Goal: Task Accomplishment & Management: Manage account settings

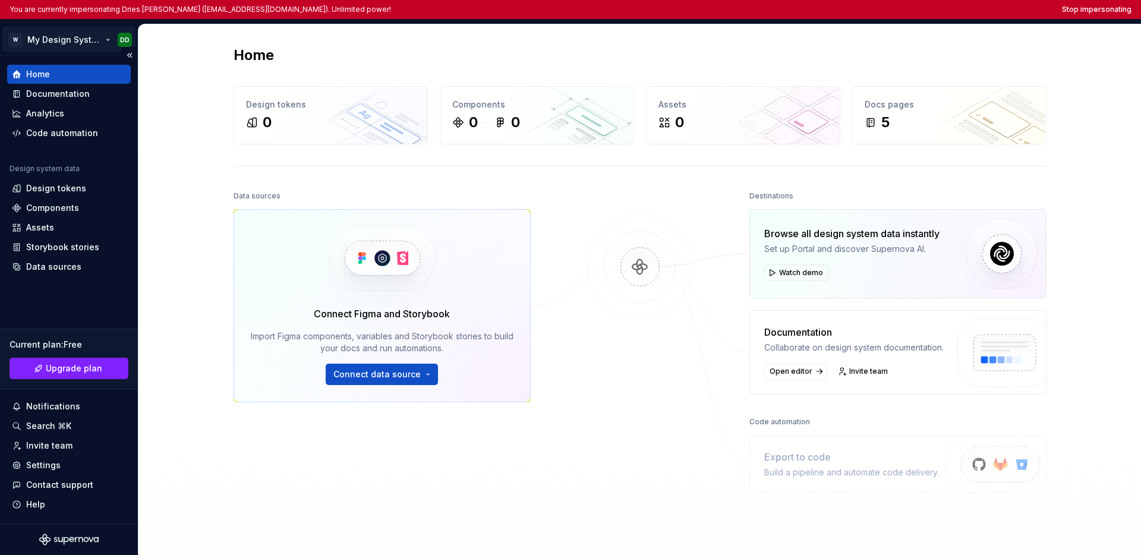
click at [75, 41] on html "You are currently impersonating Dries [PERSON_NAME] ([EMAIL_ADDRESS][DOMAIN_NAM…" at bounding box center [570, 277] width 1141 height 555
drag, startPoint x: 67, startPoint y: 304, endPoint x: 61, endPoint y: 328, distance: 24.5
click at [67, 304] on html "You are currently impersonating Dries De Schepper (ddeschepper@deloitte.com). U…" at bounding box center [570, 277] width 1141 height 555
click at [44, 465] on div "Settings" at bounding box center [43, 465] width 34 height 12
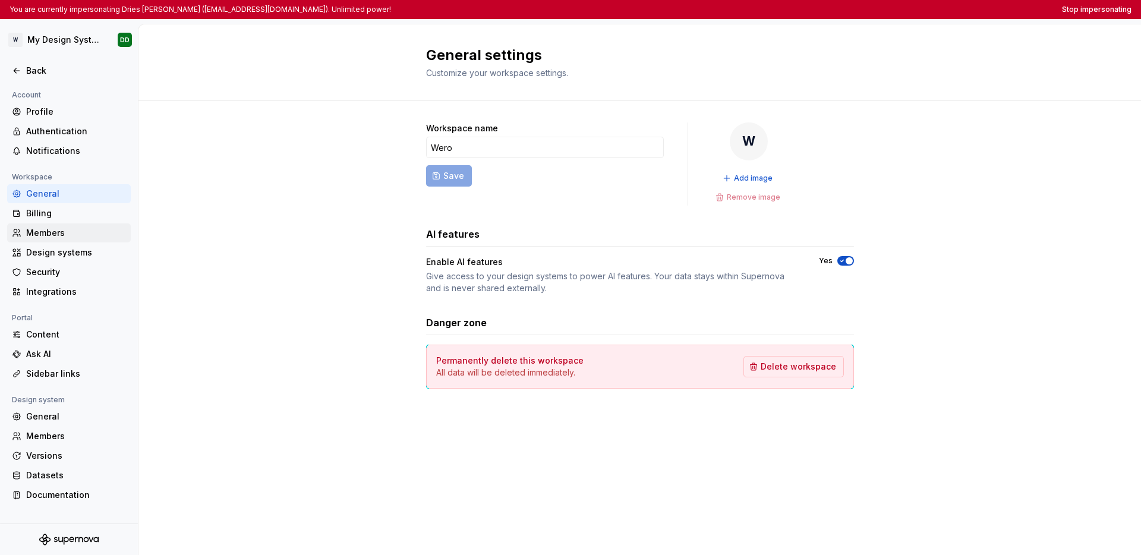
click at [72, 227] on div "Members" at bounding box center [76, 233] width 100 height 12
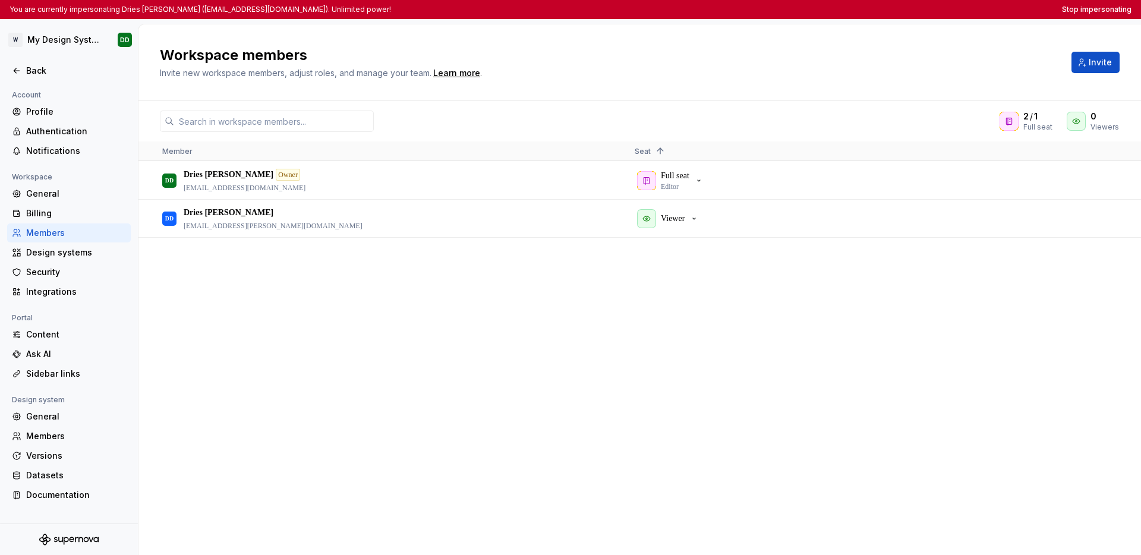
click at [542, 300] on div "DD Dries De Schepper Owner ddeschepper@deloitte.com Full seat Editor DD Dries D…" at bounding box center [639, 358] width 1002 height 393
click at [701, 219] on button "Viewer" at bounding box center [669, 219] width 69 height 24
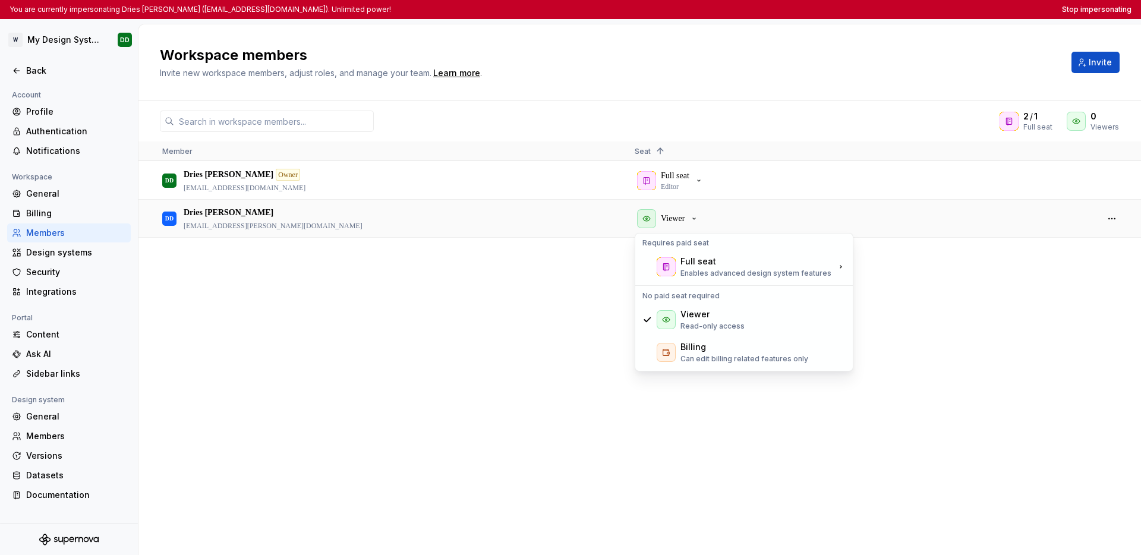
click at [908, 317] on div "DD Dries De Schepper Owner ddeschepper@deloitte.com Full seat Editor DD Dries D…" at bounding box center [639, 358] width 1002 height 393
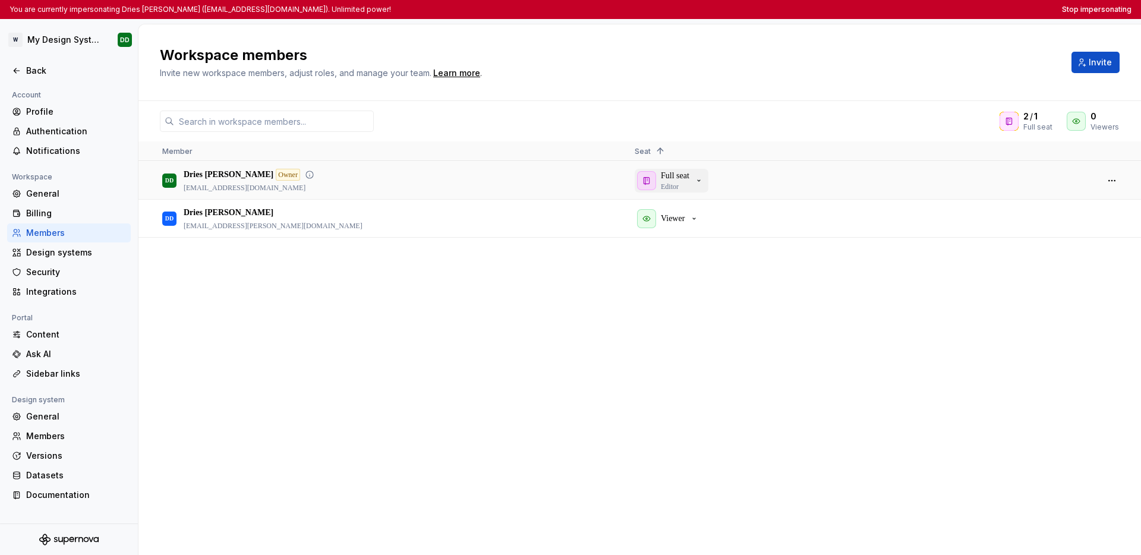
click at [697, 180] on div "Full seat Editor" at bounding box center [670, 180] width 67 height 21
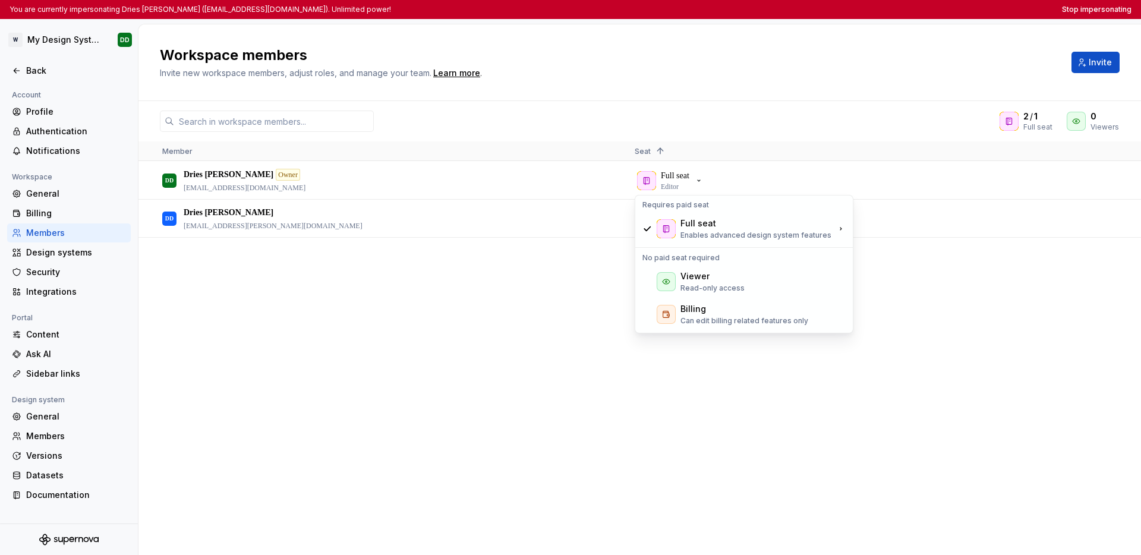
click at [938, 381] on div "DD Dries De Schepper Owner ddeschepper@deloitte.com Full seat Editor DD Dries D…" at bounding box center [639, 358] width 1002 height 393
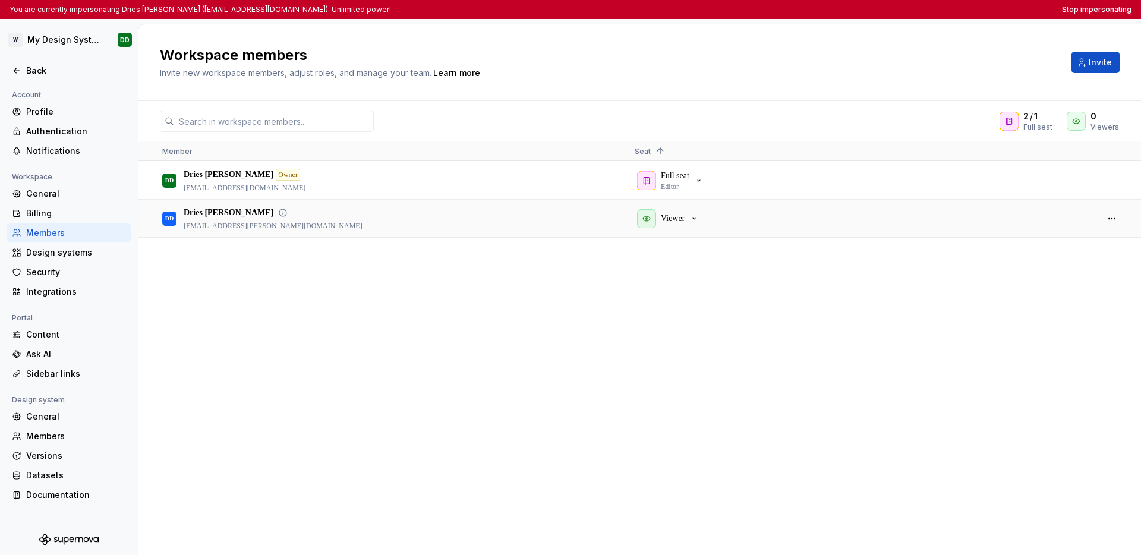
click at [698, 231] on div "Viewer" at bounding box center [861, 218] width 453 height 36
click at [698, 227] on div "Viewer" at bounding box center [668, 218] width 62 height 19
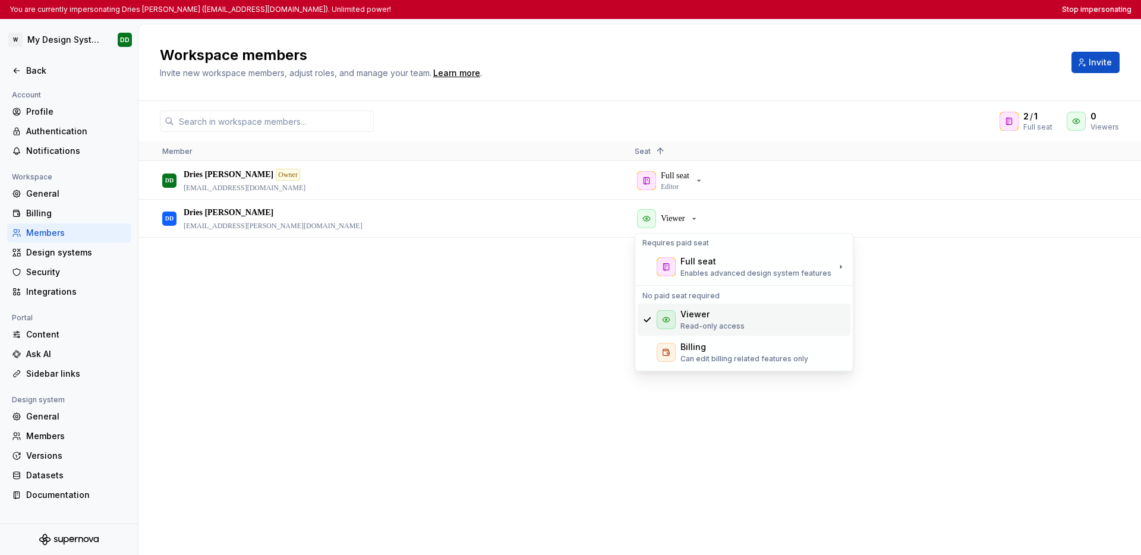
click at [708, 316] on div "Viewer" at bounding box center [712, 314] width 64 height 12
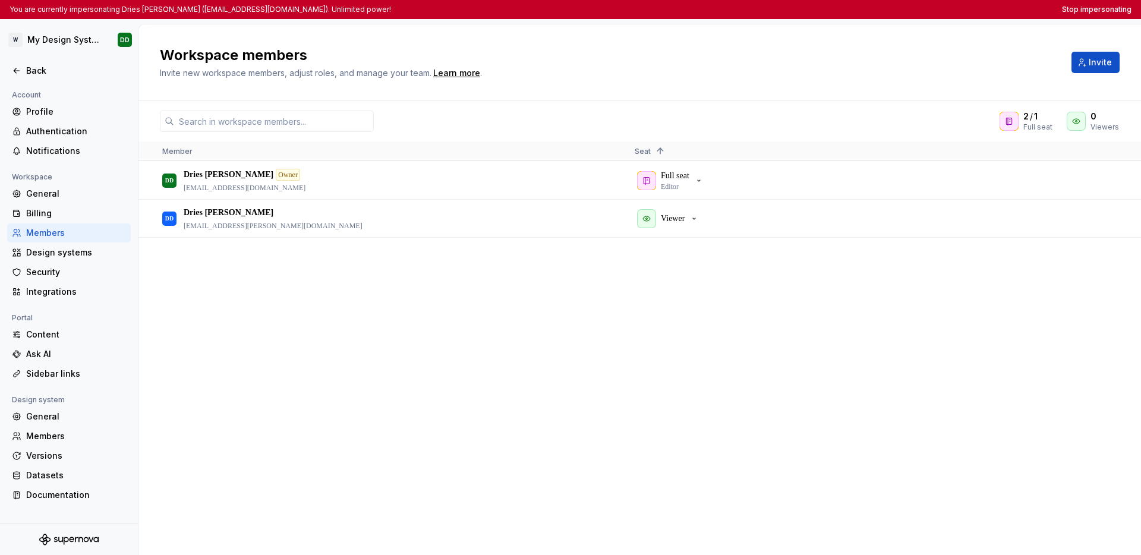
click at [709, 310] on div "DD Dries De Schepper Owner ddeschepper@deloitte.com Full seat Editor DD Dries D…" at bounding box center [639, 358] width 1002 height 393
click at [1016, 121] on div at bounding box center [1008, 121] width 19 height 19
click at [684, 216] on p "Viewer" at bounding box center [673, 219] width 24 height 12
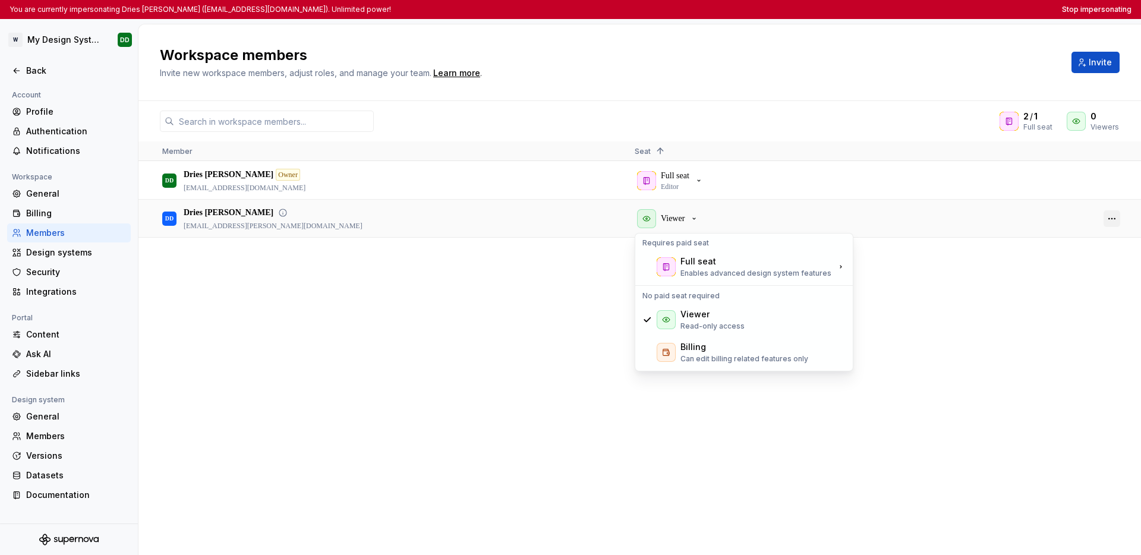
click at [1116, 219] on button "button" at bounding box center [1111, 218] width 17 height 17
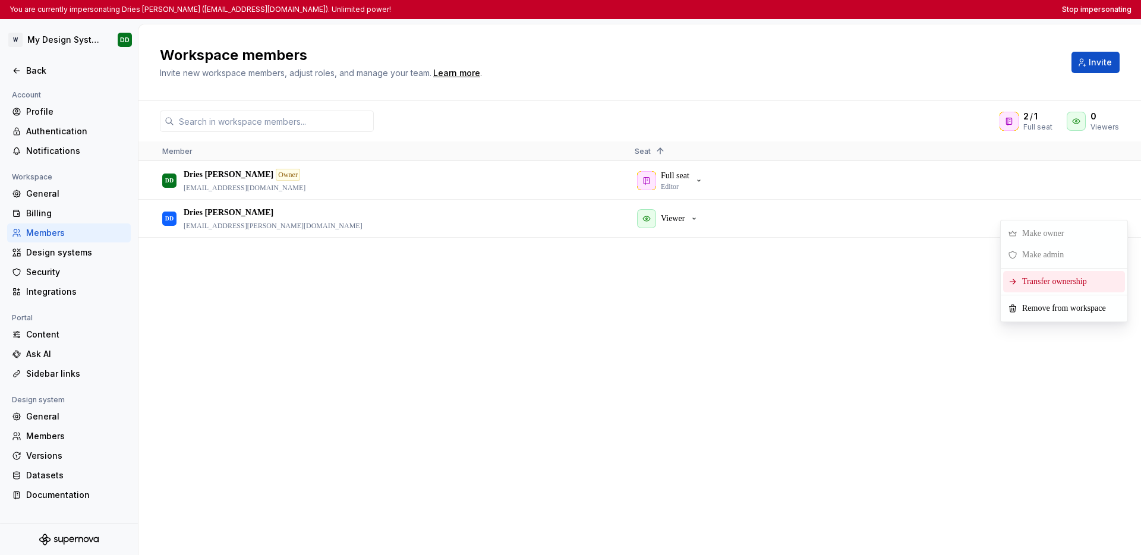
click at [1034, 281] on span "Transfer ownership" at bounding box center [1056, 281] width 79 height 21
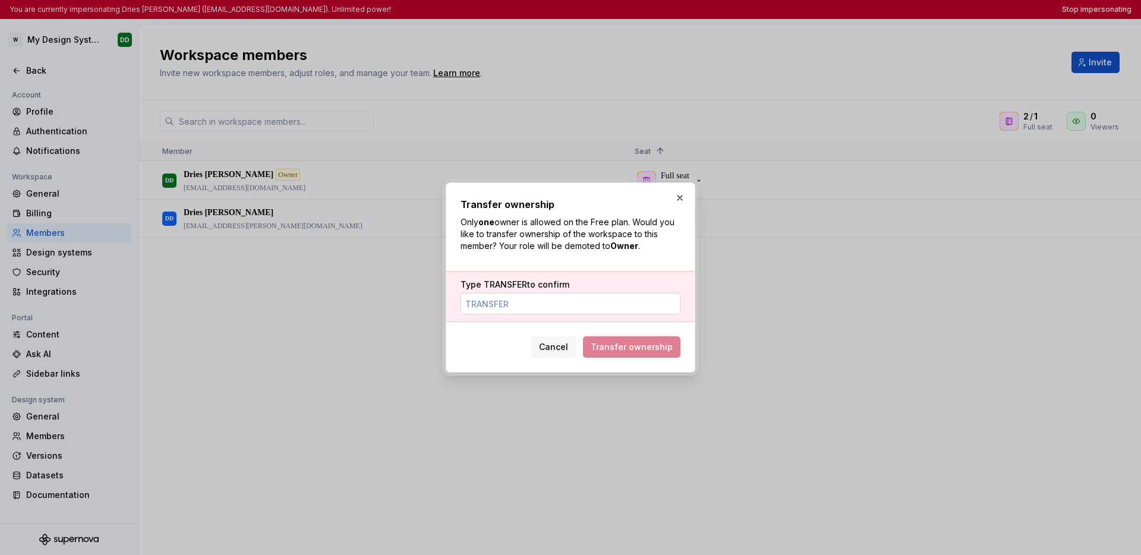
click at [596, 302] on input "Type TRANSFER to confirm" at bounding box center [570, 303] width 220 height 21
type input "TRANSFER"
click at [684, 320] on div "Type TRANSFER to confirm TRANSFER" at bounding box center [570, 296] width 248 height 51
click at [645, 347] on span "Transfer ownership" at bounding box center [632, 347] width 82 height 12
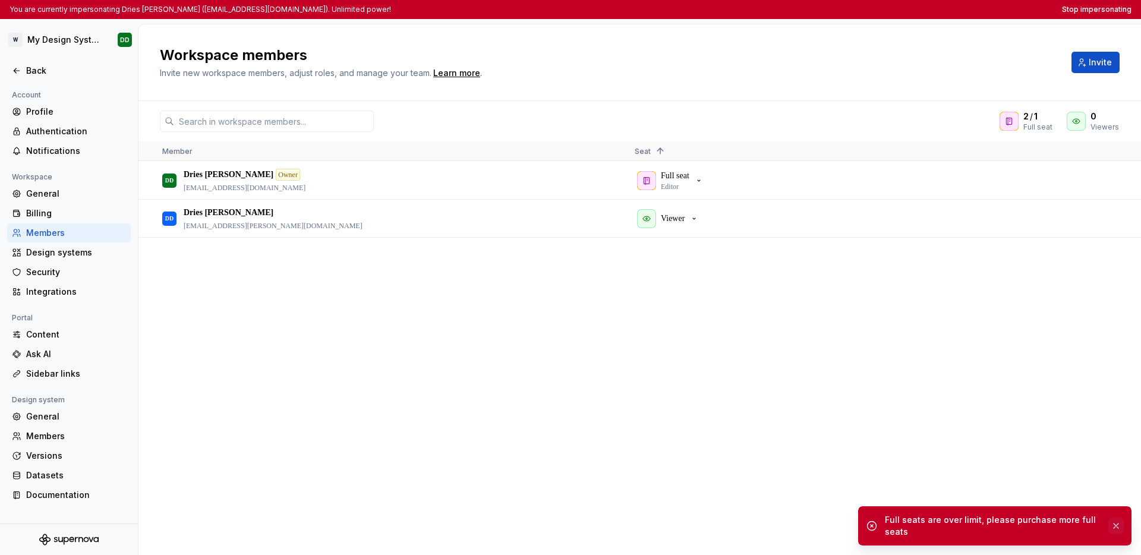
click at [1114, 527] on button "button" at bounding box center [1115, 526] width 15 height 17
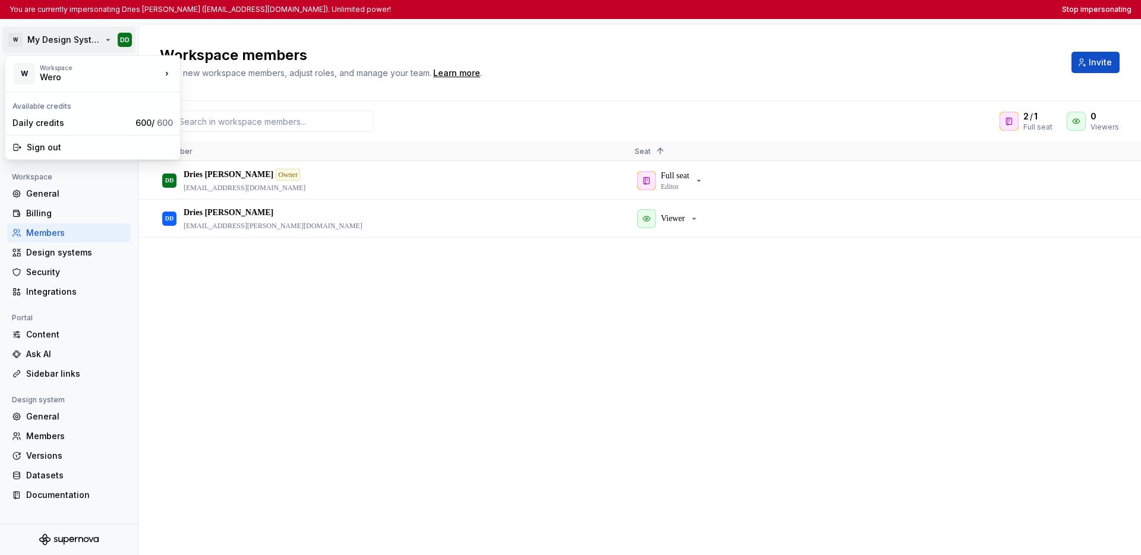
click at [78, 40] on html "You are currently impersonating Dries De Schepper (ddeschepper@deloitte.com). U…" at bounding box center [570, 277] width 1141 height 555
click at [239, 325] on html "You are currently impersonating Dries De Schepper (ddeschepper@deloitte.com). U…" at bounding box center [570, 277] width 1141 height 555
click at [578, 294] on div "DD Dries De Schepper Owner ddeschepper@deloitte.com Full seat Editor DD Dries D…" at bounding box center [639, 358] width 1002 height 393
click at [701, 183] on icon "button" at bounding box center [699, 181] width 10 height 10
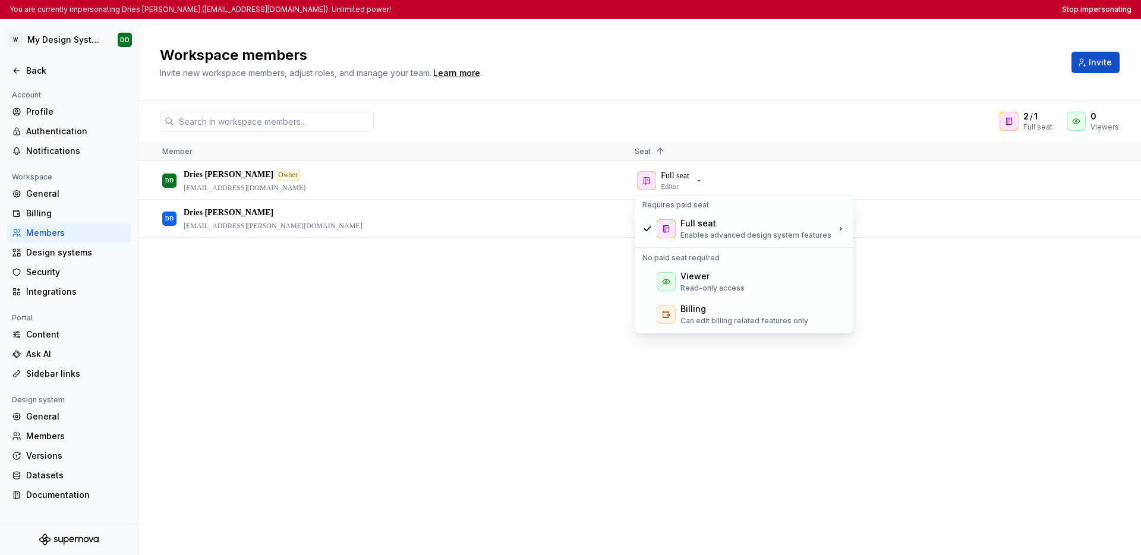
click at [550, 308] on div "DD Dries De Schepper Owner ddeschepper@deloitte.com Full seat Editor DD Dries D…" at bounding box center [639, 358] width 1002 height 393
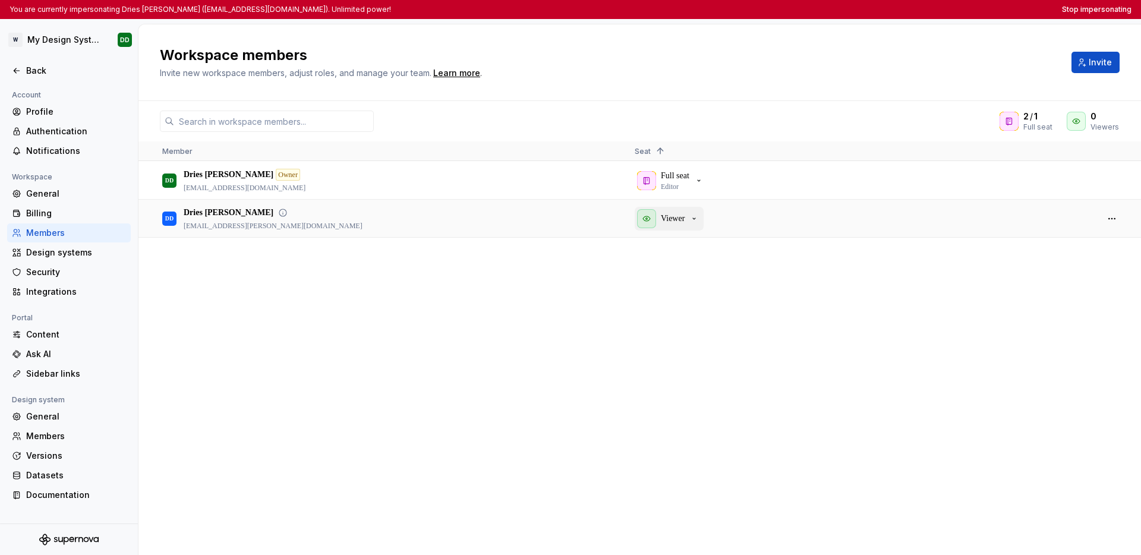
click at [693, 225] on div "Viewer" at bounding box center [668, 218] width 62 height 19
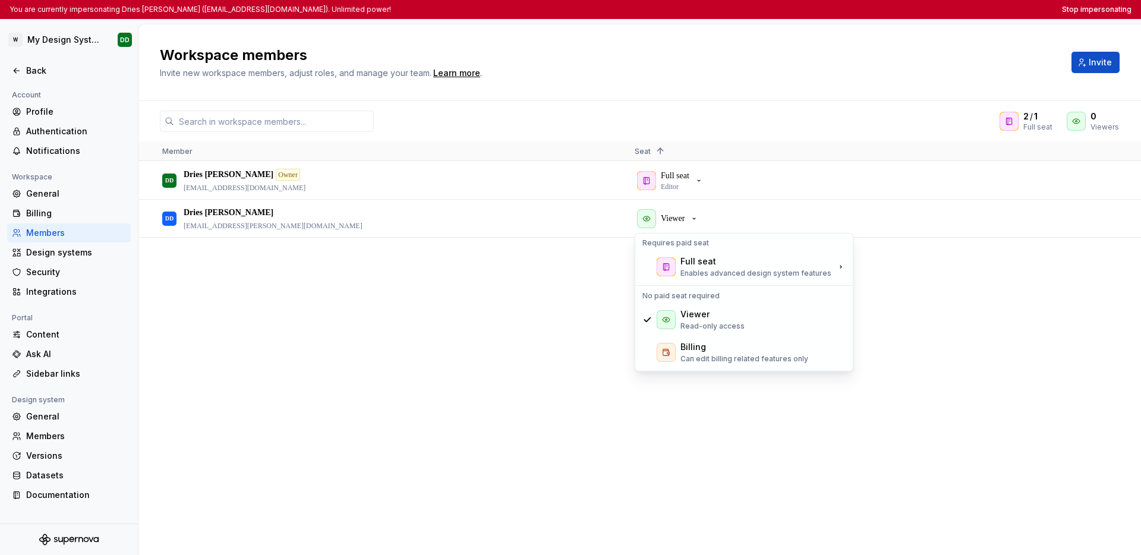
click at [415, 340] on div "DD Dries De Schepper Owner ddeschepper@deloitte.com Full seat Editor DD Dries D…" at bounding box center [639, 358] width 1002 height 393
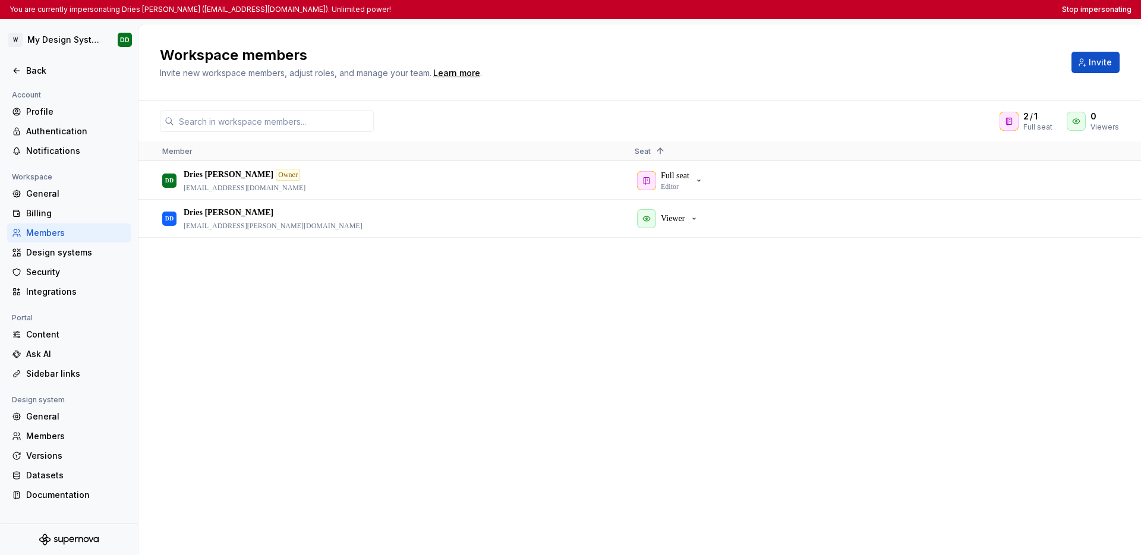
click at [840, 311] on div "DD Dries De Schepper Owner ddeschepper@deloitte.com Full seat Editor DD Dries D…" at bounding box center [639, 358] width 1002 height 393
click at [67, 210] on div "Billing" at bounding box center [76, 213] width 100 height 12
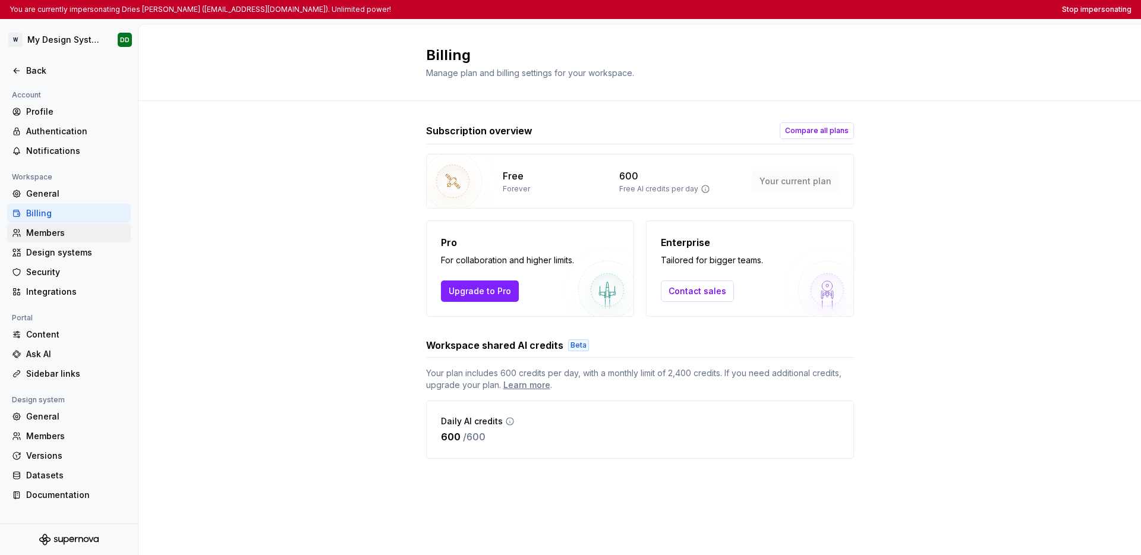
click at [65, 237] on div "Members" at bounding box center [76, 233] width 100 height 12
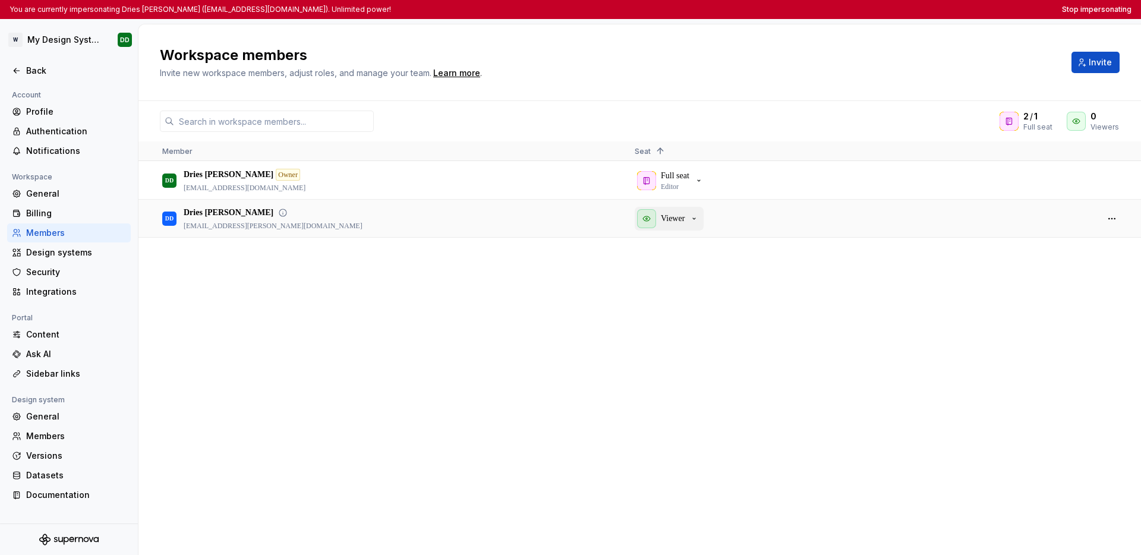
click at [684, 220] on p "Viewer" at bounding box center [673, 219] width 24 height 12
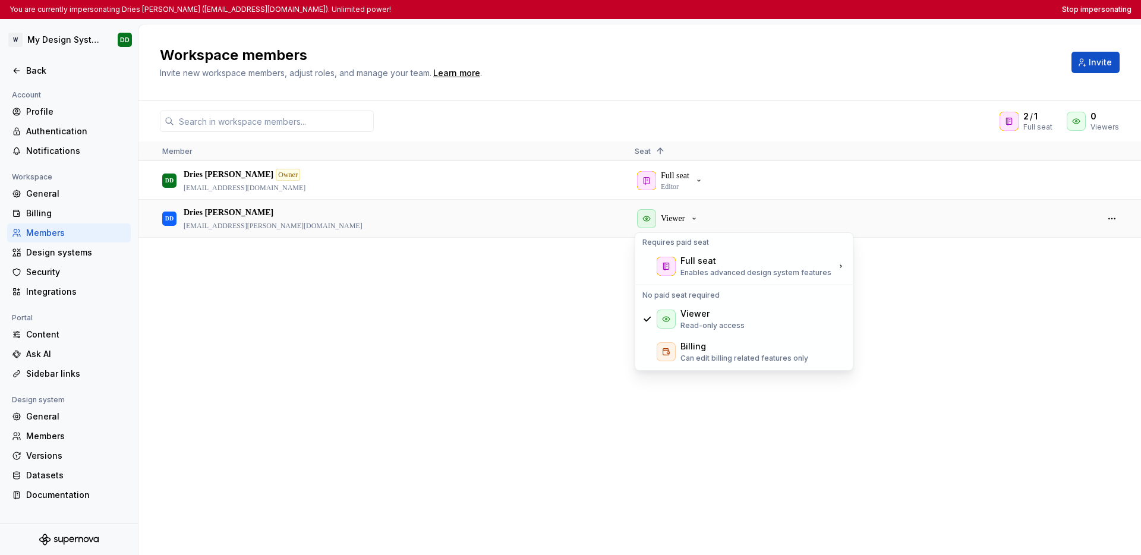
click at [551, 279] on div "DD Dries De Schepper Owner ddeschepper@deloitte.com Full seat Editor DD Dries D…" at bounding box center [639, 358] width 1002 height 393
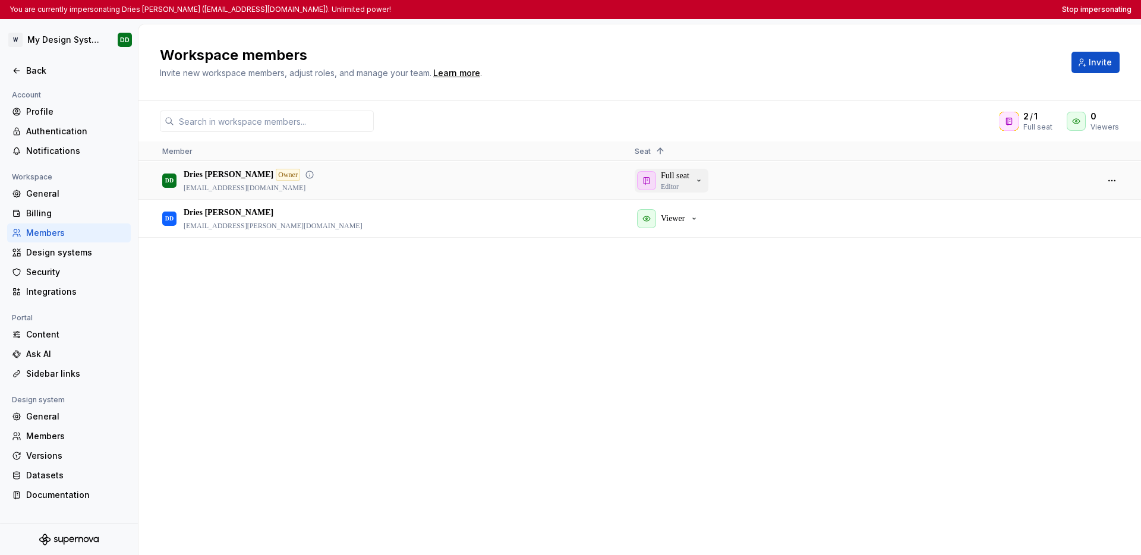
click at [678, 176] on p "Full seat" at bounding box center [675, 176] width 29 height 12
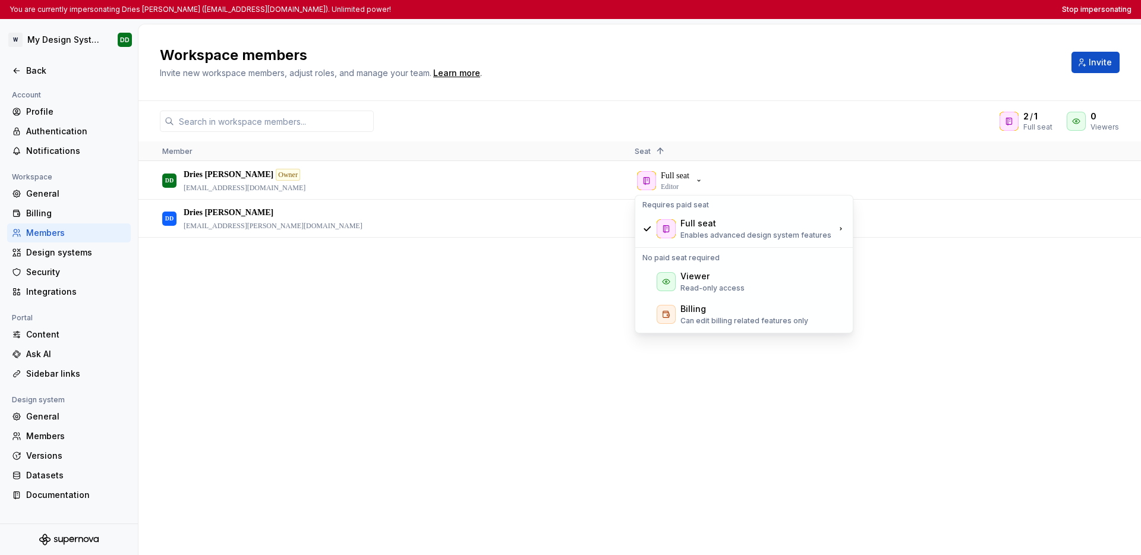
click at [916, 305] on div "DD Dries De Schepper Owner ddeschepper@deloitte.com Full seat Editor DD Dries D…" at bounding box center [639, 358] width 1002 height 393
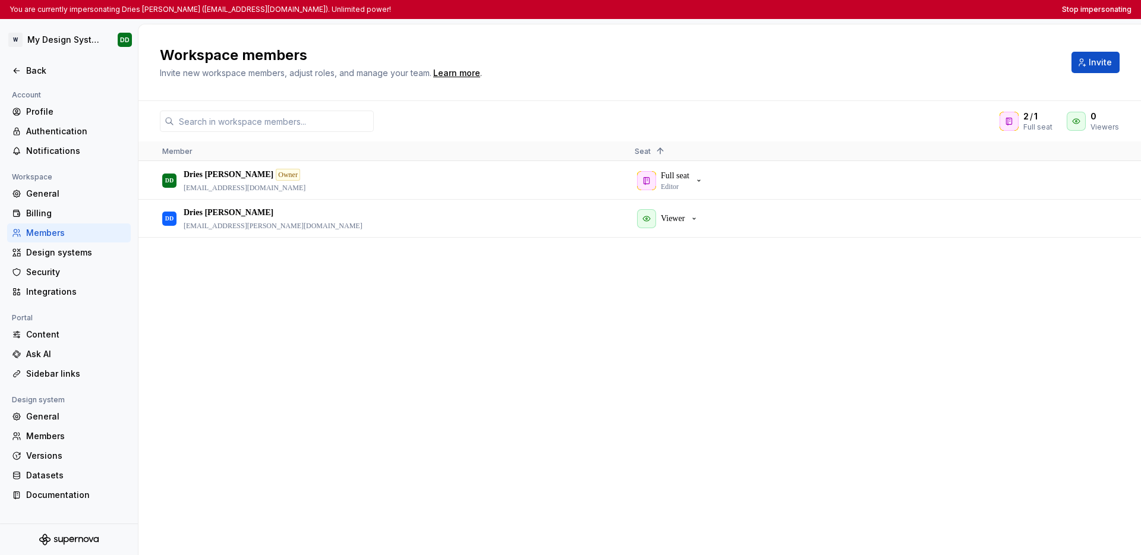
click at [431, 291] on div "DD Dries De Schepper Owner ddeschepper@deloitte.com Full seat Editor DD Dries D…" at bounding box center [639, 358] width 1002 height 393
click at [1108, 181] on button "button" at bounding box center [1111, 180] width 17 height 17
click at [996, 282] on div "DD Dries De Schepper Owner ddeschepper@deloitte.com Full seat Editor DD Dries D…" at bounding box center [639, 358] width 1002 height 393
click at [62, 112] on div "Profile" at bounding box center [76, 112] width 100 height 12
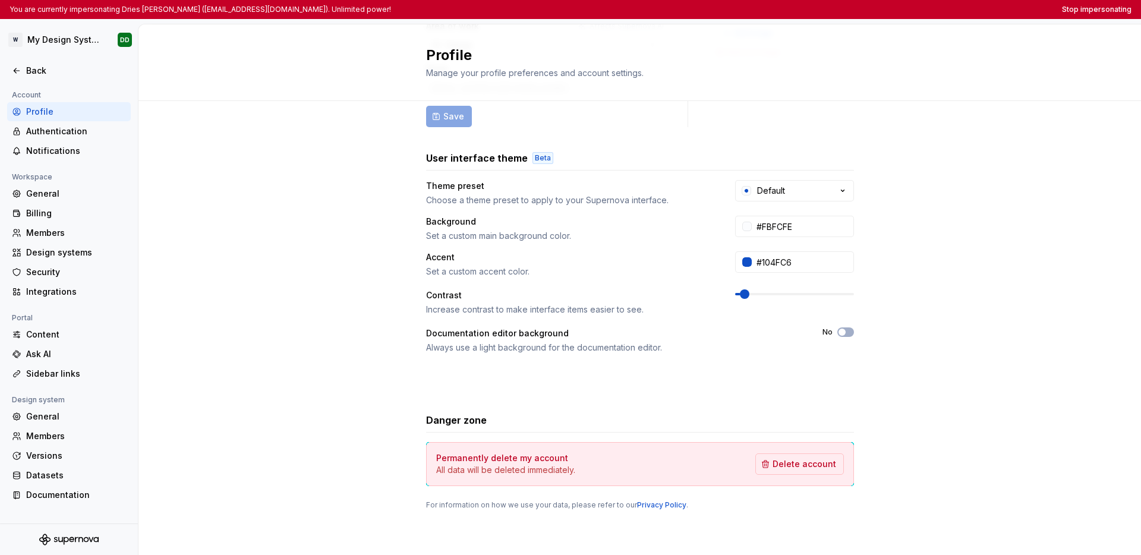
scroll to position [1, 0]
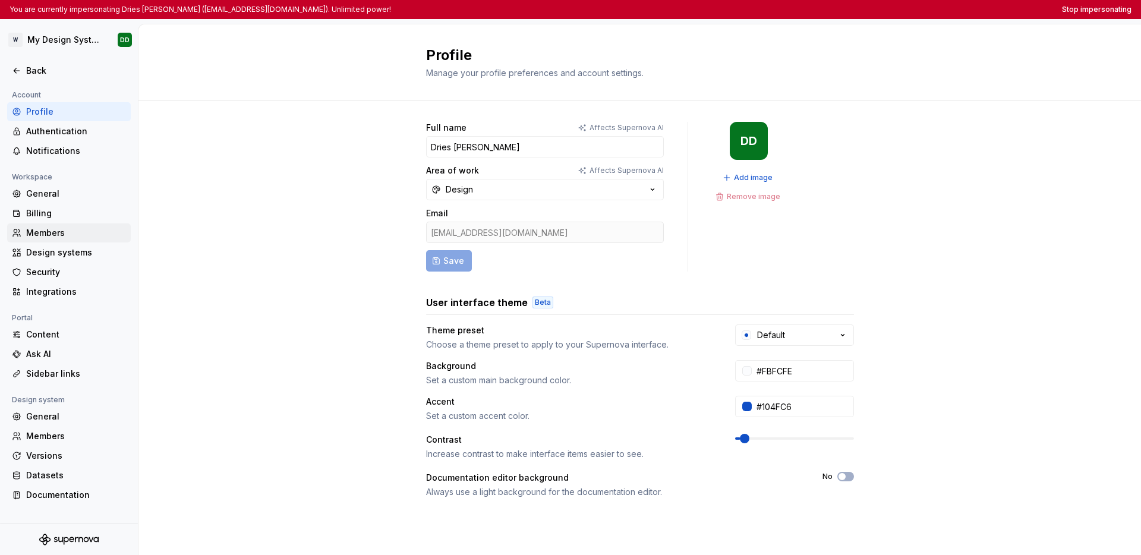
click at [80, 231] on div "Members" at bounding box center [76, 233] width 100 height 12
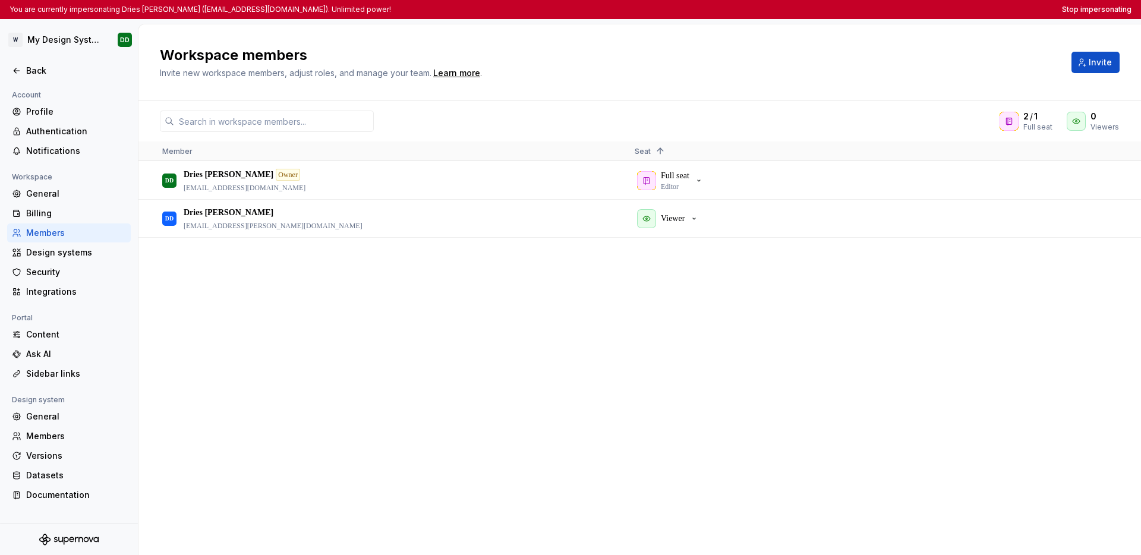
click at [436, 307] on div "DD Dries De Schepper Owner ddeschepper@deloitte.com Full seat Editor DD Dries D…" at bounding box center [639, 358] width 1002 height 393
click at [913, 71] on div "Workspace members Invite new workspace members, adjust roles, and manage your t…" at bounding box center [608, 62] width 897 height 33
click at [704, 184] on icon "button" at bounding box center [699, 181] width 10 height 10
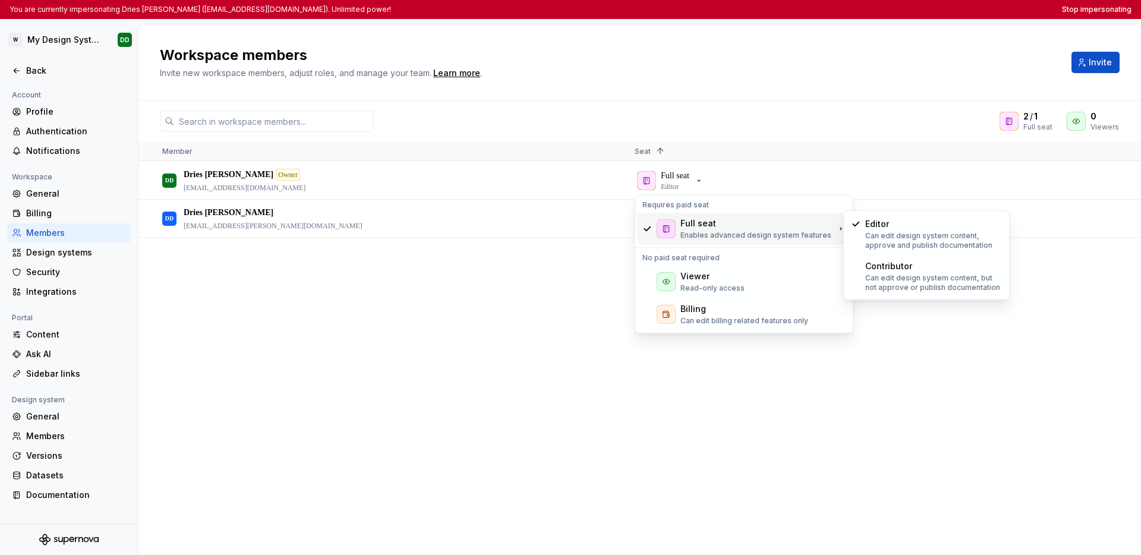
click at [916, 353] on div "DD Dries De Schepper Owner ddeschepper@deloitte.com Full seat Editor DD Dries D…" at bounding box center [639, 358] width 1002 height 393
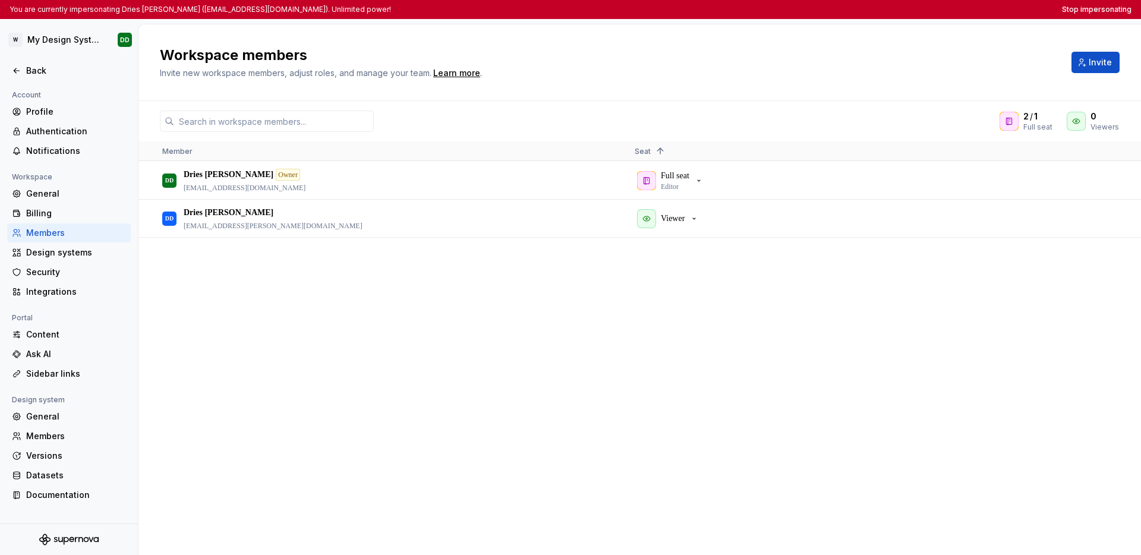
click at [641, 263] on div "DD Dries De Schepper Owner ddeschepper@deloitte.com Full seat Editor DD Dries D…" at bounding box center [639, 358] width 1002 height 393
click at [1109, 214] on button "button" at bounding box center [1111, 218] width 17 height 17
click at [927, 406] on div "DD Dries De Schepper Owner ddeschepper@deloitte.com Full seat Editor DD Dries D…" at bounding box center [639, 358] width 1002 height 393
click at [1114, 10] on button "Stop impersonating" at bounding box center [1097, 10] width 70 height 10
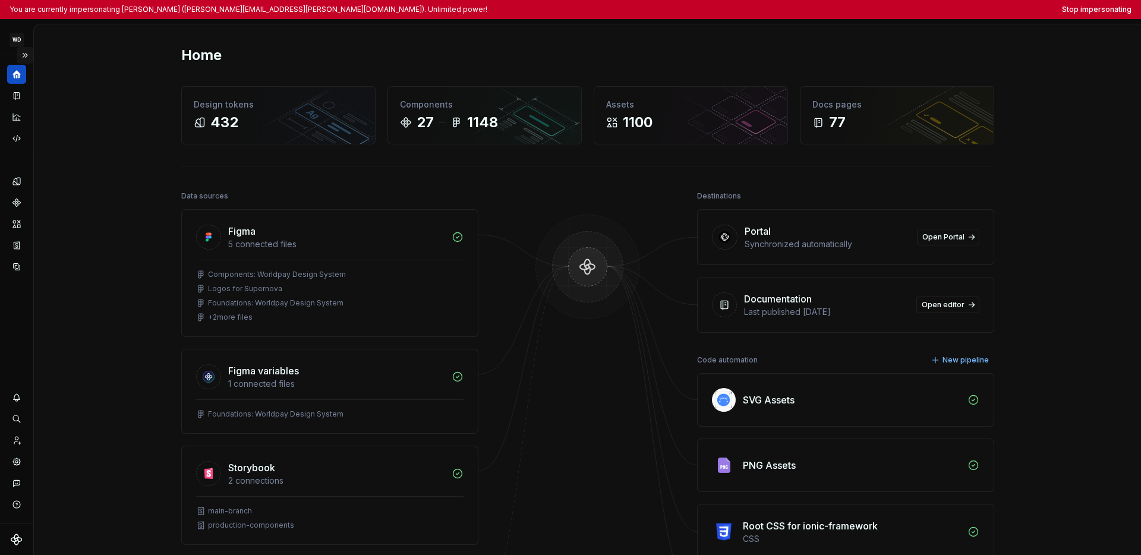
click at [26, 53] on button "Expand sidebar" at bounding box center [25, 55] width 17 height 17
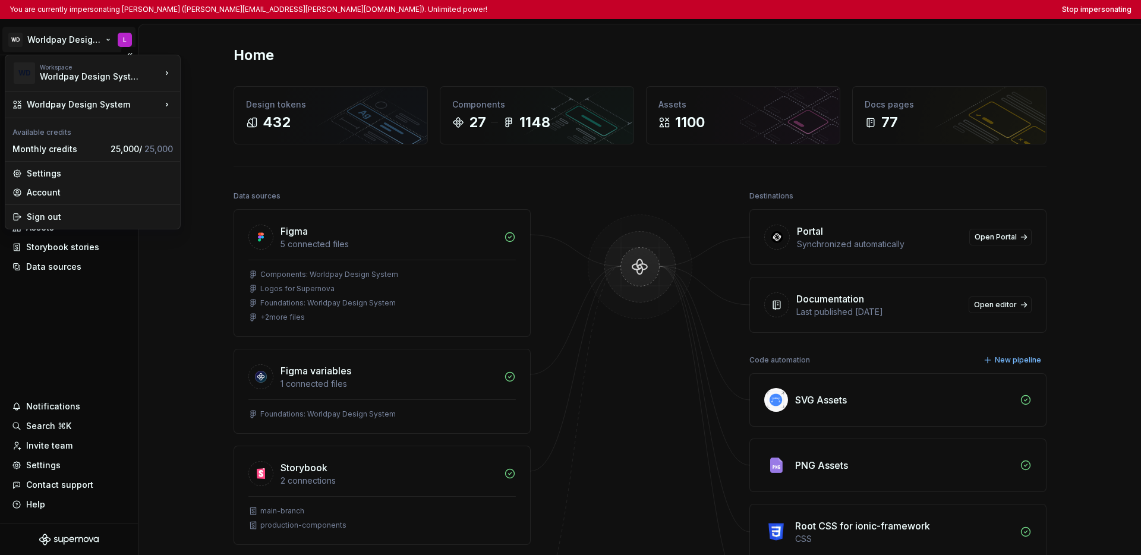
click at [45, 37] on html "You are currently impersonating Lucy (lucy.ormiston@worldpay.com). Unlimited po…" at bounding box center [570, 277] width 1141 height 555
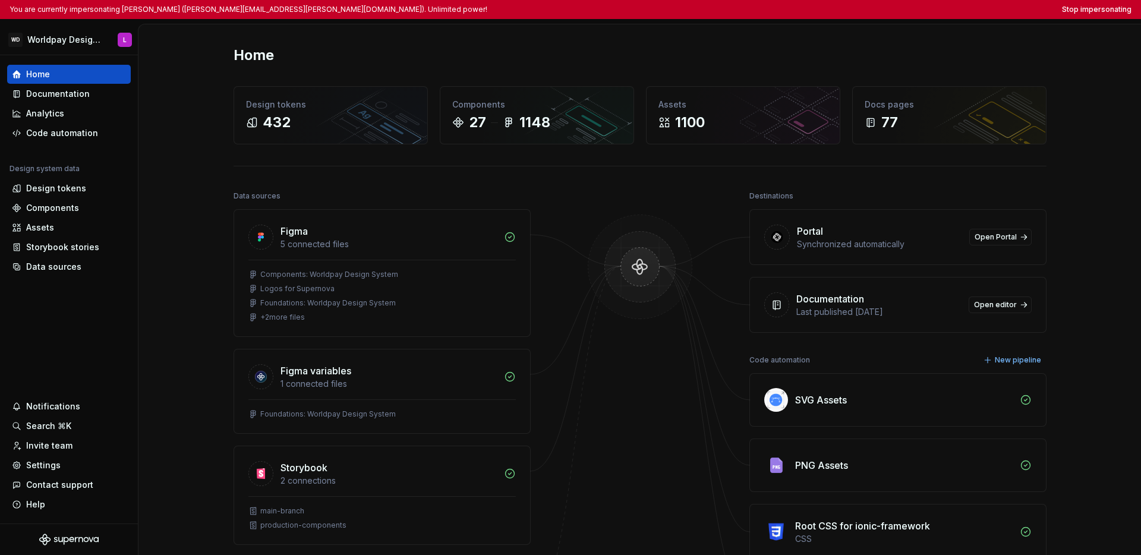
click at [68, 323] on html "You are currently impersonating Lucy (lucy.ormiston@worldpay.com). Unlimited po…" at bounding box center [570, 277] width 1141 height 555
click at [65, 95] on div "Documentation" at bounding box center [58, 94] width 64 height 12
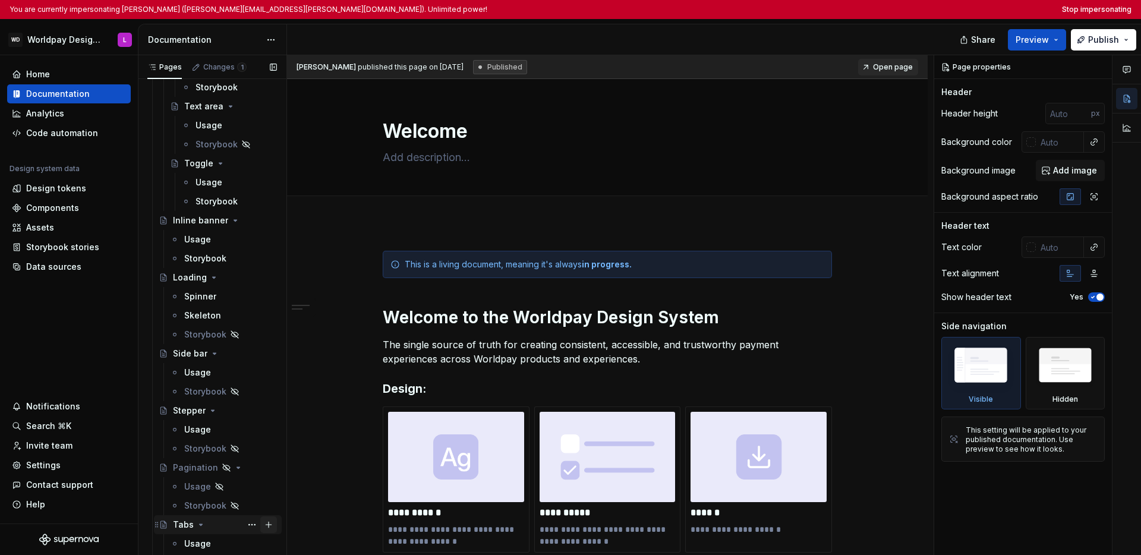
scroll to position [1658, 0]
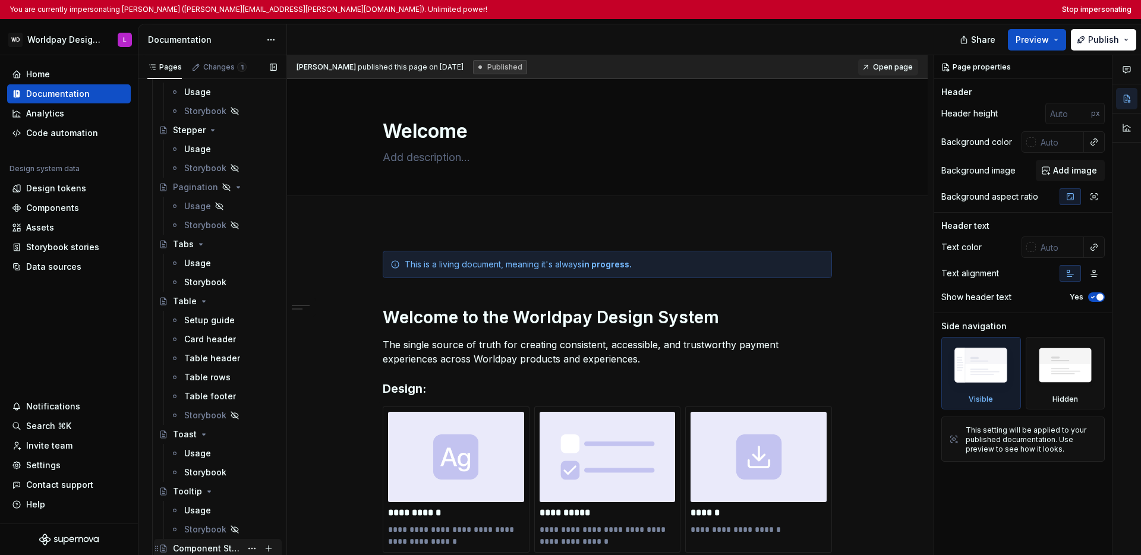
click at [211, 545] on div "Component Status" at bounding box center [207, 548] width 68 height 12
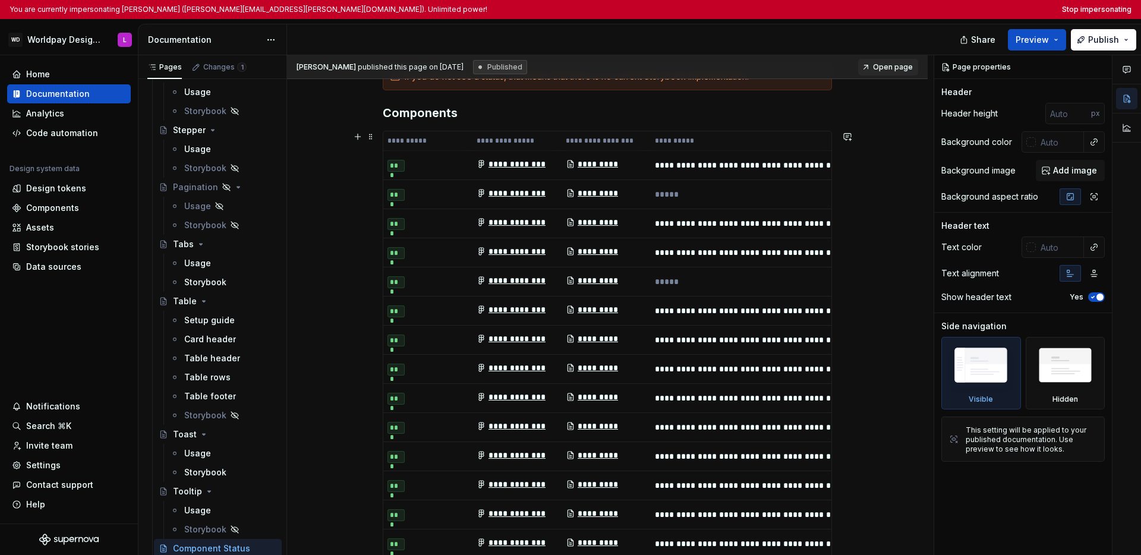
scroll to position [0, 237]
click at [726, 137] on th "**********" at bounding box center [784, 141] width 267 height 20
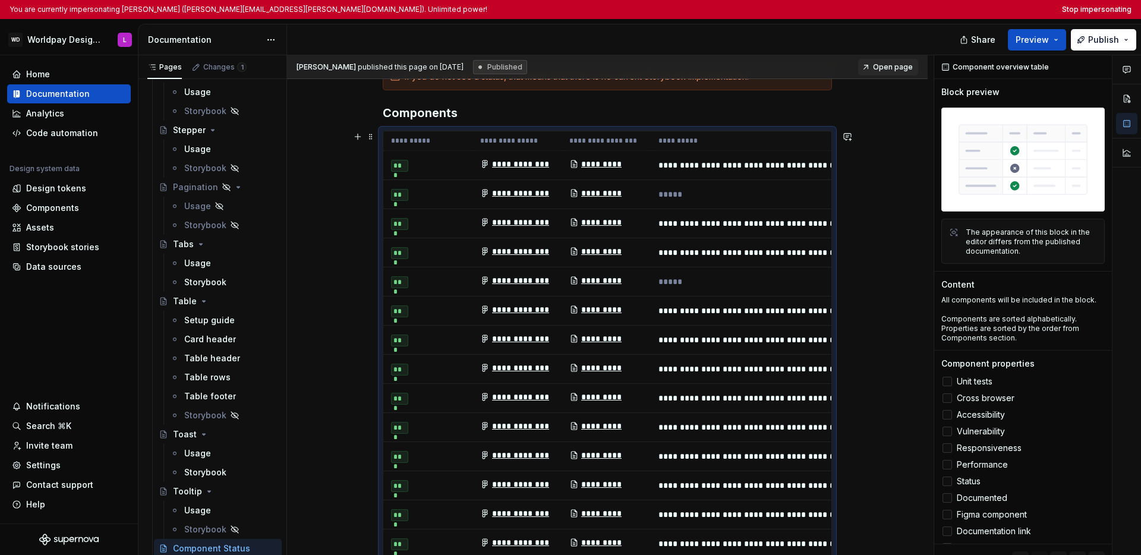
type textarea "*"
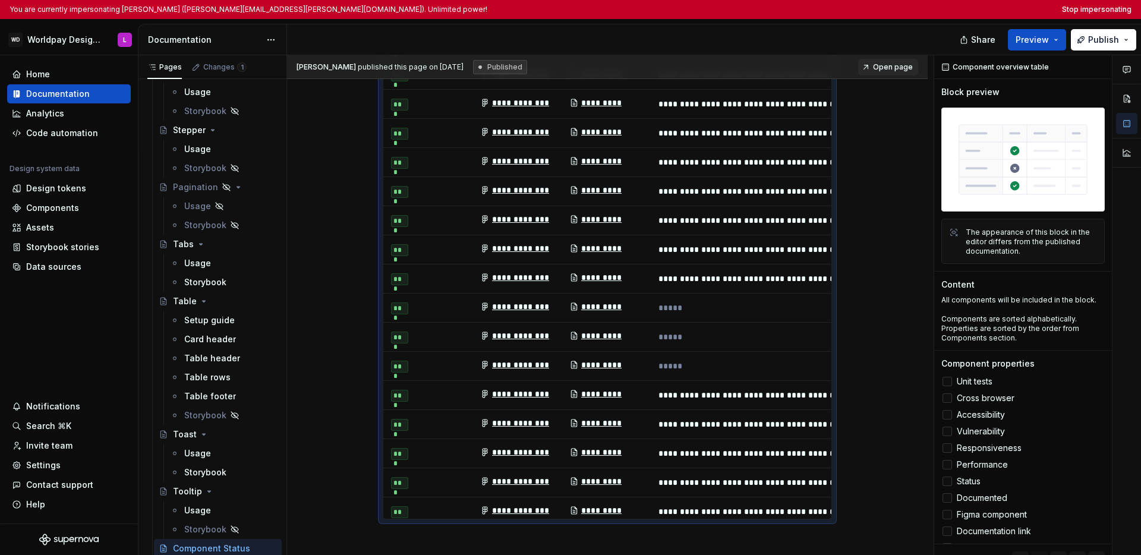
scroll to position [673, 0]
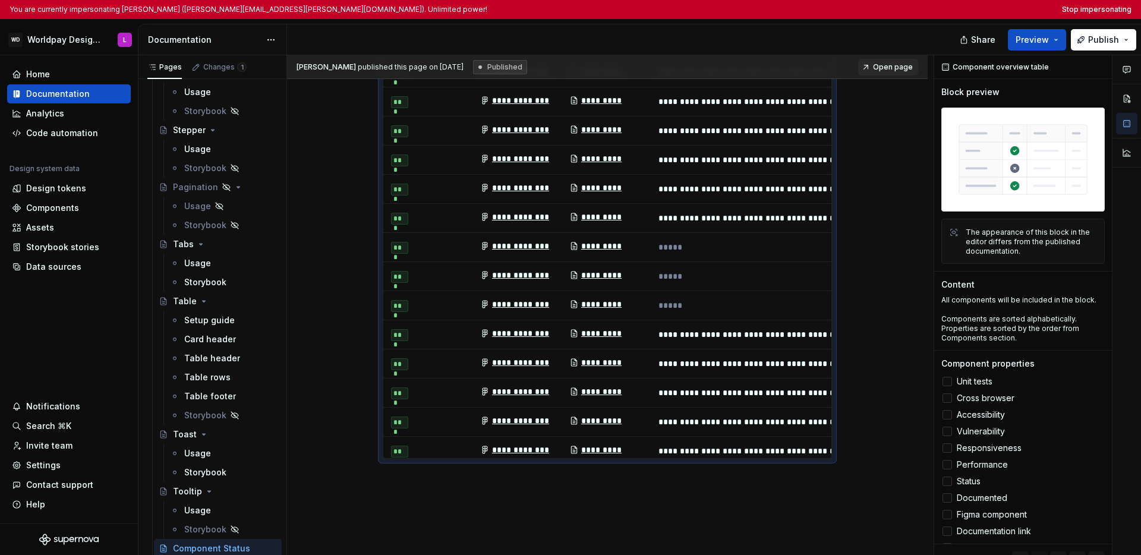
click at [846, 322] on div "**********" at bounding box center [607, 101] width 641 height 1076
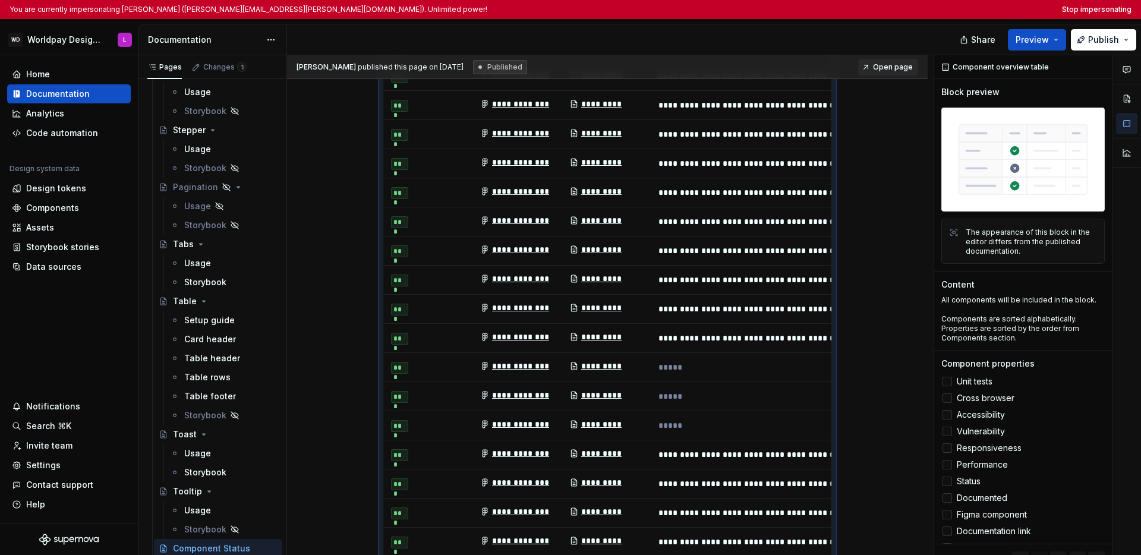
scroll to position [0, 0]
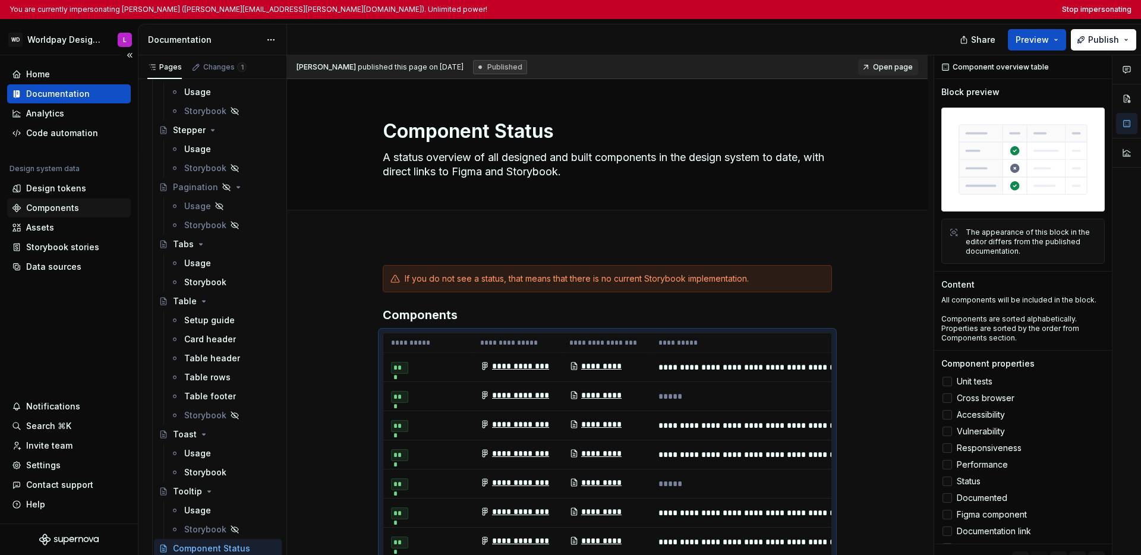
click at [65, 208] on div "Components" at bounding box center [52, 208] width 53 height 12
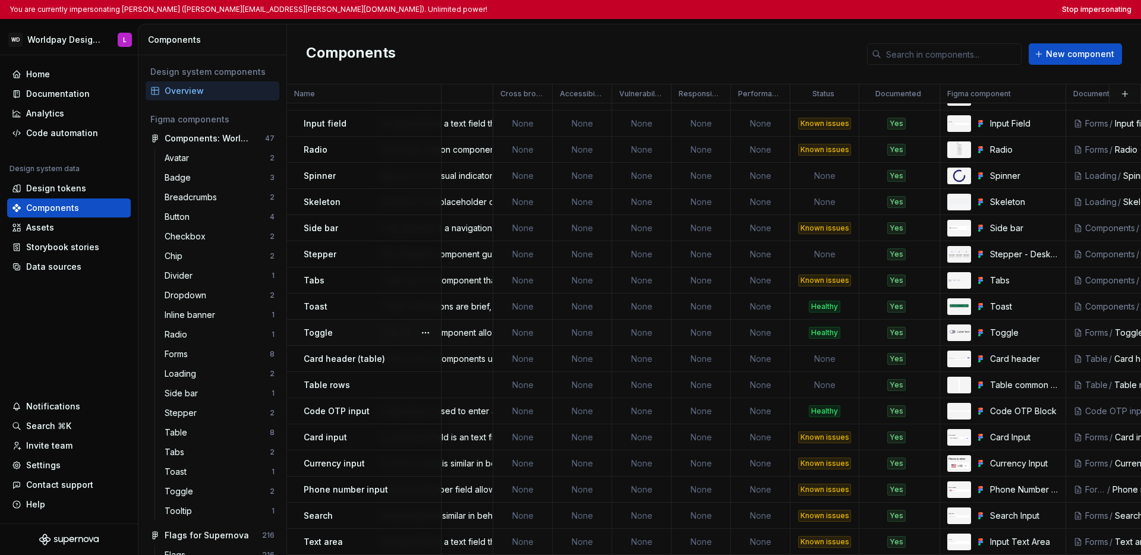
scroll to position [228, 0]
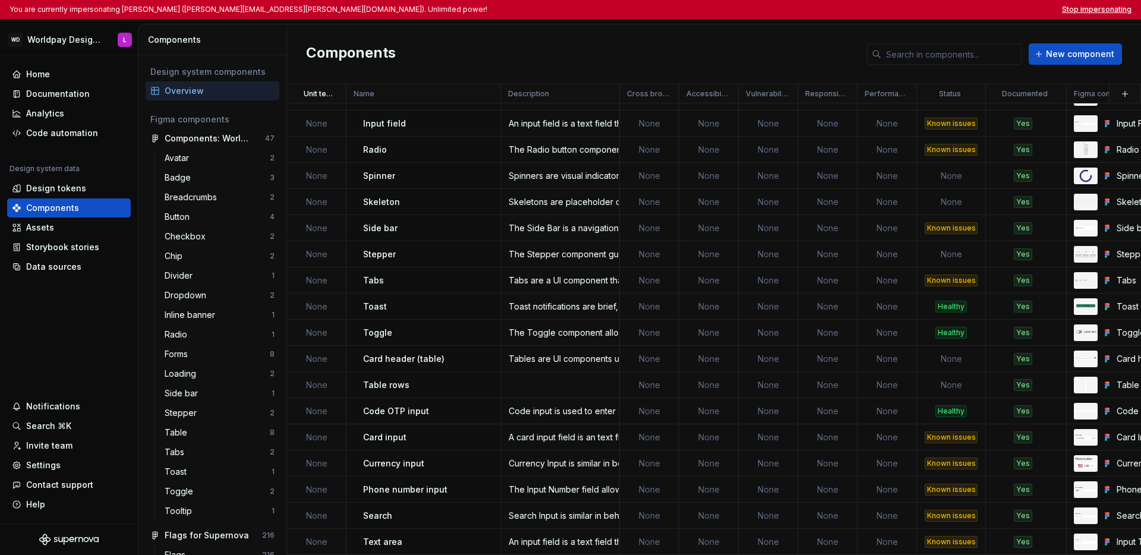
click at [846, 11] on button "Stop impersonating" at bounding box center [1097, 10] width 70 height 10
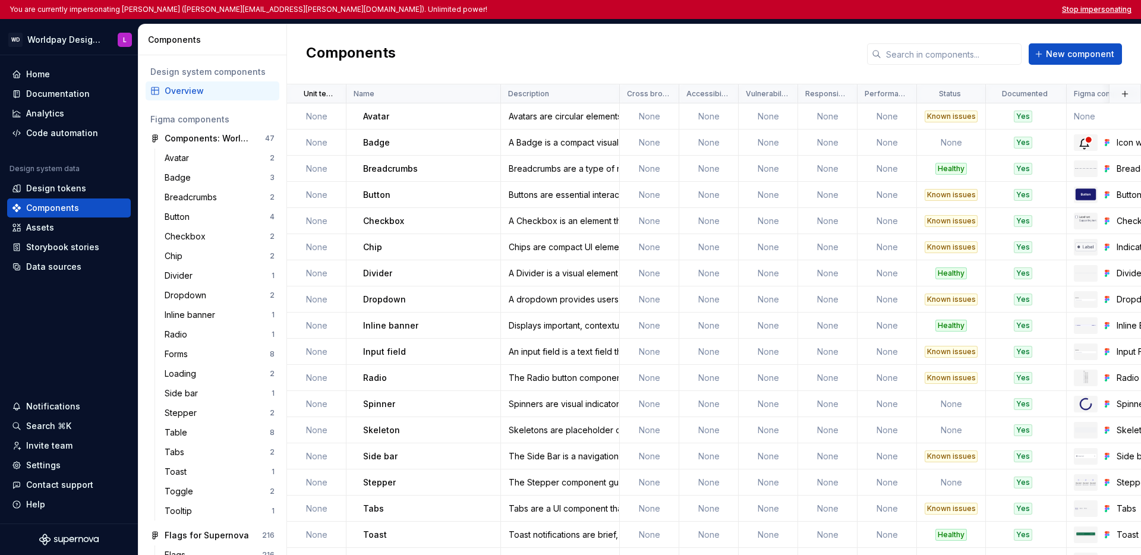
click at [1101, 10] on button "Stop impersonating" at bounding box center [1097, 10] width 70 height 10
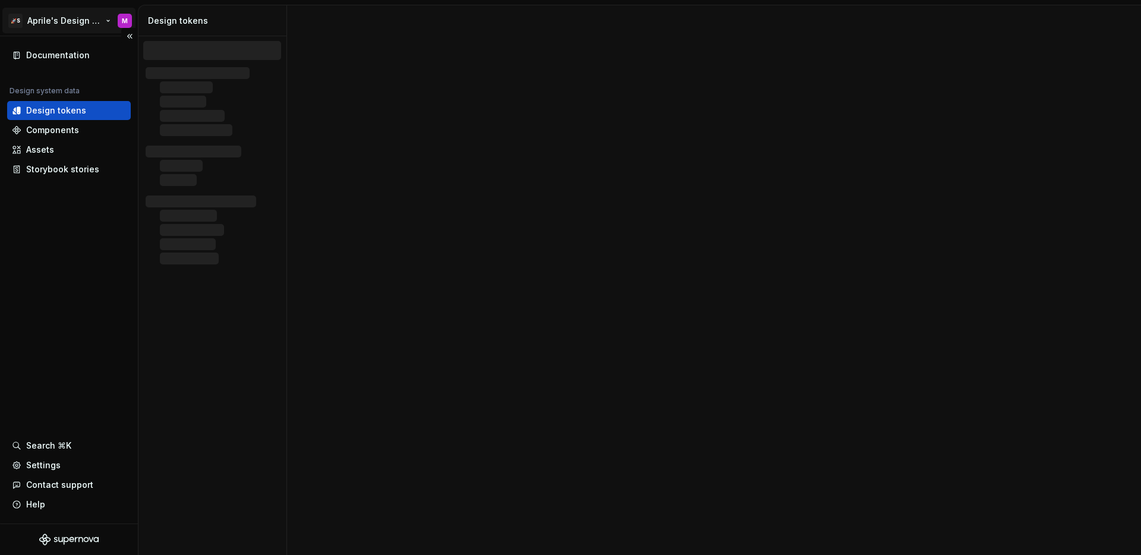
click at [51, 26] on html "🚀S Aprile's Design System M Documentation Design system data Design tokens Comp…" at bounding box center [570, 277] width 1141 height 555
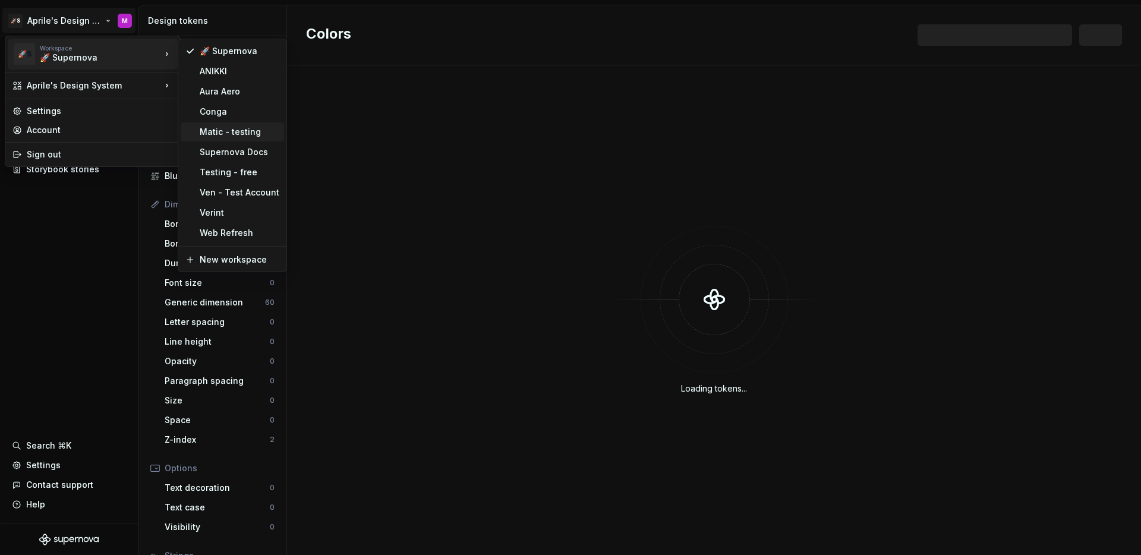
click at [223, 131] on div "Matic - testing" at bounding box center [240, 132] width 80 height 12
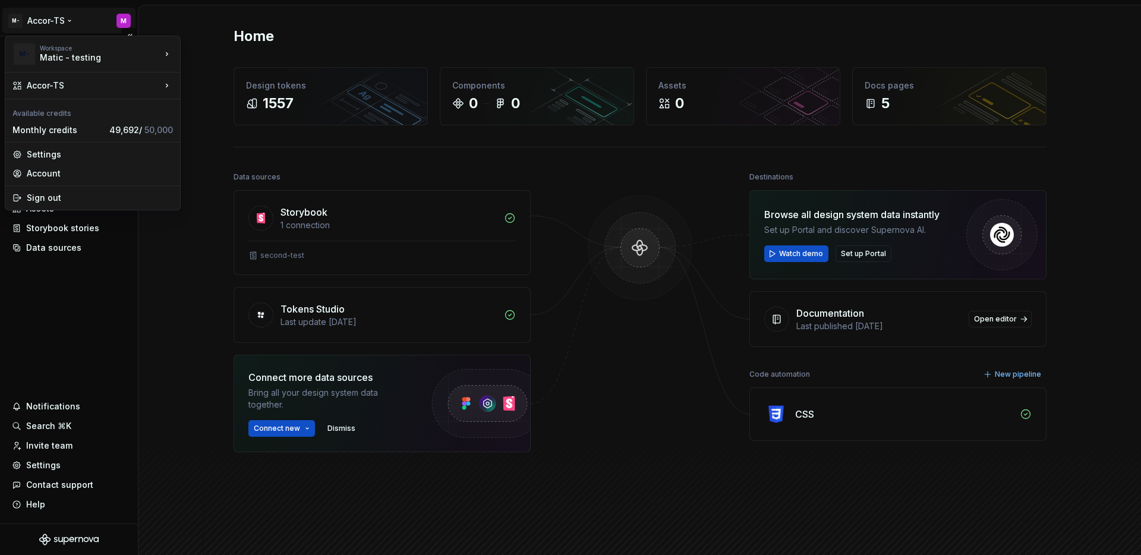
click at [71, 17] on html "M- Accor-TS M Home Documentation Analytics Code automation Design system data D…" at bounding box center [570, 277] width 1141 height 555
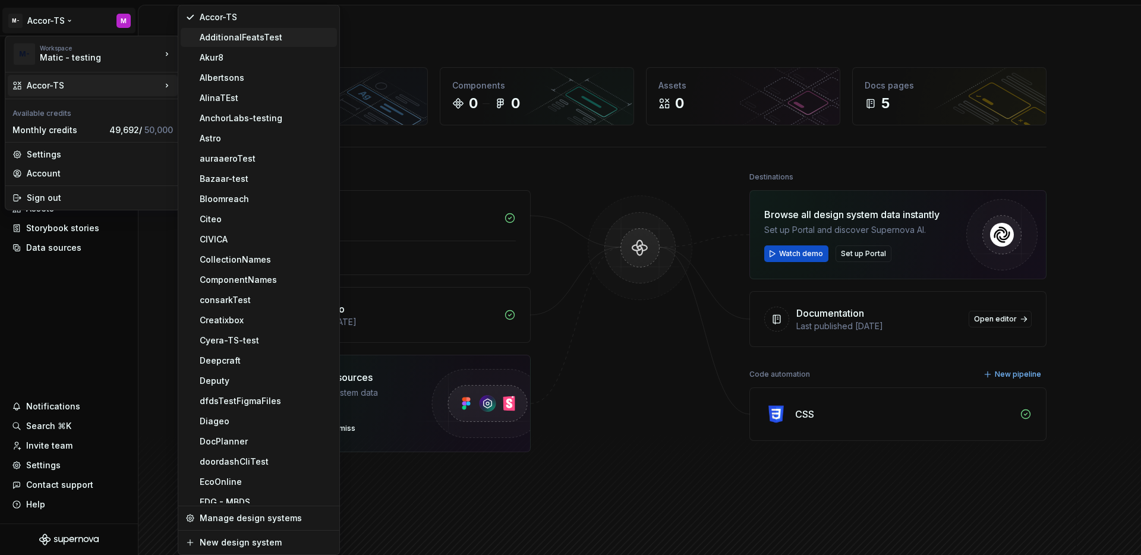
click at [230, 42] on div "AdditionalFeatsTest" at bounding box center [266, 37] width 133 height 12
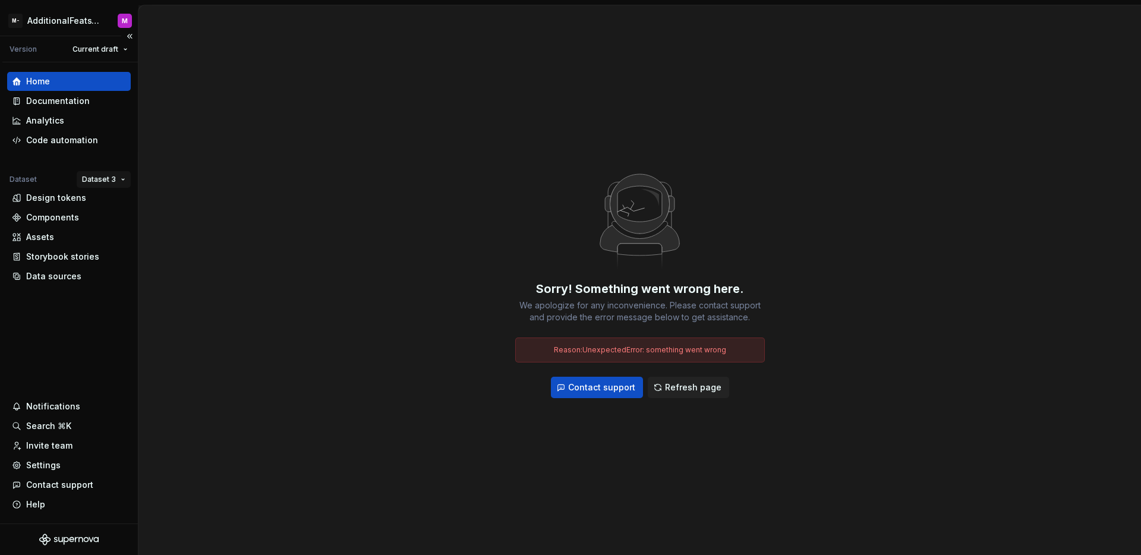
click at [99, 184] on html "M- AdditionalFeatsTest M Version Current draft Home Documentation Analytics Cod…" at bounding box center [570, 277] width 1141 height 555
click at [104, 203] on div "Dataset 1" at bounding box center [138, 203] width 77 height 12
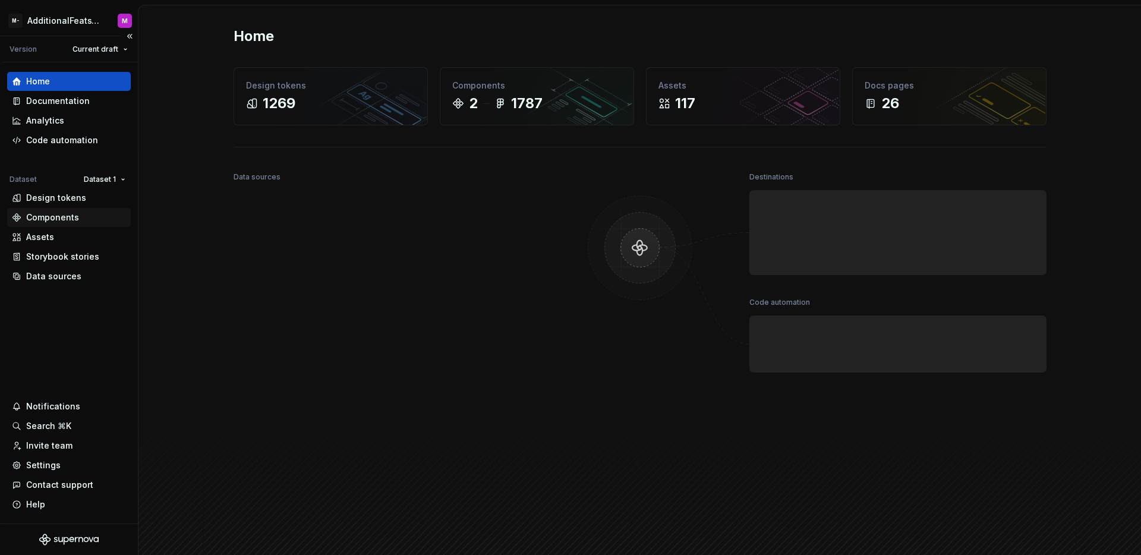
click at [68, 223] on div "Components" at bounding box center [52, 218] width 53 height 12
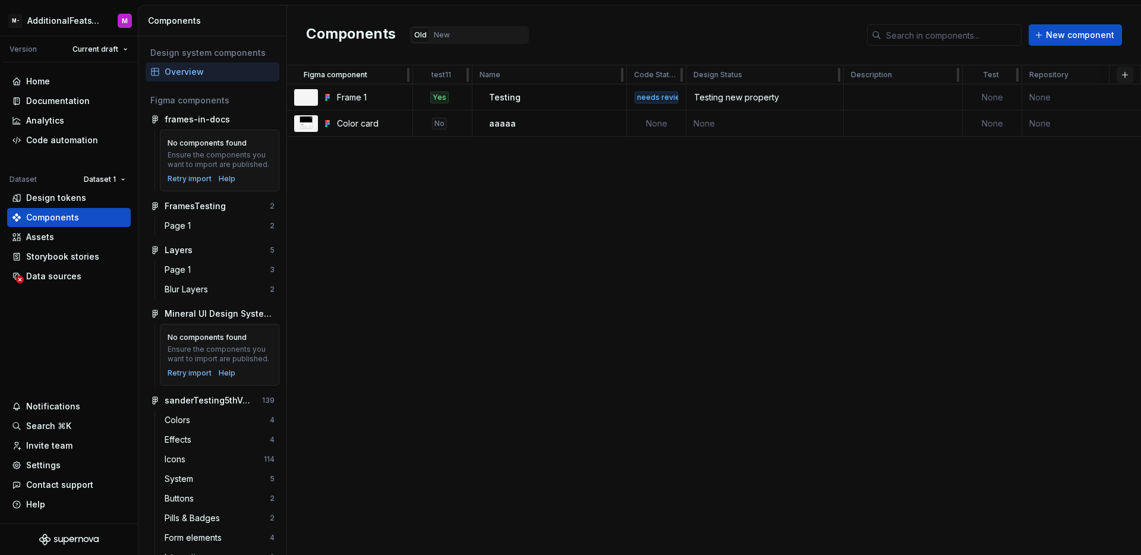
click at [1124, 78] on button "button" at bounding box center [1124, 75] width 17 height 17
click at [1053, 99] on div "New custom property" at bounding box center [1056, 98] width 89 height 12
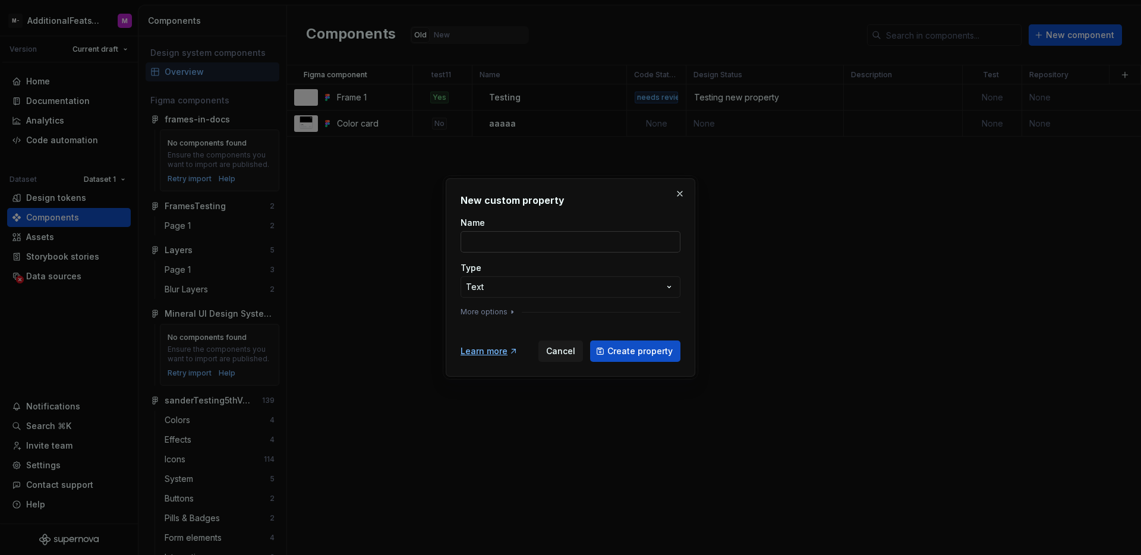
click at [591, 243] on input "Name" at bounding box center [570, 241] width 220 height 21
type input "testing"
click at [664, 287] on div "**********" at bounding box center [570, 277] width 1141 height 555
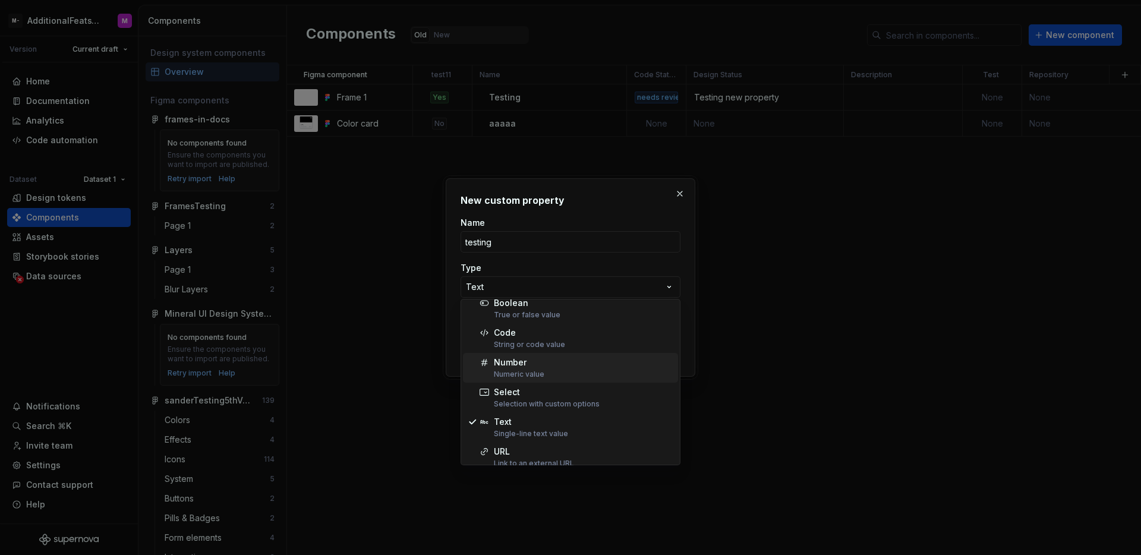
scroll to position [15, 0]
select select "******"
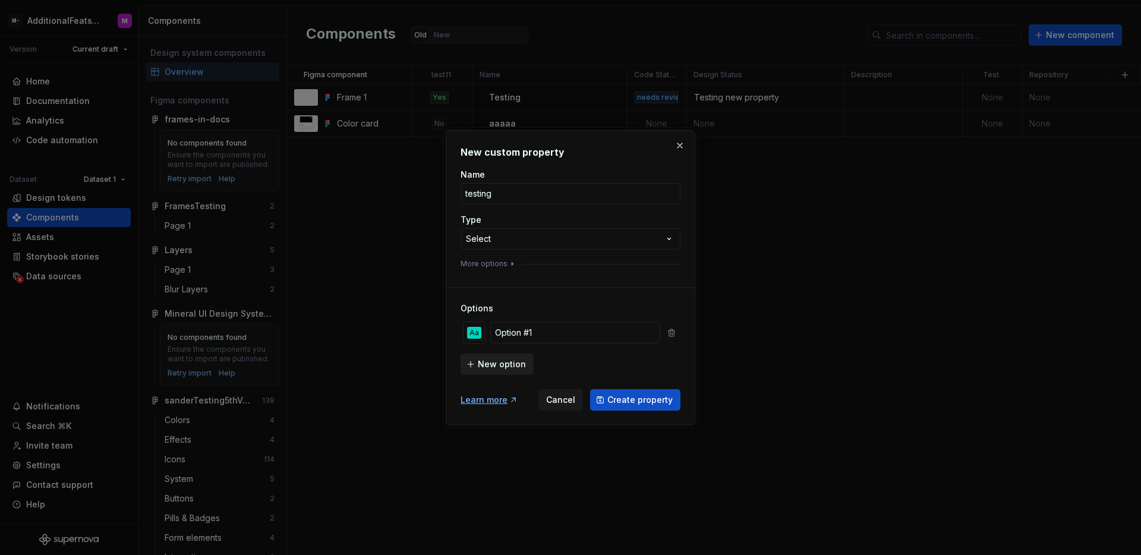
click at [504, 361] on span "New option" at bounding box center [502, 364] width 48 height 12
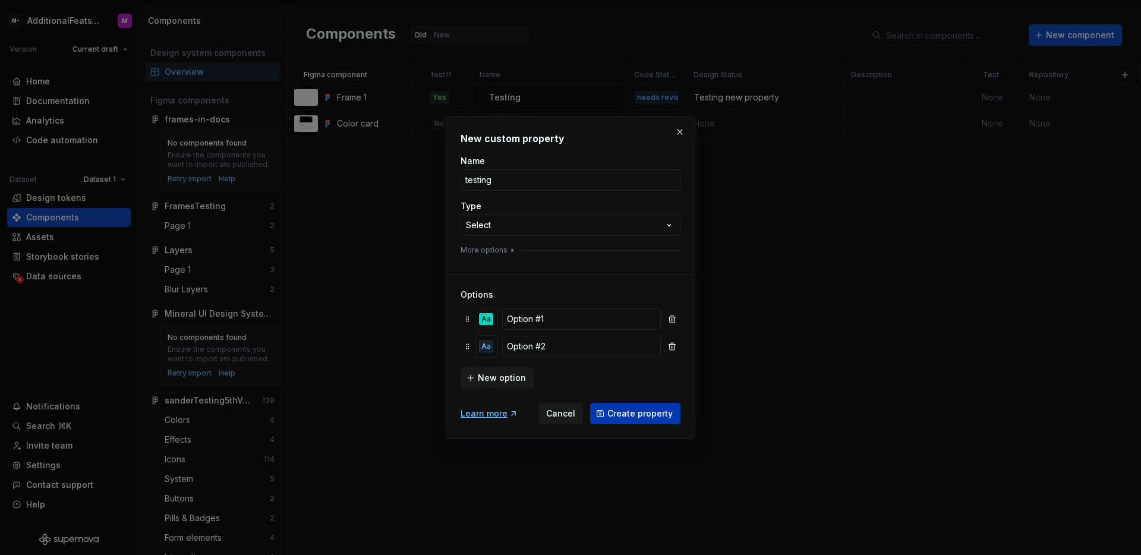
click at [613, 409] on span "Create property" at bounding box center [639, 414] width 65 height 12
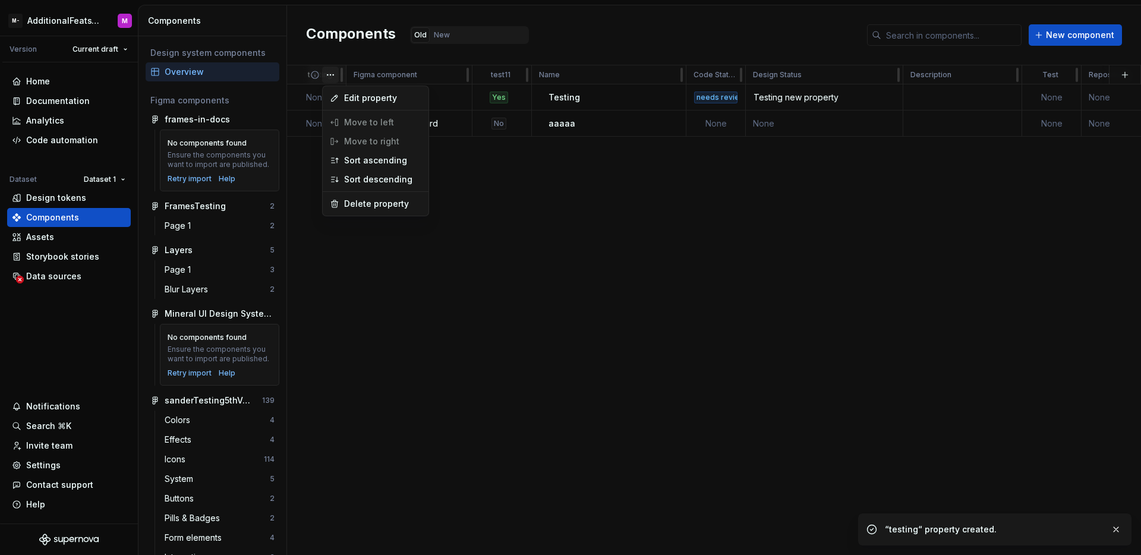
click at [328, 77] on html "M- AdditionalFeatsTest M Version Current draft Home Documentation Analytics Cod…" at bounding box center [570, 277] width 1141 height 555
click at [359, 120] on div "Edit property Move to left Move to right Sort ascending Sort descending Delete …" at bounding box center [375, 151] width 107 height 131
click at [360, 135] on div "Edit property Move to left Move to right Sort ascending Sort descending Delete …" at bounding box center [375, 151] width 107 height 131
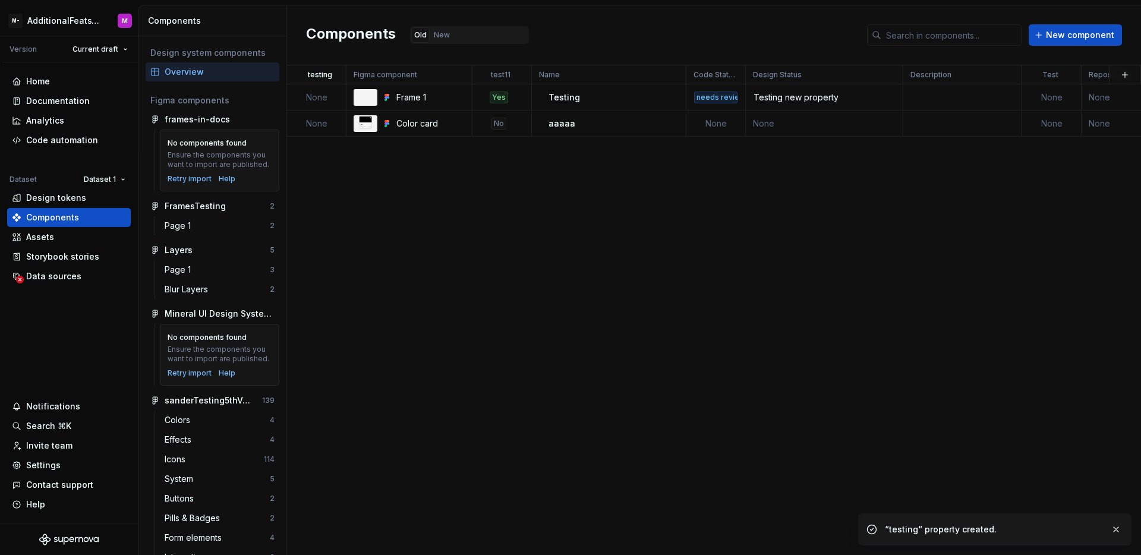
click at [484, 223] on html "M- AdditionalFeatsTest M Version Current draft Home Documentation Analytics Cod…" at bounding box center [570, 277] width 1141 height 555
click at [337, 81] on div at bounding box center [342, 74] width 10 height 19
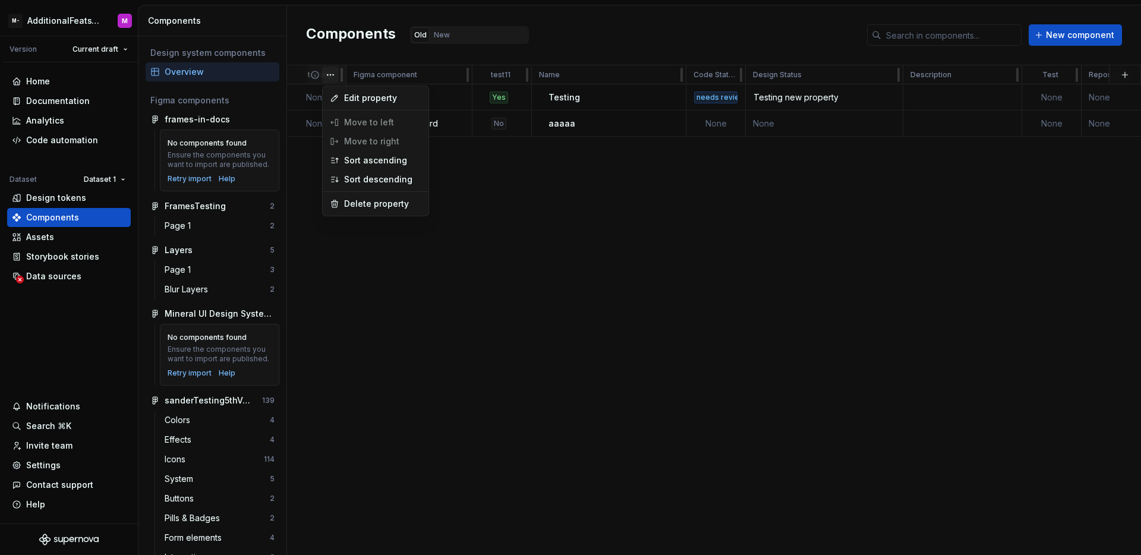
click at [333, 78] on html "M- AdditionalFeatsTest M Version Current draft Home Documentation Analytics Cod…" at bounding box center [570, 277] width 1141 height 555
drag, startPoint x: 359, startPoint y: 122, endPoint x: 360, endPoint y: 130, distance: 7.7
click at [359, 122] on div "Edit property Move to left Move to right Sort ascending Sort descending Delete …" at bounding box center [375, 151] width 107 height 131
click at [362, 143] on div "Edit property Move to left Move to right Sort ascending Sort descending Delete …" at bounding box center [375, 151] width 107 height 131
click at [365, 126] on div "Edit property Move to left Move to right Sort ascending Sort descending Delete …" at bounding box center [375, 151] width 107 height 131
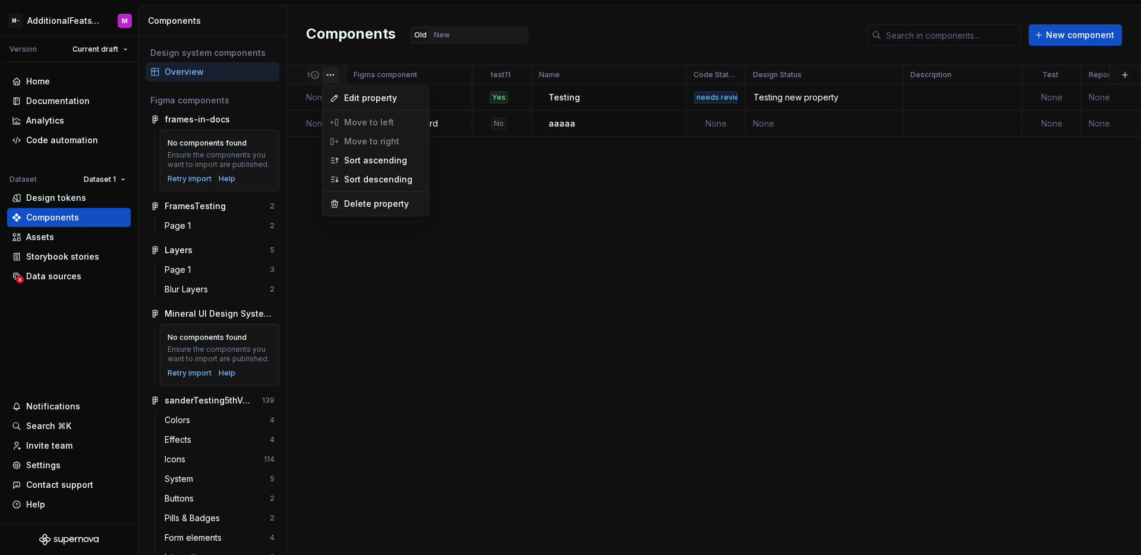
click at [463, 186] on html "M- AdditionalFeatsTest M Version Current draft Home Documentation Analytics Cod…" at bounding box center [570, 277] width 1141 height 555
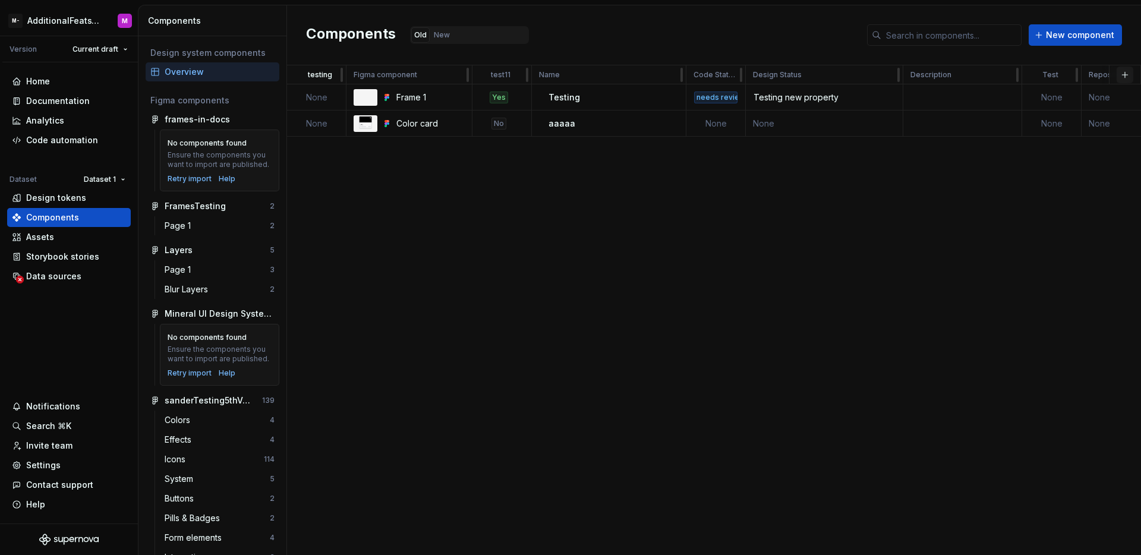
click at [1123, 71] on button "button" at bounding box center [1124, 75] width 17 height 17
click at [1062, 96] on div "New custom property" at bounding box center [1056, 98] width 89 height 12
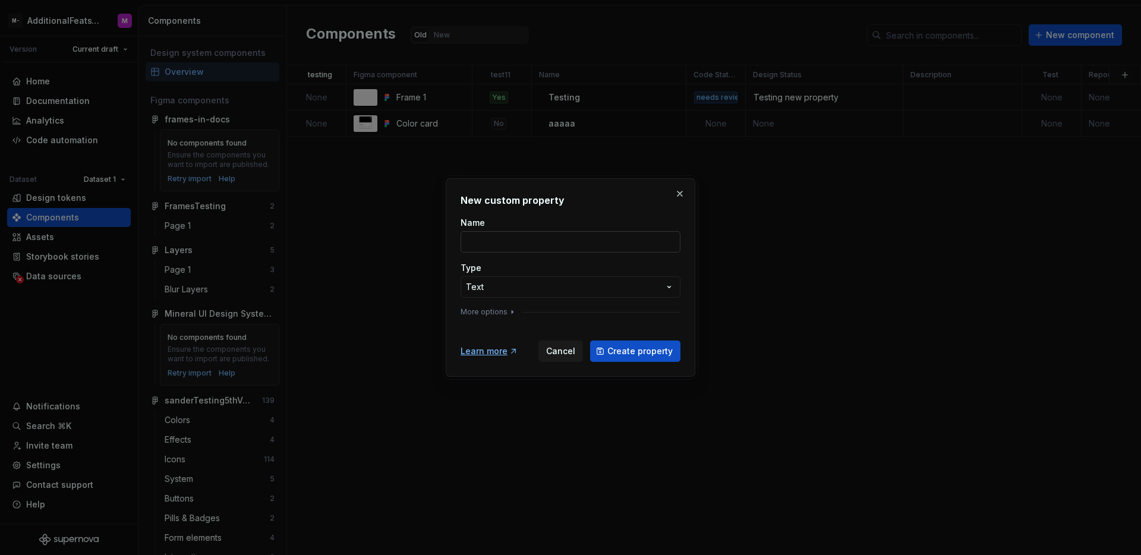
click at [585, 235] on input "Name" at bounding box center [570, 241] width 220 height 21
type input "test-2"
click at [661, 348] on span "Create property" at bounding box center [639, 351] width 65 height 12
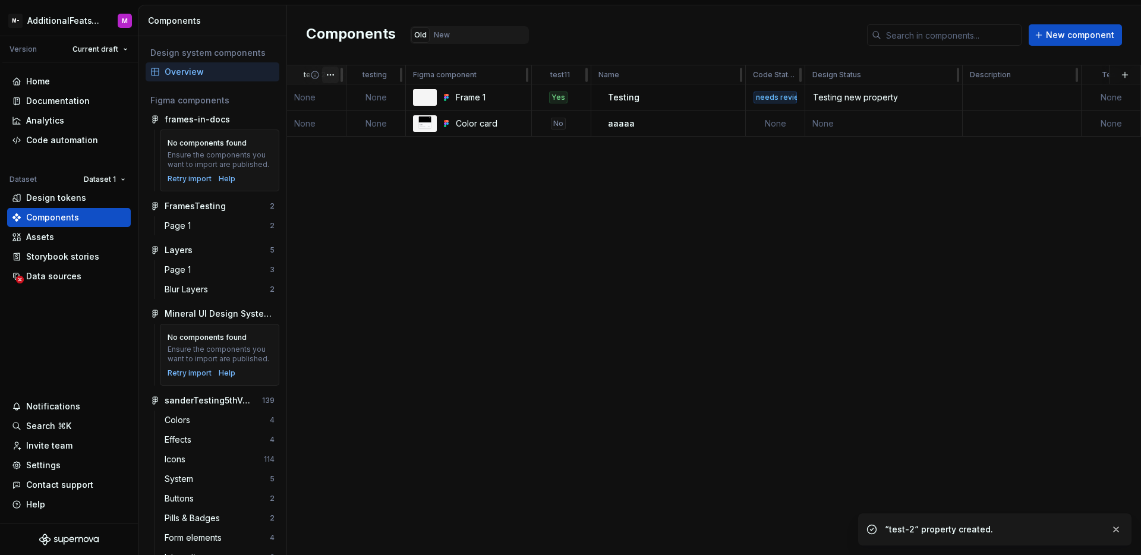
click at [333, 79] on html "M- AdditionalFeatsTest M Version Current draft Home Documentation Analytics Cod…" at bounding box center [570, 277] width 1141 height 555
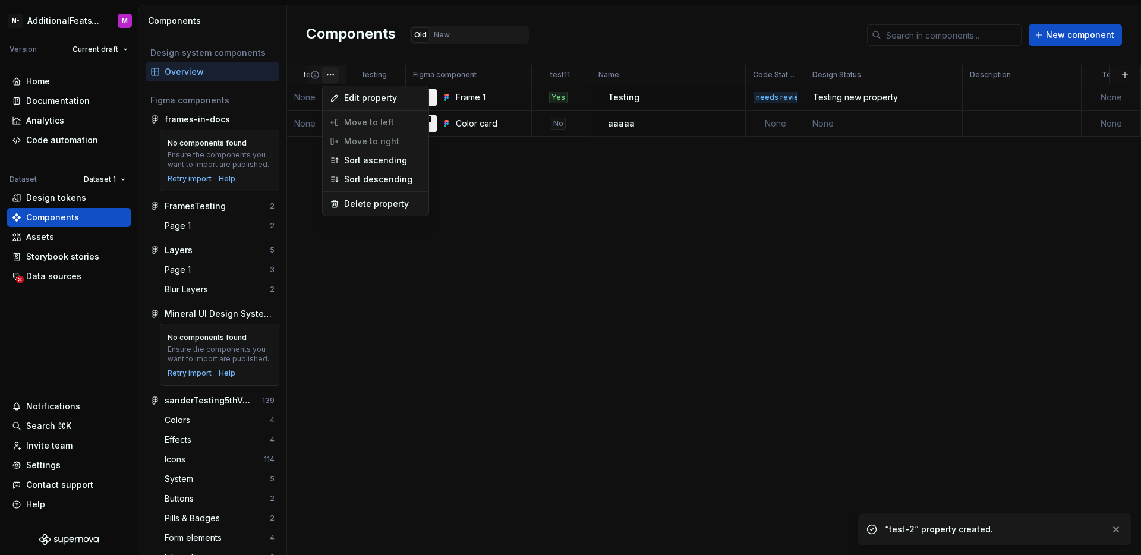
drag, startPoint x: 352, startPoint y: 119, endPoint x: 355, endPoint y: 138, distance: 19.2
click at [352, 119] on div "Edit property Move to left Move to right Sort ascending Sort descending Delete …" at bounding box center [375, 151] width 107 height 131
click at [355, 138] on div "Edit property Move to left Move to right Sort ascending Sort descending Delete …" at bounding box center [375, 151] width 107 height 131
click at [357, 124] on div "Edit property Move to left Move to right Sort ascending Sort descending Delete …" at bounding box center [375, 151] width 107 height 131
click at [354, 137] on div "Edit property Move to left Move to right Sort ascending Sort descending Delete …" at bounding box center [375, 151] width 107 height 131
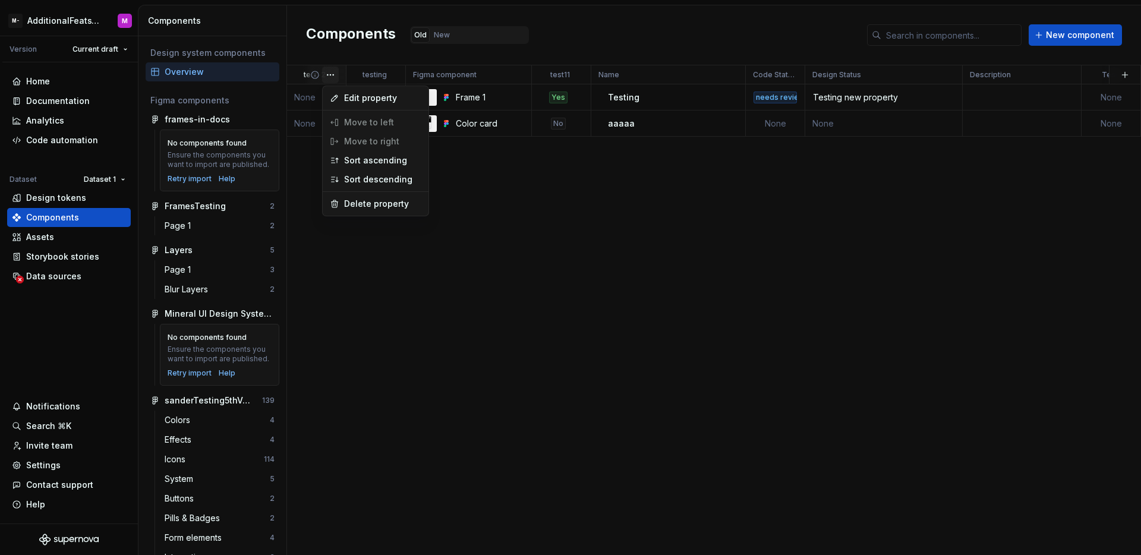
click at [356, 127] on div "Edit property Move to left Move to right Sort ascending Sort descending Delete …" at bounding box center [375, 151] width 107 height 131
click at [349, 147] on div "Edit property Move to left Move to right Sort ascending Sort descending Delete …" at bounding box center [375, 151] width 107 height 131
drag, startPoint x: 504, startPoint y: 176, endPoint x: 460, endPoint y: 152, distance: 50.3
click at [504, 176] on html "M- AdditionalFeatsTest M Version Current draft Home Documentation Analytics Cod…" at bounding box center [570, 277] width 1141 height 555
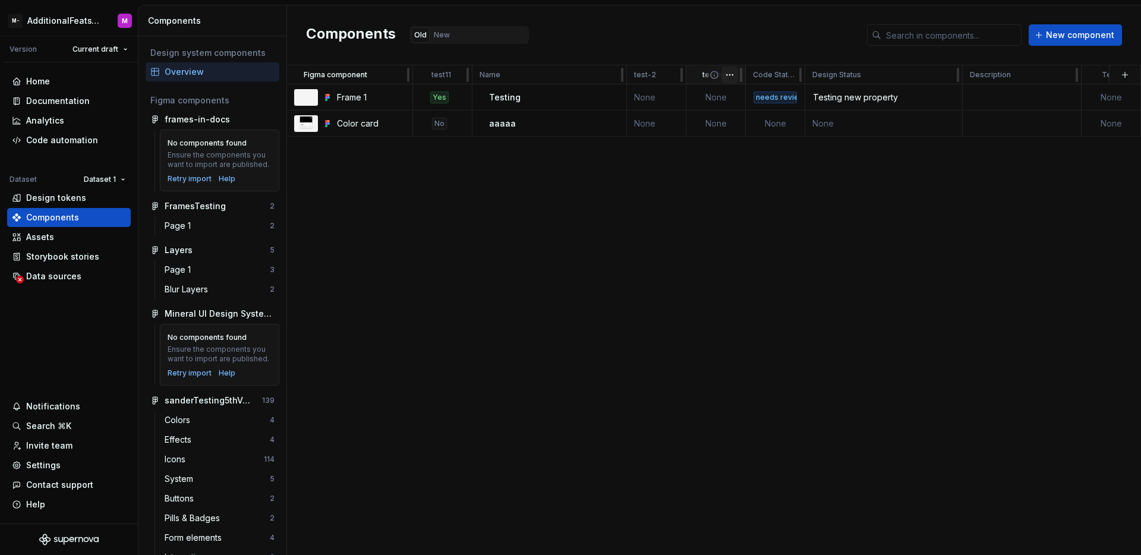
click at [733, 76] on html "M- AdditionalFeatsTest M Version Current draft Home Documentation Analytics Cod…" at bounding box center [570, 277] width 1141 height 555
click at [678, 177] on html "M- AdditionalFeatsTest M Version Current draft Home Documentation Analytics Cod…" at bounding box center [570, 277] width 1141 height 555
click at [399, 79] on html "M- AdditionalFeatsTest M Version Current draft Home Documentation Analytics Cod…" at bounding box center [570, 277] width 1141 height 555
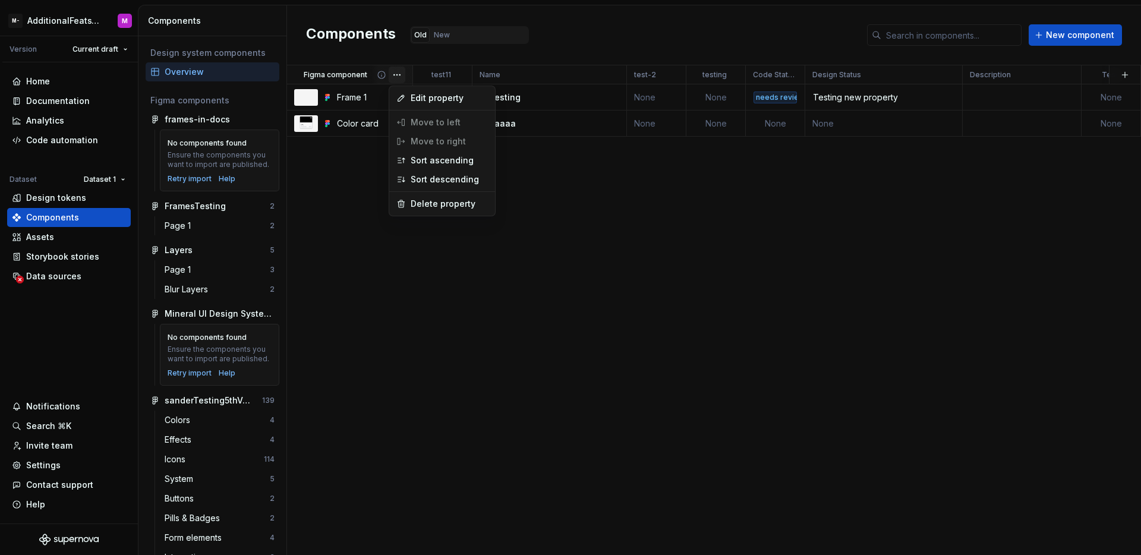
click at [430, 142] on div "Edit property Move to left Move to right Sort ascending Sort descending Delete …" at bounding box center [442, 151] width 107 height 131
click at [432, 125] on div "Edit property Move to left Move to right Sort ascending Sort descending Delete …" at bounding box center [442, 151] width 107 height 131
click at [428, 137] on div "Edit property Move to left Move to right Sort ascending Sort descending Delete …" at bounding box center [442, 151] width 107 height 131
click at [431, 125] on div "Edit property Move to left Move to right Sort ascending Sort descending Delete …" at bounding box center [442, 151] width 107 height 131
click at [428, 140] on div "Edit property Move to left Move to right Sort ascending Sort descending Delete …" at bounding box center [442, 151] width 107 height 131
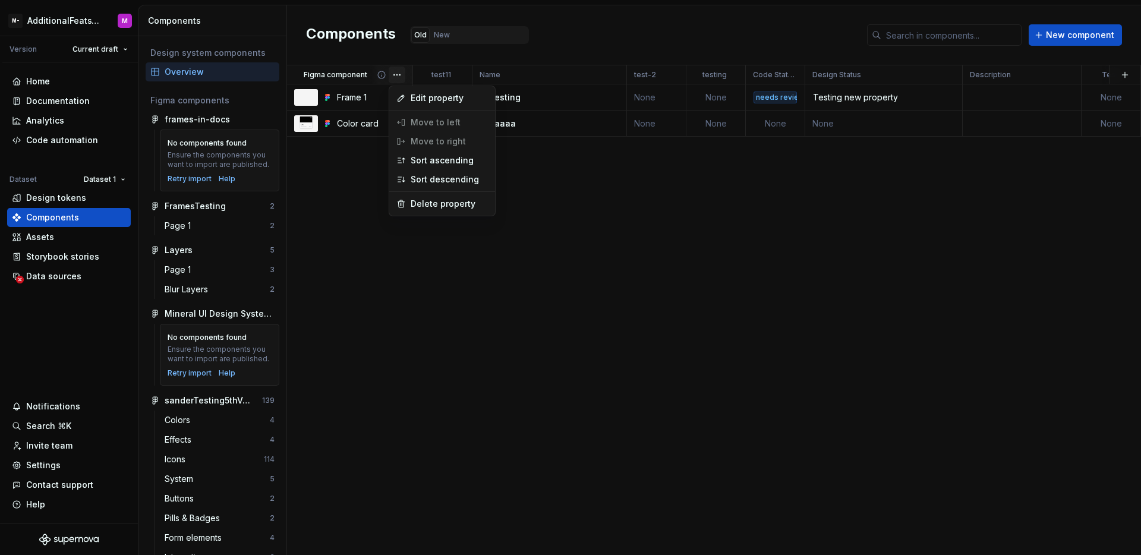
click at [560, 191] on html "M- AdditionalFeatsTest M Version Current draft Home Documentation Analytics Cod…" at bounding box center [570, 277] width 1141 height 555
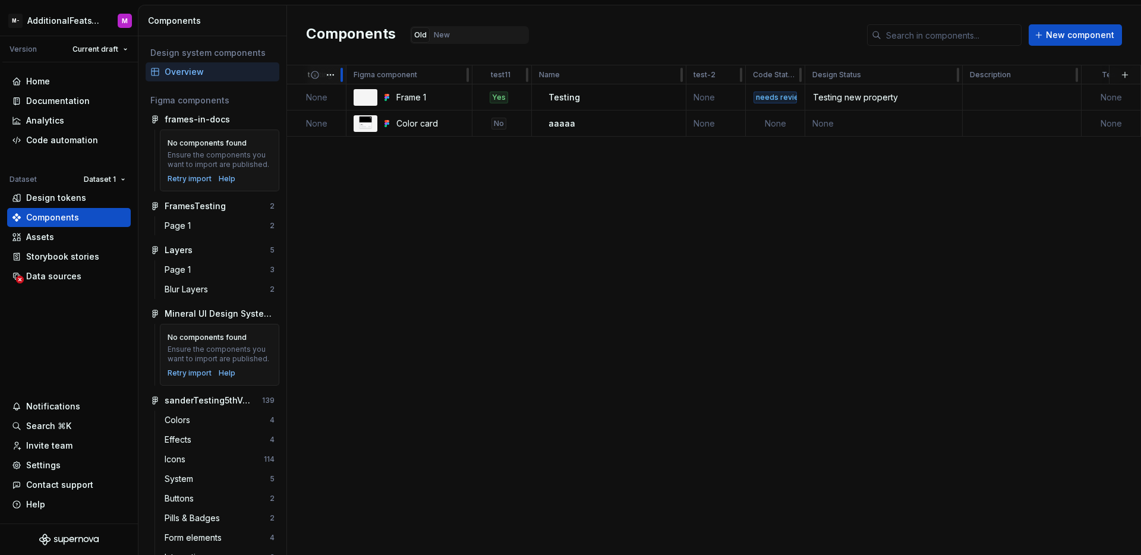
click at [337, 80] on div at bounding box center [342, 74] width 10 height 19
click at [333, 78] on html "M- AdditionalFeatsTest M Version Current draft Home Documentation Analytics Cod…" at bounding box center [570, 277] width 1141 height 555
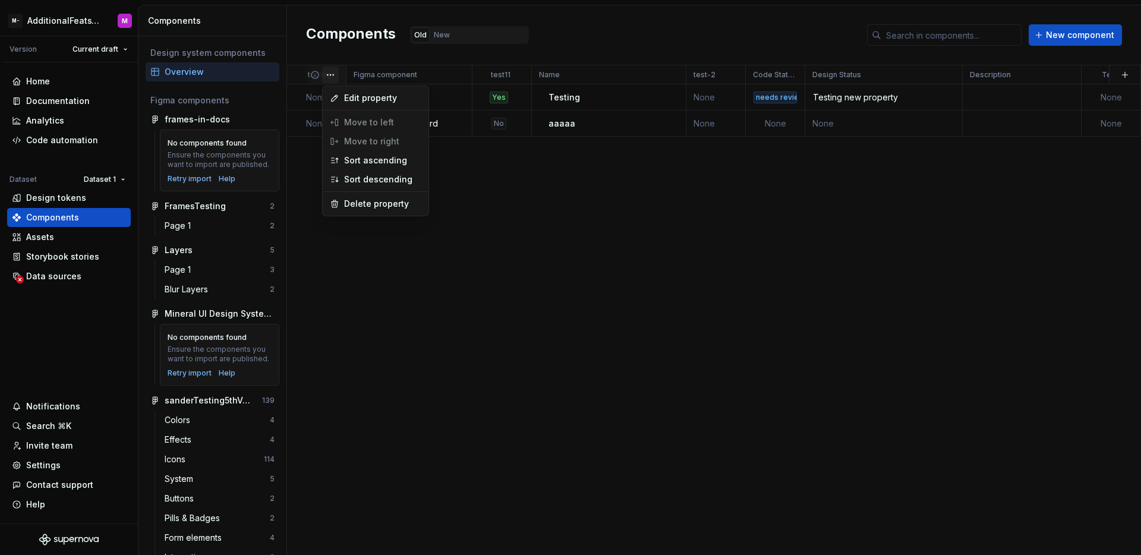
drag, startPoint x: 478, startPoint y: 176, endPoint x: 468, endPoint y: 165, distance: 15.1
click at [478, 176] on html "M- AdditionalFeatsTest M Version Current draft Home Documentation Analytics Cod…" at bounding box center [570, 277] width 1141 height 555
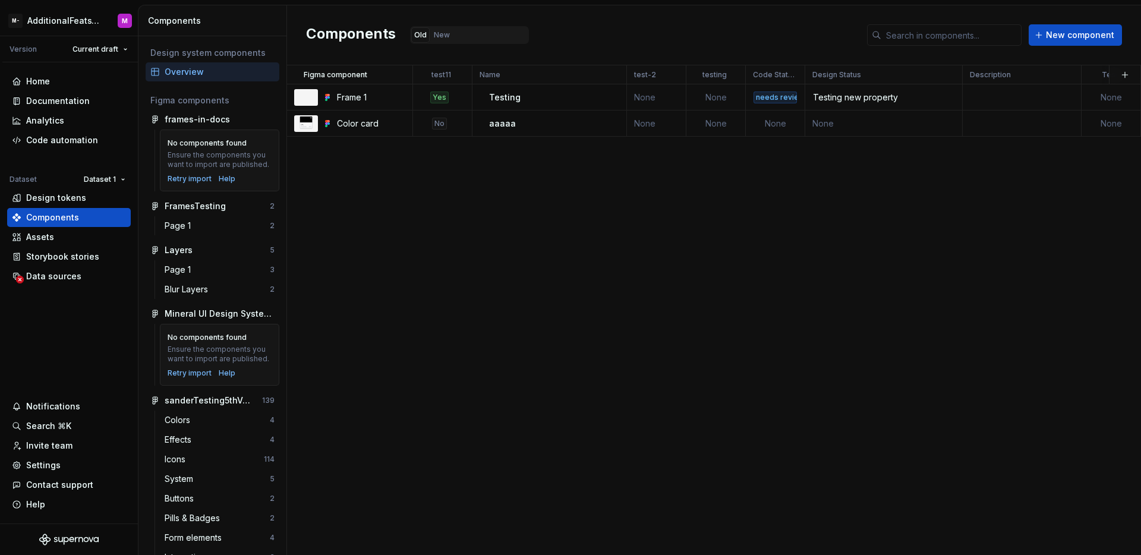
click at [377, 149] on div "Figma component test11 Name test-2 testing Code Status Design Status Descriptio…" at bounding box center [714, 310] width 854 height 490
click at [96, 104] on div "Documentation" at bounding box center [69, 101] width 114 height 12
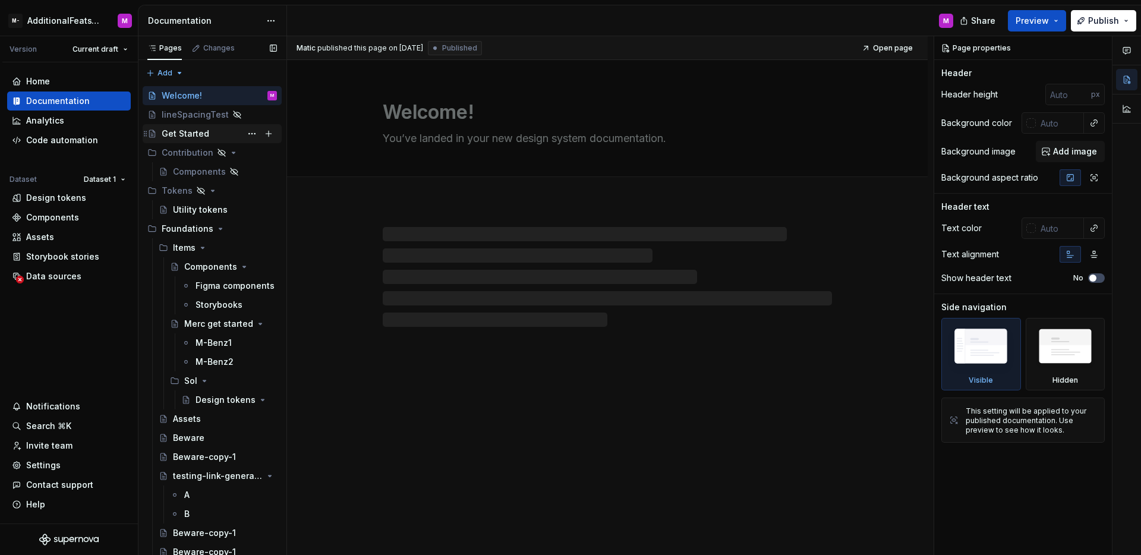
click at [170, 133] on div "Get Started" at bounding box center [186, 134] width 48 height 12
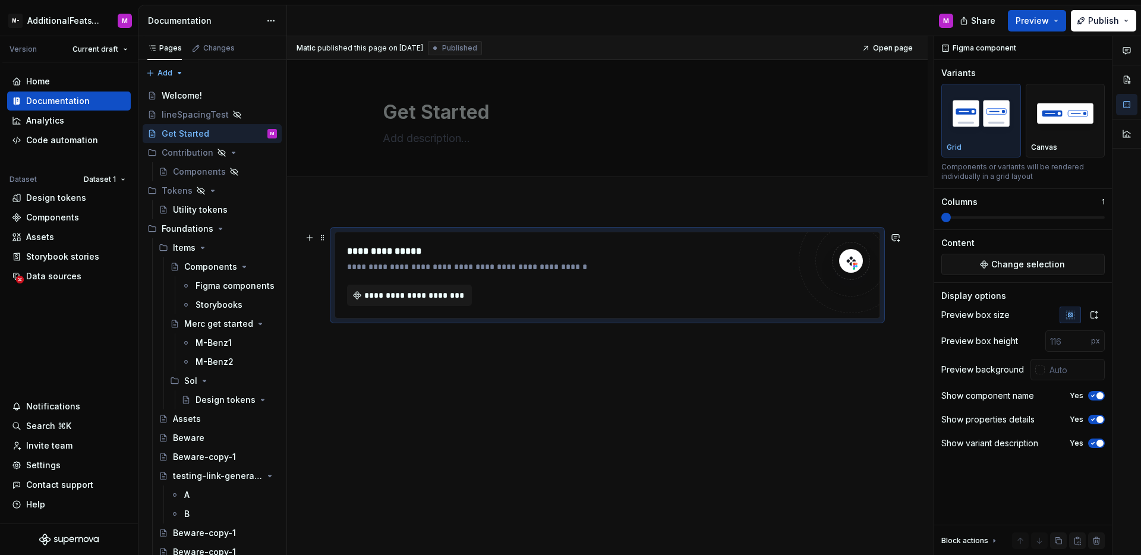
type textarea "*"
click at [484, 247] on div "**********" at bounding box center [567, 251] width 441 height 14
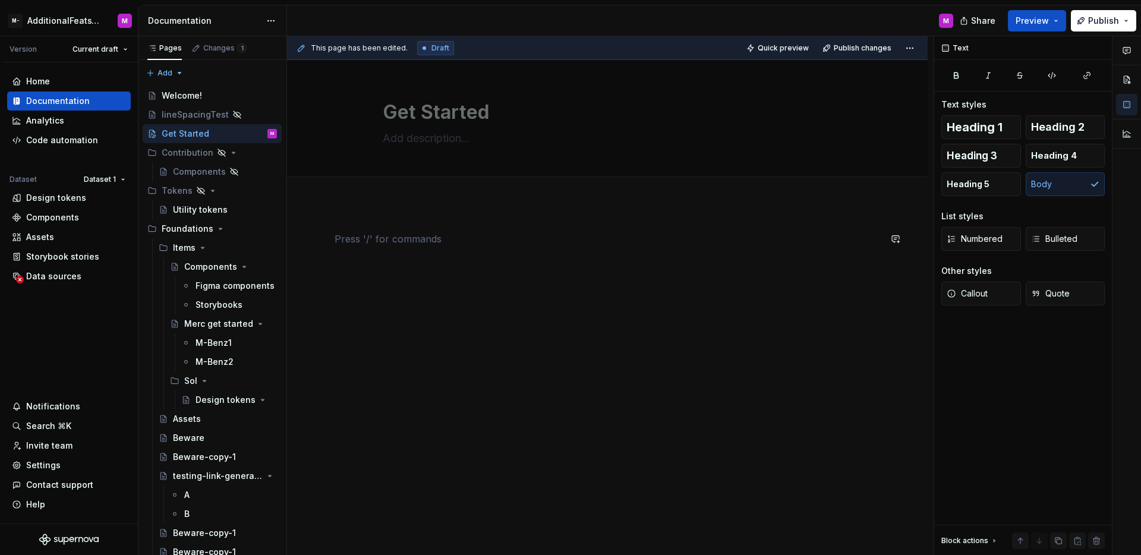
click at [489, 253] on div at bounding box center [607, 254] width 545 height 45
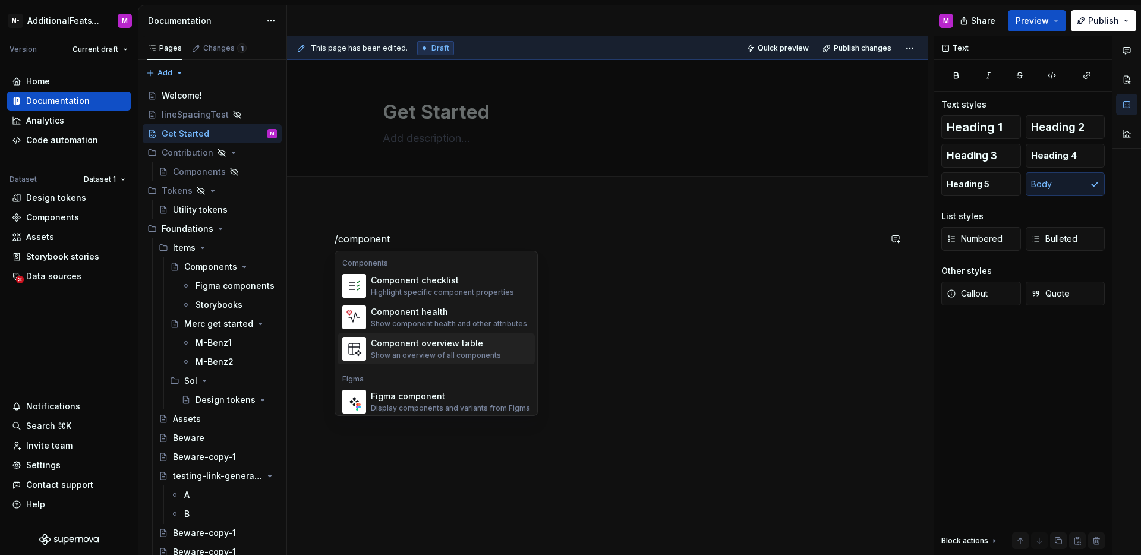
click at [440, 341] on div "Component overview table" at bounding box center [436, 343] width 130 height 12
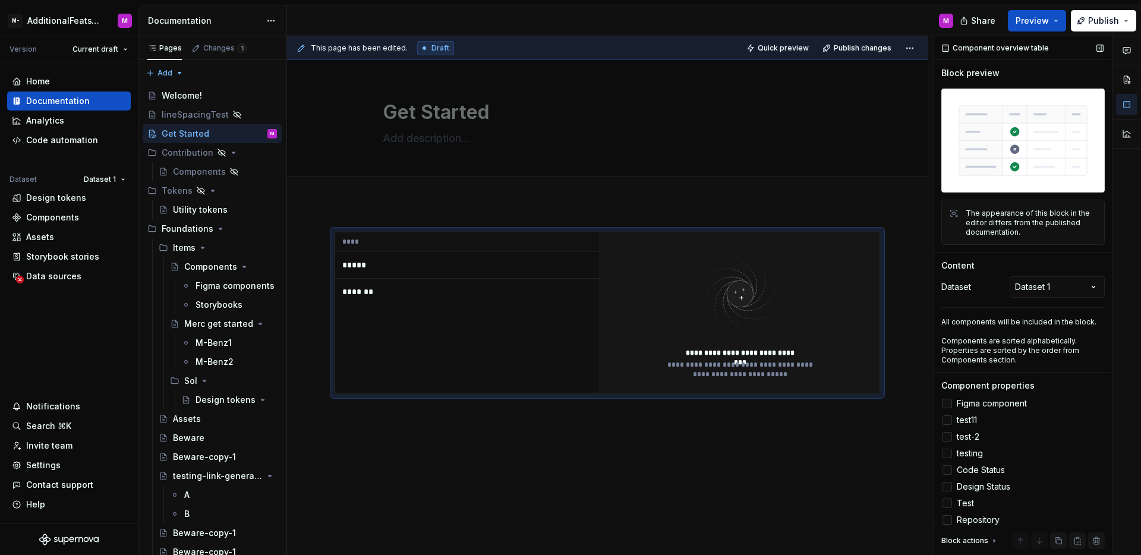
click at [945, 396] on label "Figma component" at bounding box center [1022, 403] width 163 height 14
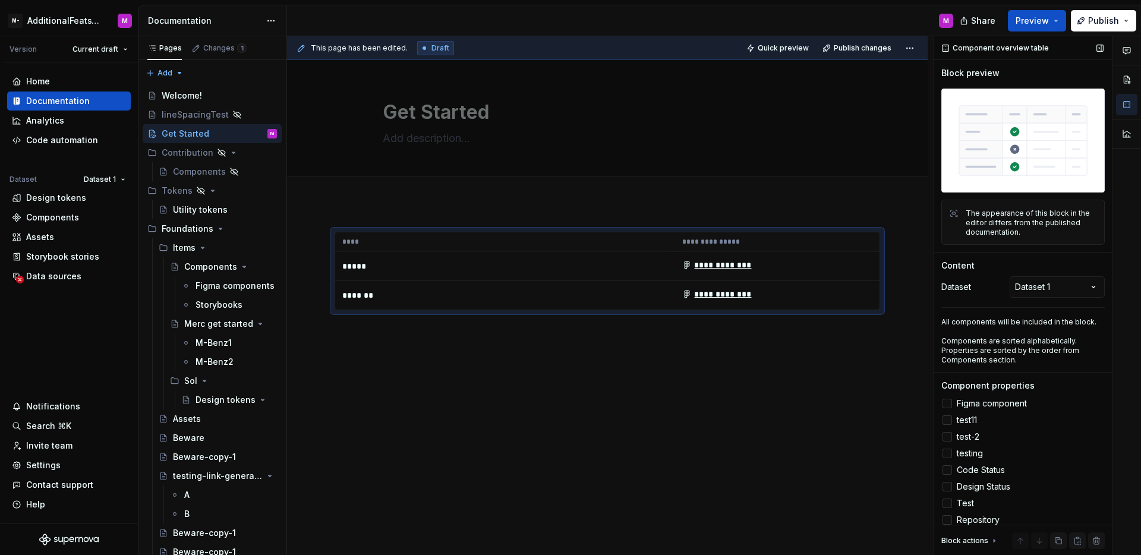
click at [951, 417] on div at bounding box center [947, 420] width 10 height 10
click at [947, 435] on div at bounding box center [947, 437] width 10 height 10
click at [944, 455] on label "testing" at bounding box center [1022, 453] width 163 height 14
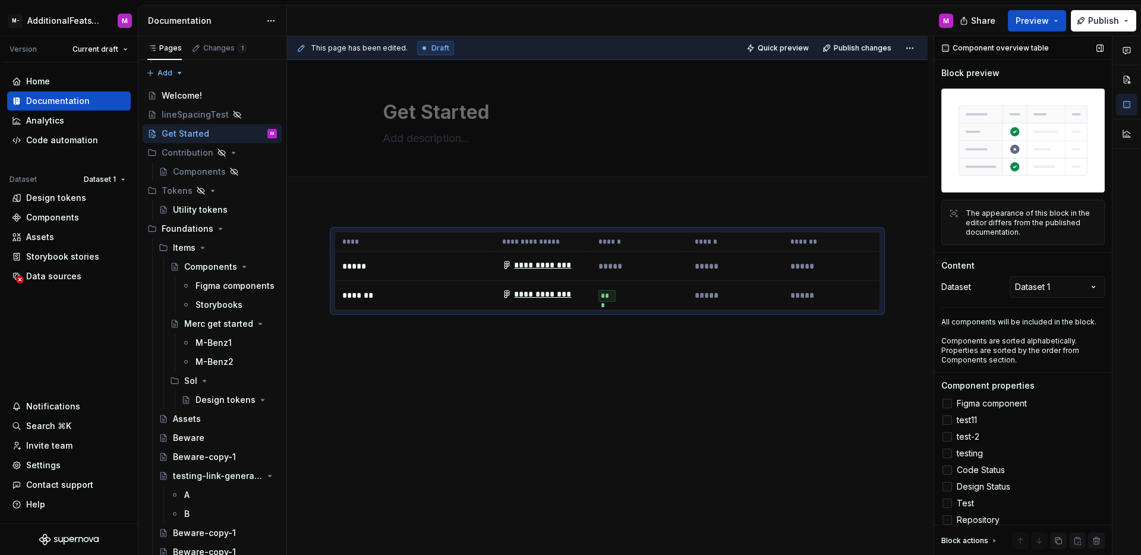
click at [946, 465] on div at bounding box center [947, 470] width 10 height 10
click at [946, 486] on div at bounding box center [947, 487] width 10 height 10
click at [948, 500] on div at bounding box center [947, 504] width 10 height 10
click at [947, 518] on div at bounding box center [947, 520] width 10 height 10
click at [947, 520] on icon at bounding box center [947, 520] width 0 height 0
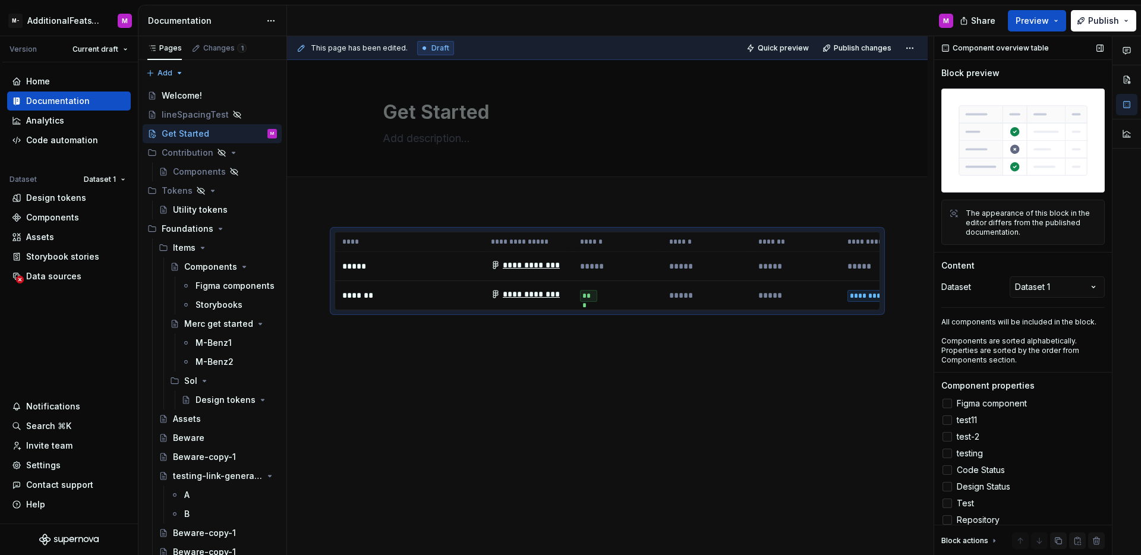
click at [947, 503] on icon at bounding box center [947, 503] width 0 height 0
click at [947, 487] on icon at bounding box center [947, 487] width 0 height 0
click at [948, 471] on span at bounding box center [947, 470] width 10 height 10
click at [947, 453] on icon at bounding box center [947, 453] width 0 height 0
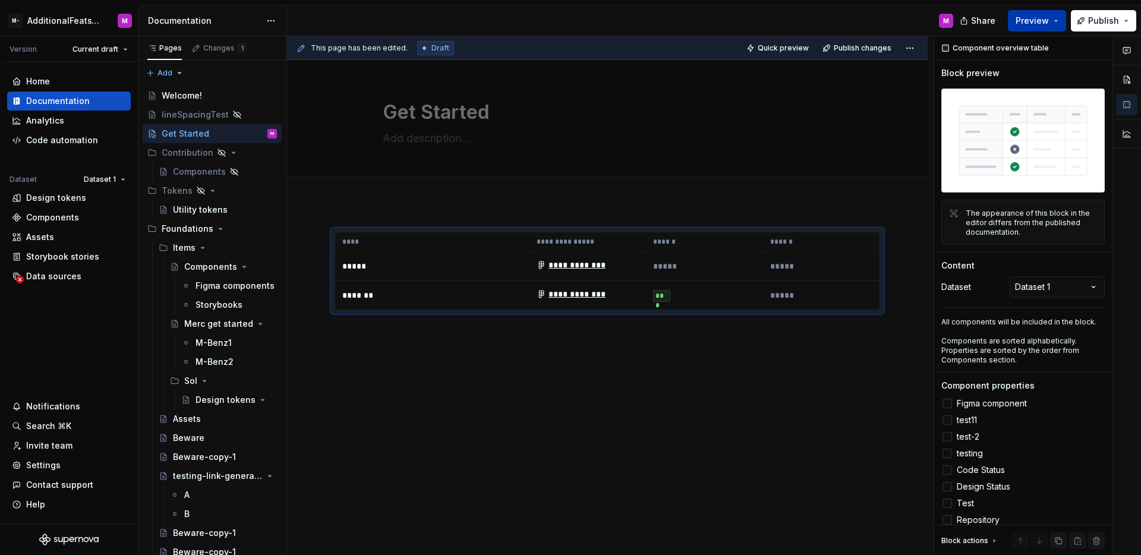
click at [1052, 19] on button "Preview" at bounding box center [1037, 20] width 58 height 21
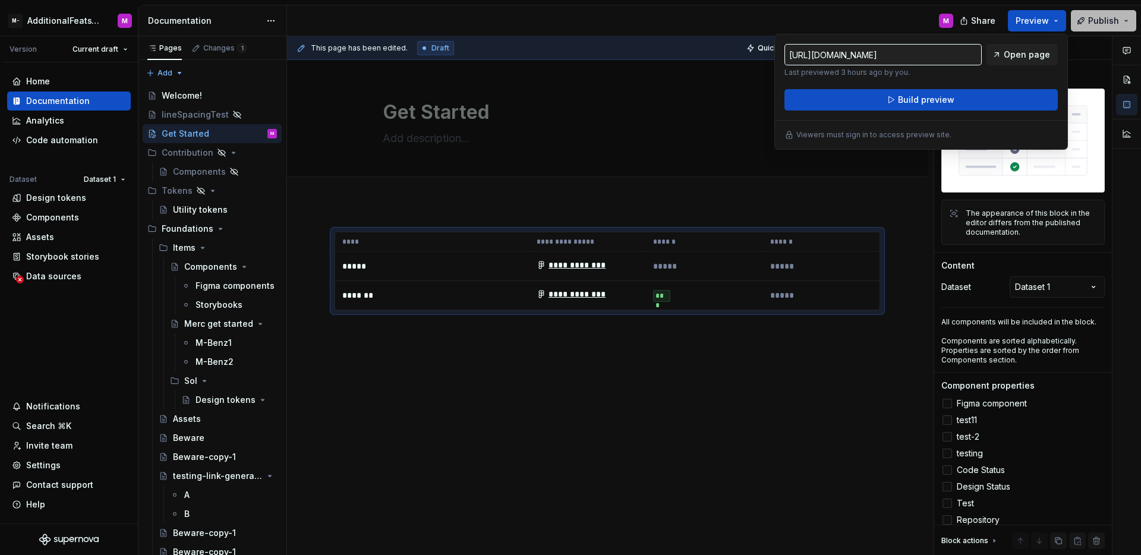
click at [1096, 22] on span "Publish" at bounding box center [1103, 21] width 31 height 12
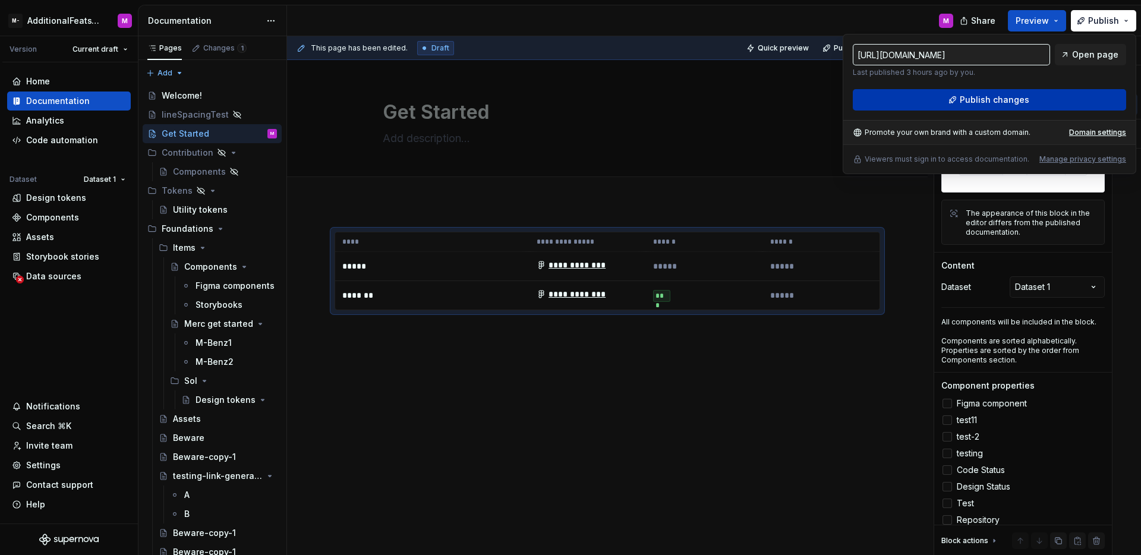
click at [1015, 100] on span "Publish changes" at bounding box center [995, 100] width 70 height 12
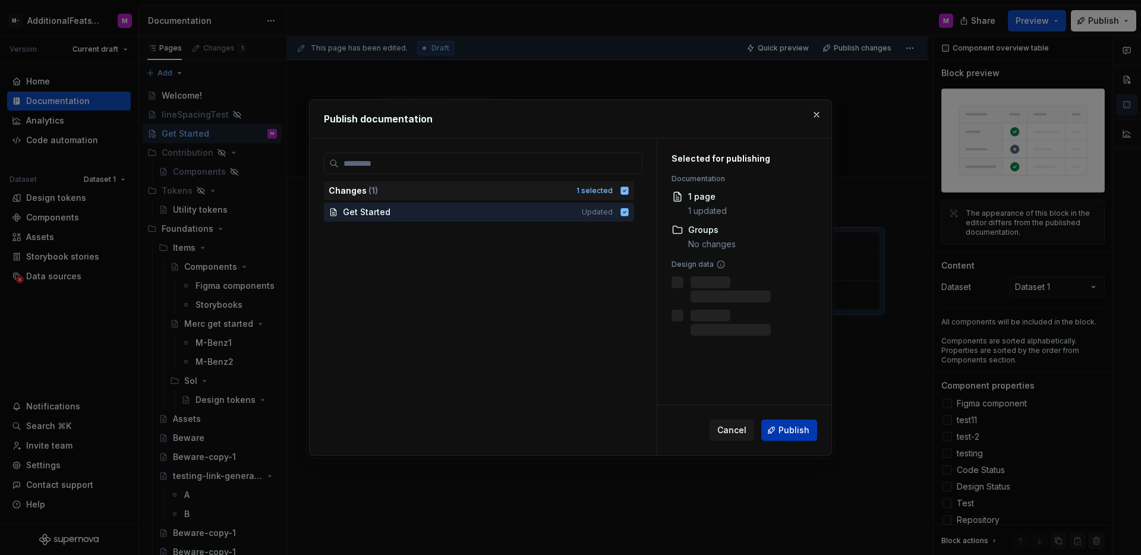
click at [794, 433] on span "Publish" at bounding box center [793, 430] width 31 height 12
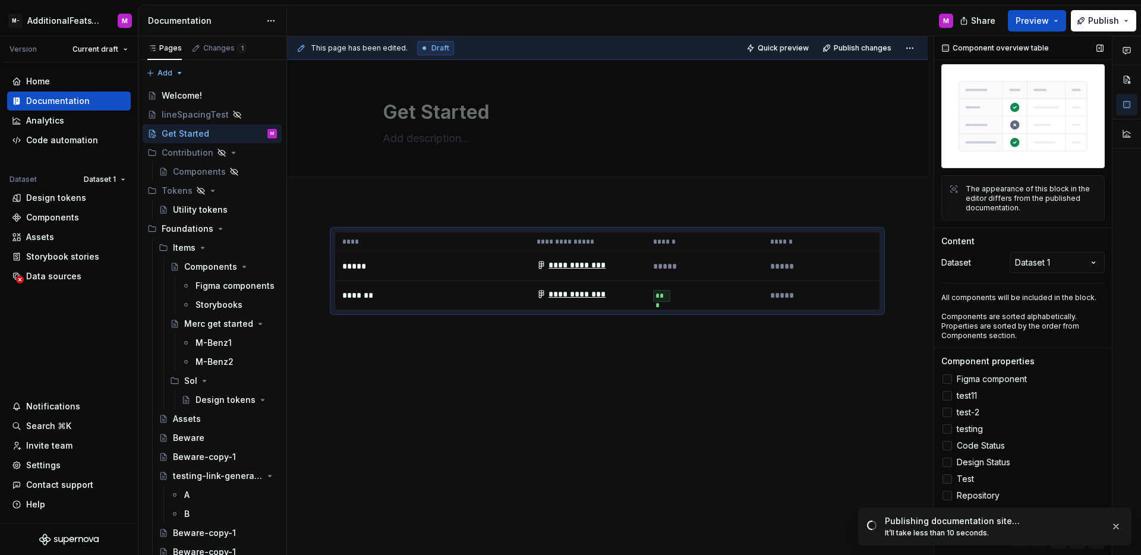
scroll to position [70, 0]
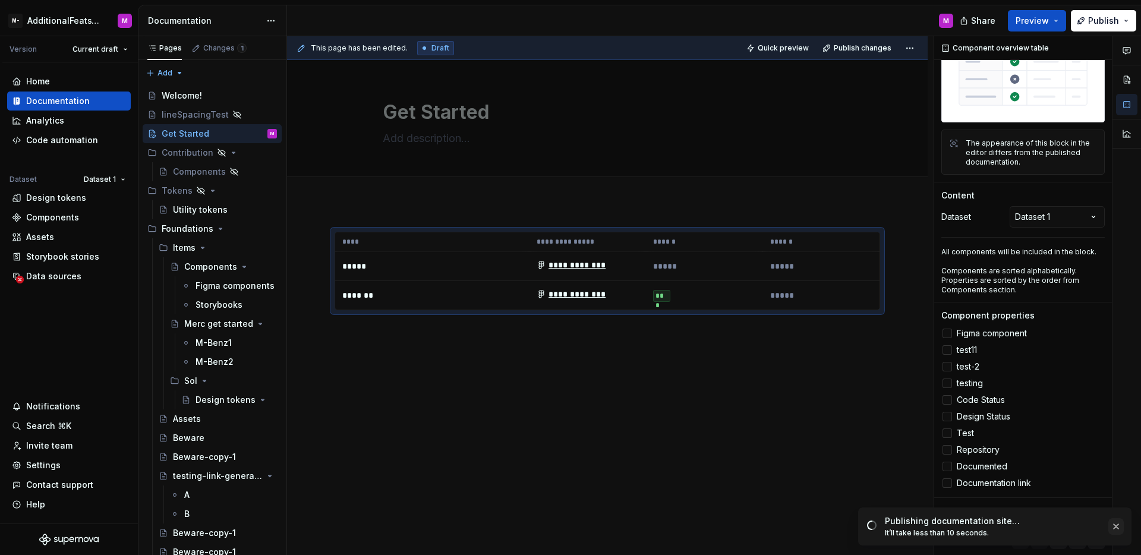
click at [1115, 525] on button "button" at bounding box center [1115, 526] width 15 height 17
click at [1088, 510] on icon "button" at bounding box center [1093, 513] width 10 height 7
click at [1089, 510] on span "button" at bounding box center [1092, 513] width 7 height 7
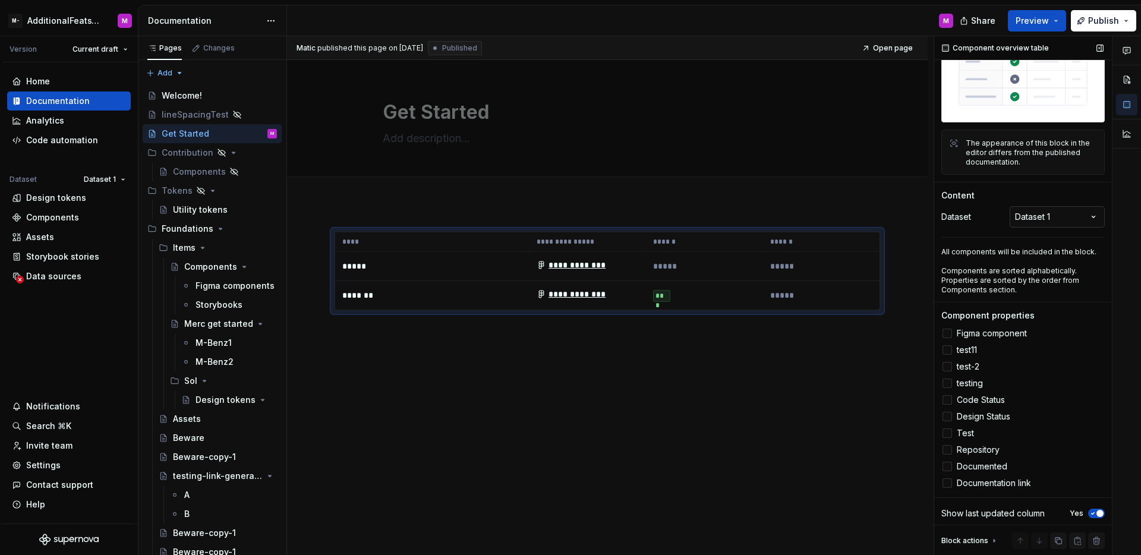
click at [1058, 217] on div "Comments Open comments No comments yet Select ‘Comment’ from the block context …" at bounding box center [1037, 295] width 207 height 519
click at [1070, 526] on span "Open page" at bounding box center [1078, 530] width 40 height 10
click at [54, 218] on div "Components" at bounding box center [52, 218] width 53 height 12
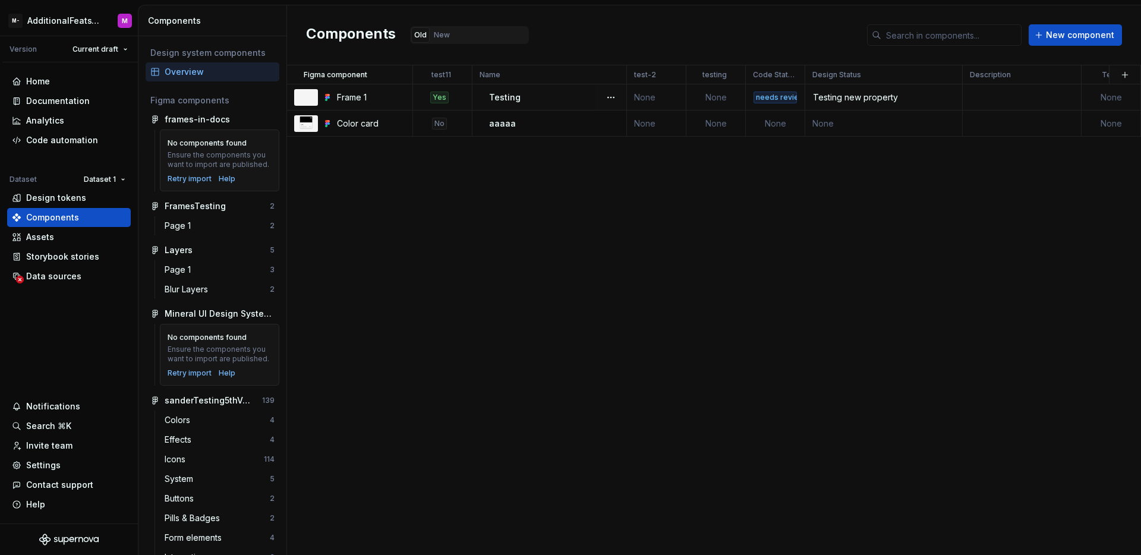
click at [649, 96] on td "None" at bounding box center [656, 97] width 59 height 26
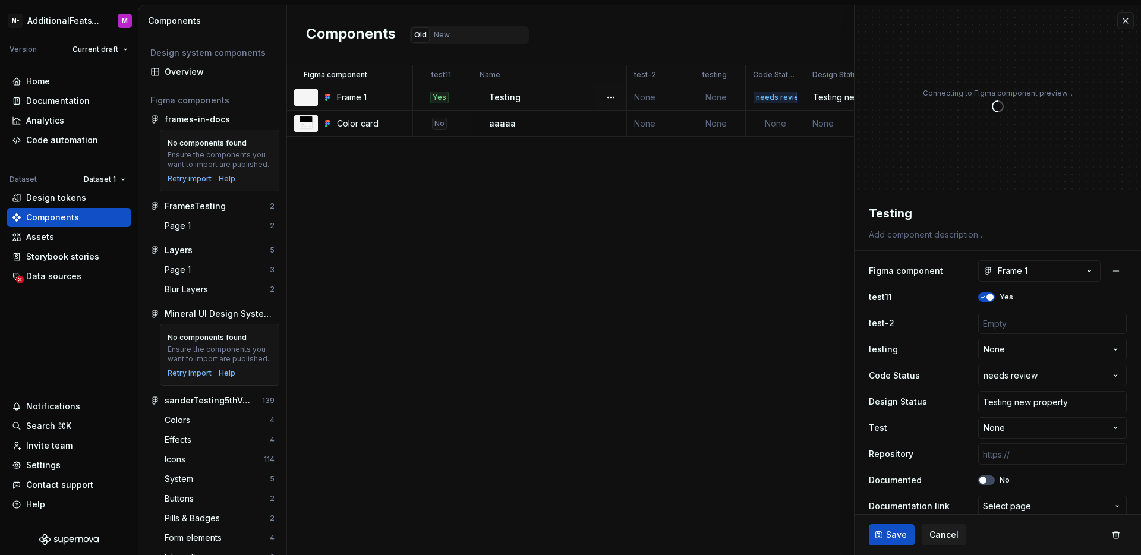
click at [655, 97] on td "None" at bounding box center [656, 97] width 59 height 26
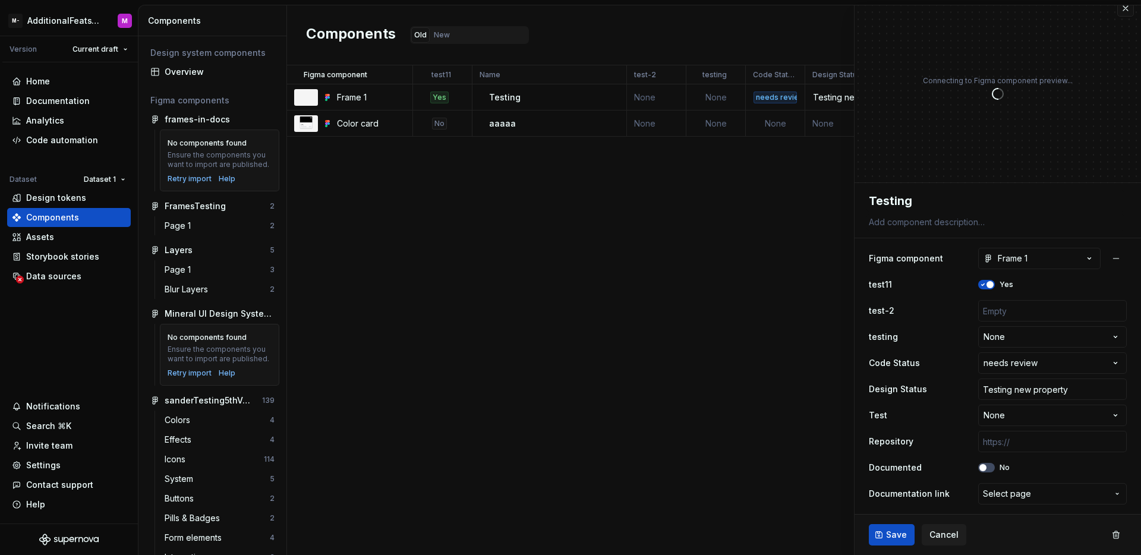
type textarea "*"
click at [999, 421] on html "M- AdditionalFeatsTest M Version Current draft Home Documentation Analytics Cod…" at bounding box center [570, 277] width 1141 height 555
select select "**********"
type textarea "*"
click at [998, 313] on input "text" at bounding box center [1052, 310] width 149 height 21
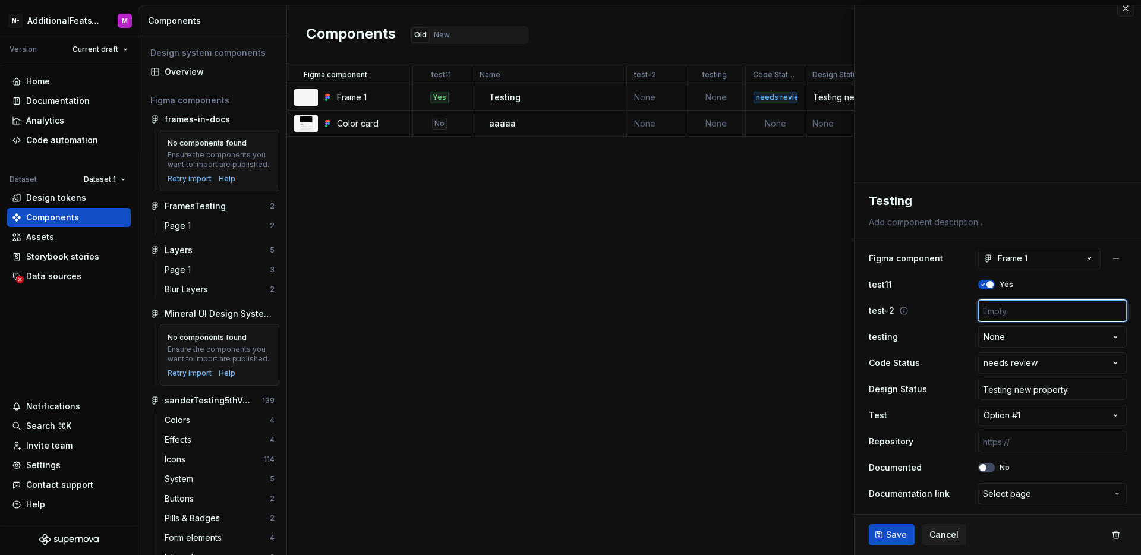
type input "a"
type textarea "*"
type input "as"
type textarea "*"
type input "asd"
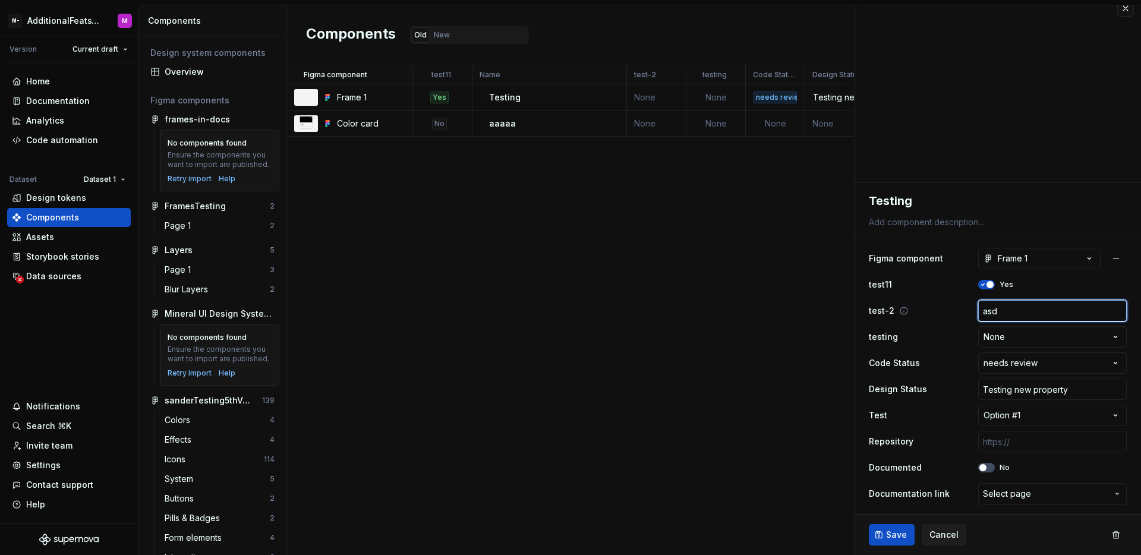
type textarea "*"
type input "asda"
type textarea "*"
type input "asdas"
type textarea "*"
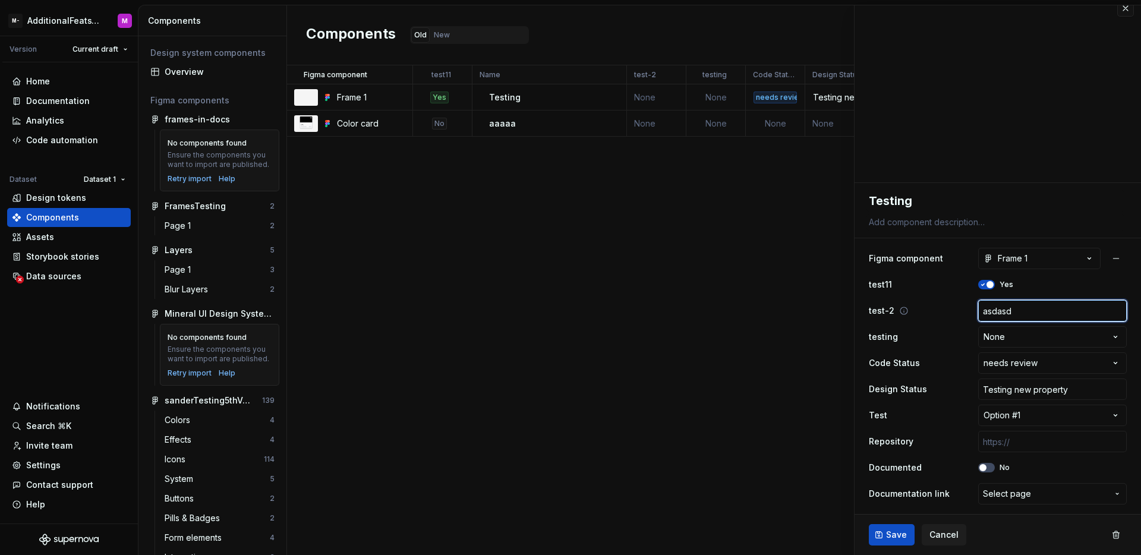
type input "asdasda"
type textarea "*"
type input "asdasdas"
type textarea "*"
type input "asdasdasda"
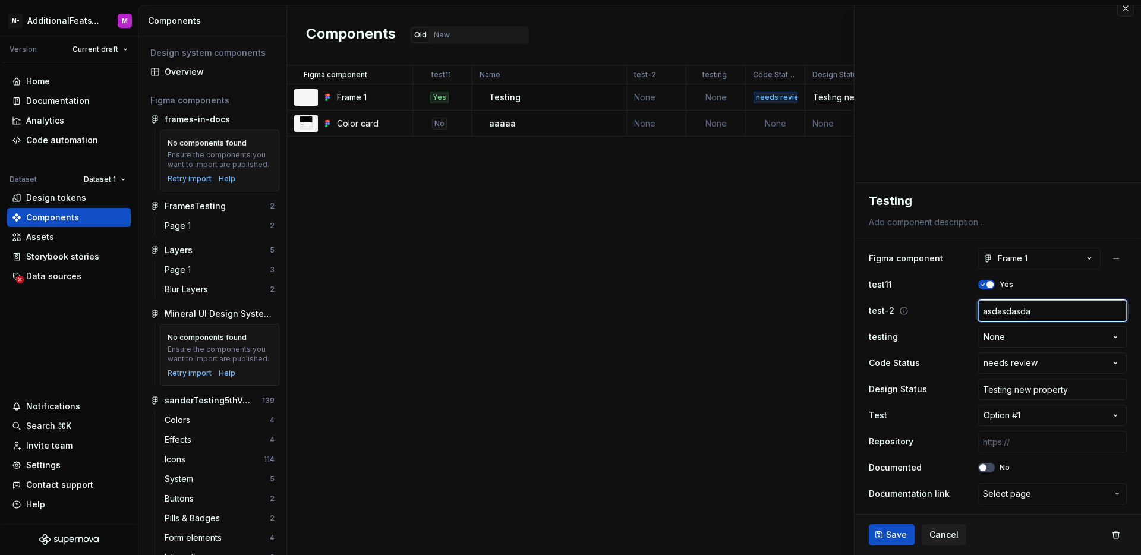
type textarea "*"
type input "asdasdasdasd"
type textarea "*"
type input "asdasdasdasdwa"
type textarea "*"
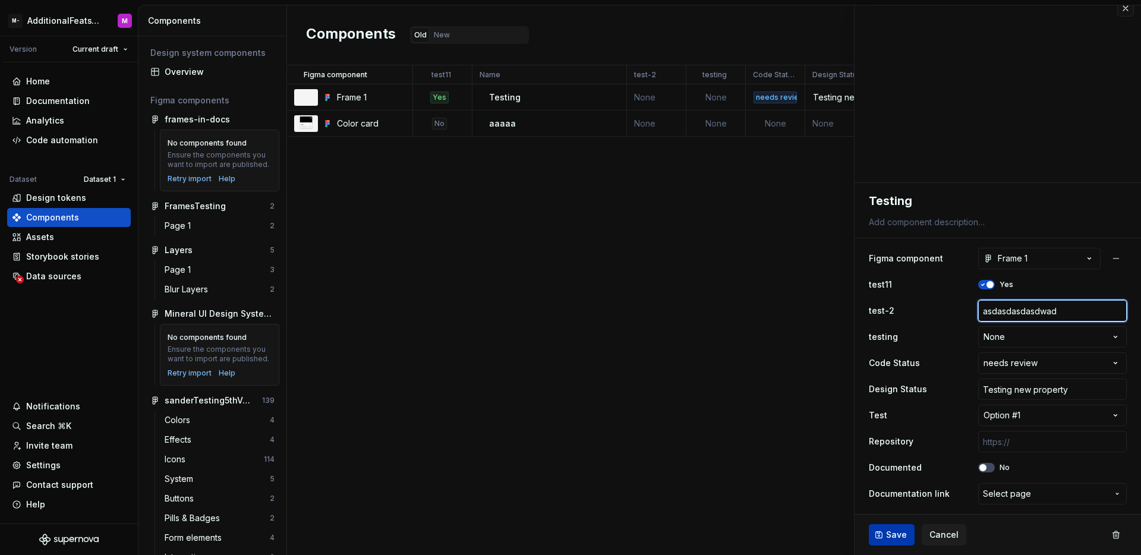
type input "asdasdasdasdwad"
click at [904, 541] on button "Save" at bounding box center [892, 534] width 46 height 21
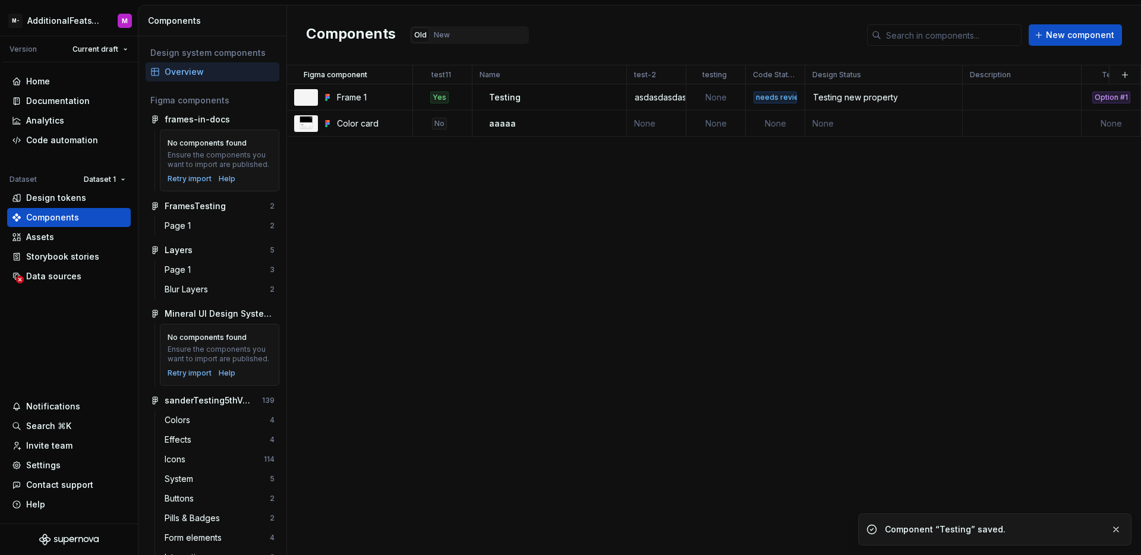
click at [627, 263] on div "Figma component test11 Name test-2 testing Code Status Design Status Descriptio…" at bounding box center [714, 310] width 854 height 490
click at [59, 100] on div "Documentation" at bounding box center [58, 101] width 64 height 12
click at [83, 104] on div "Documentation" at bounding box center [58, 101] width 64 height 12
click at [84, 106] on div "Documentation" at bounding box center [58, 101] width 64 height 12
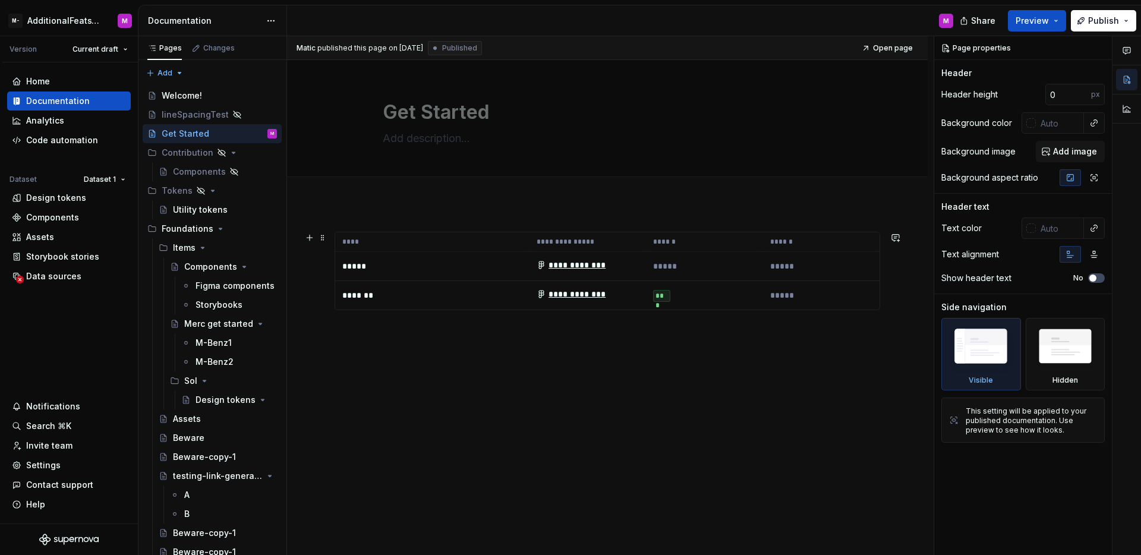
click at [770, 262] on p "*****" at bounding box center [821, 266] width 102 height 12
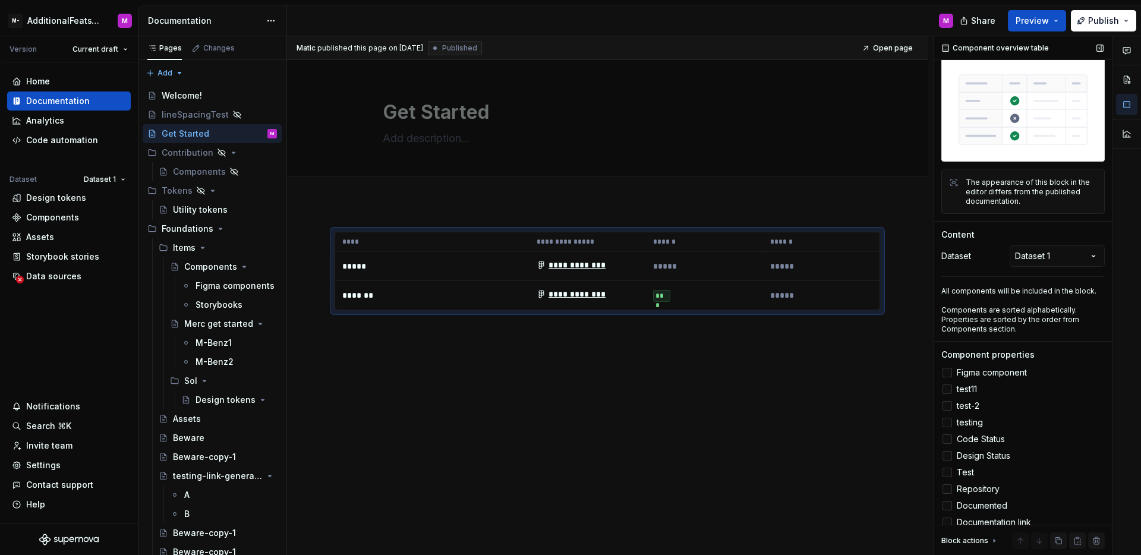
scroll to position [70, 0]
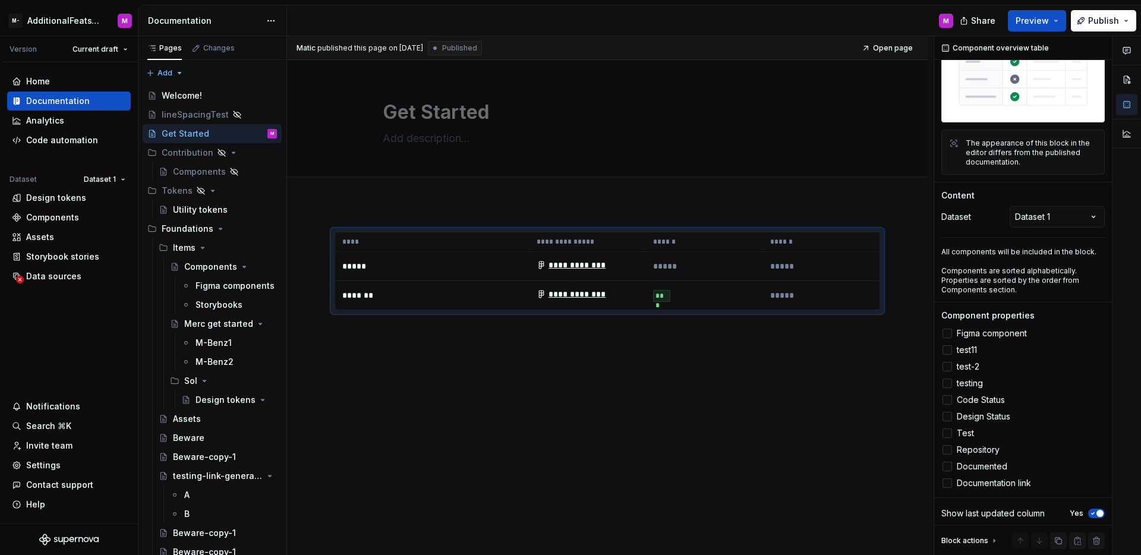
click at [840, 372] on div "**********" at bounding box center [607, 347] width 641 height 288
click at [839, 371] on div "**********" at bounding box center [607, 347] width 641 height 288
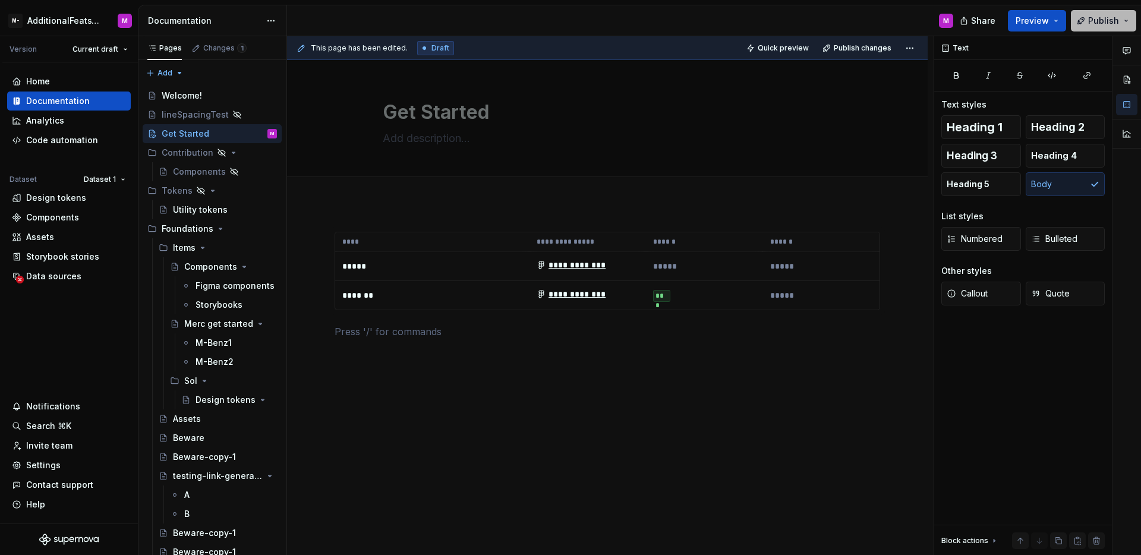
click at [1094, 22] on span "Publish" at bounding box center [1103, 21] width 31 height 12
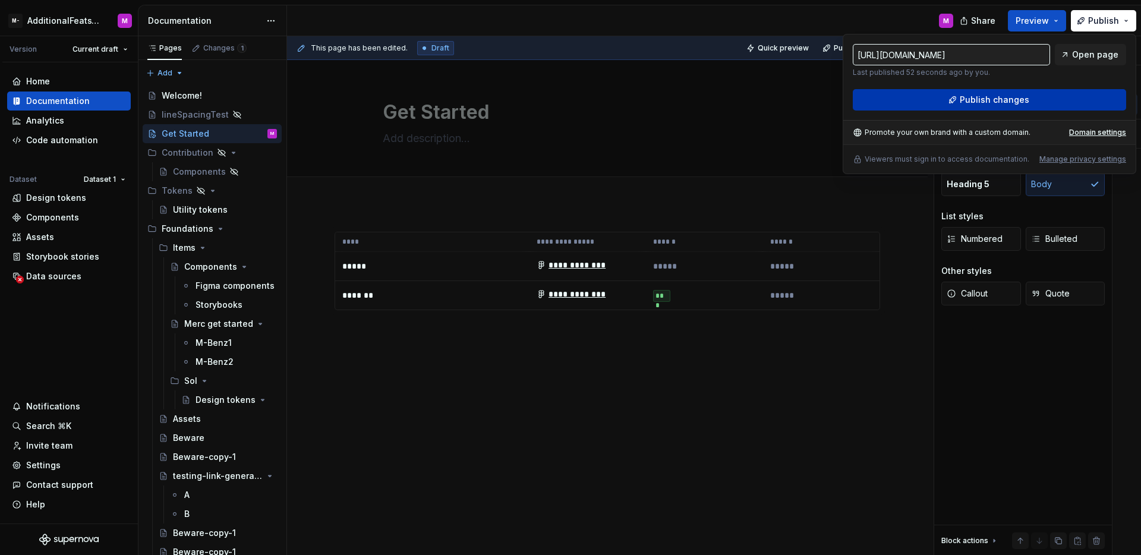
click at [1025, 99] on span "Publish changes" at bounding box center [995, 100] width 70 height 12
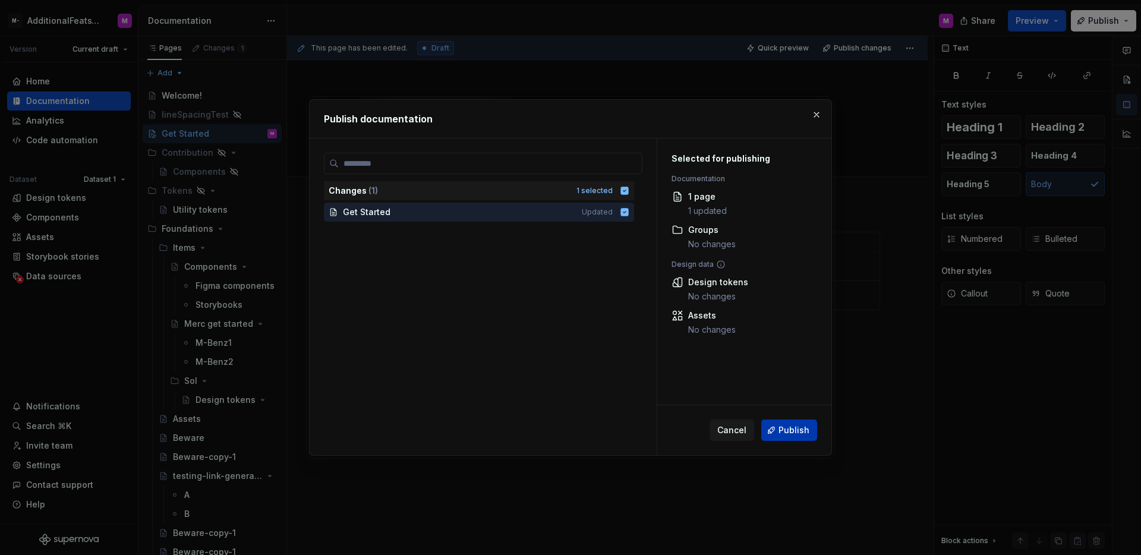
click at [793, 423] on button "Publish" at bounding box center [789, 429] width 56 height 21
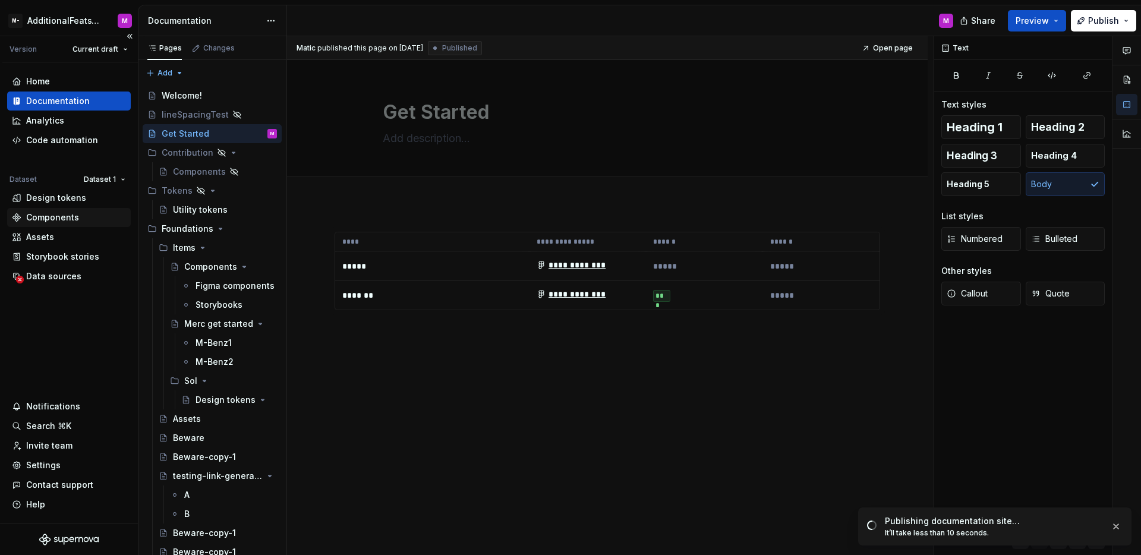
click at [67, 219] on div "Components" at bounding box center [52, 218] width 53 height 12
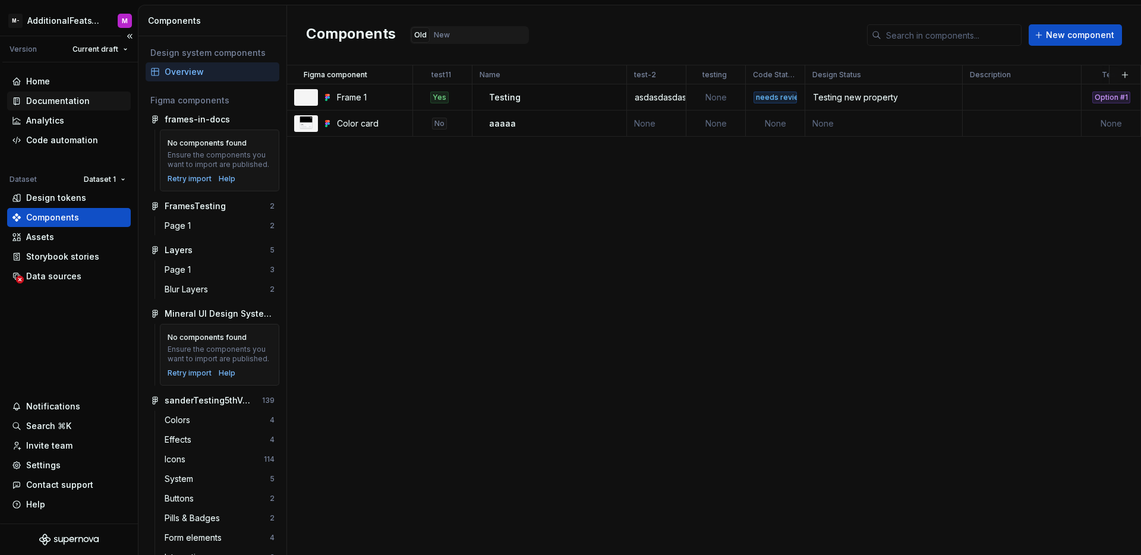
click at [61, 100] on div "Documentation" at bounding box center [58, 101] width 64 height 12
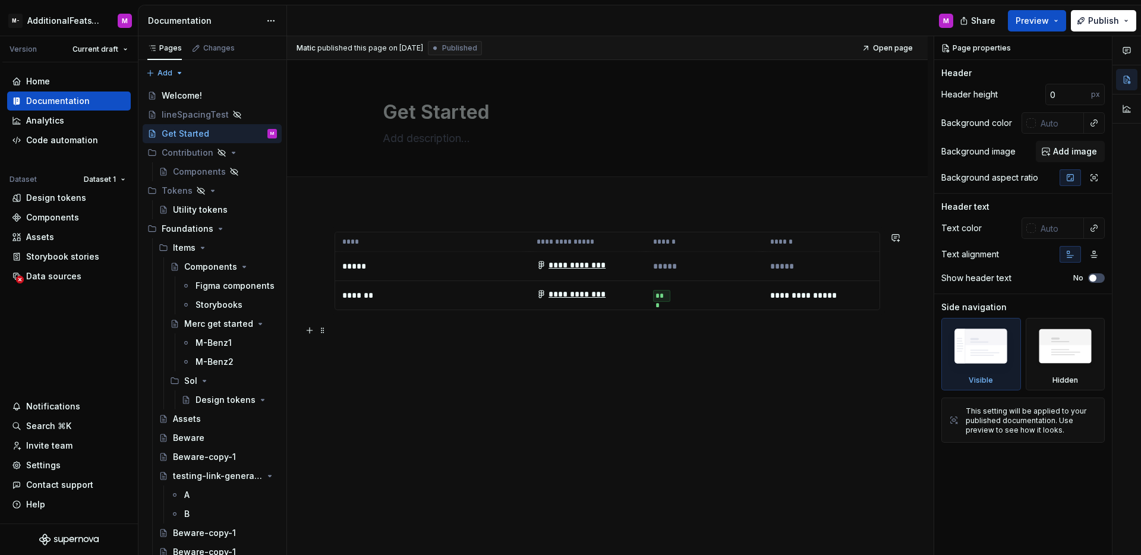
click at [702, 344] on div "**********" at bounding box center [607, 292] width 545 height 121
click at [1101, 27] on button "Publish" at bounding box center [1103, 20] width 65 height 21
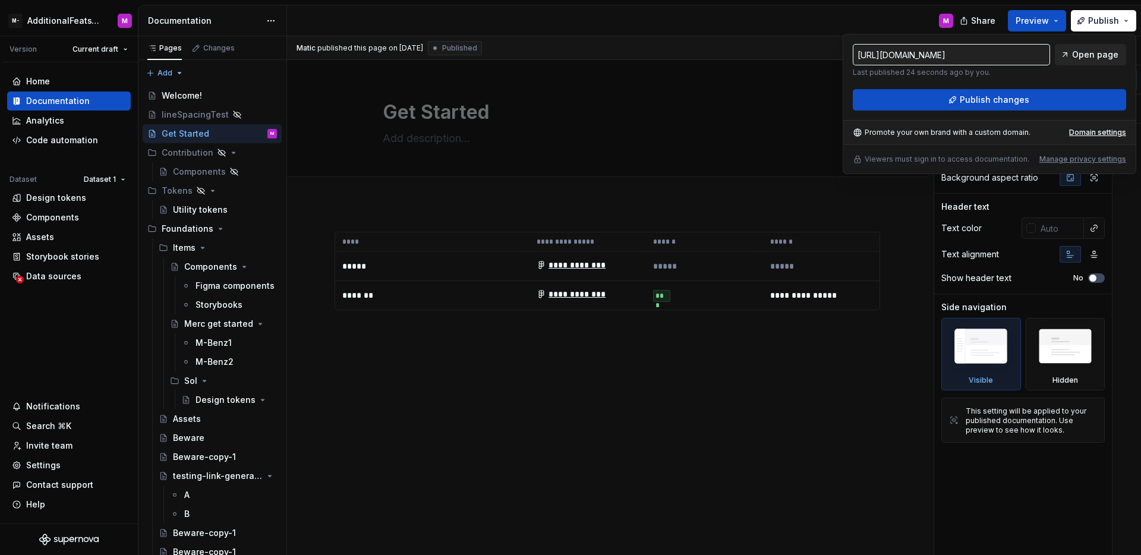
click at [1072, 57] on link "Open page" at bounding box center [1090, 54] width 71 height 21
click at [76, 216] on div "Components" at bounding box center [52, 218] width 53 height 12
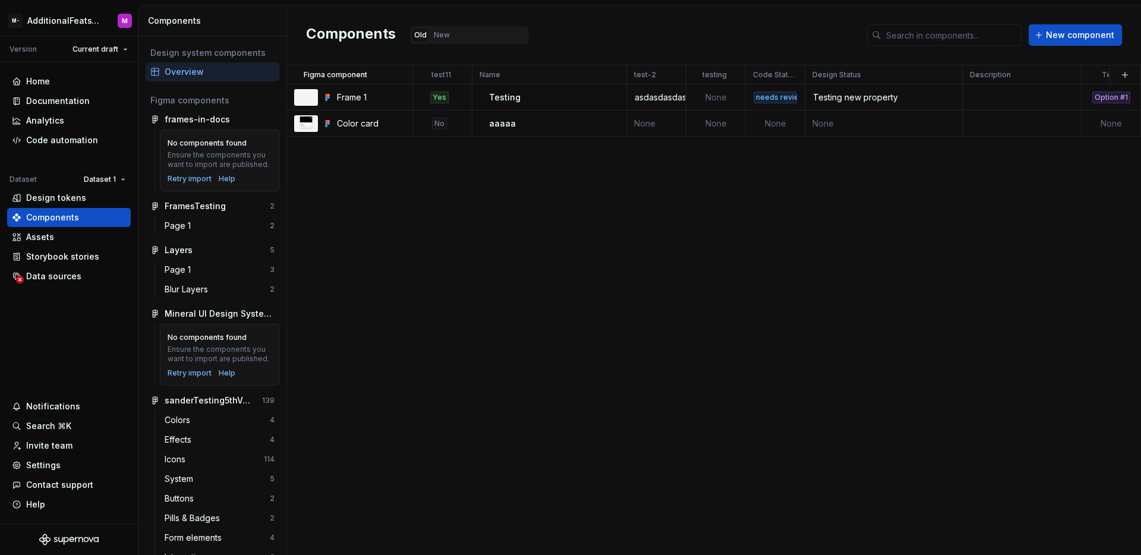
click at [656, 97] on div "asdasdasdasdwad" at bounding box center [656, 98] width 58 height 12
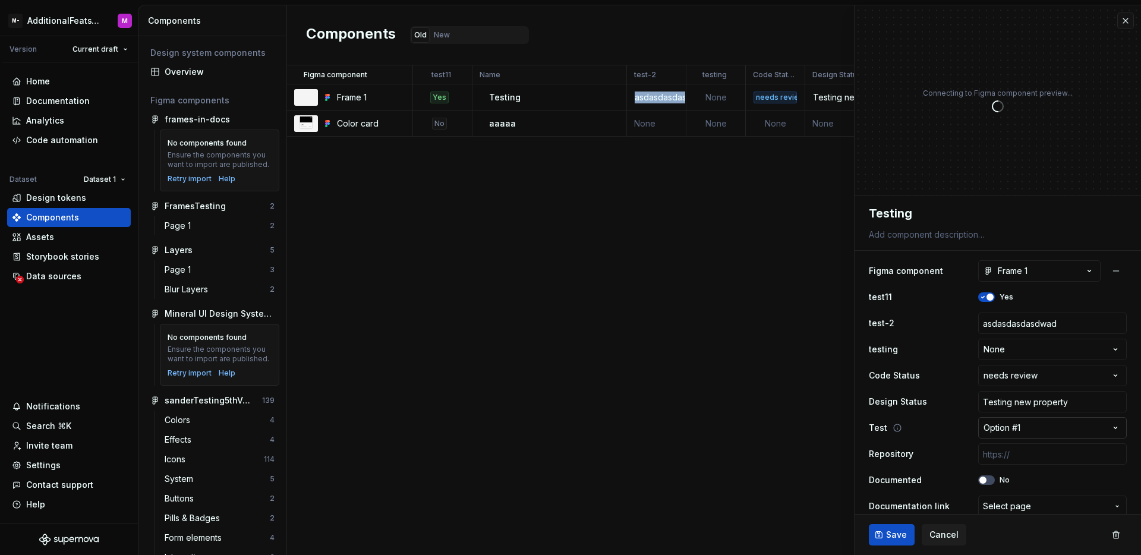
scroll to position [12, 0]
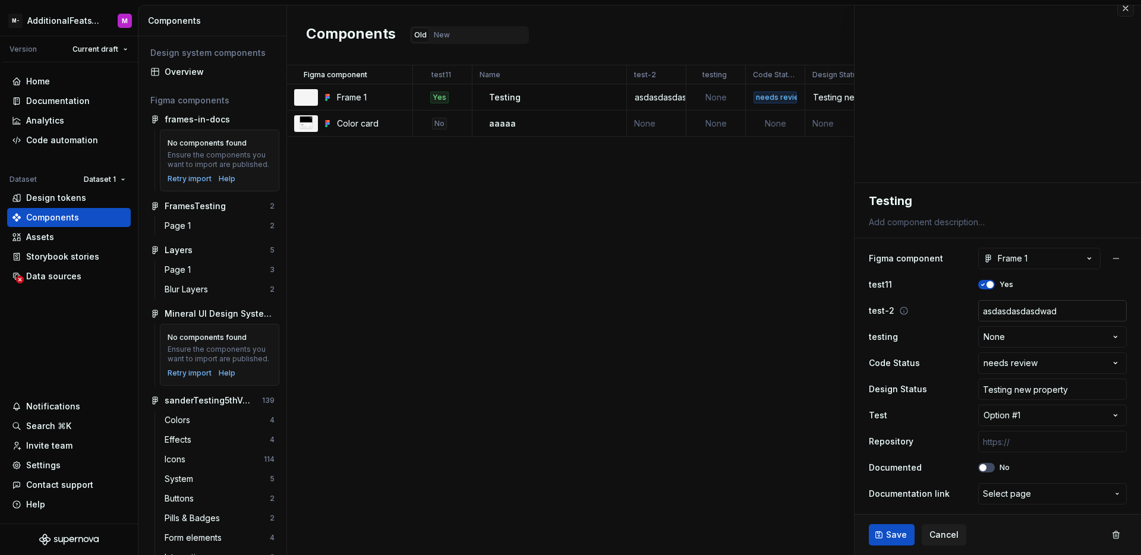
click at [1055, 311] on input "asdasdasdasdwad" at bounding box center [1052, 310] width 149 height 21
type textarea "*"
click at [979, 469] on button "No" at bounding box center [986, 468] width 17 height 10
click at [978, 469] on icon "button" at bounding box center [983, 467] width 10 height 7
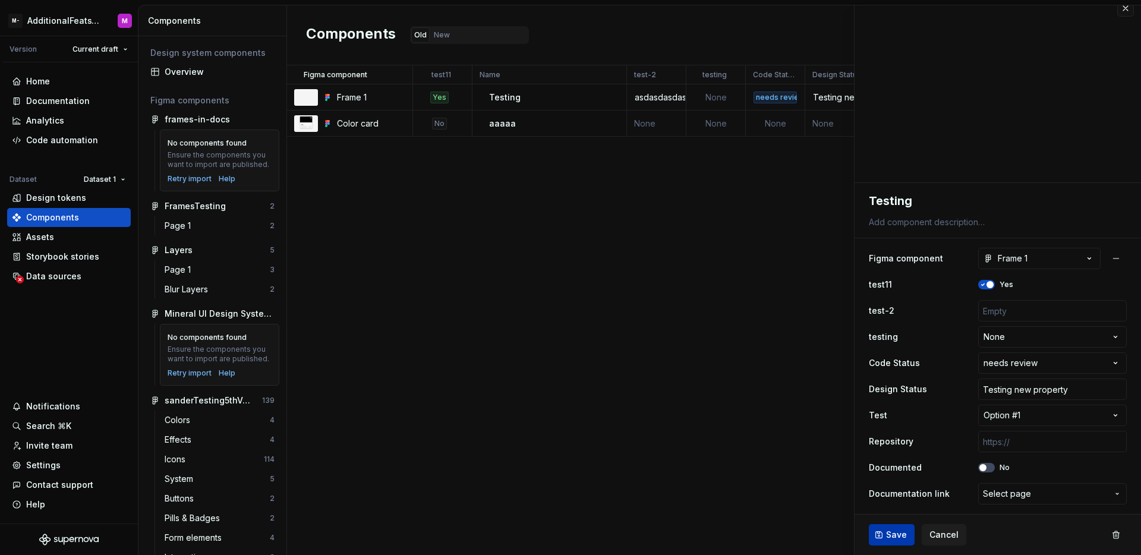
click at [890, 537] on span "Save" at bounding box center [896, 535] width 21 height 12
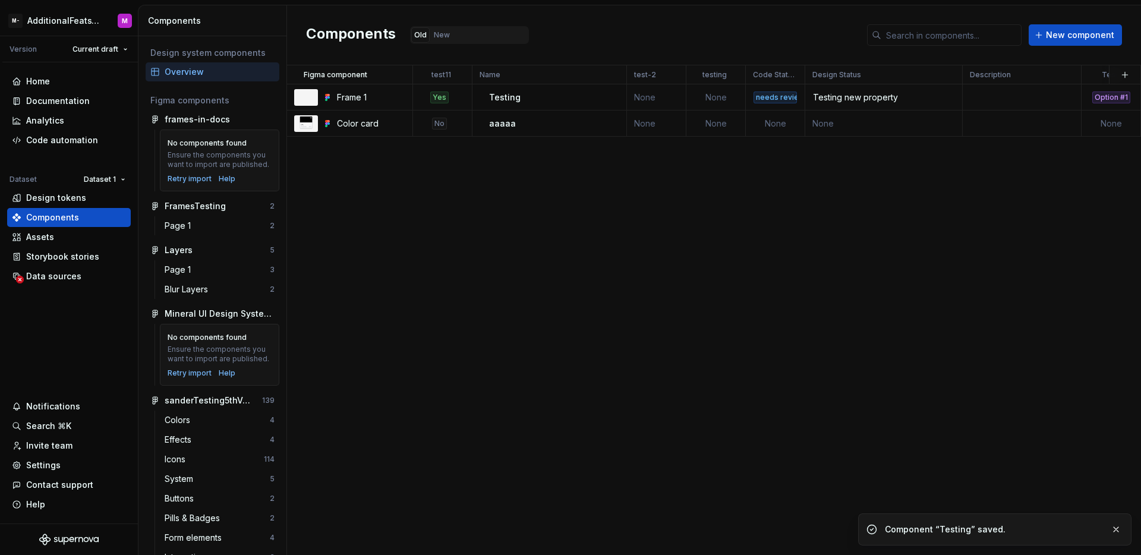
click at [769, 308] on div "Figma component test11 Name test-2 testing Code Status Design Status Descriptio…" at bounding box center [714, 310] width 854 height 490
click at [71, 92] on div "Documentation" at bounding box center [69, 101] width 124 height 19
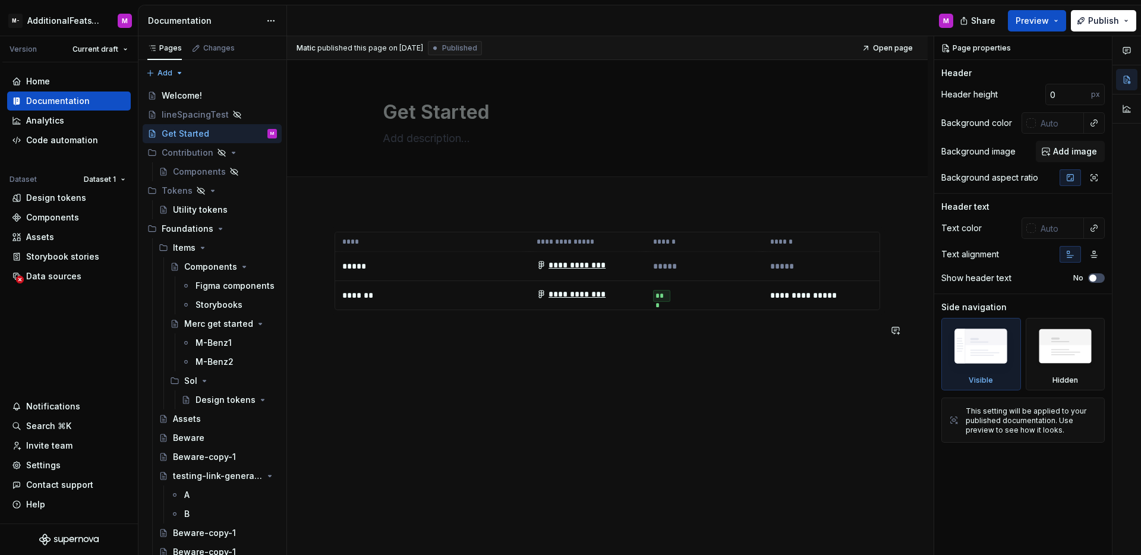
click at [715, 366] on div "**********" at bounding box center [607, 361] width 641 height 316
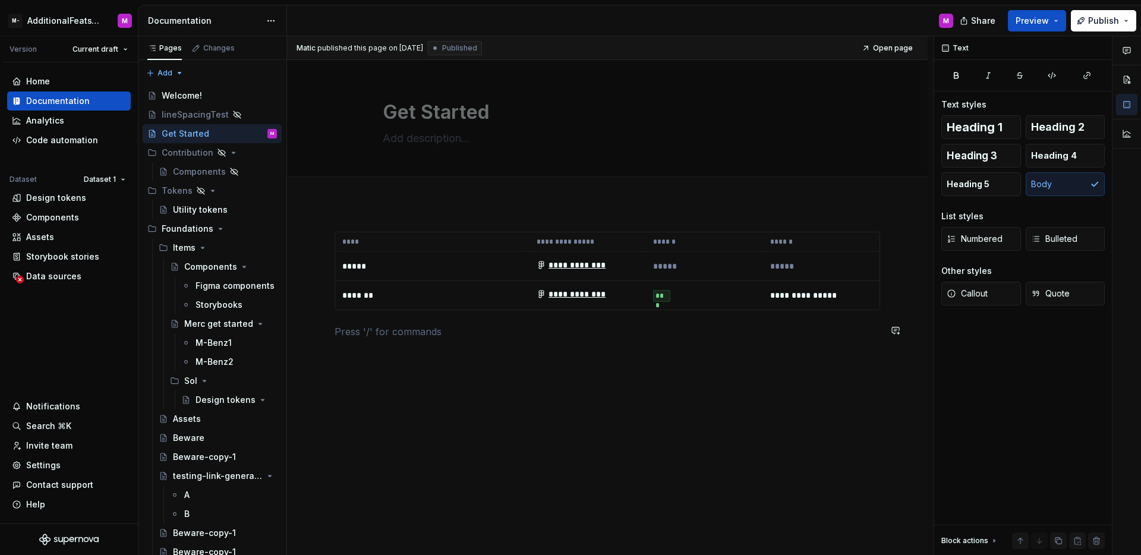
type textarea "*"
click at [737, 358] on div "**********" at bounding box center [610, 295] width 646 height 519
click at [749, 359] on div "**********" at bounding box center [607, 361] width 641 height 316
click at [1108, 27] on button "Publish" at bounding box center [1103, 20] width 65 height 21
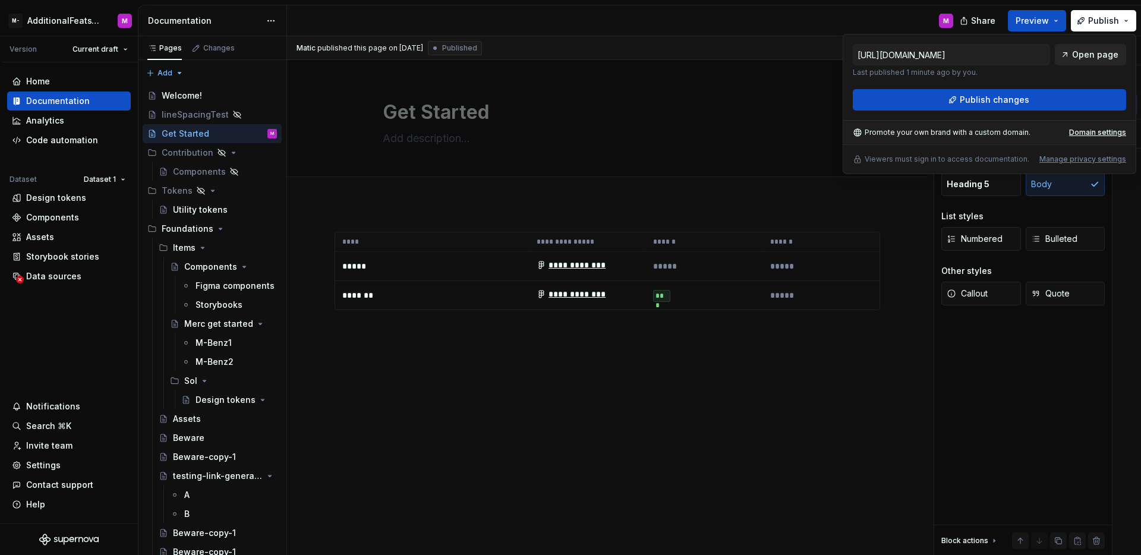
click at [1077, 60] on span "Open page" at bounding box center [1095, 55] width 46 height 12
click at [758, 336] on p at bounding box center [607, 331] width 545 height 14
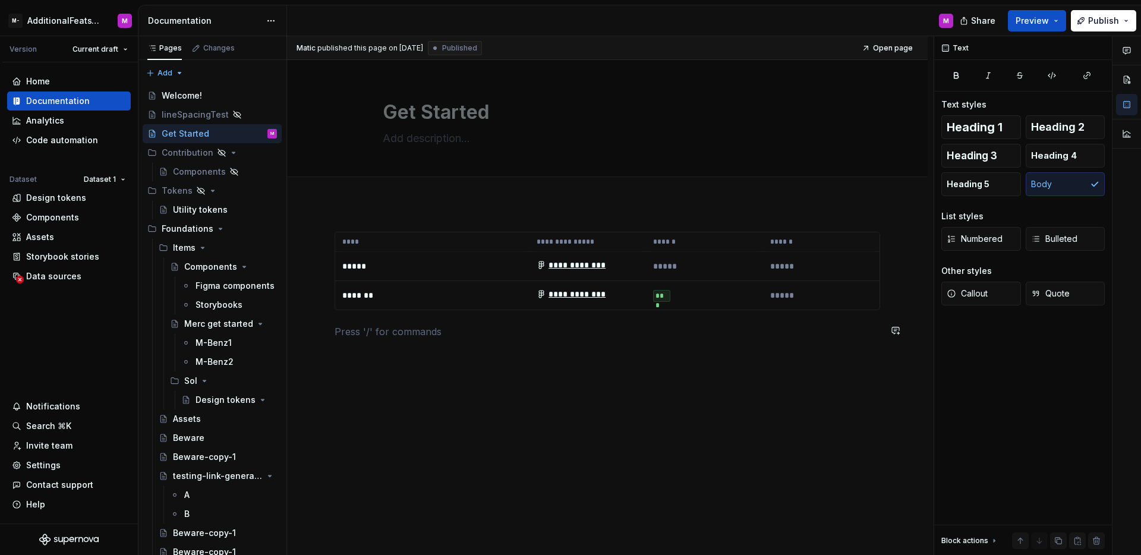
click at [646, 338] on div "**********" at bounding box center [607, 292] width 545 height 121
click at [605, 327] on p at bounding box center [607, 331] width 545 height 14
click at [992, 348] on div "Text Text styles Heading 1 Heading 2 Heading 3 Heading 4 Heading 5 Body List st…" at bounding box center [1023, 295] width 178 height 519
click at [856, 292] on p "*****" at bounding box center [821, 295] width 102 height 12
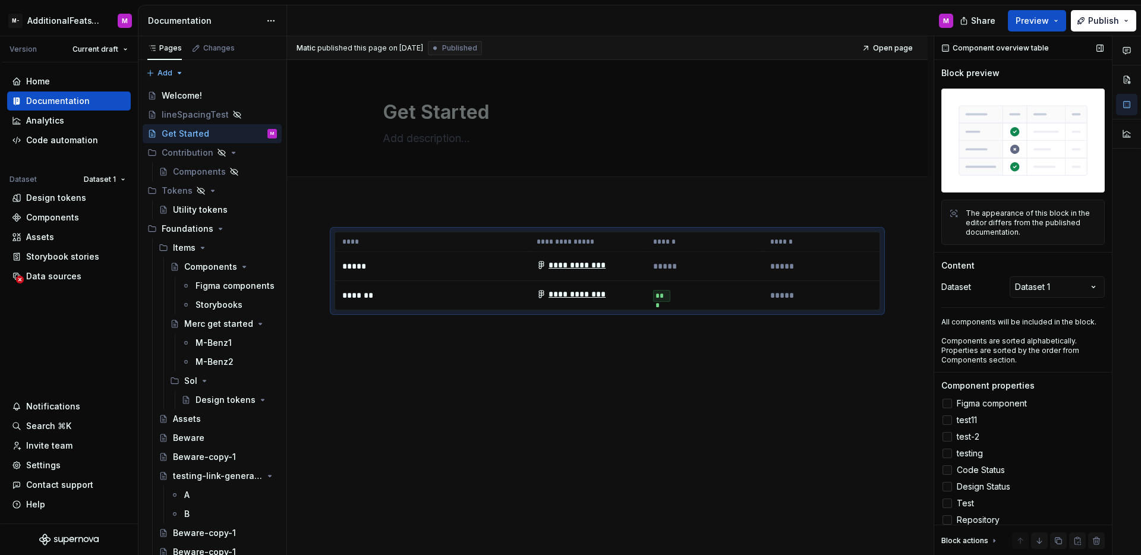
scroll to position [70, 0]
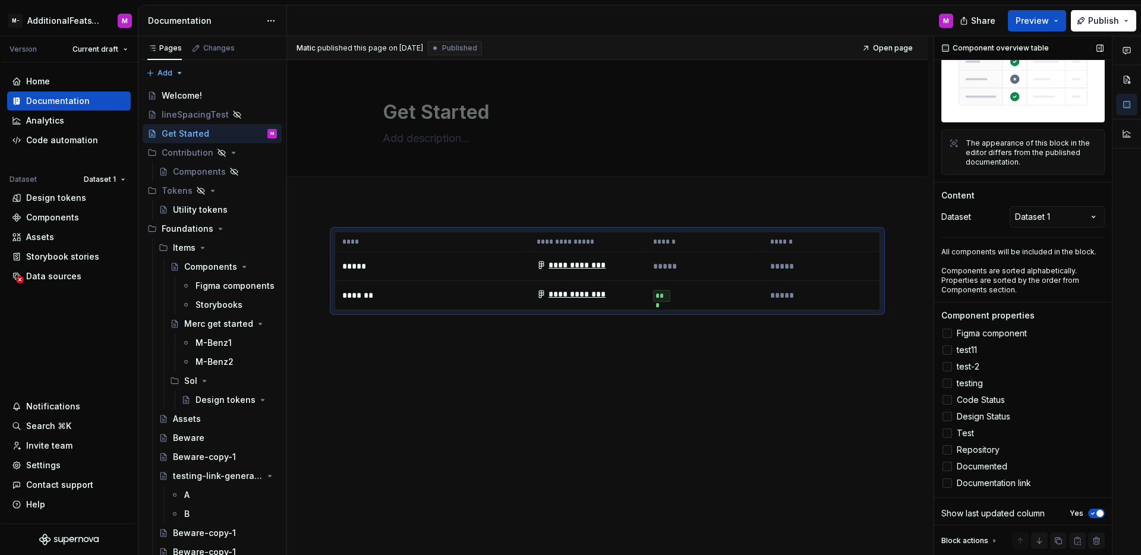
click at [1093, 505] on div "Show last updated column Yes" at bounding box center [1022, 513] width 163 height 17
click at [1096, 510] on span "button" at bounding box center [1099, 513] width 7 height 7
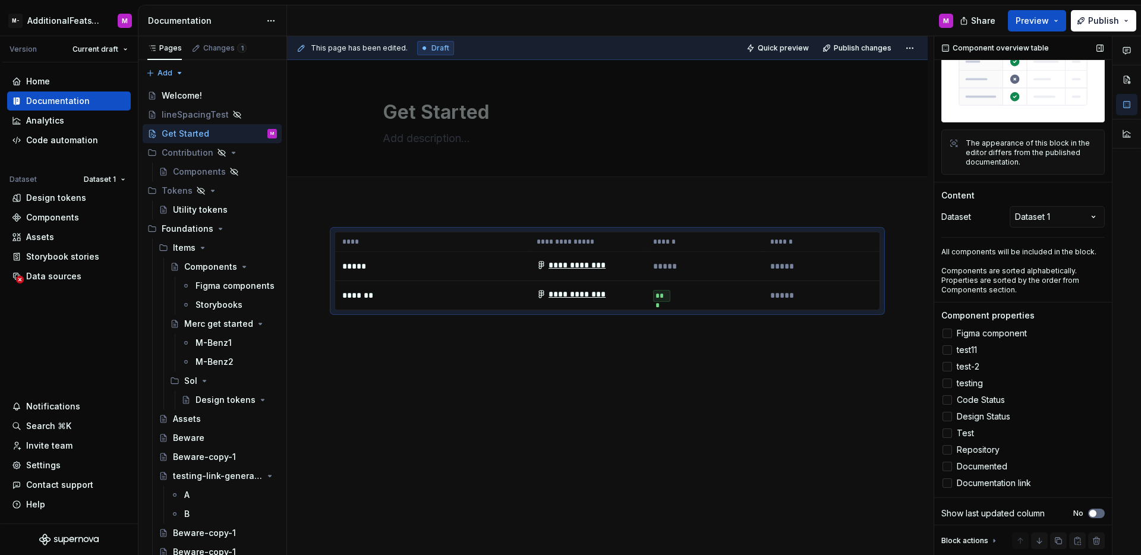
click at [1091, 509] on button "No" at bounding box center [1096, 514] width 17 height 10
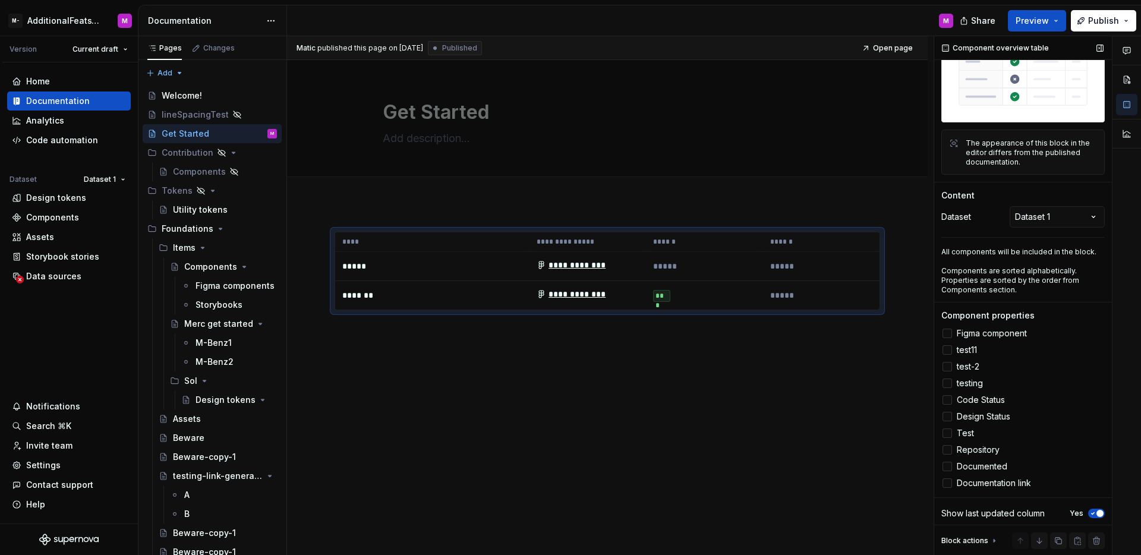
click at [1096, 510] on span "button" at bounding box center [1099, 513] width 7 height 7
click at [1090, 510] on icon "button" at bounding box center [1093, 513] width 10 height 7
click at [1088, 510] on icon "button" at bounding box center [1093, 513] width 10 height 7
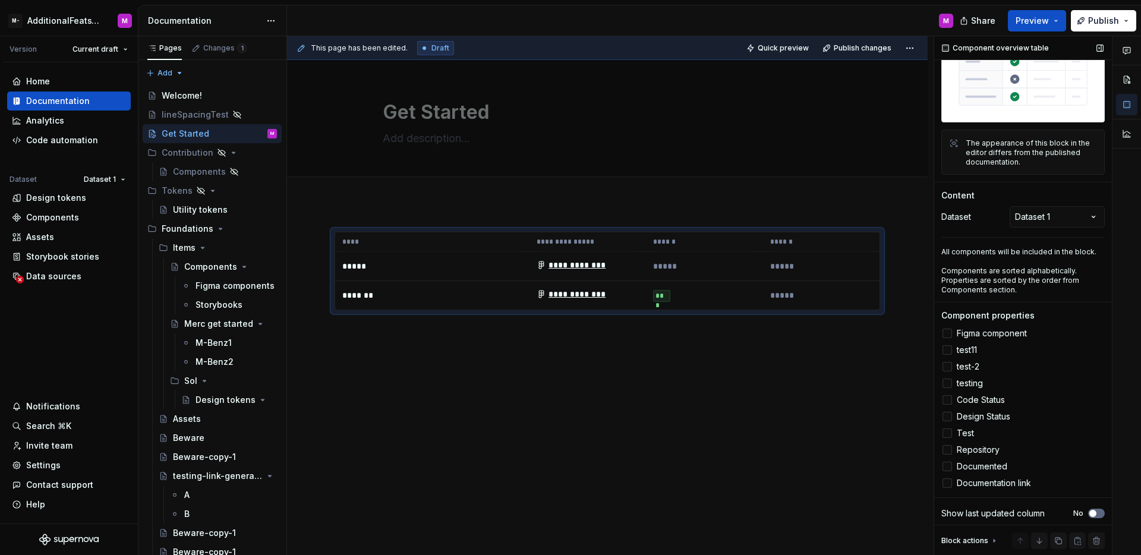
click at [1092, 510] on button "No" at bounding box center [1096, 514] width 17 height 10
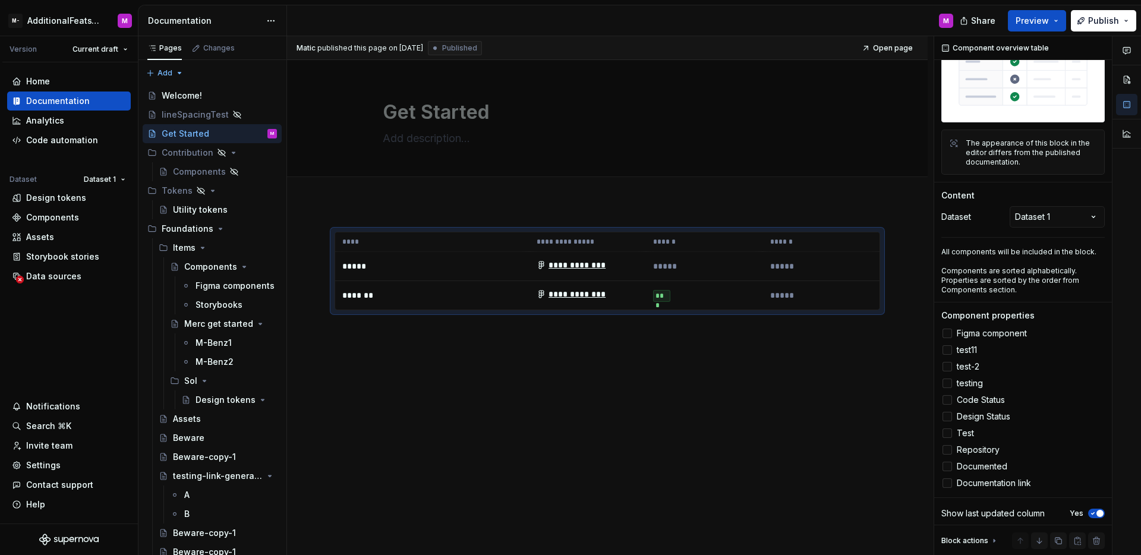
click at [771, 469] on div "**********" at bounding box center [607, 361] width 641 height 316
click at [878, 52] on span "Open page" at bounding box center [893, 48] width 40 height 10
click at [1005, 513] on div "Show last updated column" at bounding box center [992, 513] width 103 height 12
click at [1006, 513] on div "Show last updated column" at bounding box center [992, 513] width 103 height 12
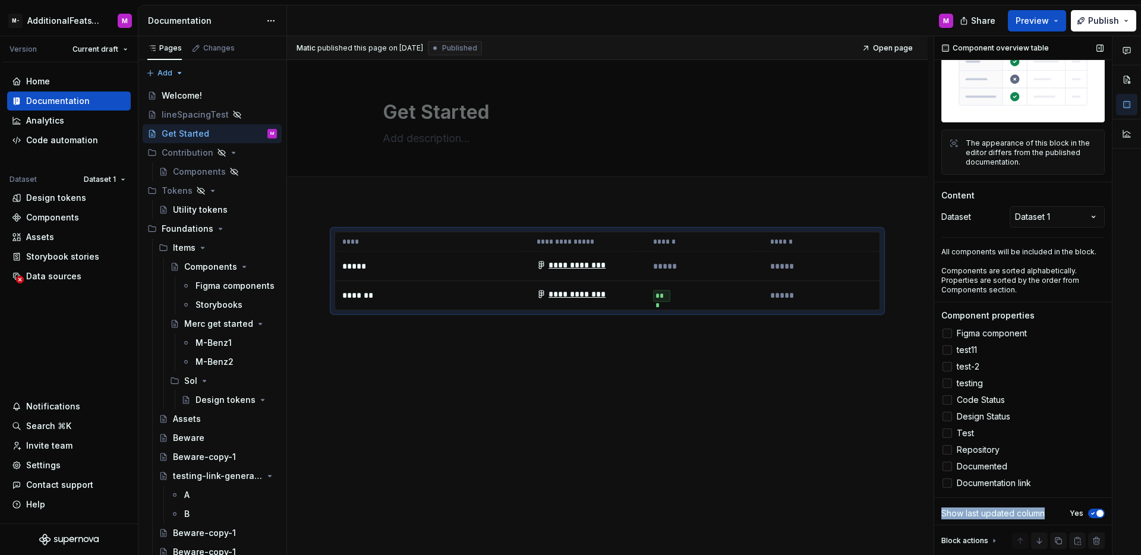
click at [1009, 510] on div "Show last updated column" at bounding box center [992, 513] width 103 height 12
click at [973, 508] on div "Show last updated column" at bounding box center [992, 513] width 103 height 12
click at [1070, 509] on label "Yes" at bounding box center [1077, 514] width 14 height 10
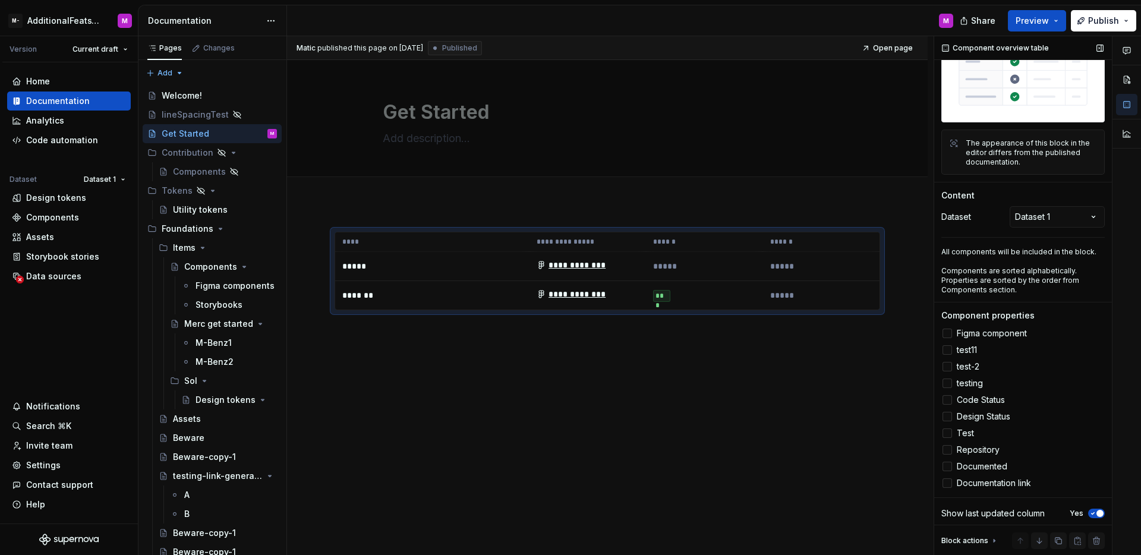
click at [1088, 509] on button "Yes" at bounding box center [1096, 514] width 17 height 10
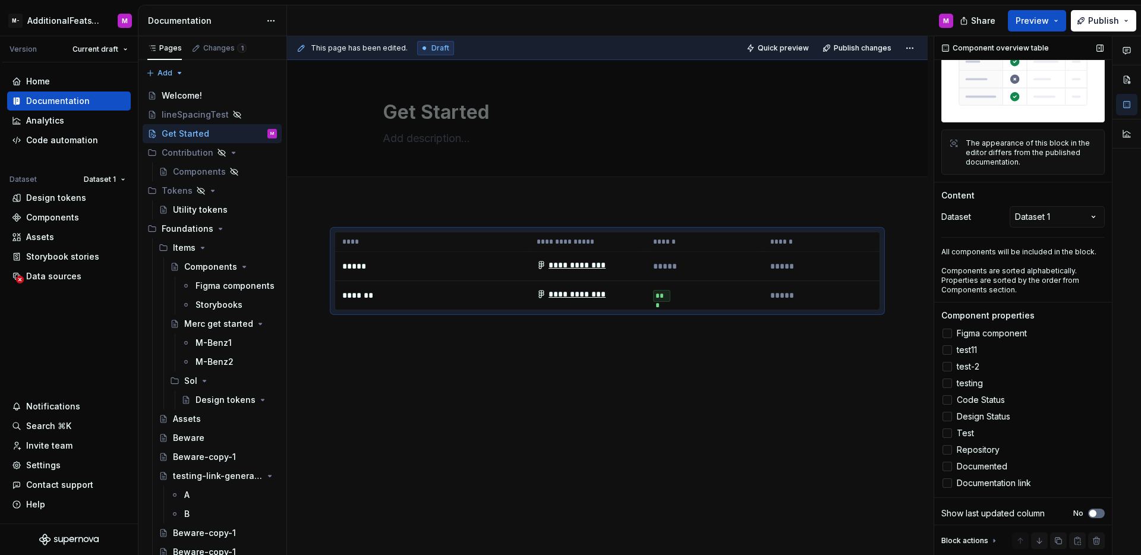
click at [1089, 512] on span "button" at bounding box center [1092, 513] width 7 height 7
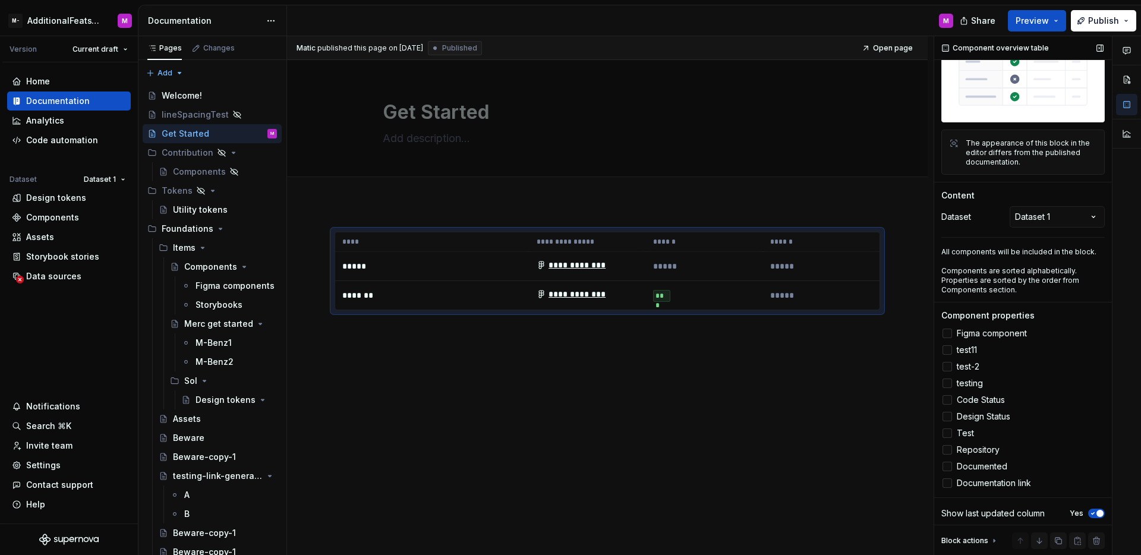
click at [1088, 512] on icon "button" at bounding box center [1093, 513] width 10 height 7
click at [791, 416] on div "**********" at bounding box center [607, 361] width 641 height 316
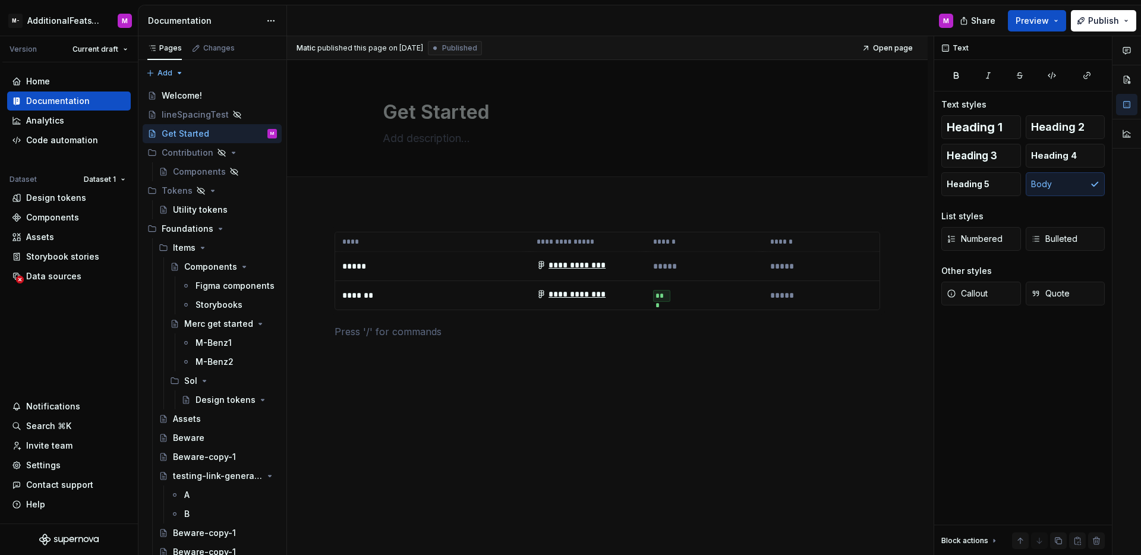
click at [794, 415] on div "**********" at bounding box center [607, 361] width 641 height 316
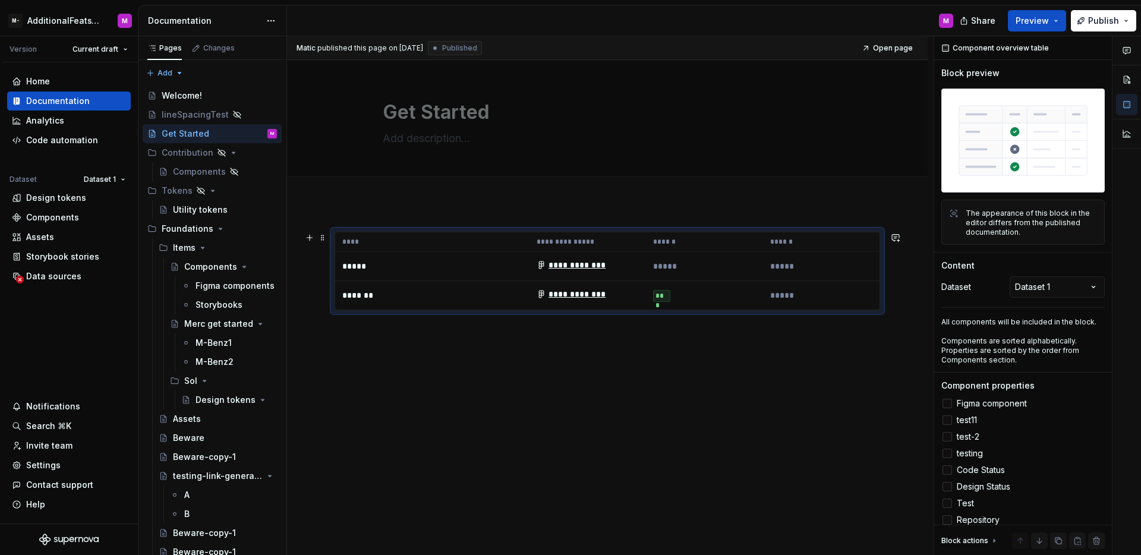
click at [815, 234] on th "******" at bounding box center [821, 242] width 116 height 20
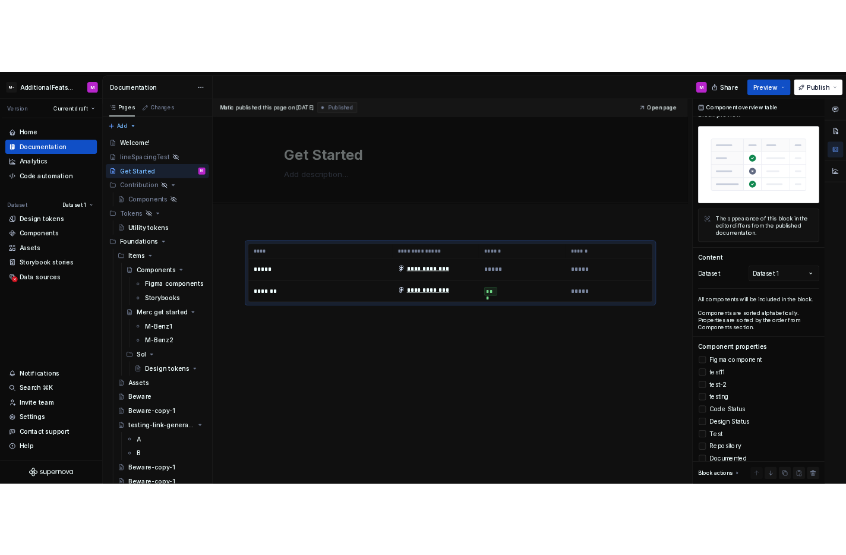
scroll to position [70, 0]
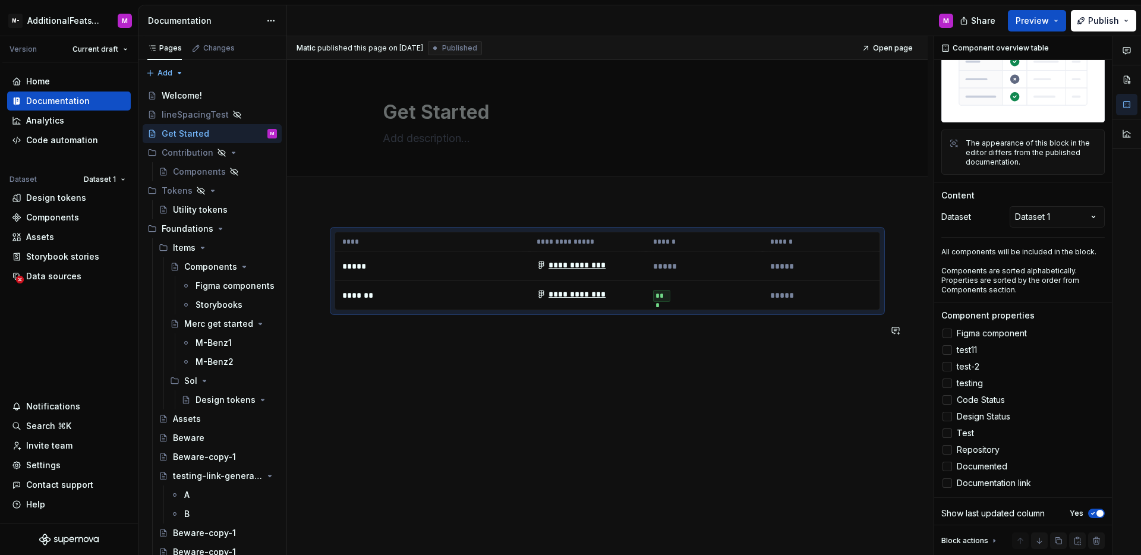
click at [784, 383] on div "**********" at bounding box center [607, 361] width 641 height 316
click at [894, 42] on link "Open page" at bounding box center [888, 48] width 60 height 17
click at [1023, 513] on div "Show last updated column" at bounding box center [992, 513] width 103 height 12
click at [945, 509] on div "Show last updated column" at bounding box center [992, 513] width 103 height 12
drag, startPoint x: 943, startPoint y: 509, endPoint x: 1045, endPoint y: 509, distance: 102.2
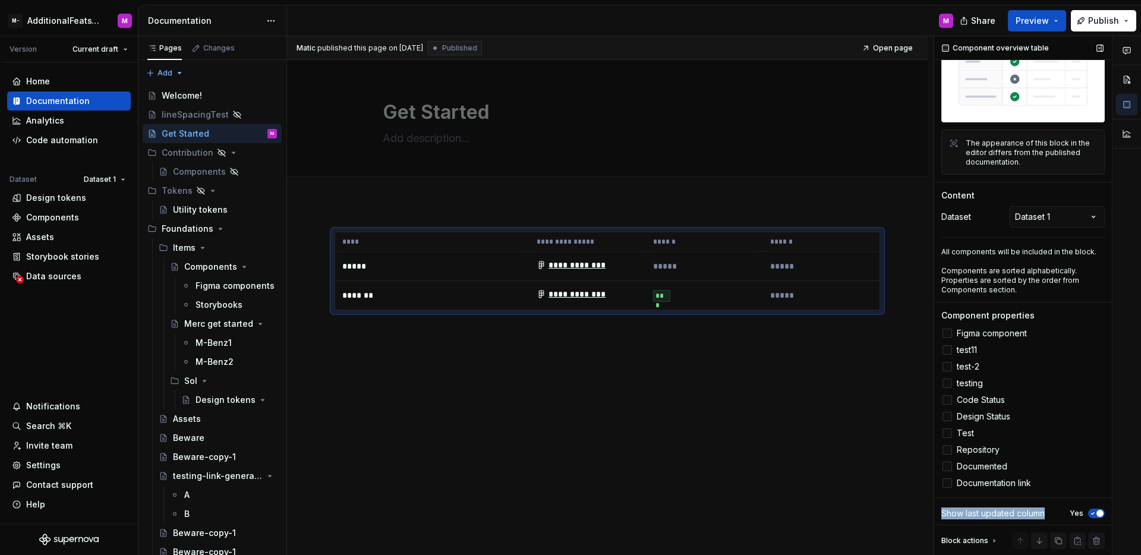
click at [1045, 509] on div "Show last updated column Yes" at bounding box center [1022, 513] width 163 height 17
click at [1048, 509] on div "Show last updated column Yes" at bounding box center [1022, 513] width 163 height 17
click at [630, 21] on div "M" at bounding box center [625, 20] width 676 height 31
type textarea "*"
click at [56, 469] on div "Settings" at bounding box center [43, 465] width 34 height 12
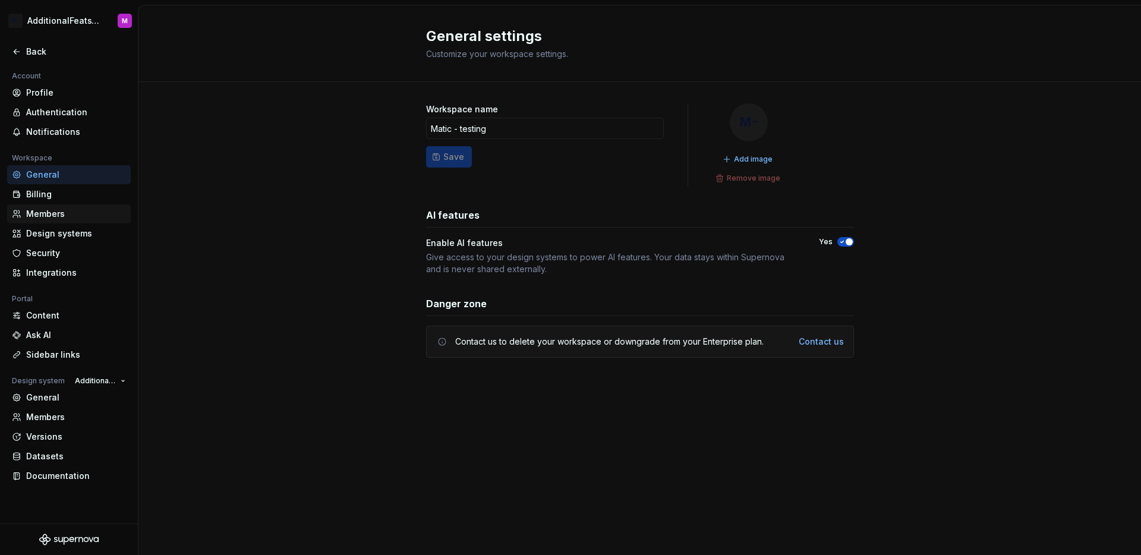
click at [68, 219] on div "Members" at bounding box center [76, 214] width 100 height 12
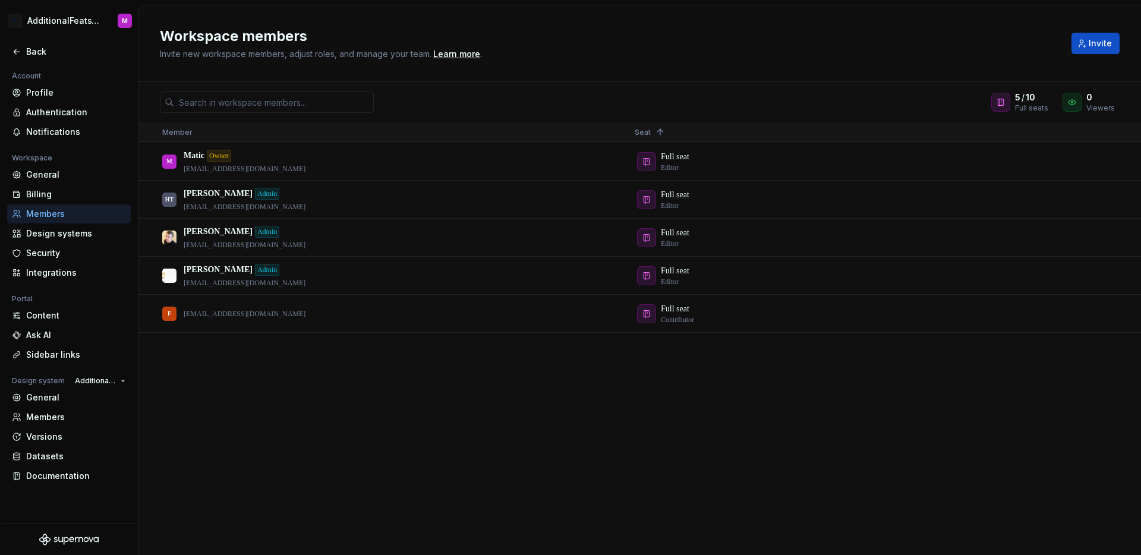
click at [226, 357] on div "M Matic Owner matic@supernova.io Full seat Editor HT Honza T. Admin honza@super…" at bounding box center [639, 349] width 1002 height 412
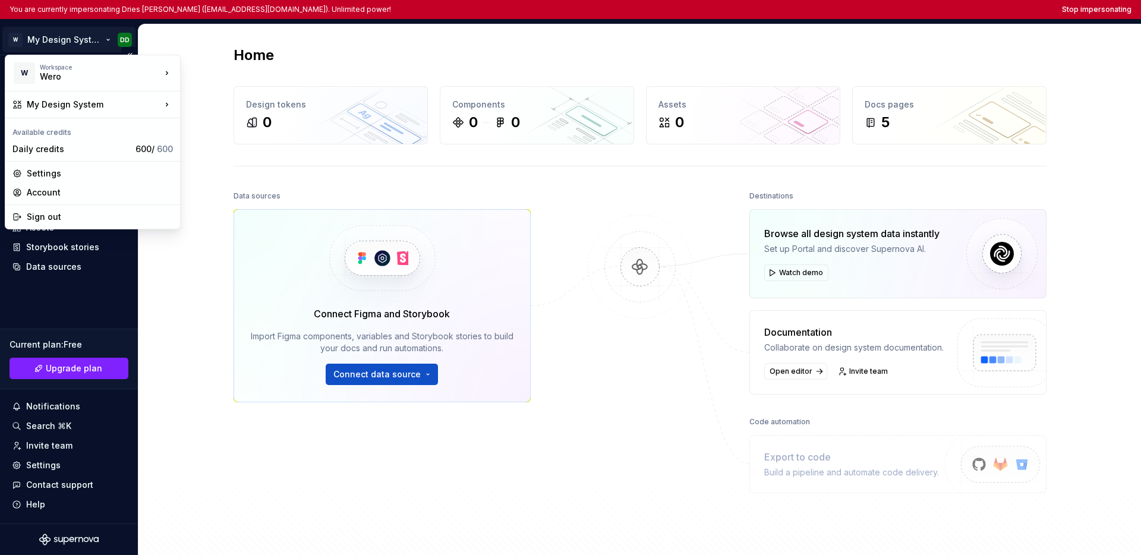
click at [59, 34] on html "You are currently impersonating Dries De Schepper (ddeschepper@deloitte.com). U…" at bounding box center [570, 277] width 1141 height 555
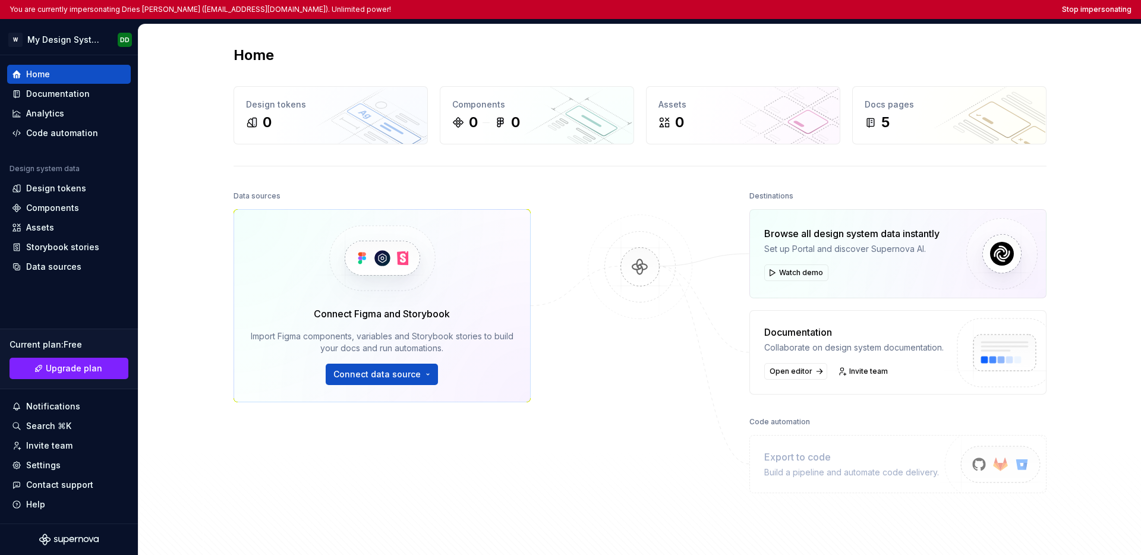
click at [57, 309] on html "You are currently impersonating Dries De Schepper (ddeschepper@deloitte.com). U…" at bounding box center [570, 277] width 1141 height 555
click at [49, 465] on div "Settings" at bounding box center [43, 465] width 34 height 12
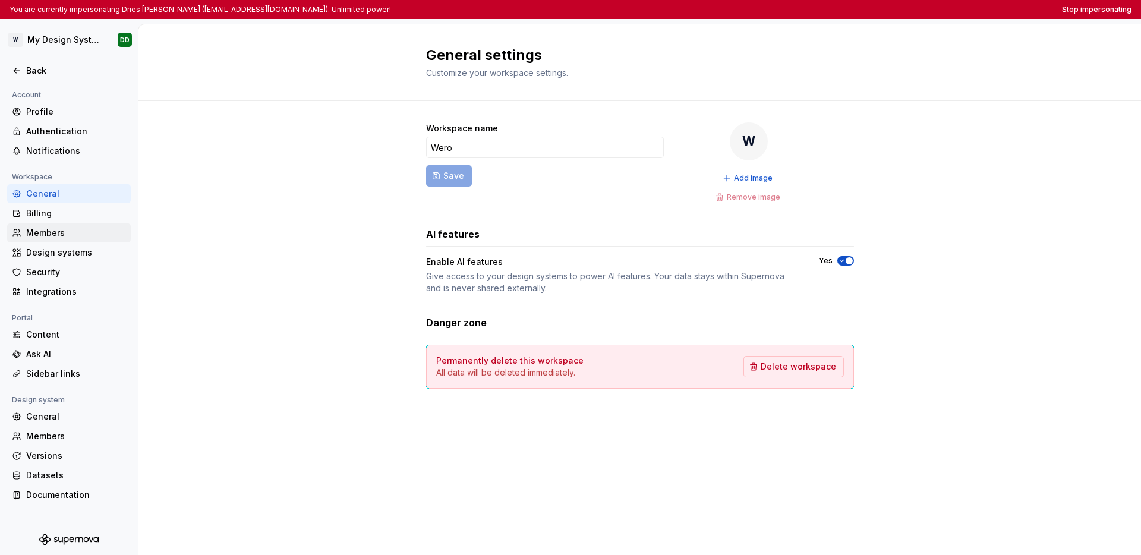
click at [77, 235] on div "Members" at bounding box center [76, 233] width 100 height 12
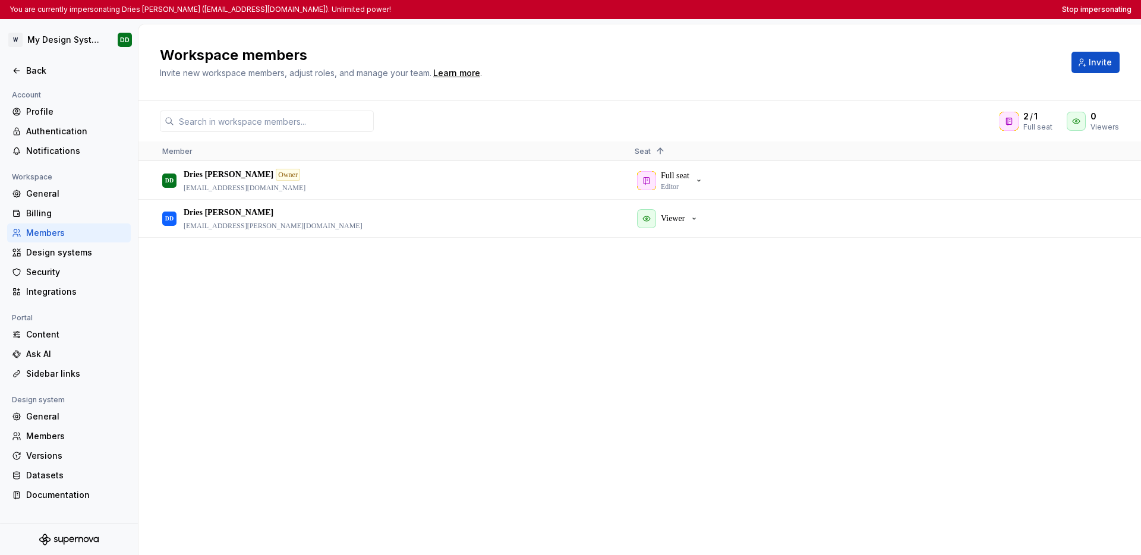
click at [466, 338] on div "DD Dries De Schepper Owner ddeschepper@deloitte.com Full seat Editor DD Dries D…" at bounding box center [639, 358] width 1002 height 393
click at [477, 360] on div "DD Dries De Schepper Owner ddeschepper@deloitte.com Full seat Editor DD Dries D…" at bounding box center [639, 358] width 1002 height 393
click at [477, 365] on div "DD Dries De Schepper Owner ddeschepper@deloitte.com Full seat Editor DD Dries D…" at bounding box center [639, 358] width 1002 height 393
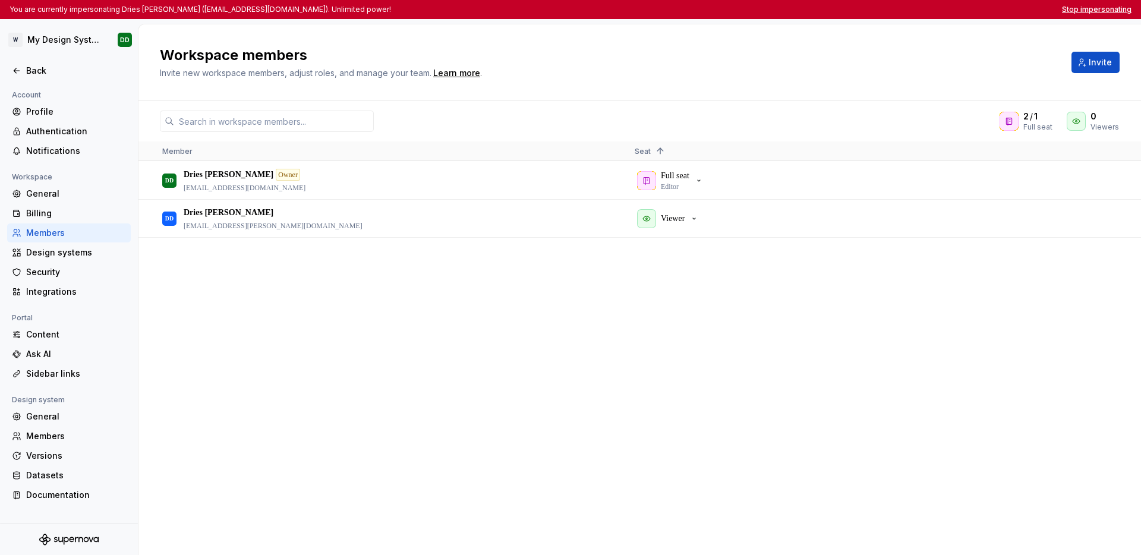
click at [846, 14] on button "Stop impersonating" at bounding box center [1097, 10] width 70 height 10
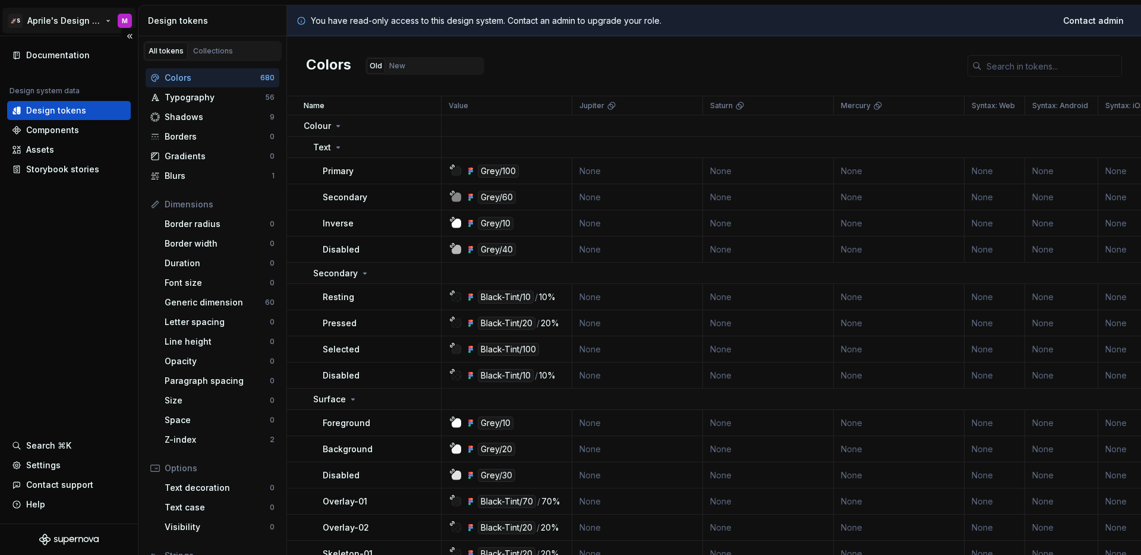
click at [89, 20] on html "🚀S Aprile's Design System M Documentation Design system data Design tokens Comp…" at bounding box center [570, 277] width 1141 height 555
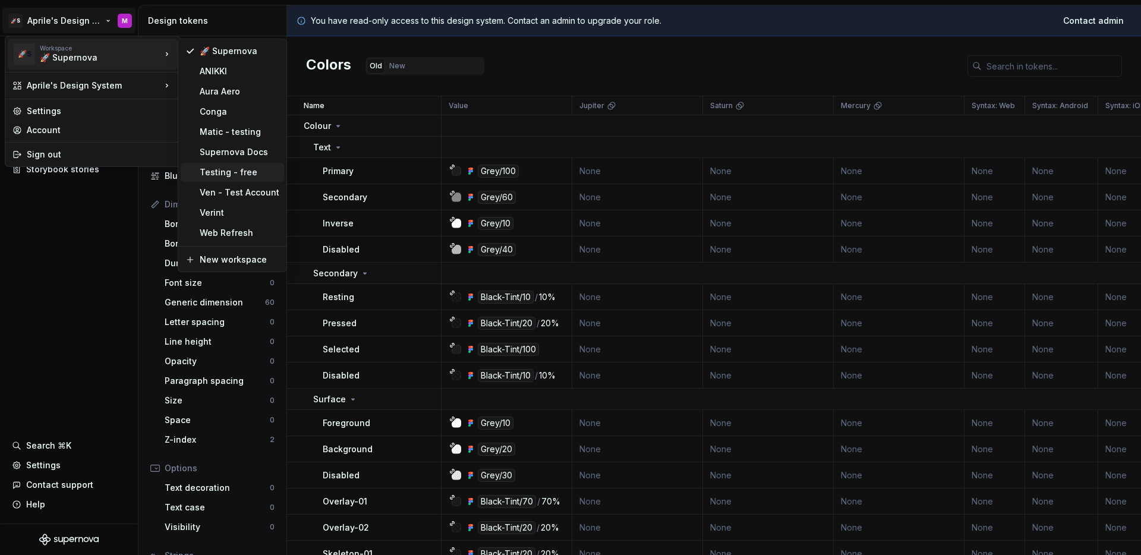
click at [245, 181] on div "Testing - free" at bounding box center [232, 172] width 103 height 19
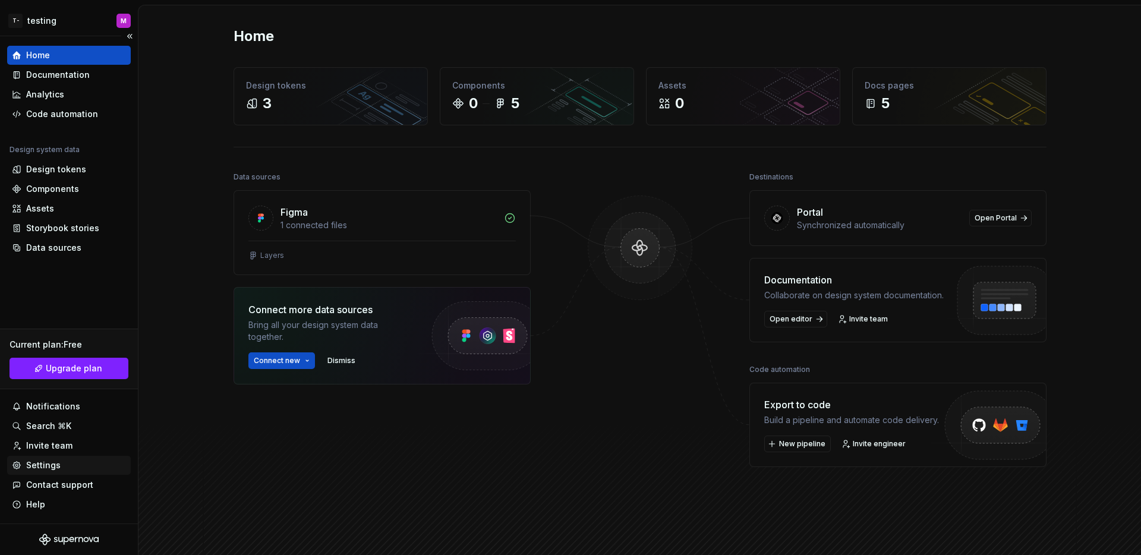
click at [39, 465] on div "Settings" at bounding box center [43, 465] width 34 height 12
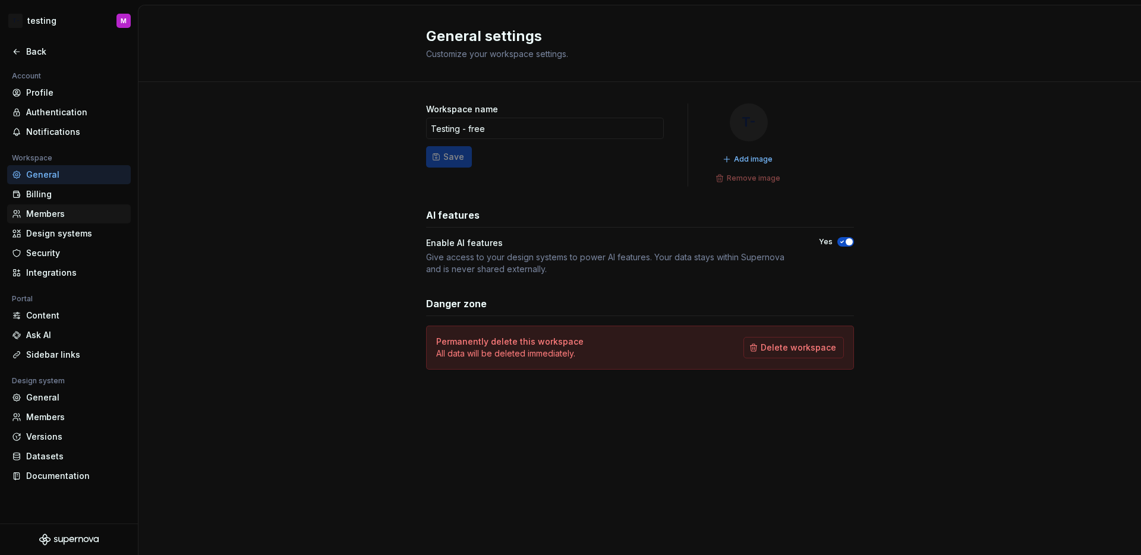
click at [59, 217] on div "Members" at bounding box center [76, 214] width 100 height 12
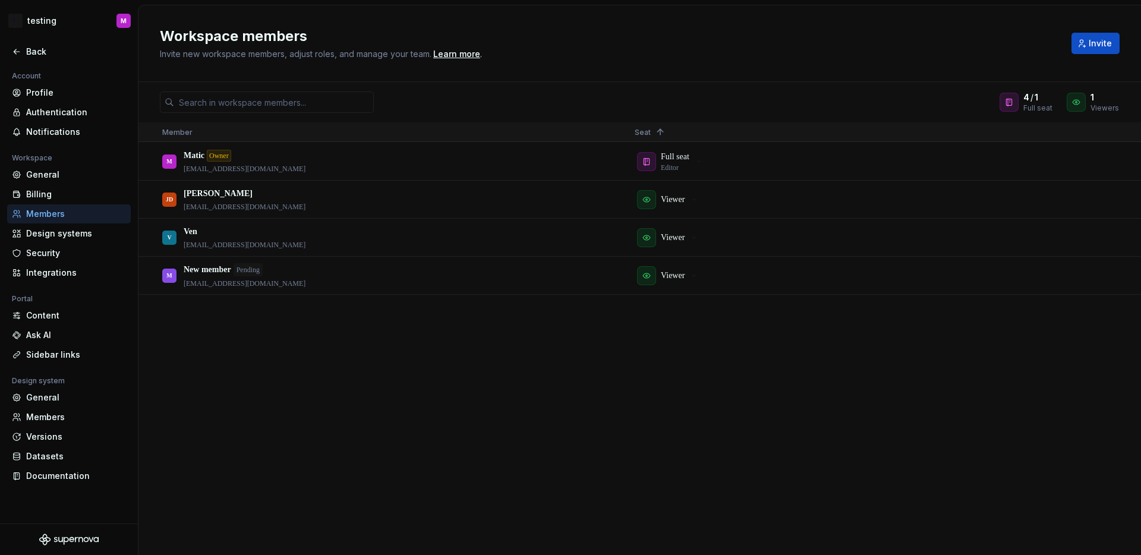
click at [582, 342] on div "M Matic Owner [EMAIL_ADDRESS][DOMAIN_NAME] Full seat Editor JD [PERSON_NAME] Do…" at bounding box center [639, 349] width 1002 height 412
click at [771, 30] on h2 "Workspace members" at bounding box center [608, 36] width 897 height 19
click at [1108, 241] on button "button" at bounding box center [1111, 237] width 17 height 17
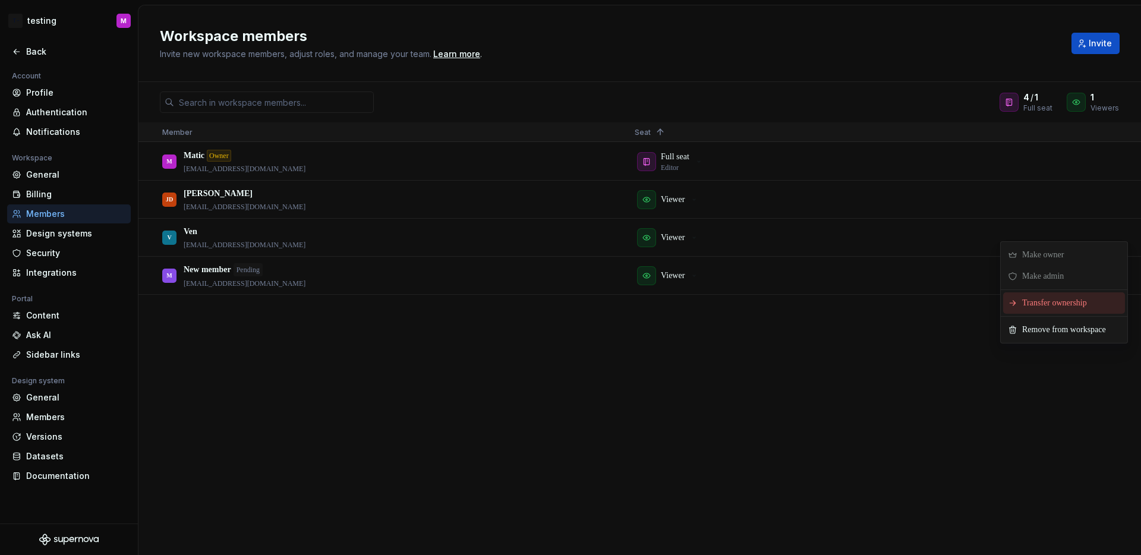
click at [1032, 307] on span "Transfer ownership" at bounding box center [1056, 302] width 79 height 21
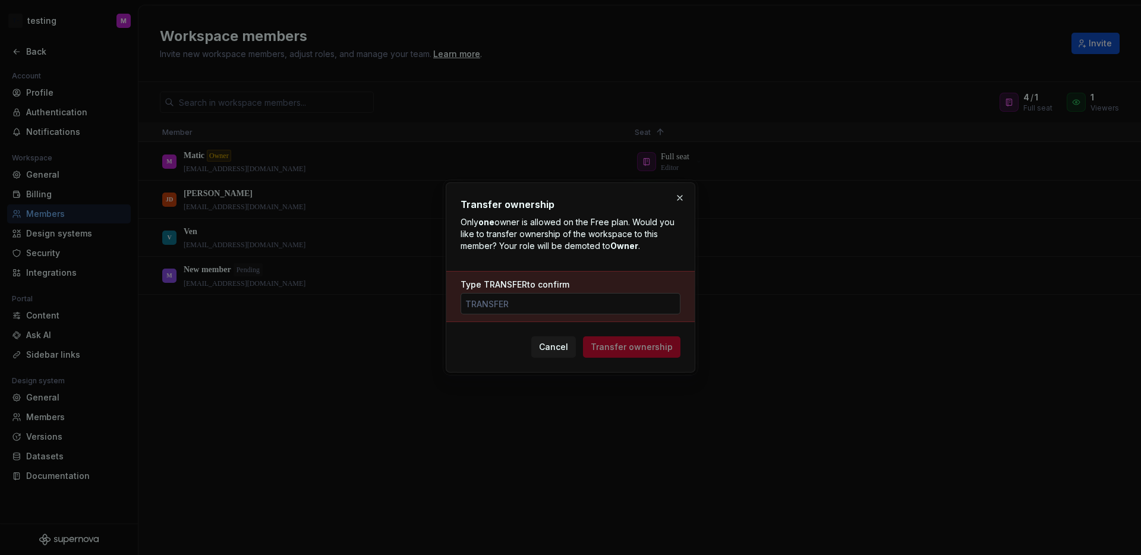
click at [638, 310] on input "Type TRANSFER to confirm" at bounding box center [570, 303] width 220 height 21
type input "TRANSFER"
click at [677, 348] on button "Transfer ownership" at bounding box center [631, 346] width 97 height 21
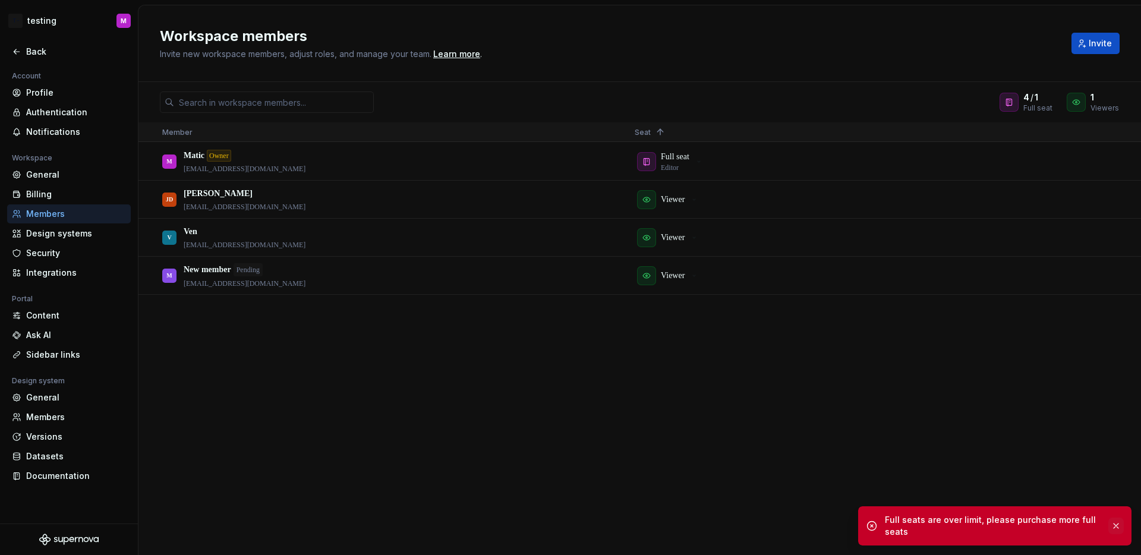
click at [1119, 528] on button "button" at bounding box center [1115, 526] width 15 height 17
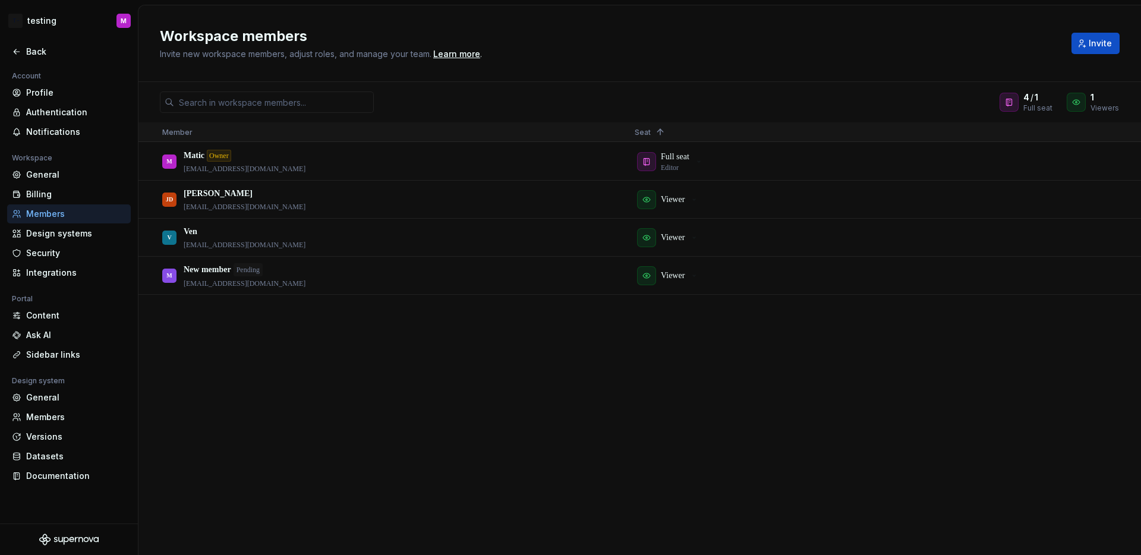
click at [957, 421] on div "M Matic Owner [EMAIL_ADDRESS][DOMAIN_NAME] Full seat Editor JD [PERSON_NAME] Do…" at bounding box center [639, 349] width 1002 height 412
click at [797, 377] on div "M Matic Owner [EMAIL_ADDRESS][DOMAIN_NAME] Full seat Editor JD [PERSON_NAME] Do…" at bounding box center [639, 349] width 1002 height 412
click at [1018, 102] on div at bounding box center [1008, 102] width 19 height 19
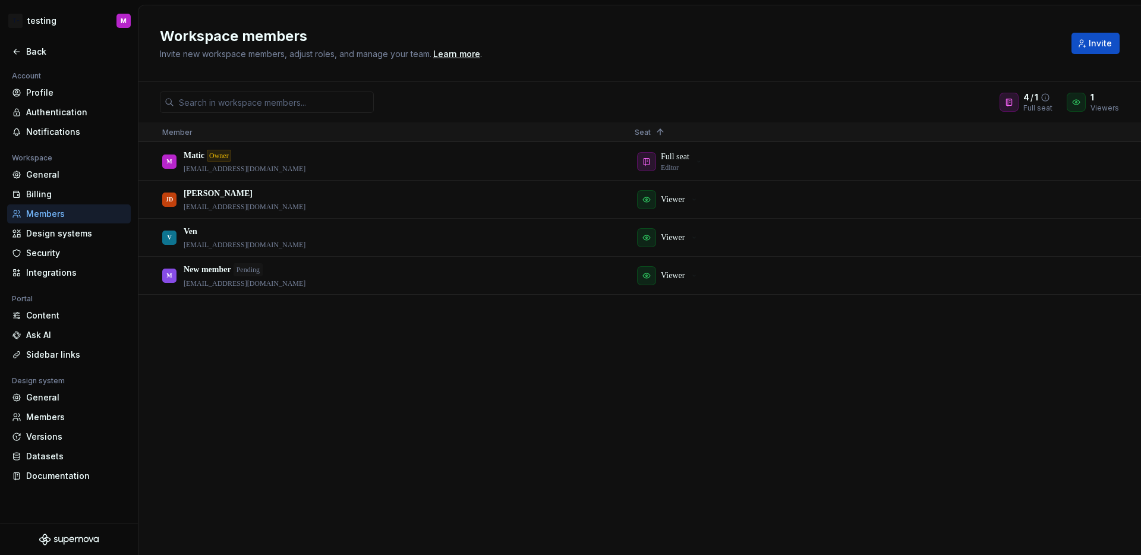
click at [1044, 102] on icon at bounding box center [1045, 98] width 10 height 10
click at [1046, 100] on icon at bounding box center [1045, 98] width 10 height 10
click at [1020, 62] on div "Workspace members Invite new workspace members, adjust roles, and manage your t…" at bounding box center [639, 43] width 1002 height 77
click at [976, 57] on div "Workspace members Invite new workspace members, adjust roles, and manage your t…" at bounding box center [608, 43] width 897 height 33
click at [709, 355] on div "M Matic Owner [EMAIL_ADDRESS][DOMAIN_NAME] Full seat Editor JD [PERSON_NAME] Do…" at bounding box center [639, 349] width 1002 height 412
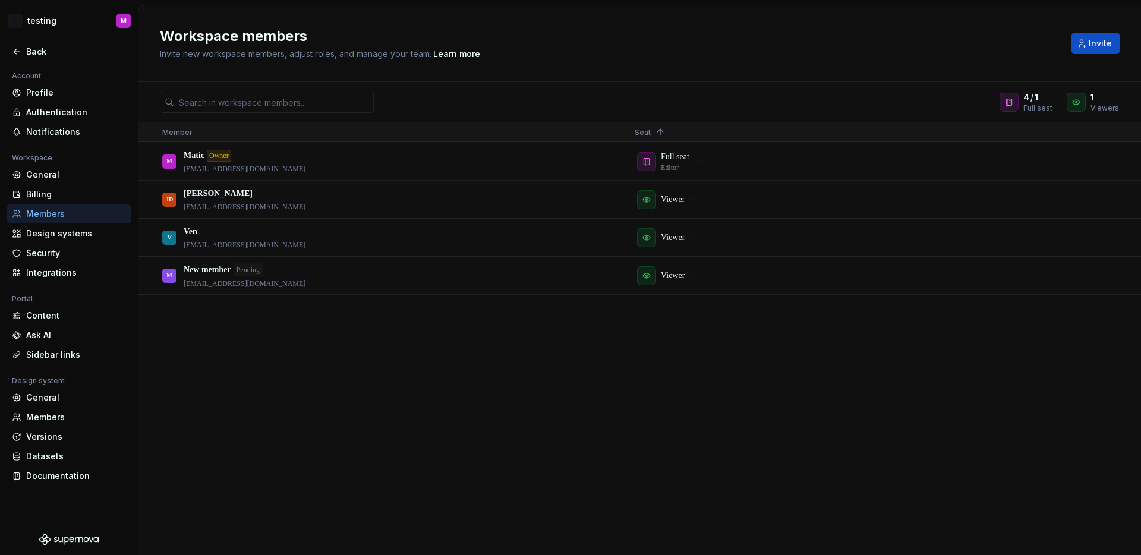
click at [757, 58] on div "Workspace members Invite new workspace members, adjust roles, and manage your t…" at bounding box center [608, 43] width 897 height 33
click at [743, 58] on div "Workspace members Invite new workspace members, adjust roles, and manage your t…" at bounding box center [608, 43] width 897 height 33
click at [1078, 100] on icon at bounding box center [1076, 102] width 10 height 10
click at [1077, 98] on icon at bounding box center [1076, 102] width 10 height 10
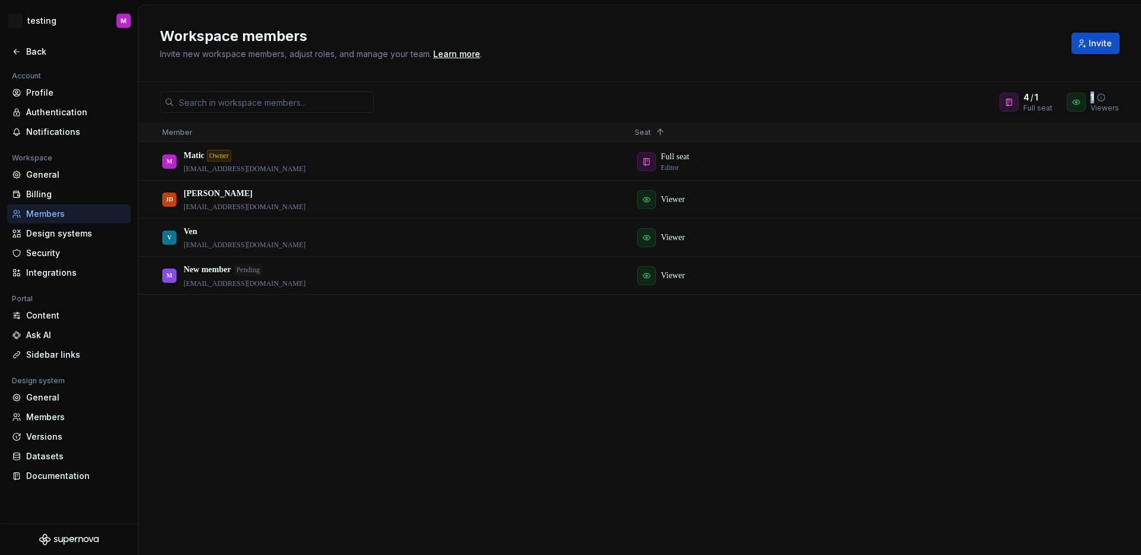
drag, startPoint x: 1077, startPoint y: 98, endPoint x: 1089, endPoint y: 94, distance: 12.6
click at [1079, 97] on icon at bounding box center [1076, 102] width 10 height 10
drag, startPoint x: 1089, startPoint y: 94, endPoint x: 1031, endPoint y: 104, distance: 58.5
click at [1089, 94] on div "1 Viewers" at bounding box center [1093, 102] width 53 height 21
click at [1027, 103] on div "Full seat" at bounding box center [1037, 108] width 29 height 10
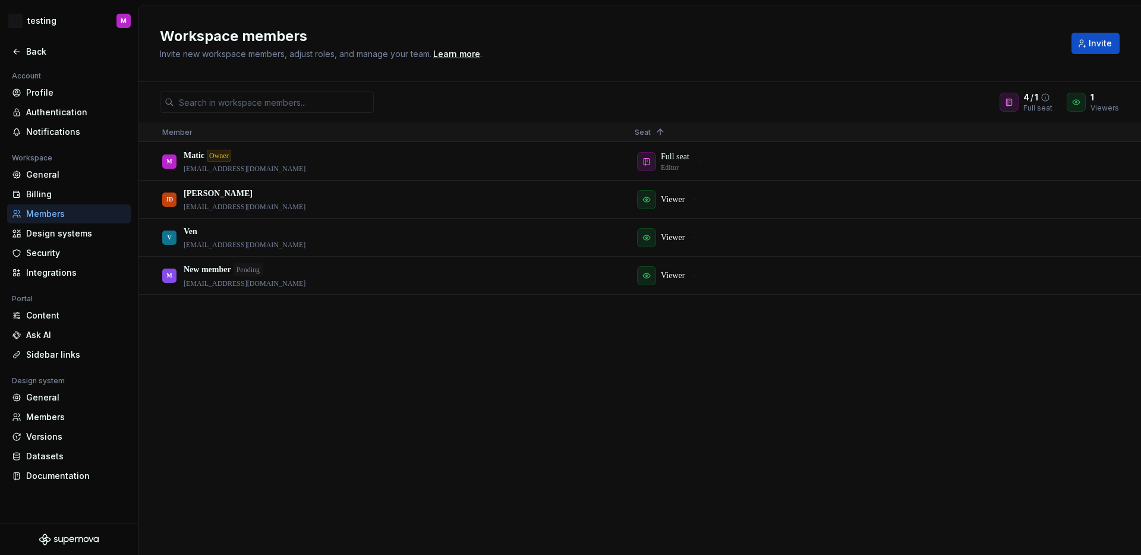
click at [1017, 103] on div at bounding box center [1008, 102] width 19 height 19
click at [917, 48] on div "Workspace members Invite new workspace members, adjust roles, and manage your t…" at bounding box center [608, 43] width 897 height 33
click at [272, 361] on div "M Matic Owner [EMAIL_ADDRESS][DOMAIN_NAME] Full seat Editor JD [PERSON_NAME] Do…" at bounding box center [639, 349] width 1002 height 412
click at [349, 371] on div "M Matic Owner [EMAIL_ADDRESS][DOMAIN_NAME] Full seat Editor JD [PERSON_NAME] Do…" at bounding box center [639, 349] width 1002 height 412
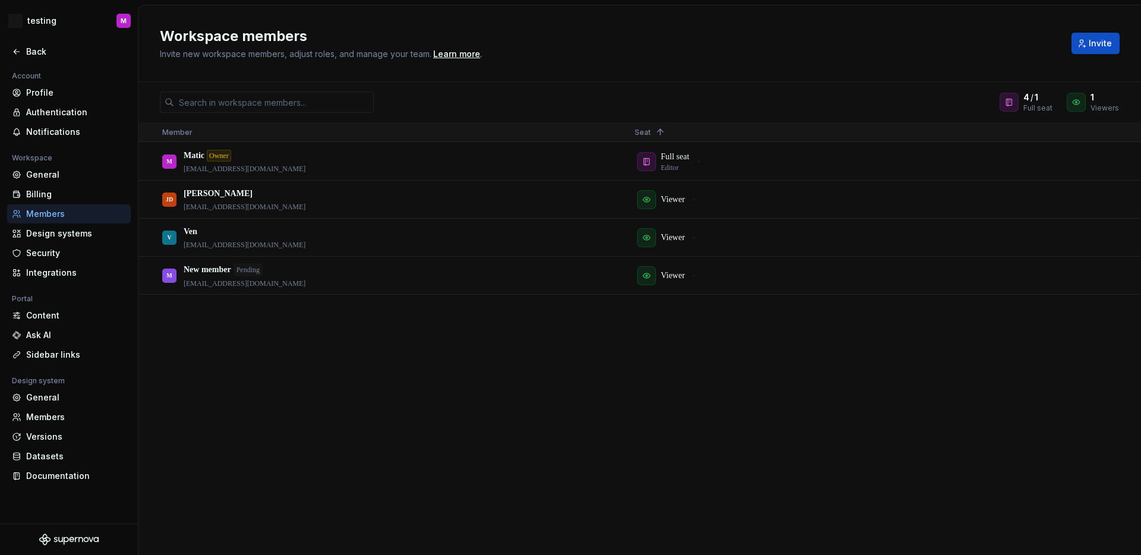
click at [570, 476] on div "M Matic Owner [EMAIL_ADDRESS][DOMAIN_NAME] Full seat Editor JD [PERSON_NAME] Do…" at bounding box center [639, 349] width 1002 height 412
click at [452, 381] on div "M Matic Owner matic@supernova.io Full seat Editor JD Johnny Dough jodaxa1694@er…" at bounding box center [639, 349] width 1002 height 412
click at [18, 59] on div "Back" at bounding box center [69, 51] width 124 height 19
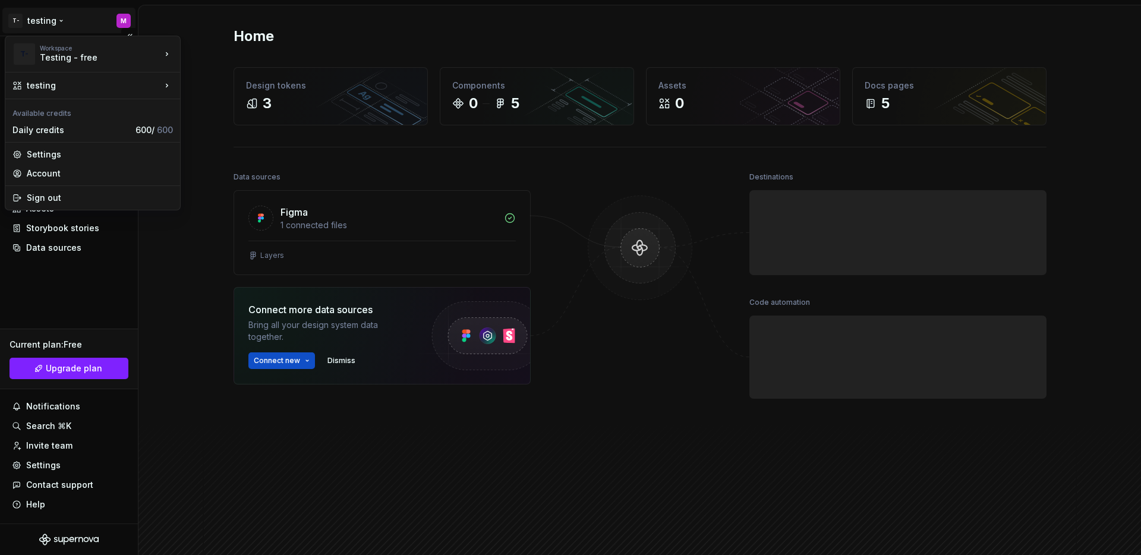
click at [40, 27] on html "T- testing M Home Documentation Analytics Code automation Design system data De…" at bounding box center [570, 277] width 1141 height 555
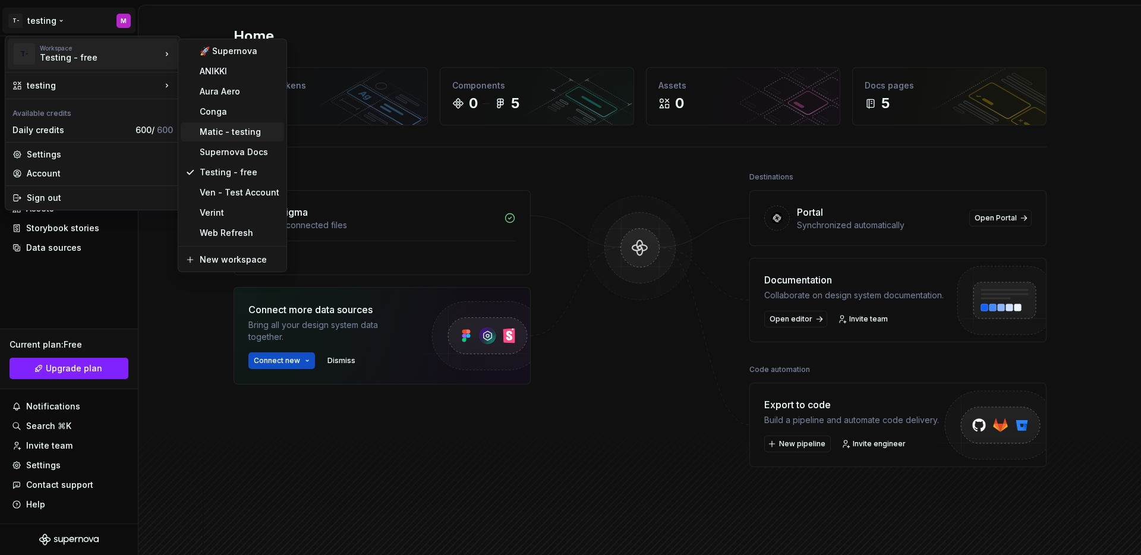
click at [224, 127] on div "Matic - testing" at bounding box center [240, 132] width 80 height 12
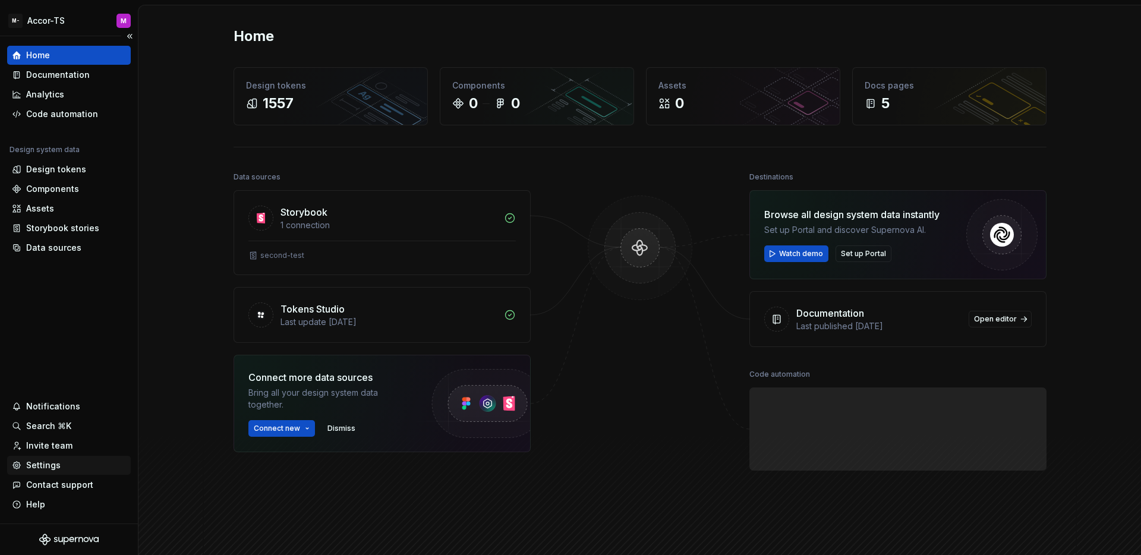
click at [42, 464] on div "Settings" at bounding box center [43, 465] width 34 height 12
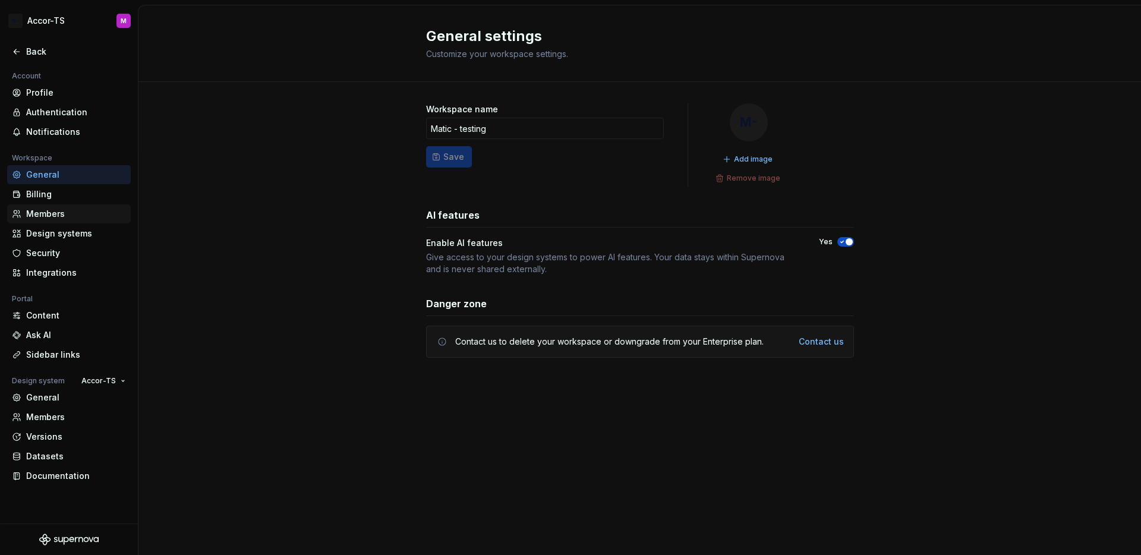
click at [61, 210] on div "Members" at bounding box center [76, 214] width 100 height 12
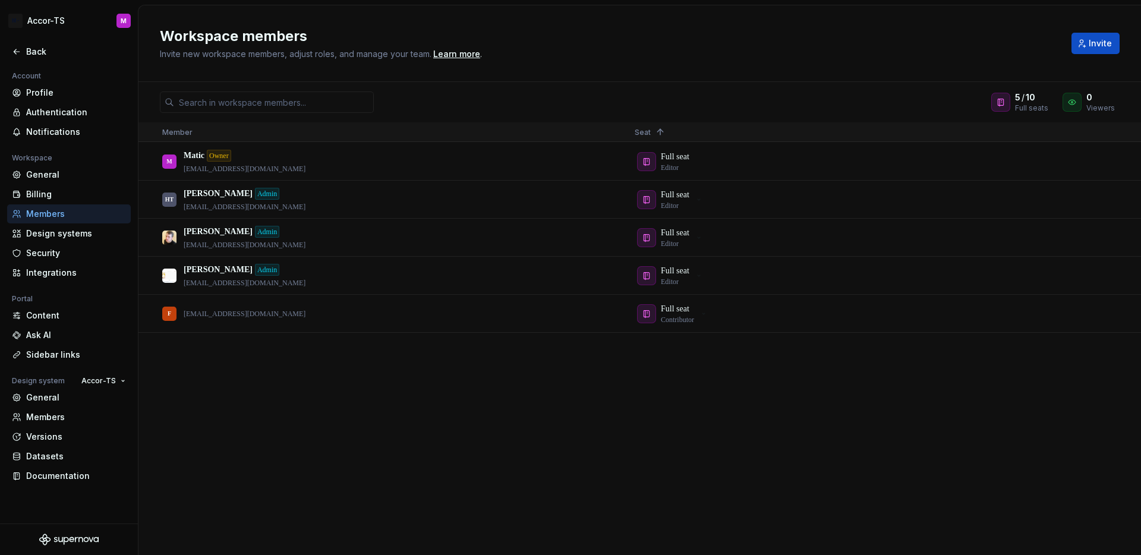
click at [684, 29] on h2 "Workspace members" at bounding box center [608, 36] width 897 height 19
click at [54, 30] on html "M- Accor-TS M Back Account Profile Authentication Notifications Workspace Gener…" at bounding box center [570, 277] width 1141 height 555
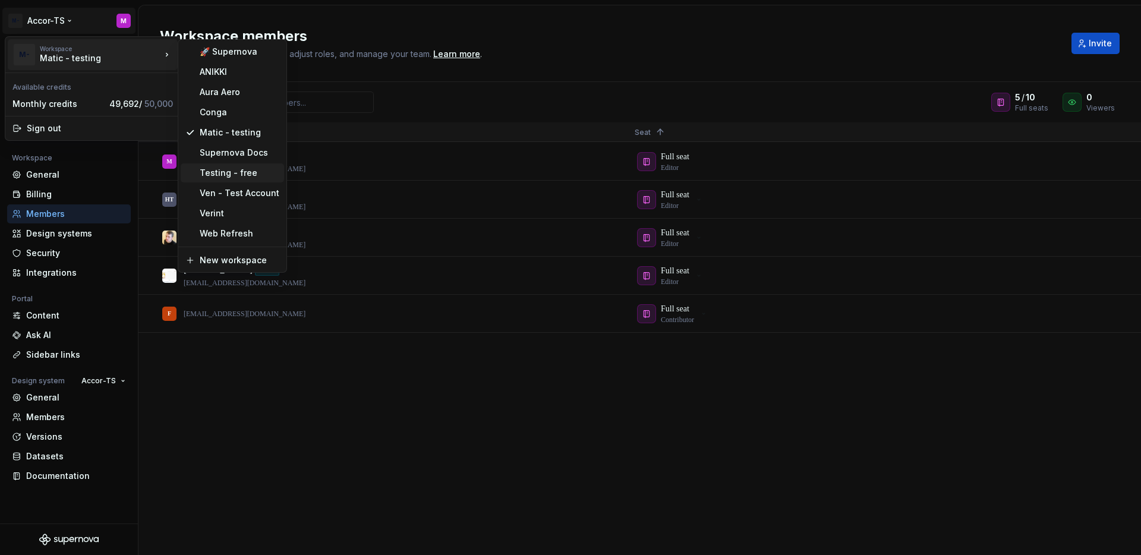
click at [232, 171] on div "Testing - free" at bounding box center [240, 173] width 80 height 12
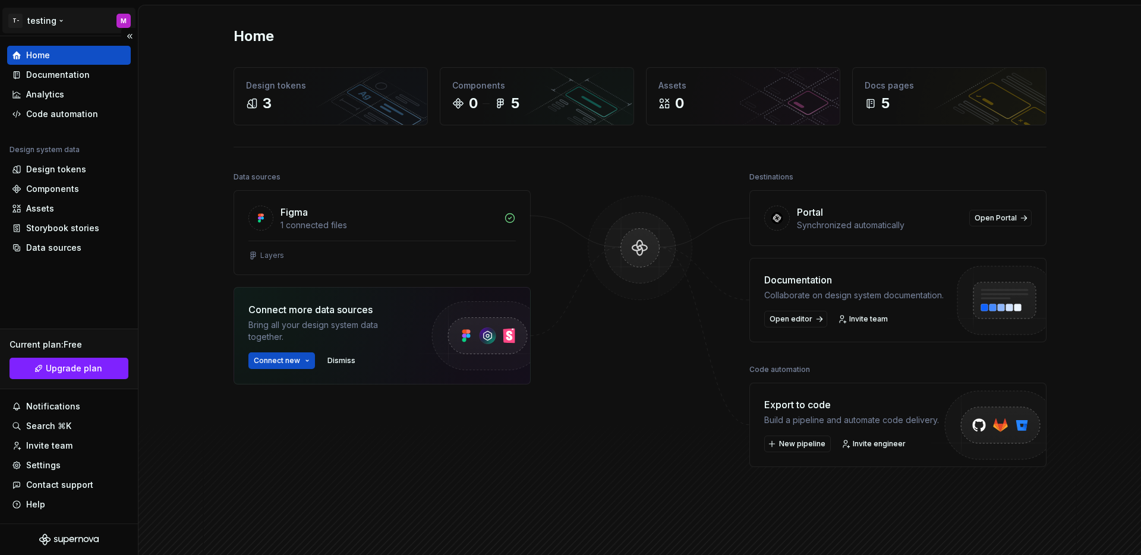
click at [43, 23] on html "T- testing M Home Documentation Analytics Code automation Design system data De…" at bounding box center [570, 277] width 1141 height 555
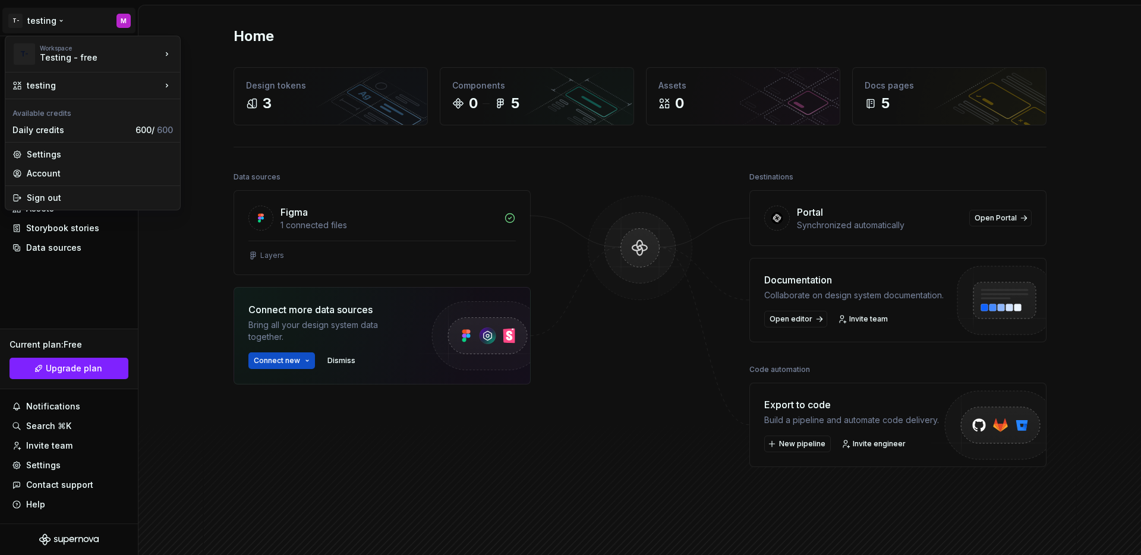
click at [70, 326] on html "T- testing M Home Documentation Analytics Code automation Design system data De…" at bounding box center [570, 277] width 1141 height 555
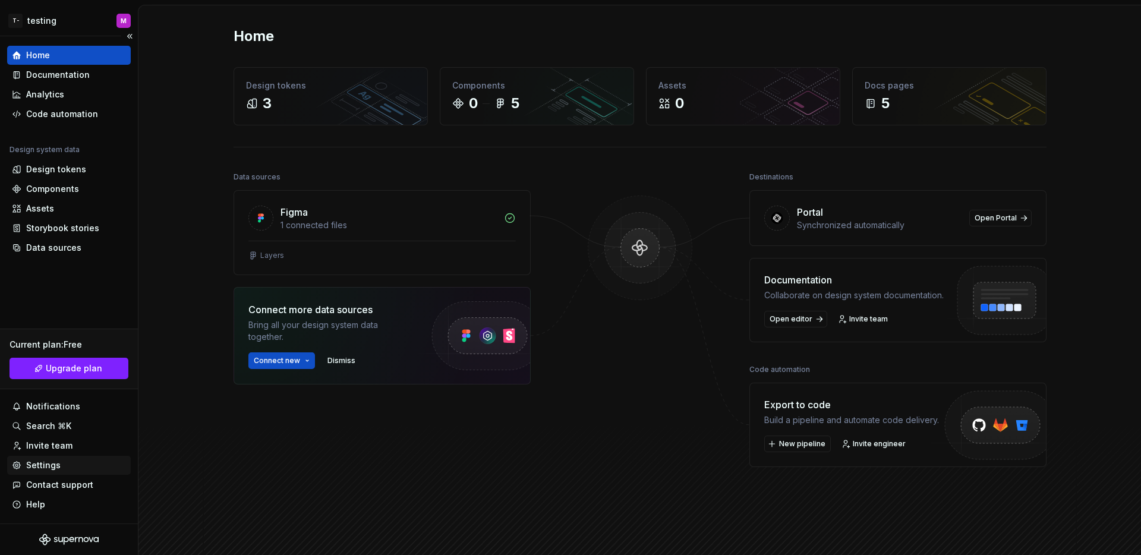
click at [56, 463] on div "Settings" at bounding box center [43, 465] width 34 height 12
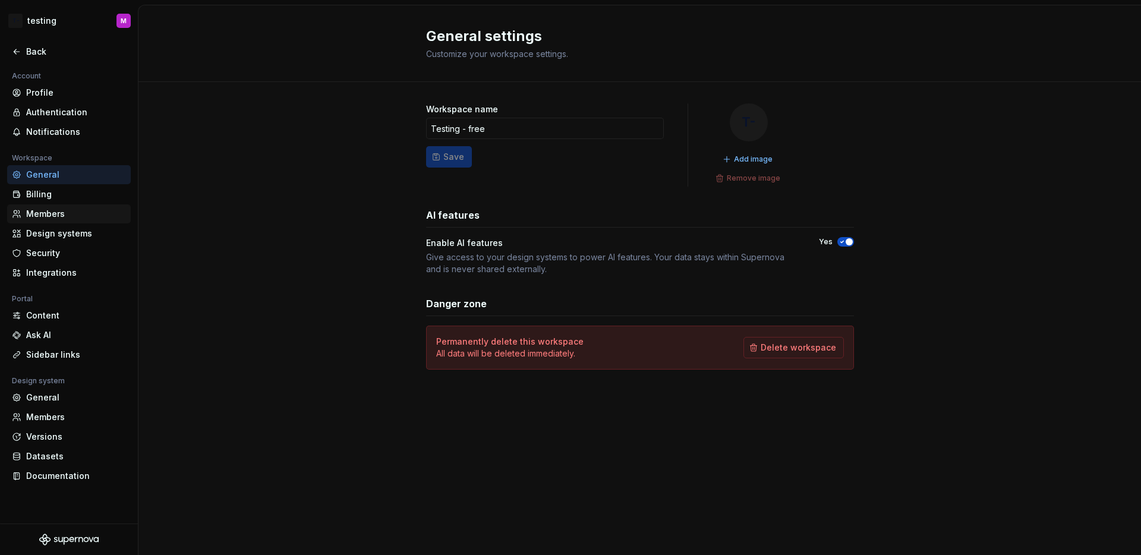
click at [70, 217] on div "Members" at bounding box center [76, 214] width 100 height 12
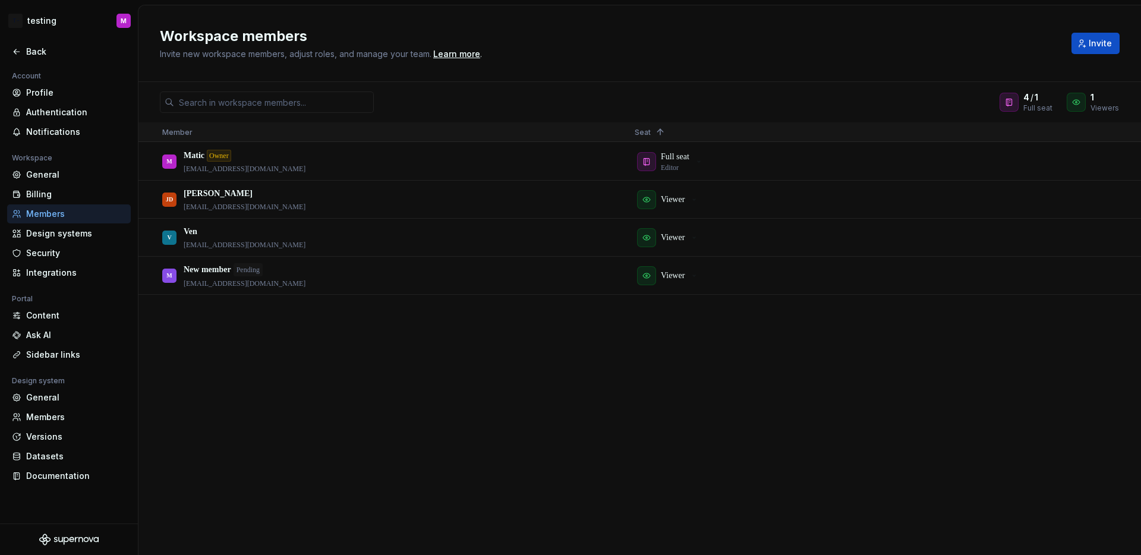
click at [457, 368] on div "M Matic Owner matic@supernova.io Full seat Editor JD Johnny Dough jodaxa1694@er…" at bounding box center [639, 349] width 1002 height 412
click at [1108, 236] on button "button" at bounding box center [1111, 237] width 17 height 17
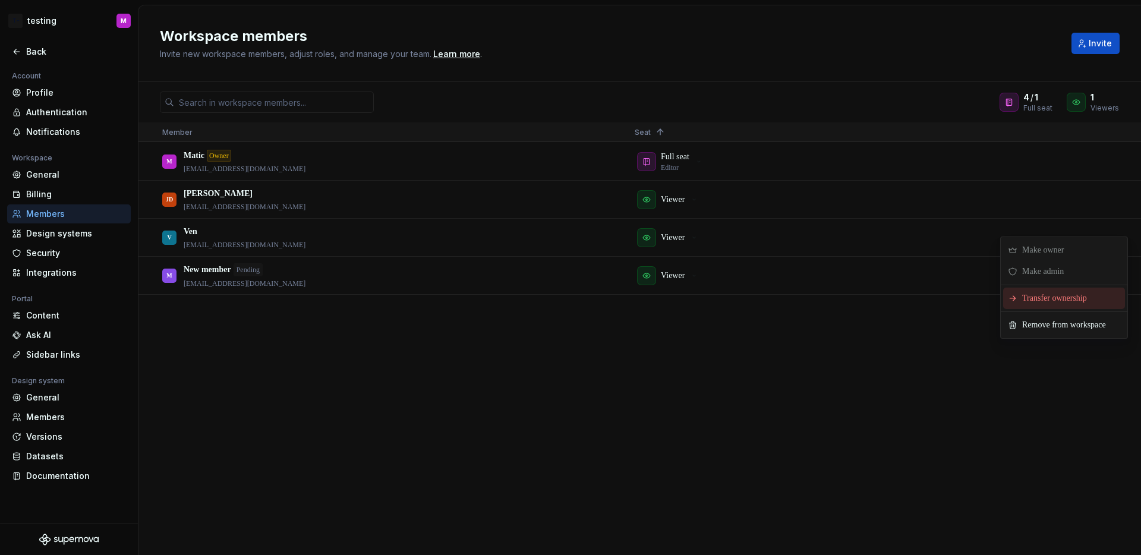
click at [1060, 291] on span "Transfer ownership" at bounding box center [1056, 298] width 79 height 21
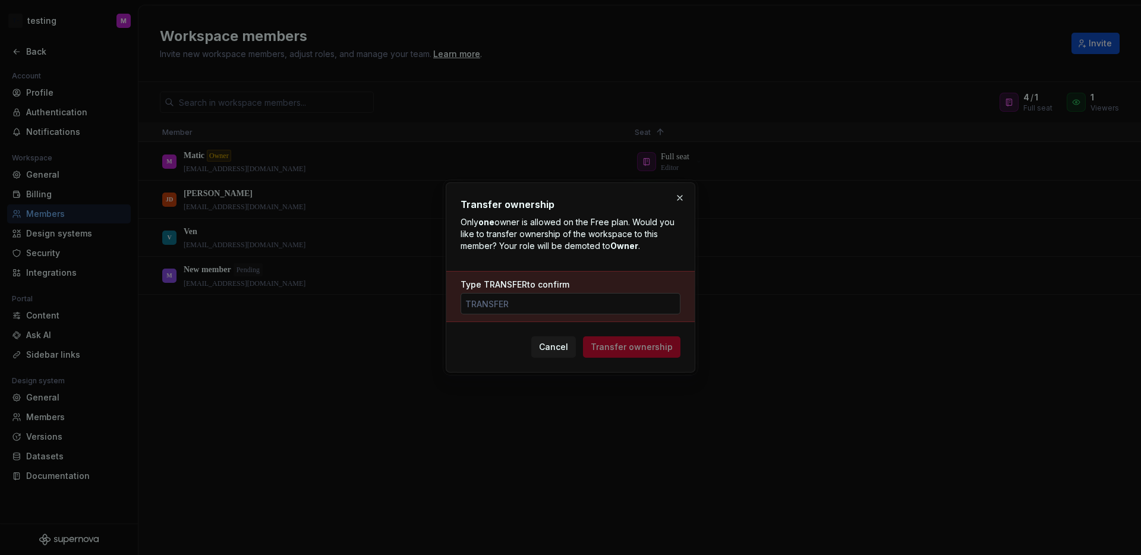
click at [631, 303] on input "Type TRANSFER to confirm" at bounding box center [570, 303] width 220 height 21
type input "transfer"
click at [651, 346] on span "Transfer ownership" at bounding box center [632, 347] width 82 height 12
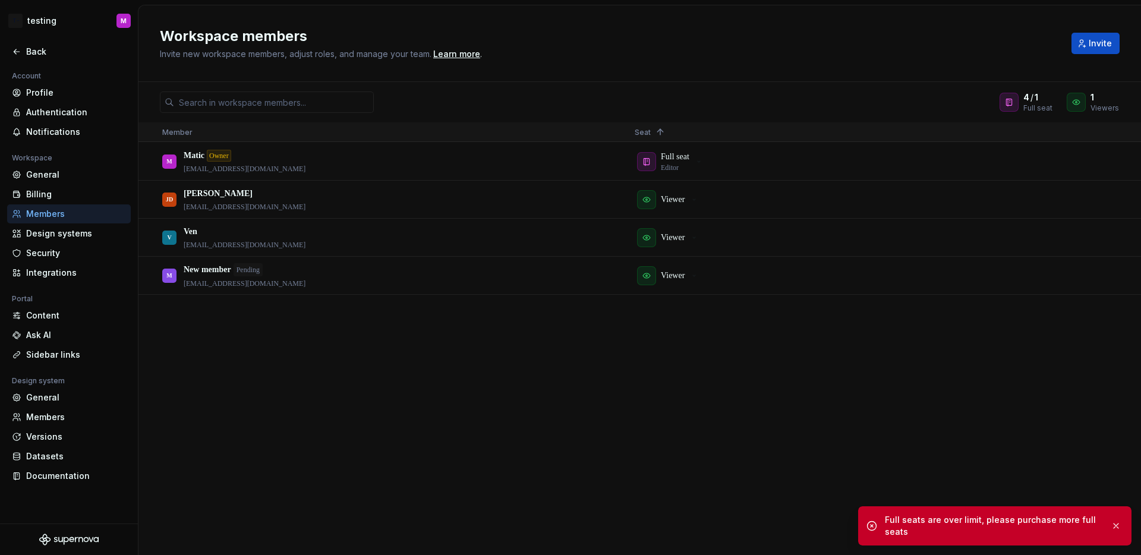
click at [649, 345] on div "M Matic Owner matic@supernova.io Full seat Editor JD Johnny Dough jodaxa1694@er…" at bounding box center [639, 349] width 1002 height 412
click at [664, 336] on div "M Matic Owner matic@supernova.io Full seat Editor JD Johnny Dough jodaxa1694@er…" at bounding box center [639, 349] width 1002 height 412
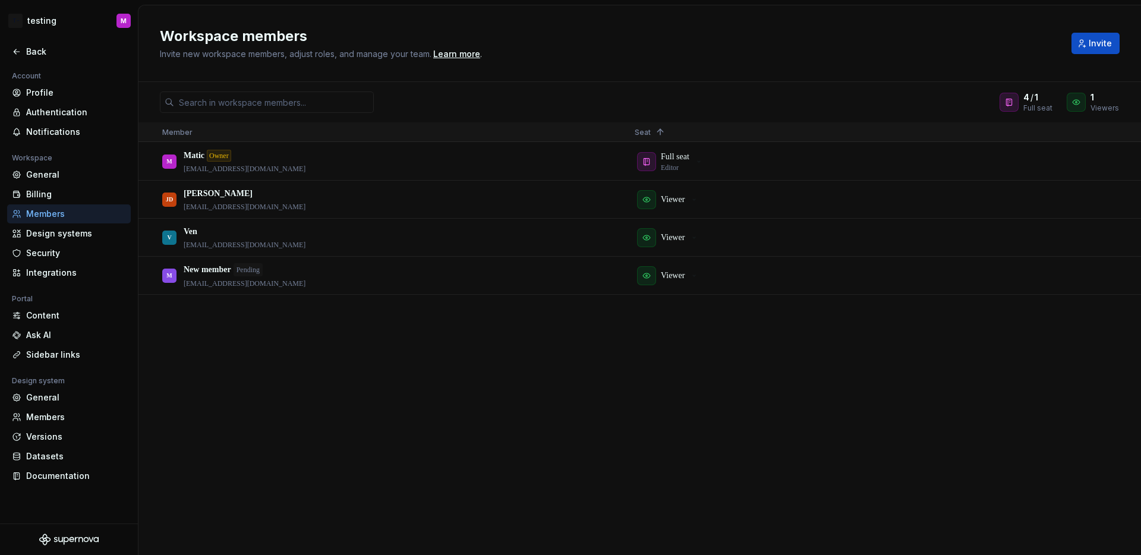
click at [509, 37] on h2 "Workspace members" at bounding box center [608, 36] width 897 height 19
click at [957, 52] on div "Workspace members Invite new workspace members, adjust roles, and manage your t…" at bounding box center [608, 43] width 897 height 33
click at [728, 329] on div "M Matic Owner matic@supernova.io Full seat Editor JD Johnny Dough jodaxa1694@er…" at bounding box center [639, 349] width 1002 height 412
click at [1083, 103] on div at bounding box center [1076, 102] width 19 height 19
click at [605, 160] on div "M Matic Owner matic@supernova.io" at bounding box center [388, 161] width 453 height 36
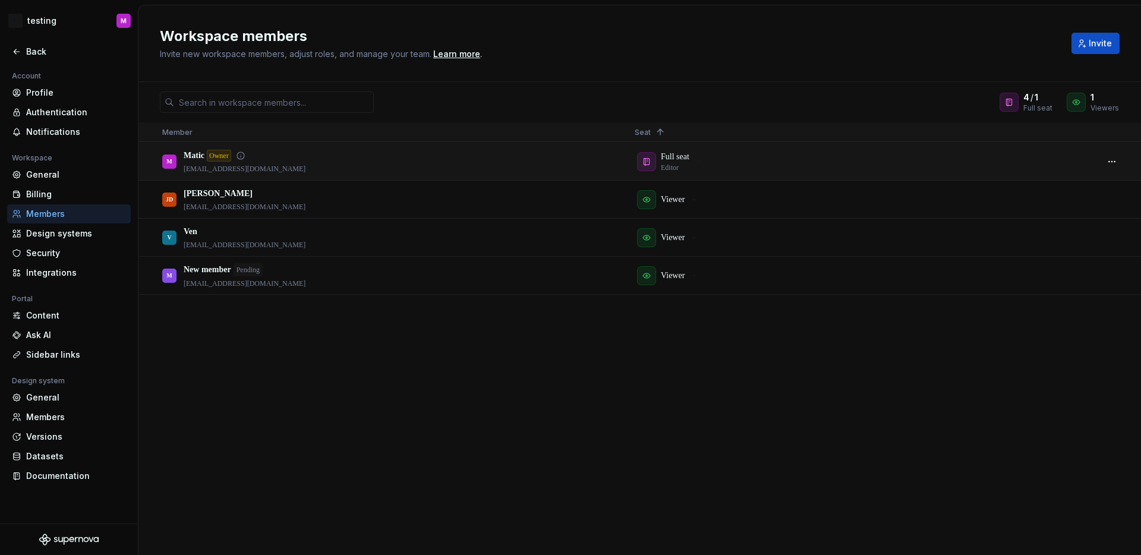
click at [832, 160] on div "Full seat Editor" at bounding box center [861, 161] width 453 height 36
click at [783, 200] on div "Viewer" at bounding box center [861, 199] width 453 height 36
click at [1111, 197] on button "button" at bounding box center [1111, 199] width 17 height 17
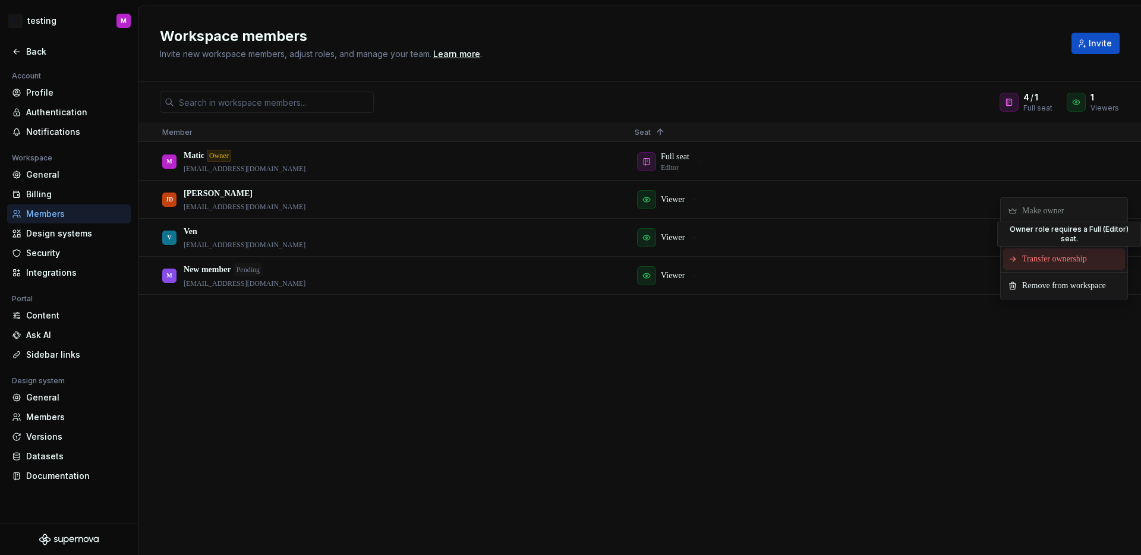
click at [1044, 211] on span "Make owner" at bounding box center [1045, 210] width 56 height 21
click at [1043, 228] on span "Make admin" at bounding box center [1045, 232] width 56 height 21
click at [861, 324] on div "M Matic Owner matic@supernova.io Full seat Editor JD Johnny Dough jodaxa1694@er…" at bounding box center [639, 349] width 1002 height 412
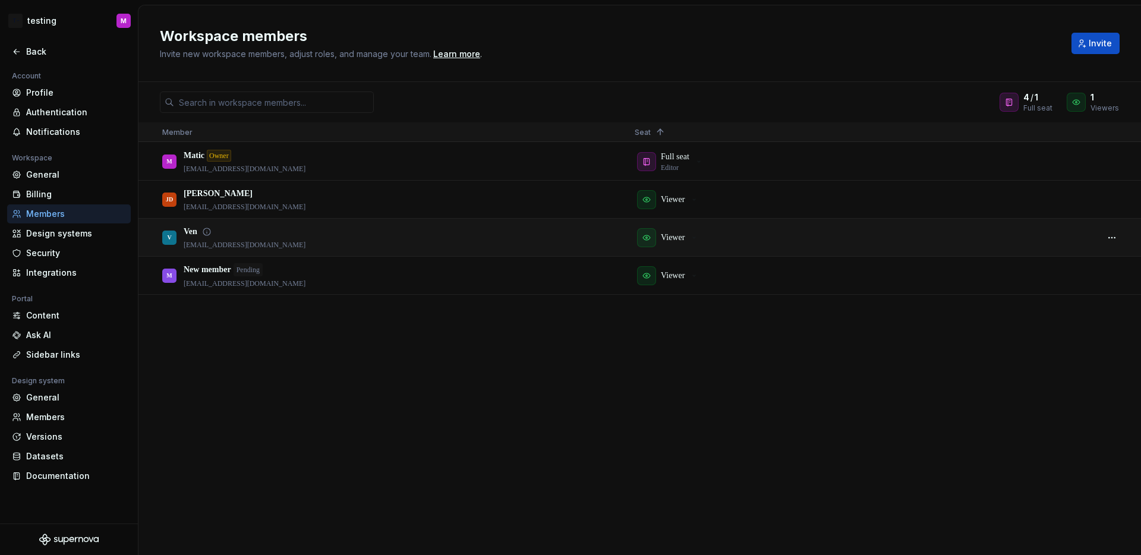
click at [881, 239] on div "Viewer" at bounding box center [861, 237] width 453 height 36
click at [1116, 237] on button "button" at bounding box center [1111, 237] width 17 height 17
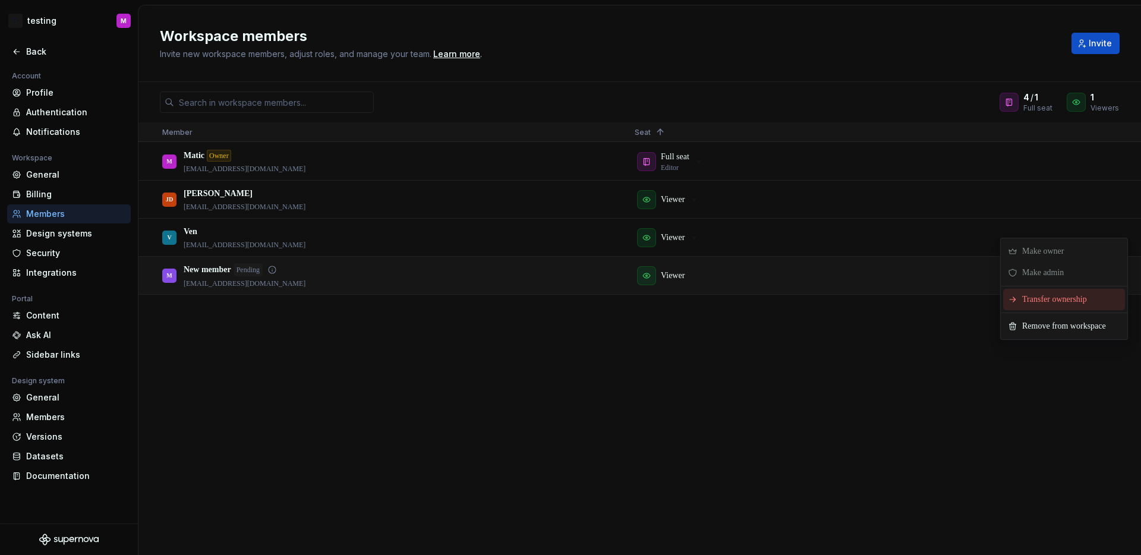
click at [737, 294] on div "M New member Pending matickaranovic13@gmail.com Viewer" at bounding box center [639, 276] width 1002 height 38
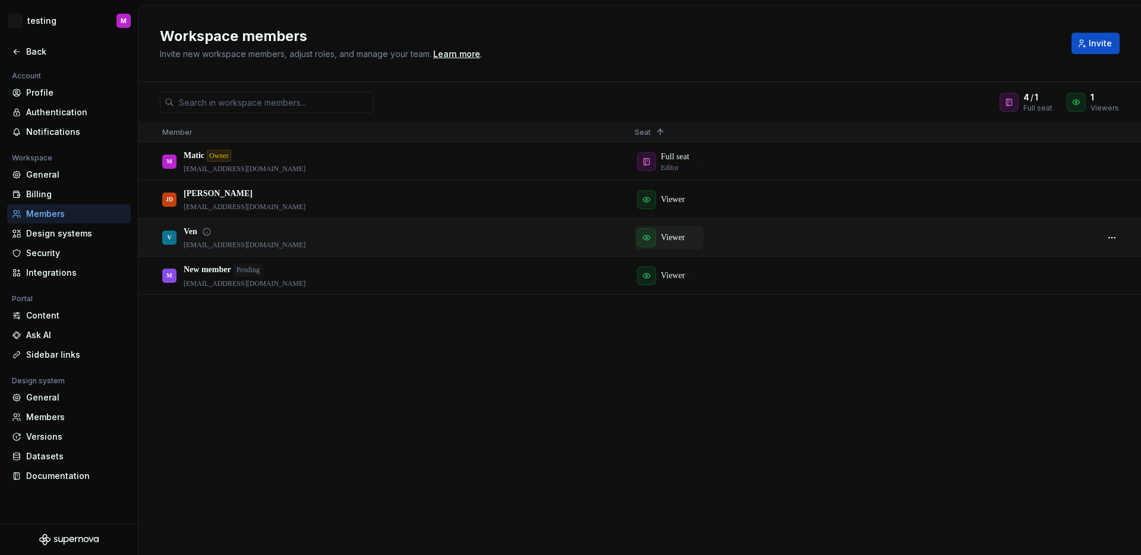
click at [678, 233] on p "Viewer" at bounding box center [673, 238] width 24 height 12
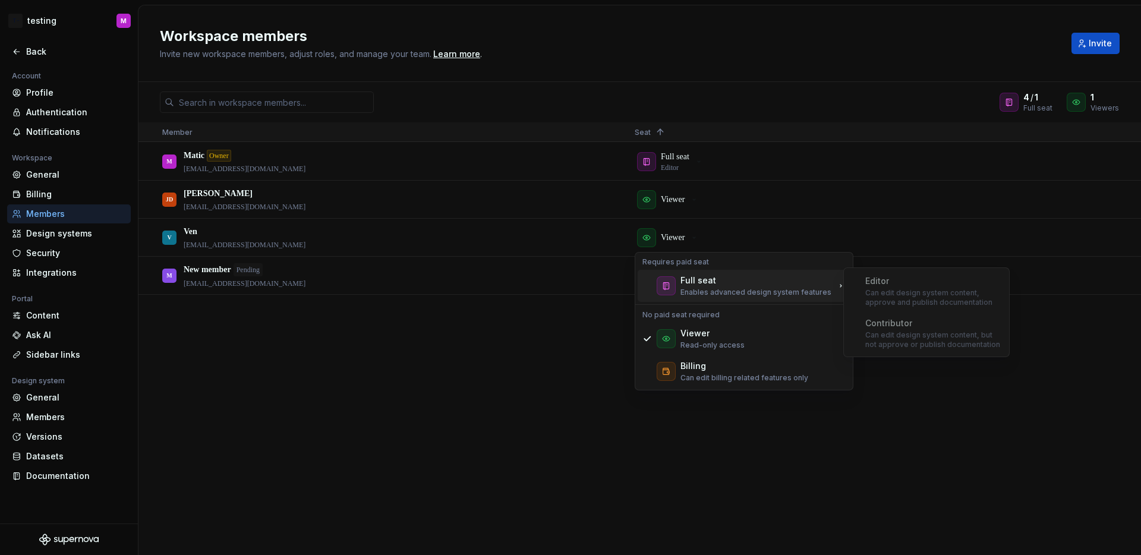
click at [703, 288] on p "Enables advanced design system features" at bounding box center [755, 293] width 151 height 10
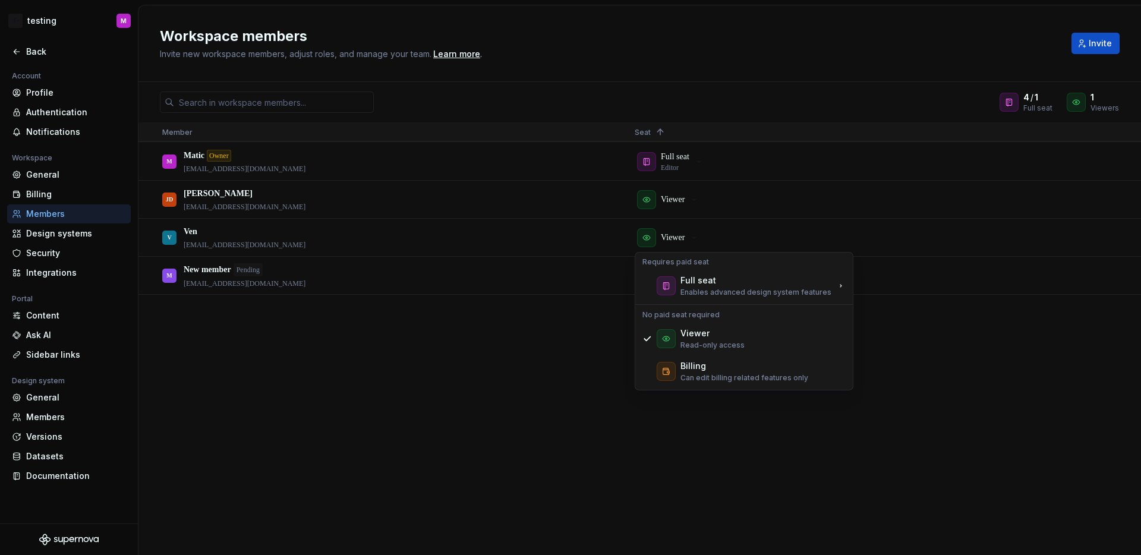
click at [626, 412] on div "M Matic Owner matic@supernova.io Full seat Editor JD Johnny Dough jodaxa1694@er…" at bounding box center [639, 349] width 1002 height 412
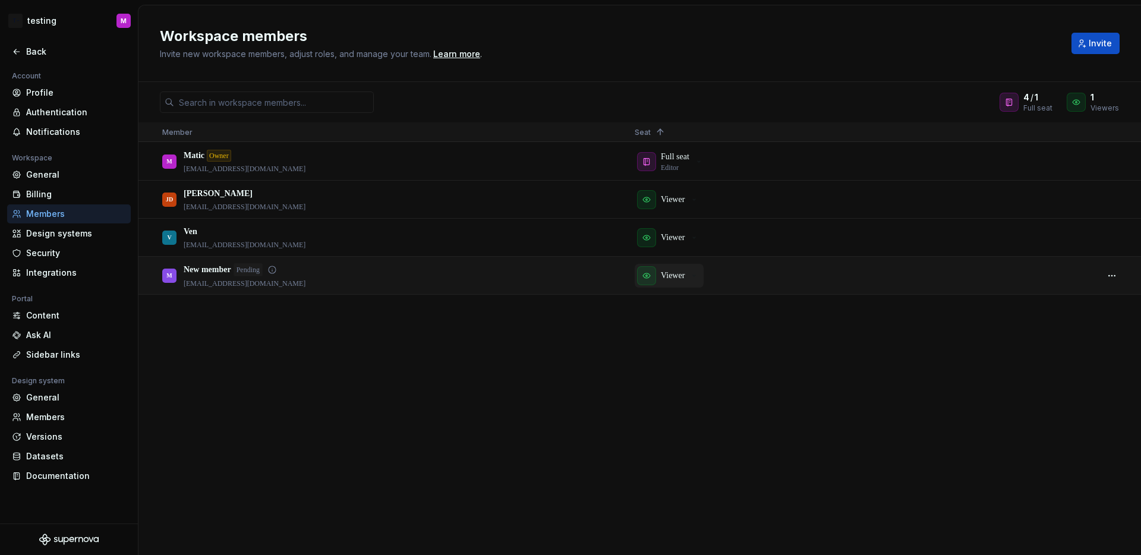
click at [662, 272] on p "Viewer" at bounding box center [673, 276] width 24 height 12
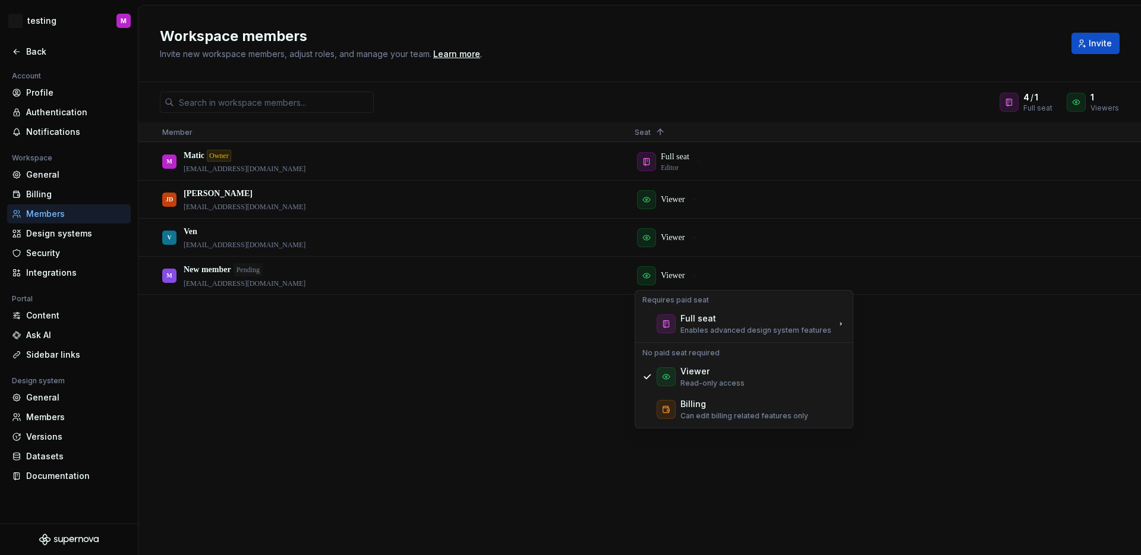
click at [897, 439] on div "M Matic Owner matic@supernova.io Full seat Editor JD Johnny Dough jodaxa1694@er…" at bounding box center [639, 349] width 1002 height 412
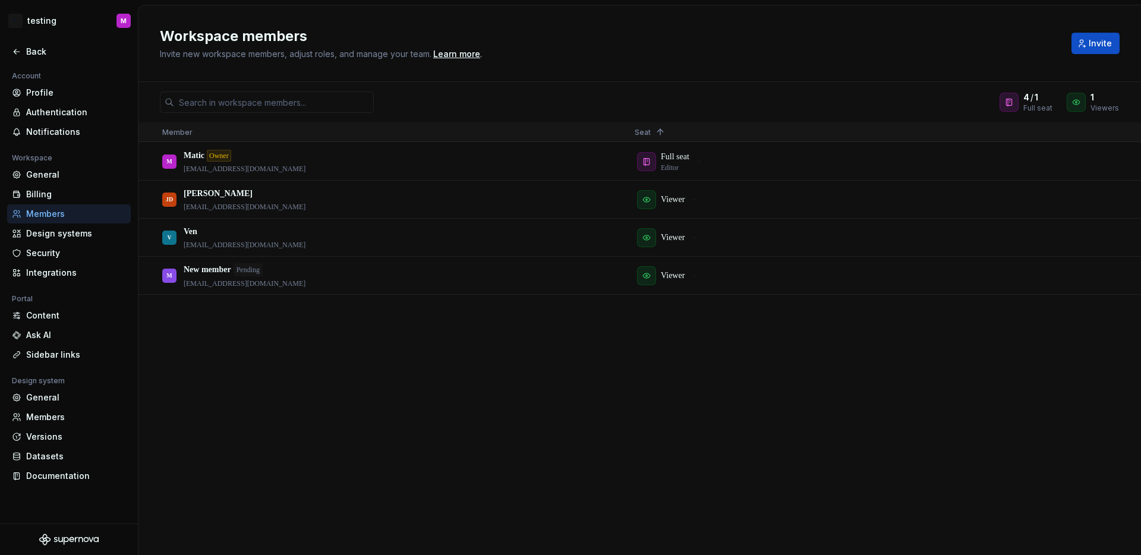
click at [620, 314] on div "M Matic Owner matic@supernova.io Full seat Editor JD Johnny Dough jodaxa1694@er…" at bounding box center [639, 349] width 1002 height 412
click at [273, 364] on div "M Matic Owner matic@supernova.io Full seat Editor JD Johnny Dough jodaxa1694@er…" at bounding box center [639, 349] width 1002 height 412
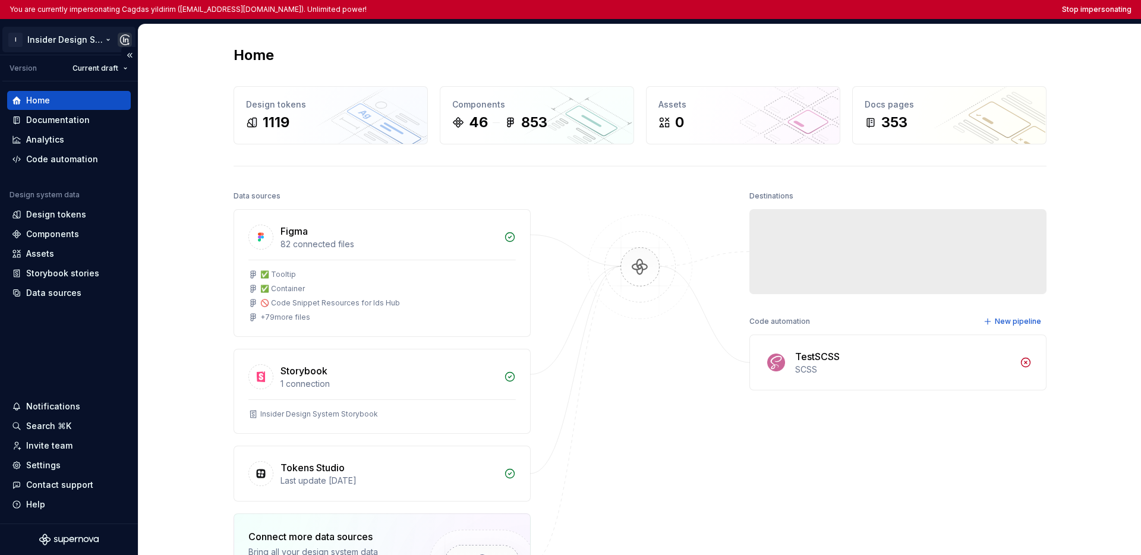
click at [67, 45] on html "You are currently impersonating Cagdas yildirim ([EMAIL_ADDRESS][DOMAIN_NAME]).…" at bounding box center [570, 277] width 1141 height 555
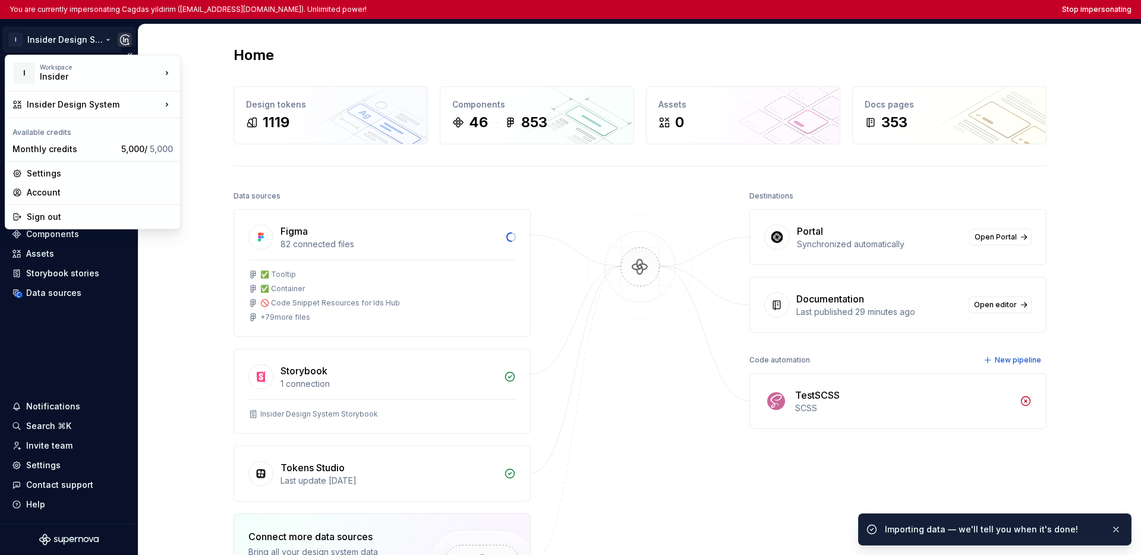
click at [81, 326] on html "You are currently impersonating Cagdas yildirim ([EMAIL_ADDRESS][DOMAIN_NAME]).…" at bounding box center [570, 277] width 1141 height 555
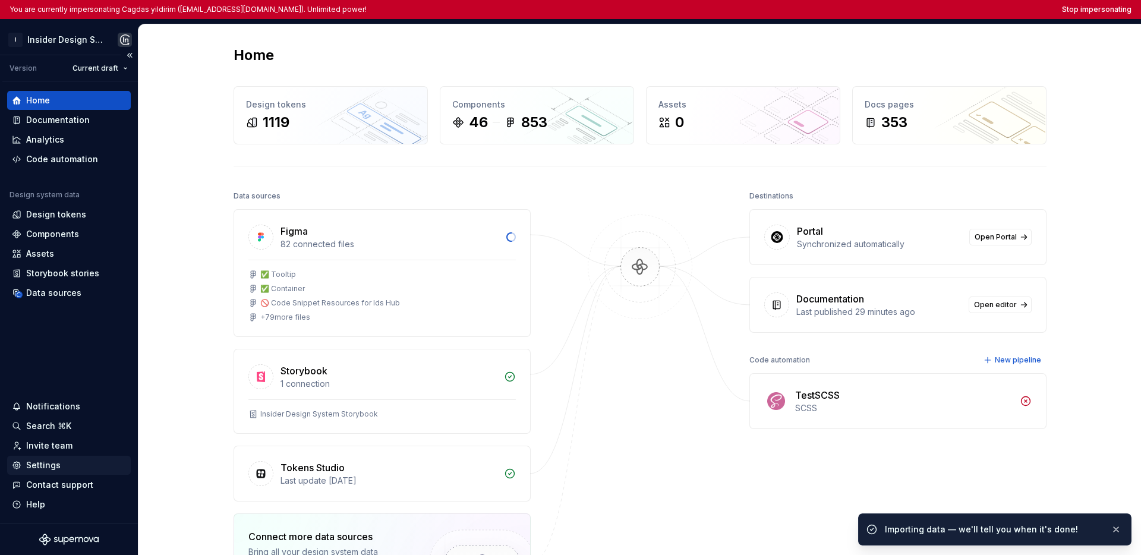
click at [52, 472] on div "Settings" at bounding box center [69, 465] width 124 height 19
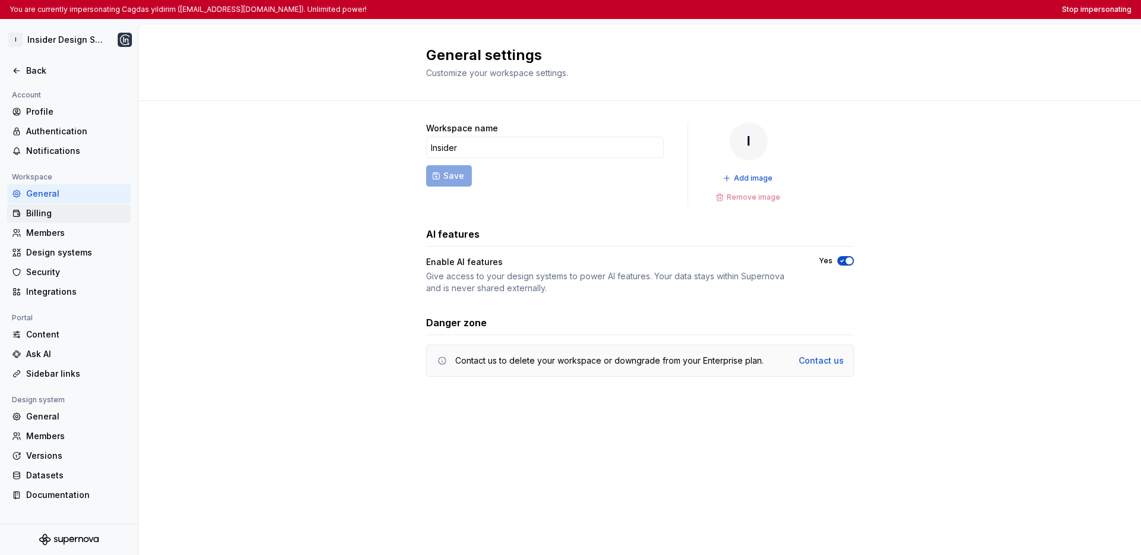
click at [52, 217] on div "Billing" at bounding box center [76, 213] width 100 height 12
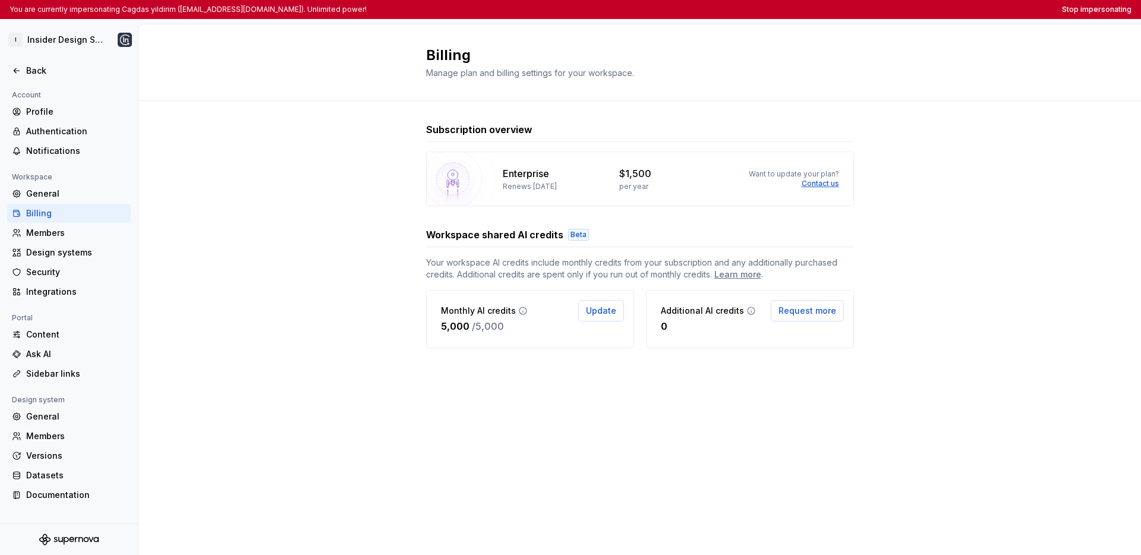
click at [316, 220] on div "Subscription overview Enterprise Renews [DATE] $1,500 per year Want to update y…" at bounding box center [639, 247] width 1002 height 292
click at [597, 179] on div "Enterprise" at bounding box center [554, 173] width 103 height 14
click at [63, 232] on div "Members" at bounding box center [76, 233] width 100 height 12
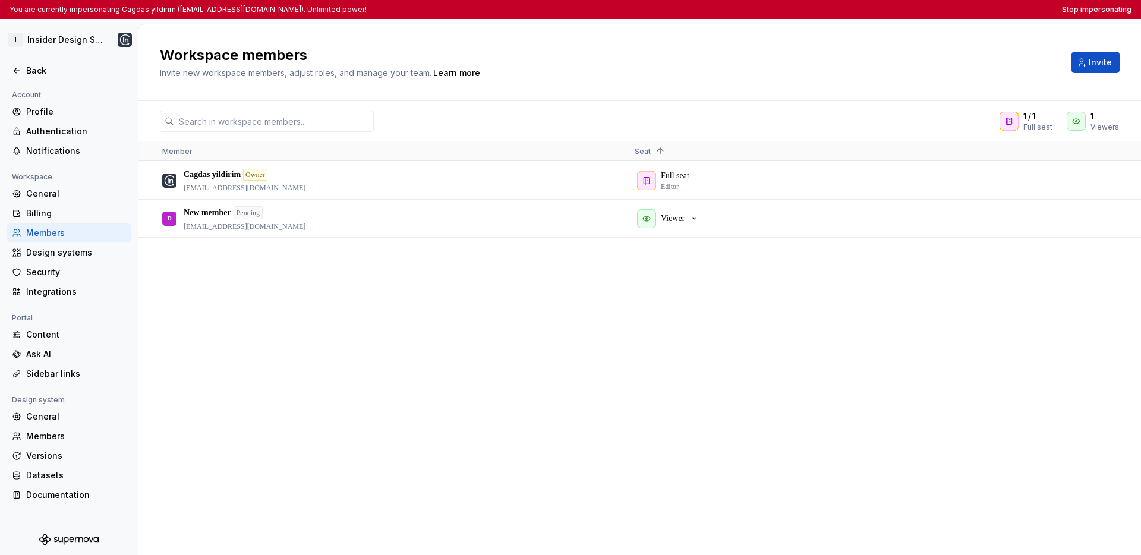
click at [478, 329] on div "Cagdas yildirim Owner [EMAIL_ADDRESS][DOMAIN_NAME] Full seat Editor D New membe…" at bounding box center [639, 358] width 1002 height 393
click at [57, 40] on html "You are currently impersonating Cagdas yildirim ([EMAIL_ADDRESS][DOMAIN_NAME]).…" at bounding box center [570, 277] width 1141 height 555
click at [273, 332] on html "You are currently impersonating Cagdas yildirim ([EMAIL_ADDRESS][DOMAIN_NAME]).…" at bounding box center [570, 277] width 1141 height 555
click at [19, 74] on icon at bounding box center [17, 71] width 10 height 10
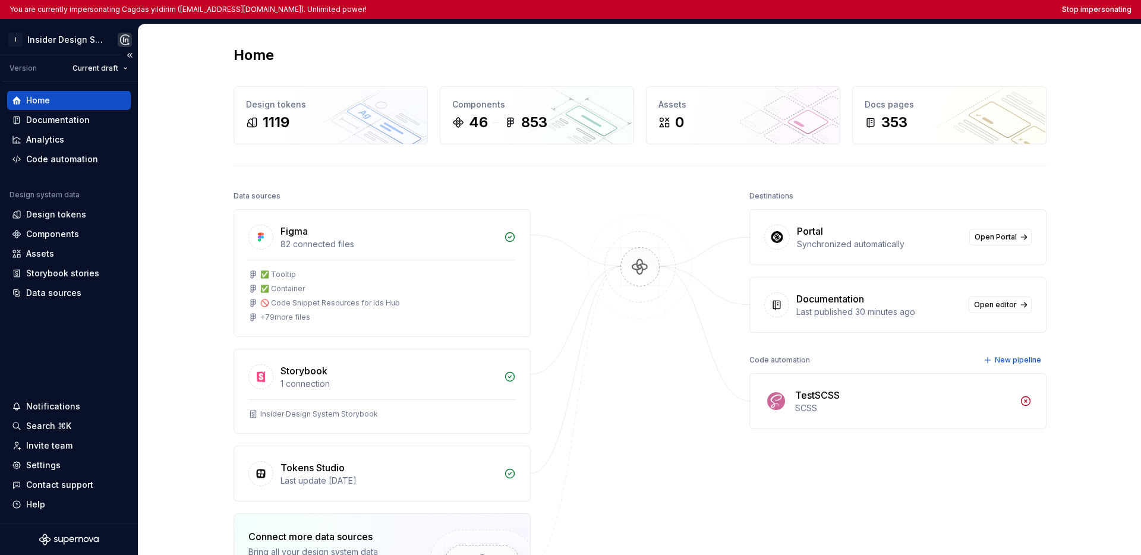
click at [91, 305] on div "Home Documentation Analytics Code automation Design system data Design tokens C…" at bounding box center [69, 302] width 138 height 442
click at [52, 466] on div "Settings" at bounding box center [43, 465] width 34 height 12
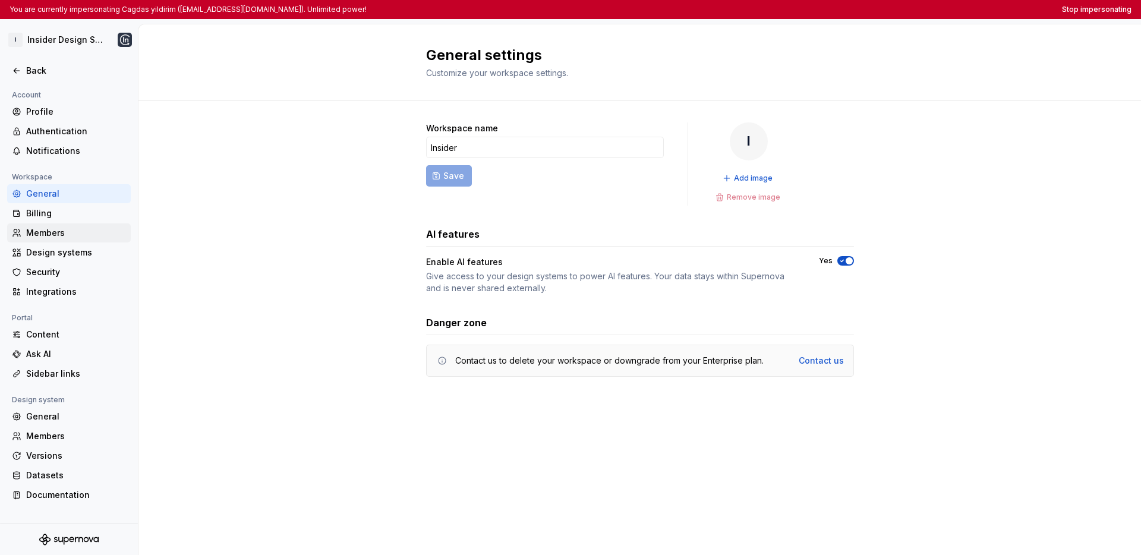
click at [63, 234] on div "Members" at bounding box center [76, 233] width 100 height 12
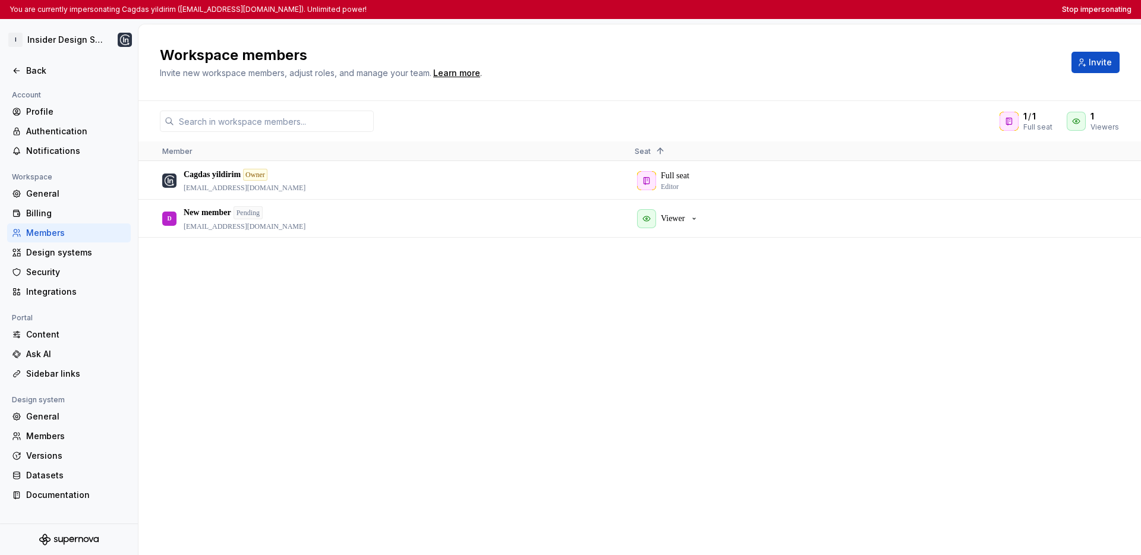
drag, startPoint x: 572, startPoint y: 307, endPoint x: 656, endPoint y: 292, distance: 85.1
click at [572, 308] on div "Cagdas yildirim Owner [EMAIL_ADDRESS][DOMAIN_NAME] Full seat Editor D New membe…" at bounding box center [639, 358] width 1002 height 393
click at [532, 327] on div "Cagdas yildirim Owner [EMAIL_ADDRESS][DOMAIN_NAME] Full seat Editor D New membe…" at bounding box center [639, 358] width 1002 height 393
click at [528, 314] on div "Cagdas yildirim Owner [EMAIL_ADDRESS][DOMAIN_NAME] Full seat Editor D New membe…" at bounding box center [639, 358] width 1002 height 393
click at [575, 325] on div "Cagdas yildirim Owner [EMAIL_ADDRESS][DOMAIN_NAME] Full seat Editor D New membe…" at bounding box center [639, 358] width 1002 height 393
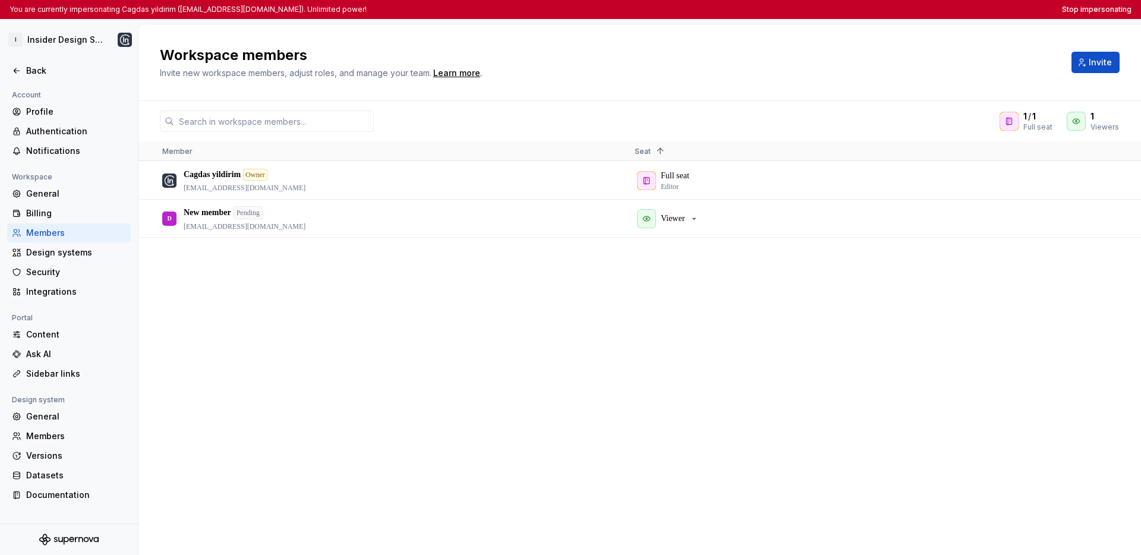
click at [390, 309] on div "Cagdas yildirim Owner [EMAIL_ADDRESS][DOMAIN_NAME] Full seat Editor D New membe…" at bounding box center [639, 358] width 1002 height 393
click at [387, 311] on div "Cagdas yildirim Owner [EMAIL_ADDRESS][DOMAIN_NAME] Full seat Editor D New membe…" at bounding box center [639, 358] width 1002 height 393
click at [460, 306] on div "Cagdas yildirim Owner [EMAIL_ADDRESS][DOMAIN_NAME] Full seat Editor D New membe…" at bounding box center [639, 358] width 1002 height 393
click at [65, 247] on div "Design systems" at bounding box center [76, 253] width 100 height 12
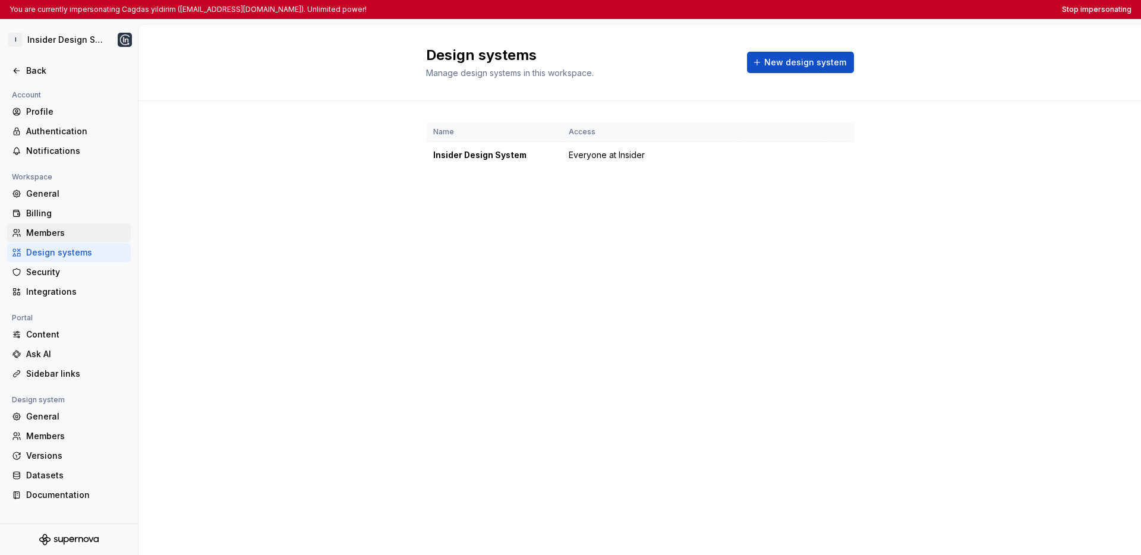
click at [66, 233] on div "Members" at bounding box center [76, 233] width 100 height 12
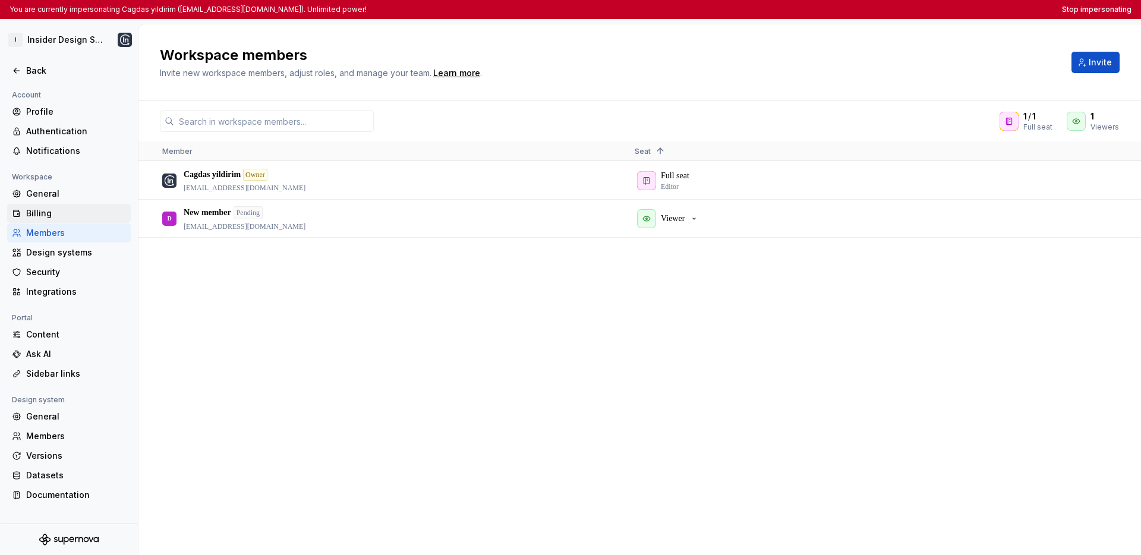
click at [67, 219] on div "Billing" at bounding box center [76, 213] width 100 height 12
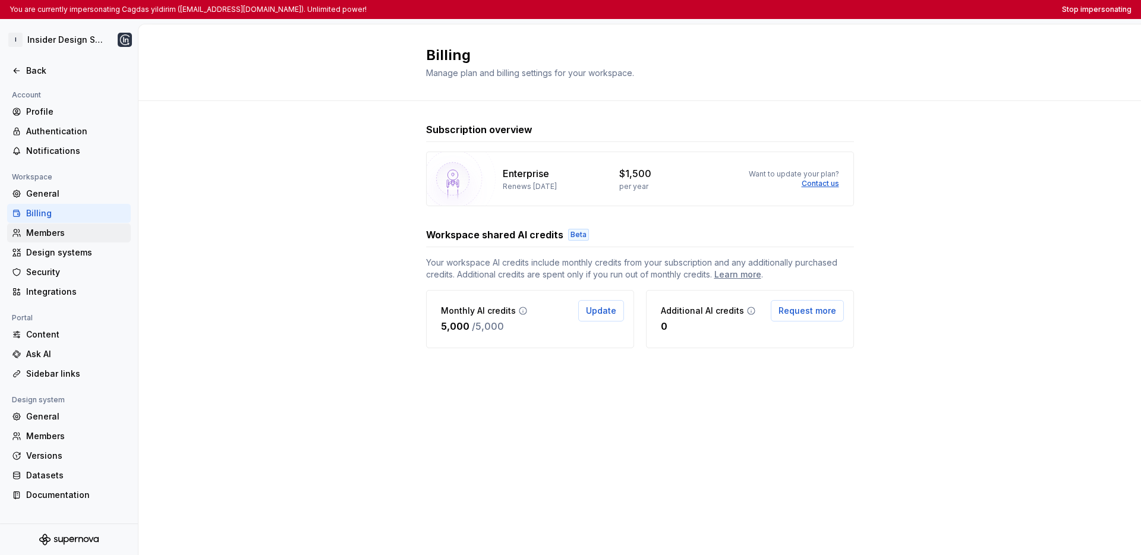
click at [80, 234] on div "Members" at bounding box center [76, 233] width 100 height 12
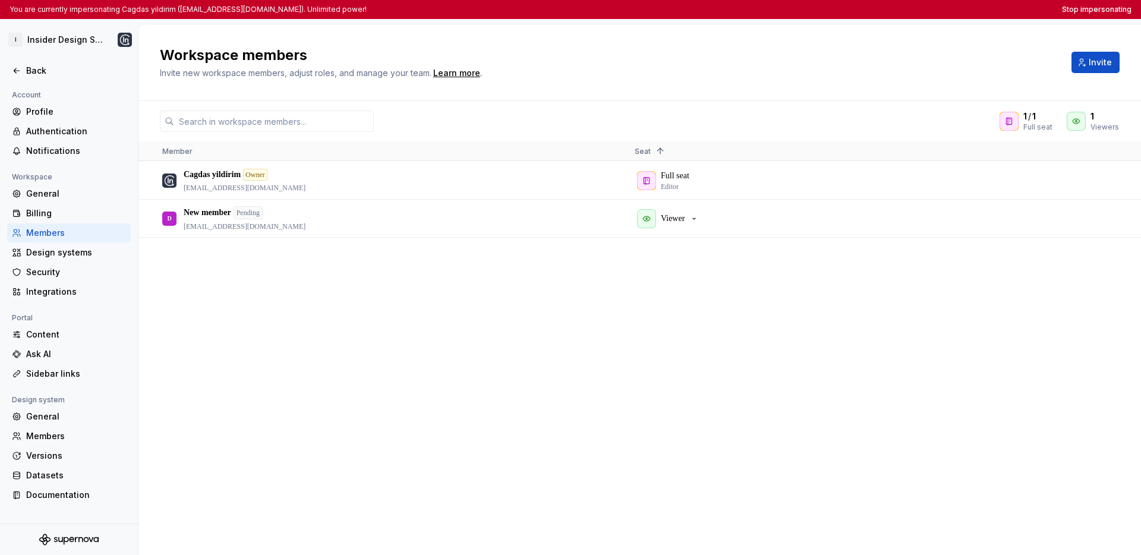
click at [600, 340] on div "Cagdas yildirim Owner cagdas.yildirim@useinsider.com Full seat Editor D New mem…" at bounding box center [639, 358] width 1002 height 393
click at [1080, 10] on button "Stop impersonating" at bounding box center [1097, 10] width 70 height 10
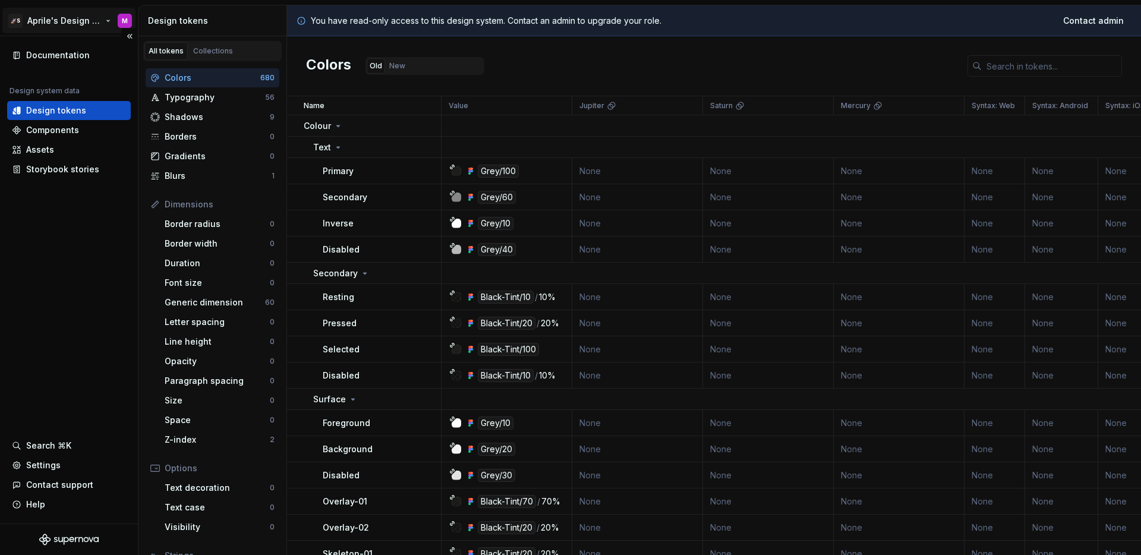
click at [43, 27] on html "🚀S Aprile's Design System M Documentation Design system data Design tokens Comp…" at bounding box center [570, 277] width 1141 height 555
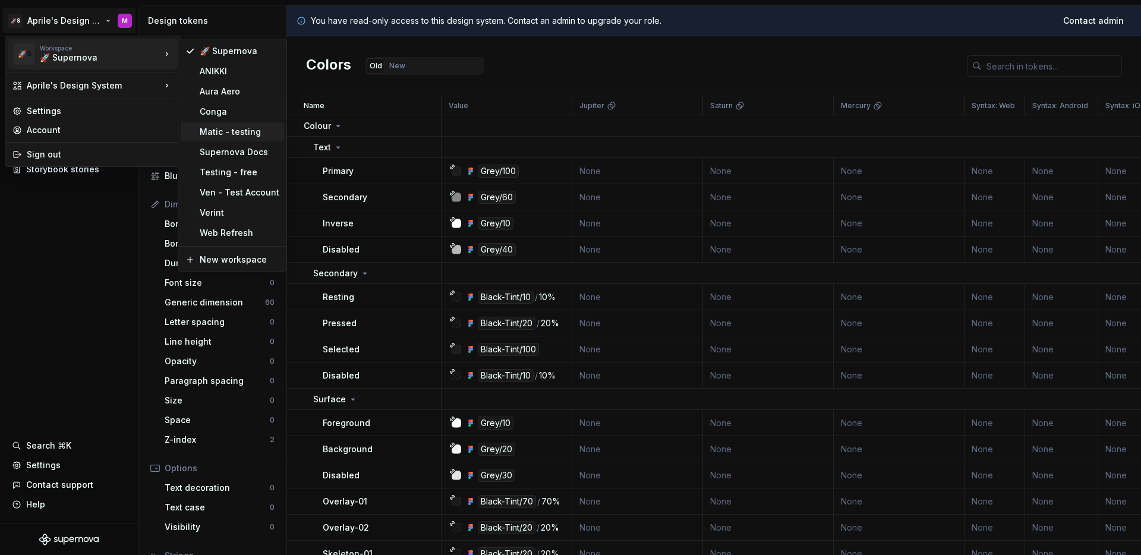
click at [232, 134] on div "Matic - testing" at bounding box center [240, 132] width 80 height 12
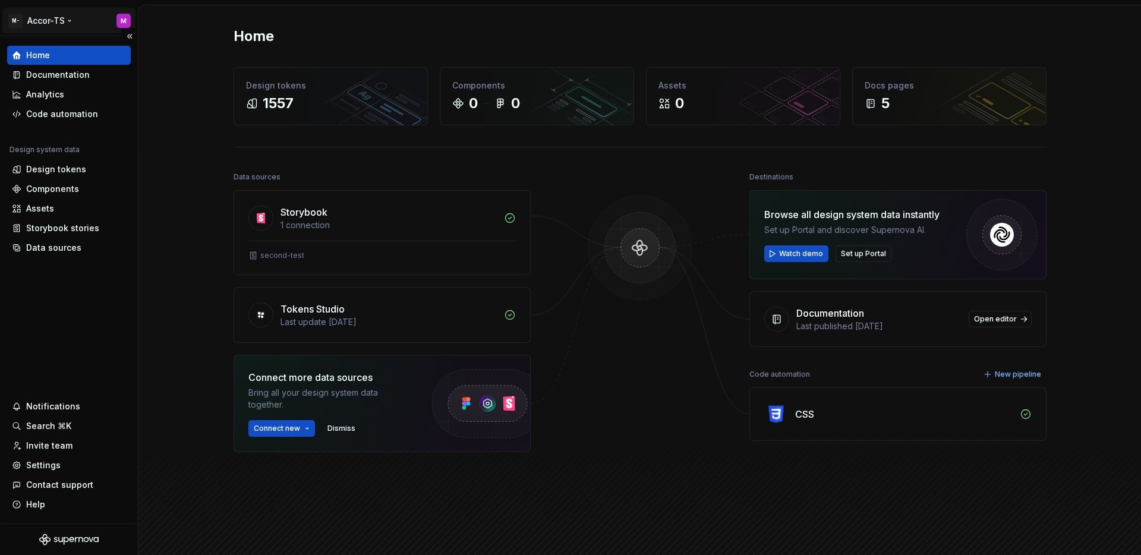
click at [42, 18] on html "M- Accor-TS M Home Documentation Analytics Code automation Design system data D…" at bounding box center [570, 277] width 1141 height 555
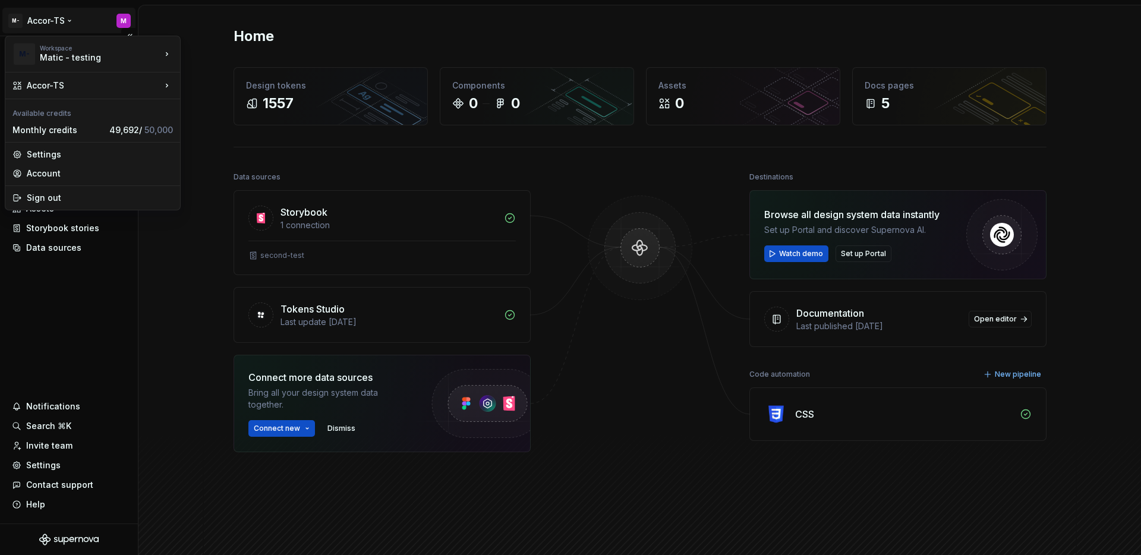
click at [119, 290] on html "M- Accor-TS M Home Documentation Analytics Code automation Design system data D…" at bounding box center [570, 277] width 1141 height 555
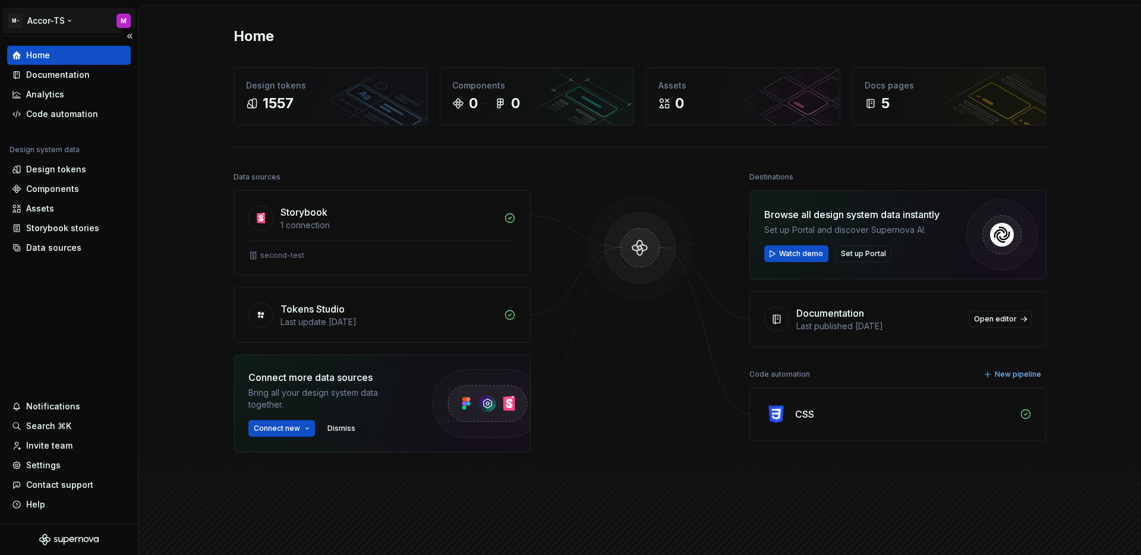
click at [62, 22] on html "M- Accor-TS M Home Documentation Analytics Code automation Design system data D…" at bounding box center [570, 277] width 1141 height 555
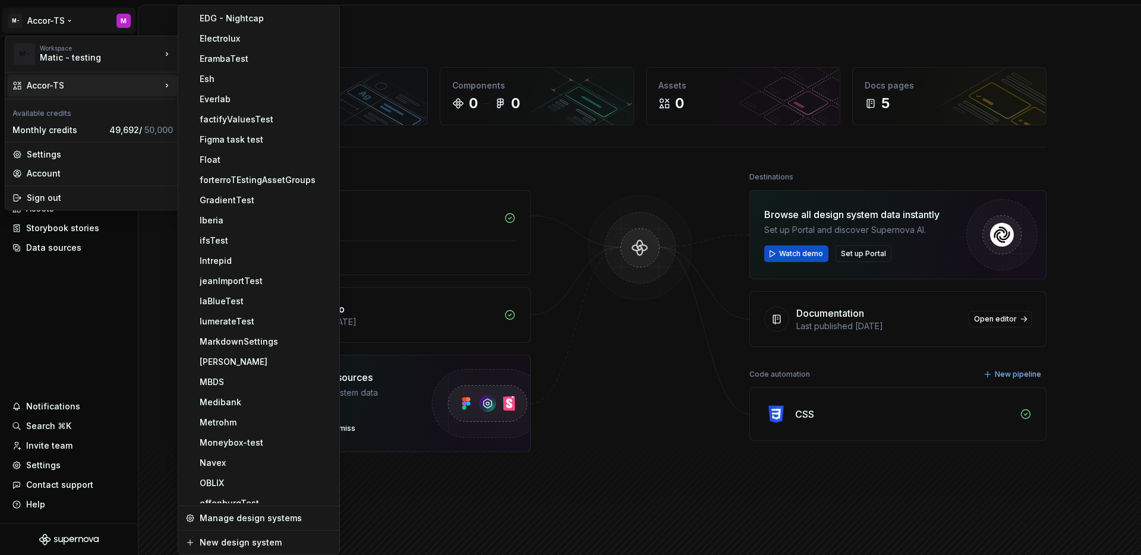
scroll to position [1182, 0]
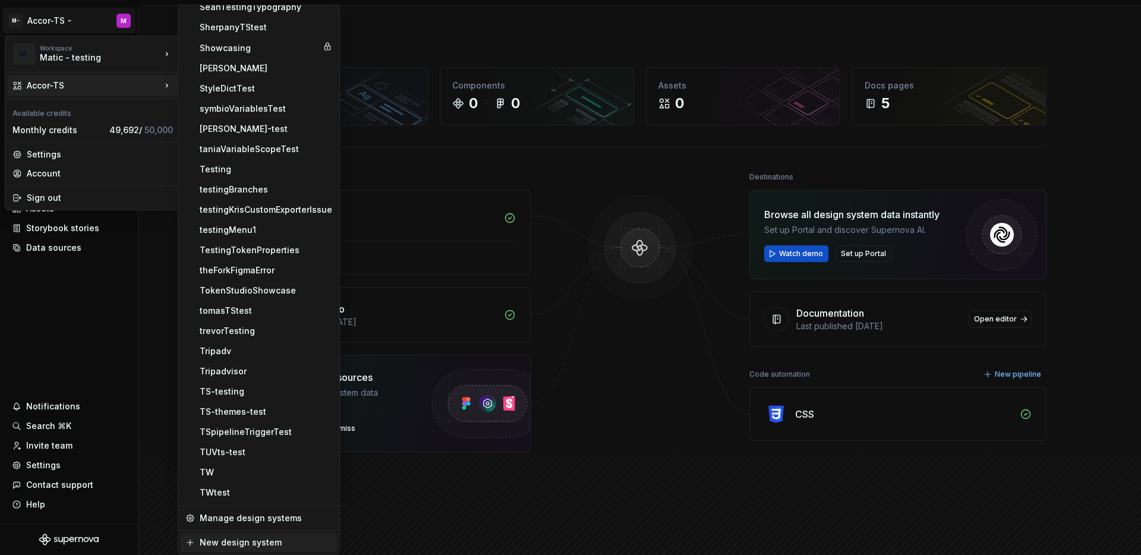
click at [253, 548] on div "New design system" at bounding box center [266, 543] width 133 height 12
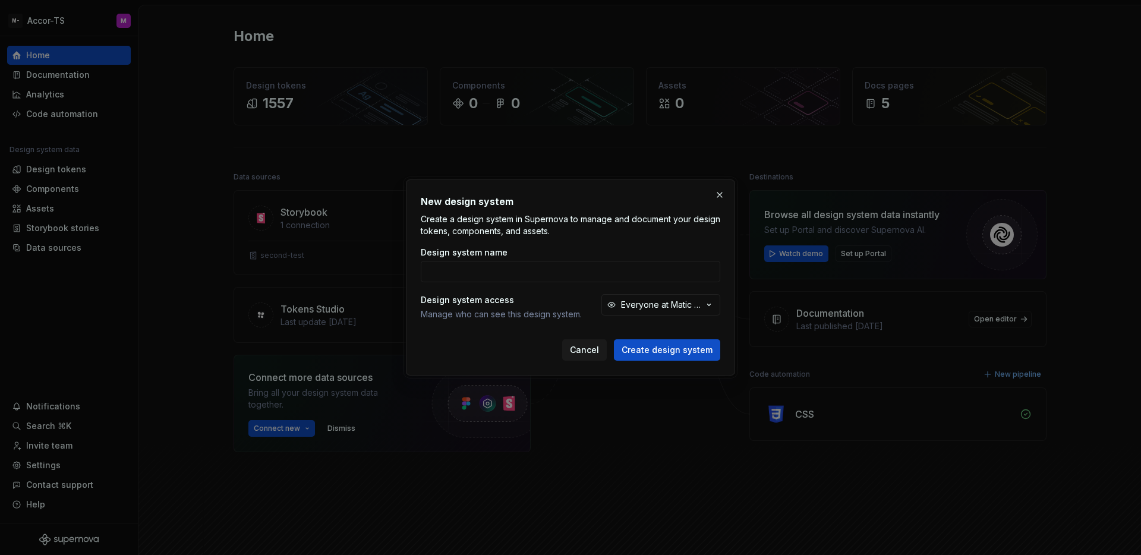
drag, startPoint x: 711, startPoint y: 197, endPoint x: 726, endPoint y: 196, distance: 14.9
click at [715, 197] on button "button" at bounding box center [719, 195] width 17 height 17
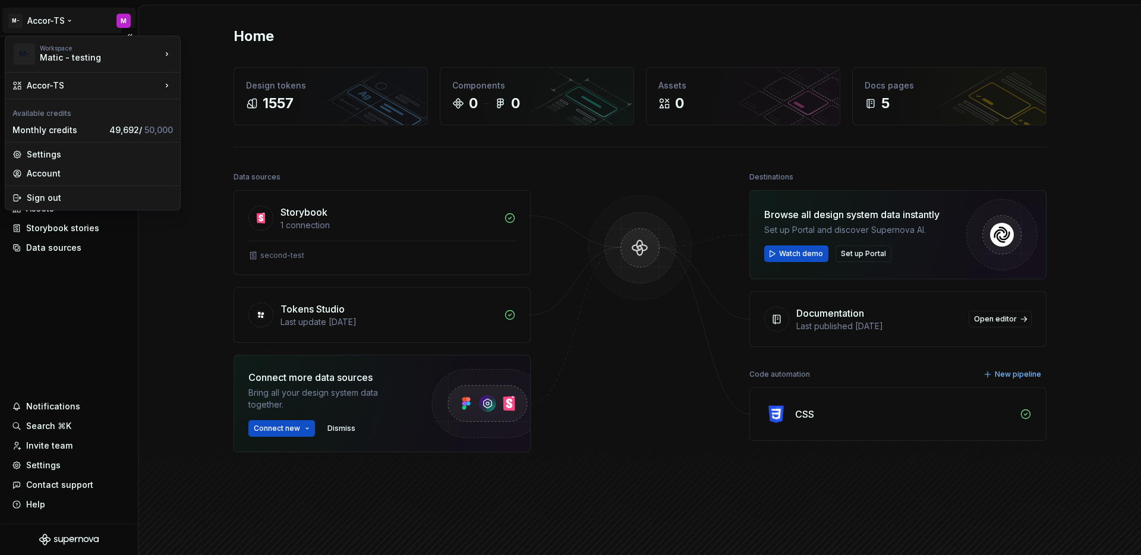
click at [38, 18] on html "M- Accor-TS M Home Documentation Analytics Code automation Design system data D…" at bounding box center [570, 277] width 1141 height 555
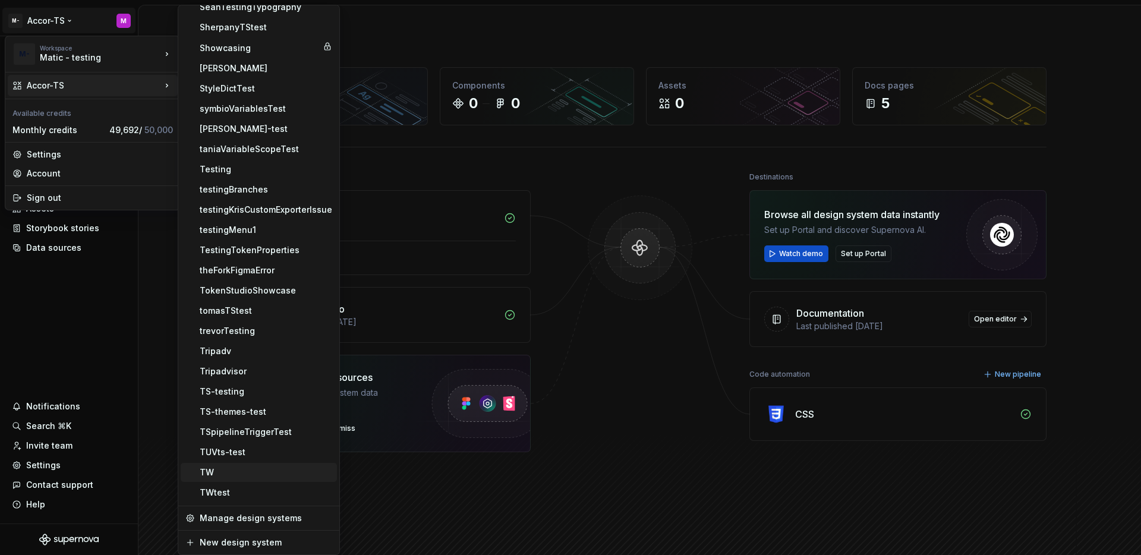
click at [248, 475] on div "TW" at bounding box center [266, 472] width 133 height 12
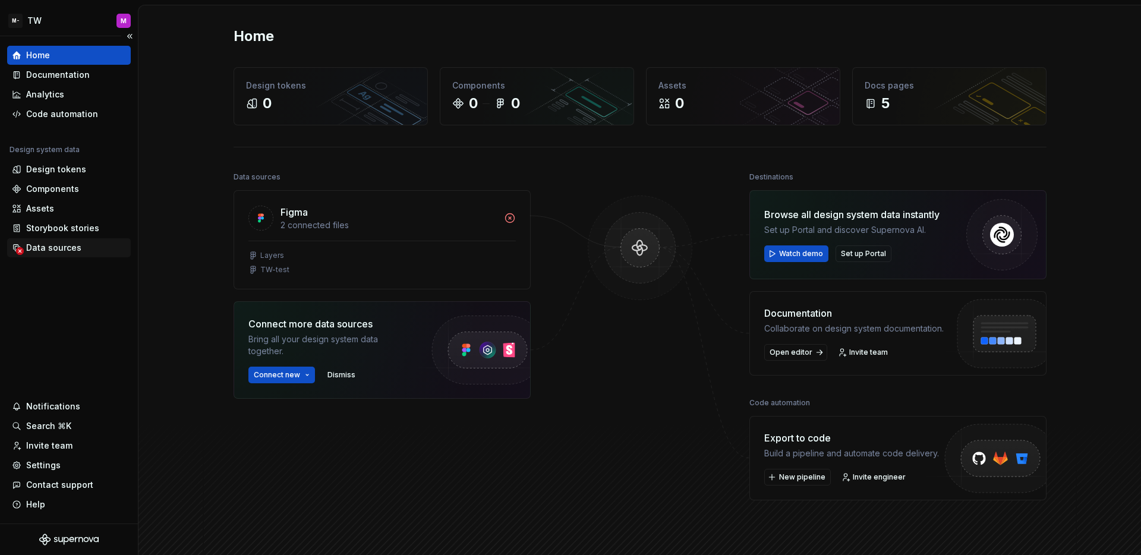
click at [58, 250] on div "Data sources" at bounding box center [53, 248] width 55 height 12
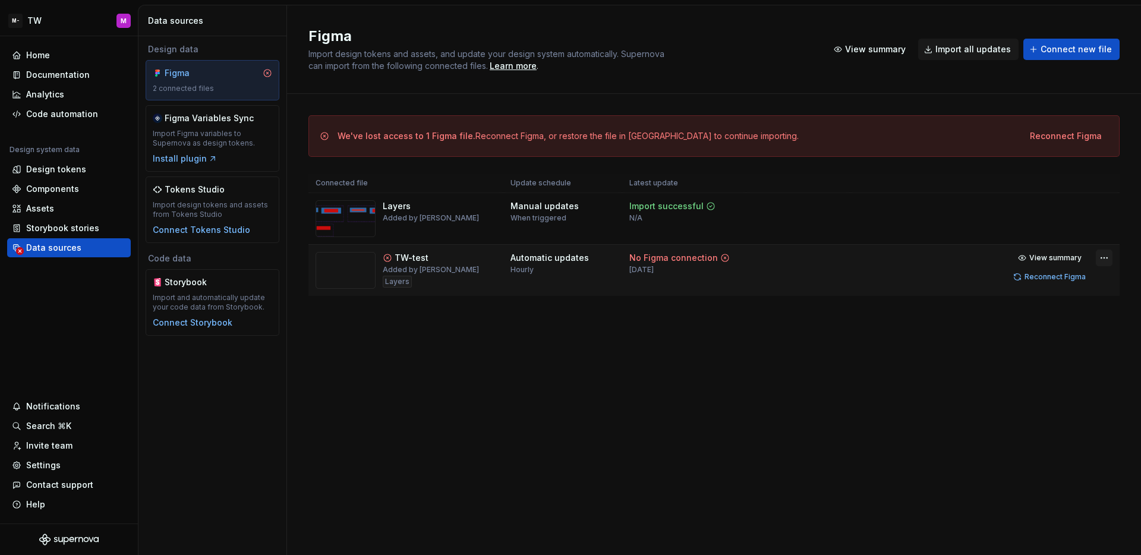
click at [1105, 261] on html "M- TW M Home Documentation Analytics Code automation Design system data Design …" at bounding box center [570, 277] width 1141 height 555
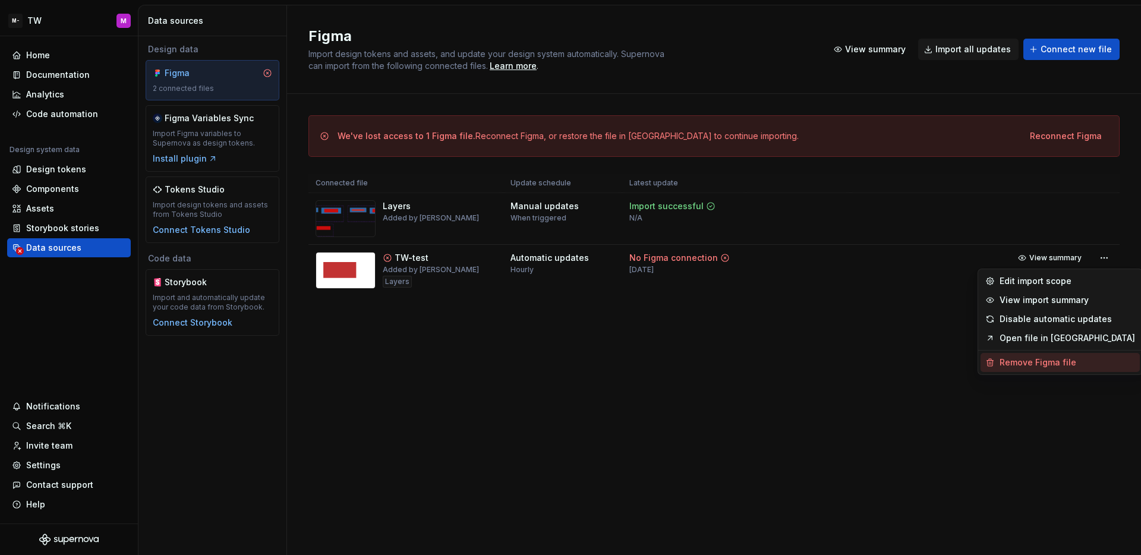
click at [1036, 357] on div "Remove Figma file" at bounding box center [1066, 363] width 135 height 12
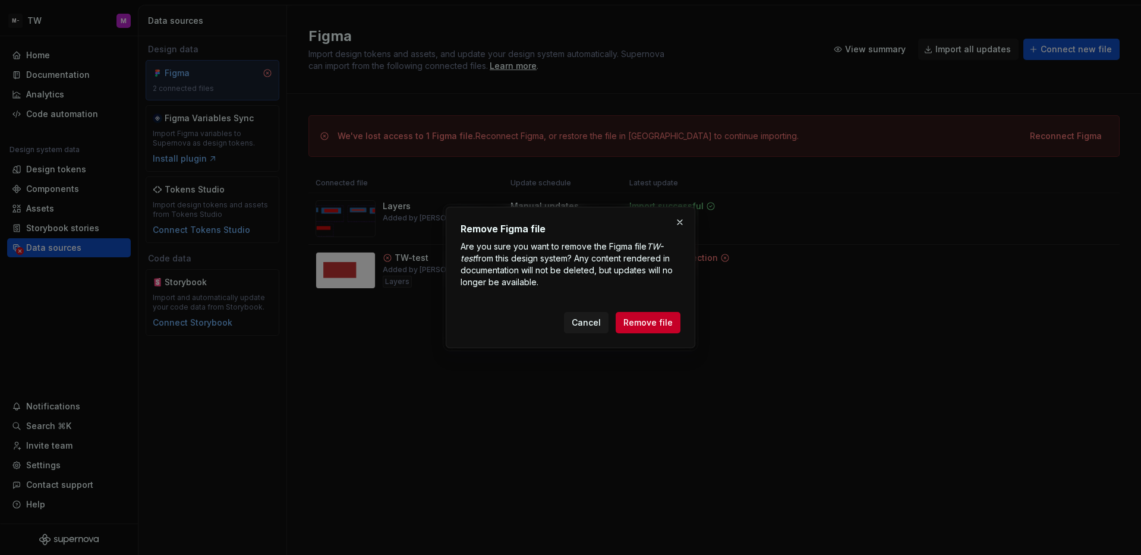
click at [623, 318] on button "Remove file" at bounding box center [648, 322] width 65 height 21
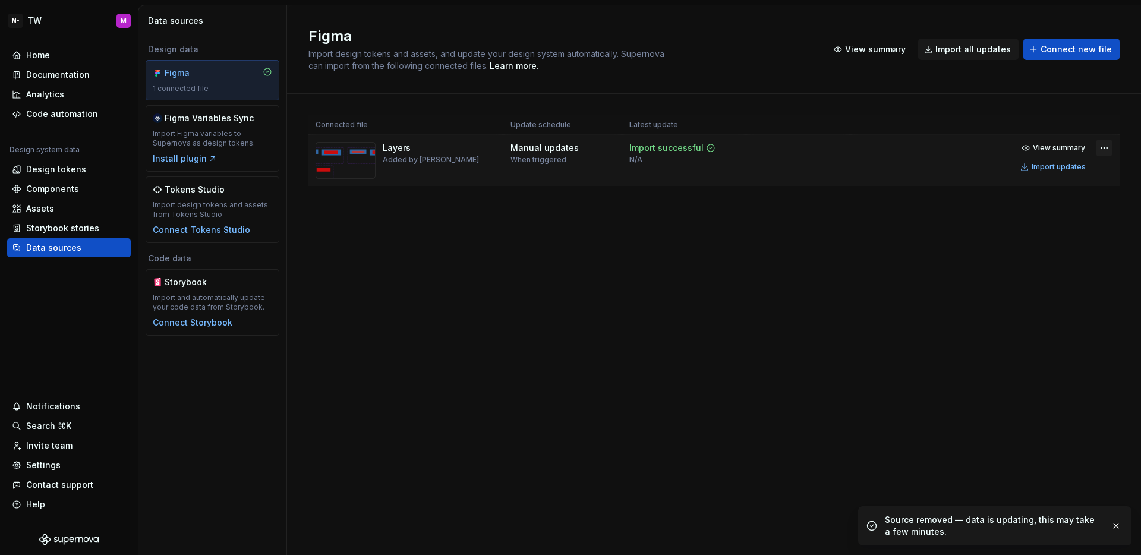
click at [1101, 146] on html "M- TW M Home Documentation Analytics Code automation Design system data Design …" at bounding box center [570, 277] width 1141 height 555
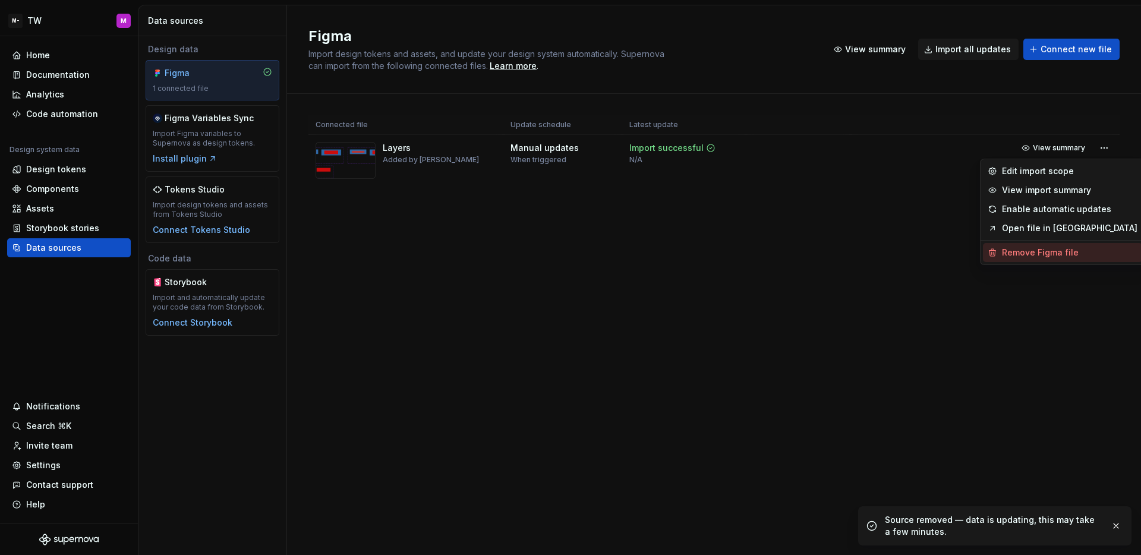
click at [1055, 244] on div "Remove Figma file" at bounding box center [1062, 252] width 159 height 19
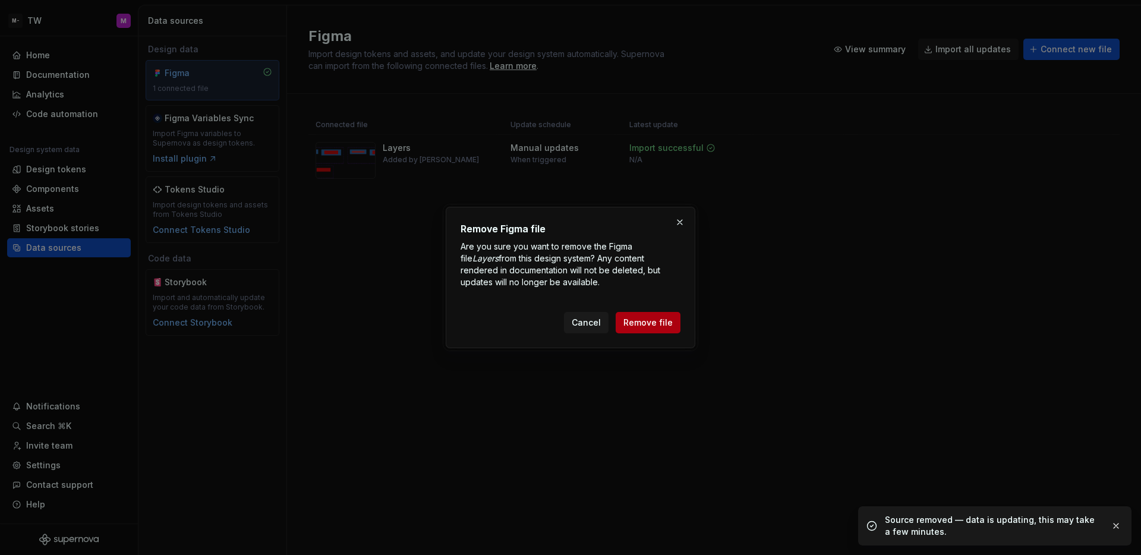
click at [677, 318] on button "Remove file" at bounding box center [648, 322] width 65 height 21
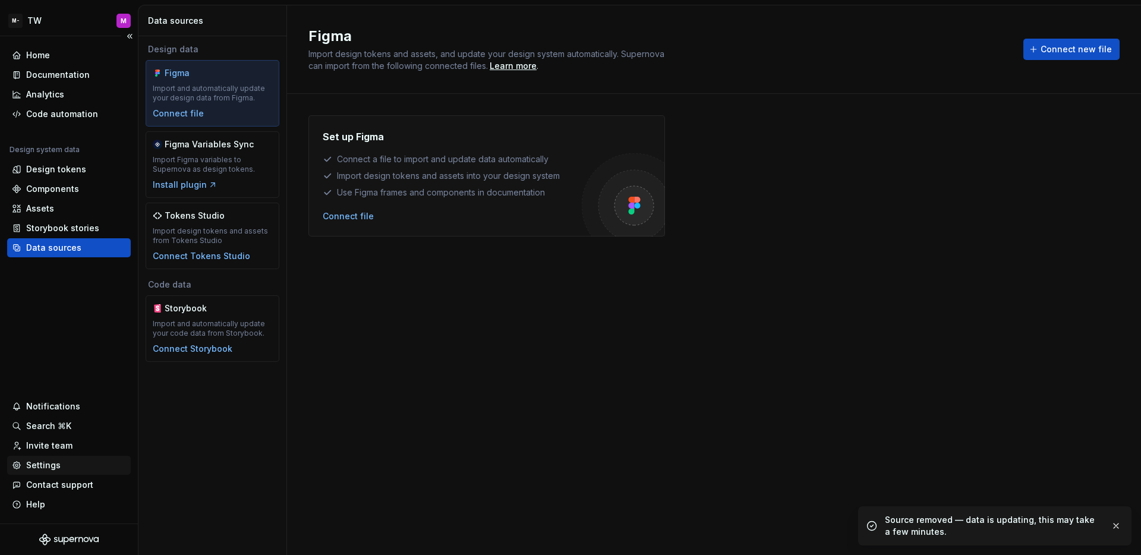
click at [70, 458] on div "Settings" at bounding box center [69, 465] width 124 height 19
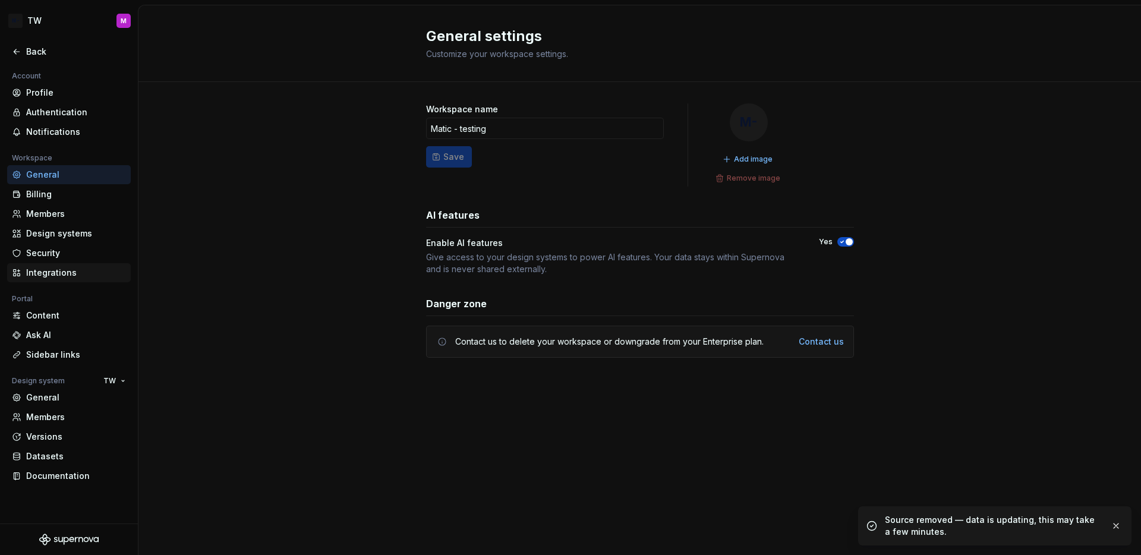
click at [68, 276] on div "Integrations" at bounding box center [76, 273] width 100 height 12
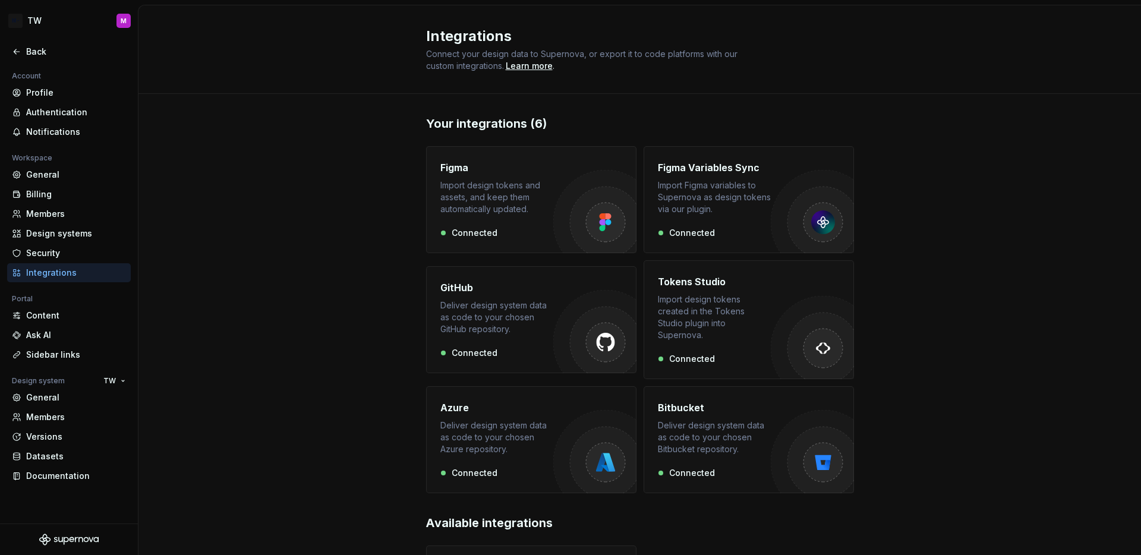
click at [572, 214] on img "button" at bounding box center [594, 211] width 83 height 83
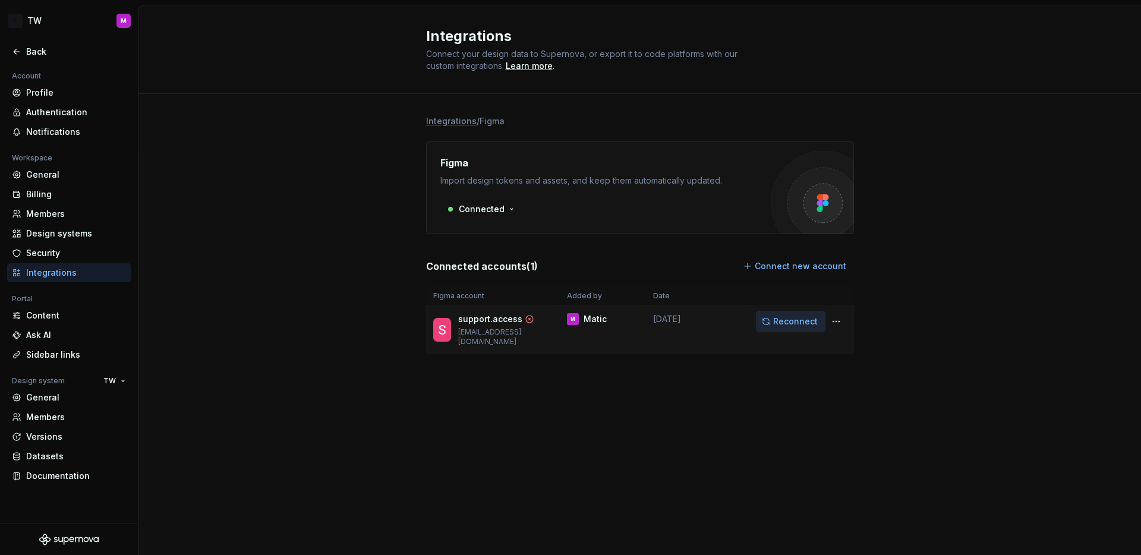
click at [813, 327] on button "Reconnect" at bounding box center [791, 321] width 70 height 21
click at [18, 49] on icon at bounding box center [17, 52] width 10 height 10
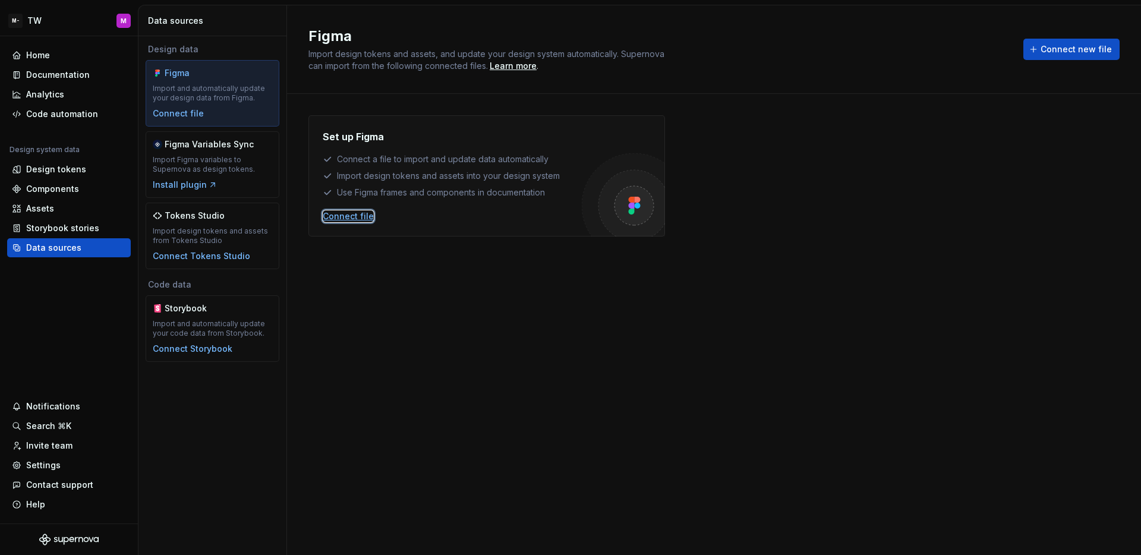
click at [365, 219] on div "Connect file" at bounding box center [348, 216] width 51 height 12
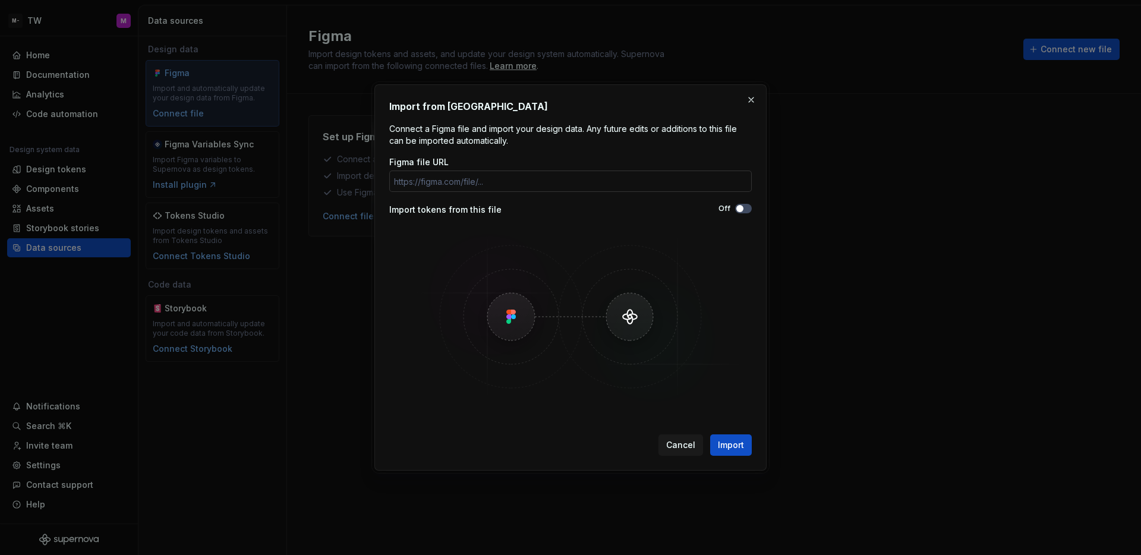
click at [470, 184] on input "Figma file URL" at bounding box center [570, 181] width 362 height 21
type input "https://www.figma.com/design/0Dg5KwgdmFNztNX4heXC9F/%E2%98%84%EF%B8%8F-Supernov…"
click at [734, 447] on span "Import" at bounding box center [731, 445] width 26 height 12
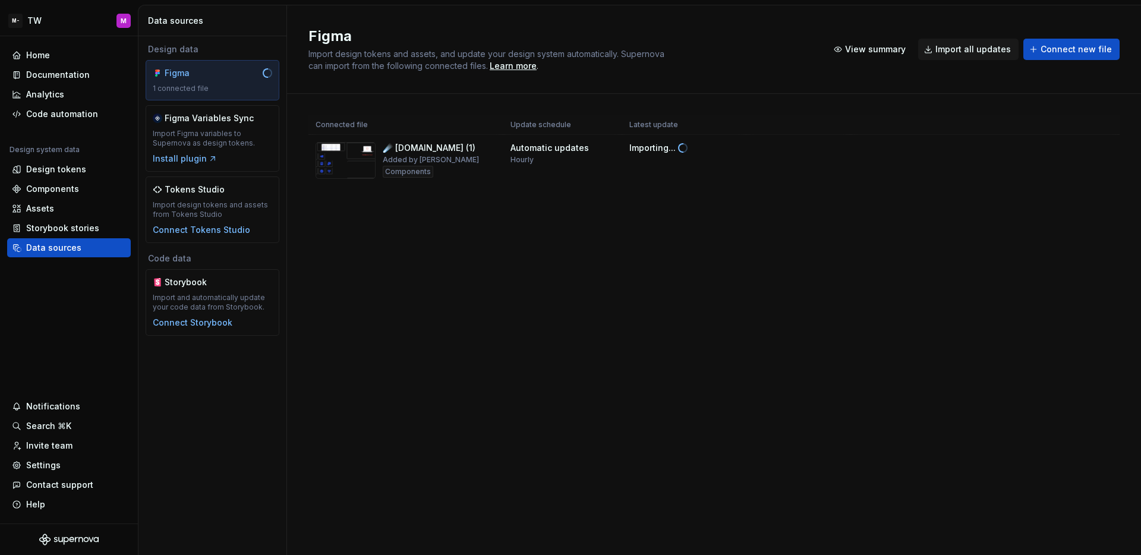
click at [827, 405] on div "Figma Import design tokens and assets, and update your design system automatica…" at bounding box center [714, 280] width 854 height 550
click at [52, 75] on div "Documentation" at bounding box center [58, 75] width 64 height 12
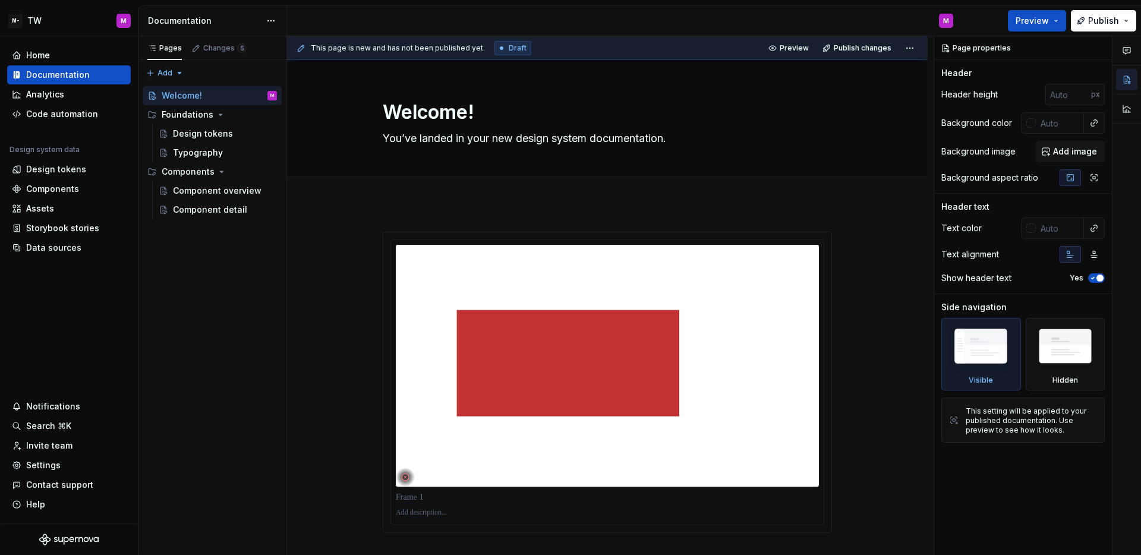
type textarea "*"
click at [526, 305] on img at bounding box center [607, 366] width 423 height 242
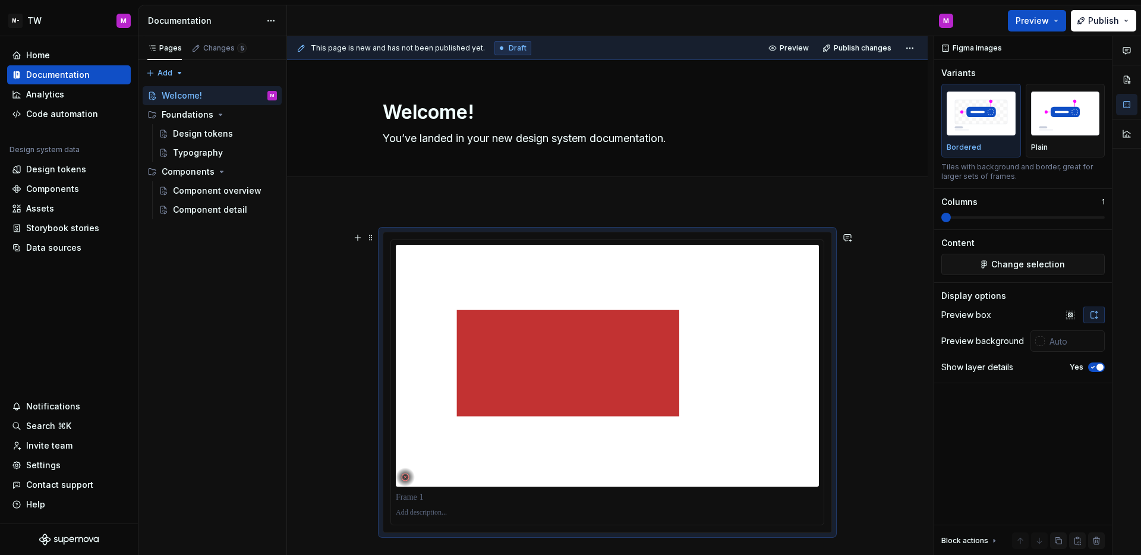
click at [809, 237] on div at bounding box center [607, 382] width 448 height 300
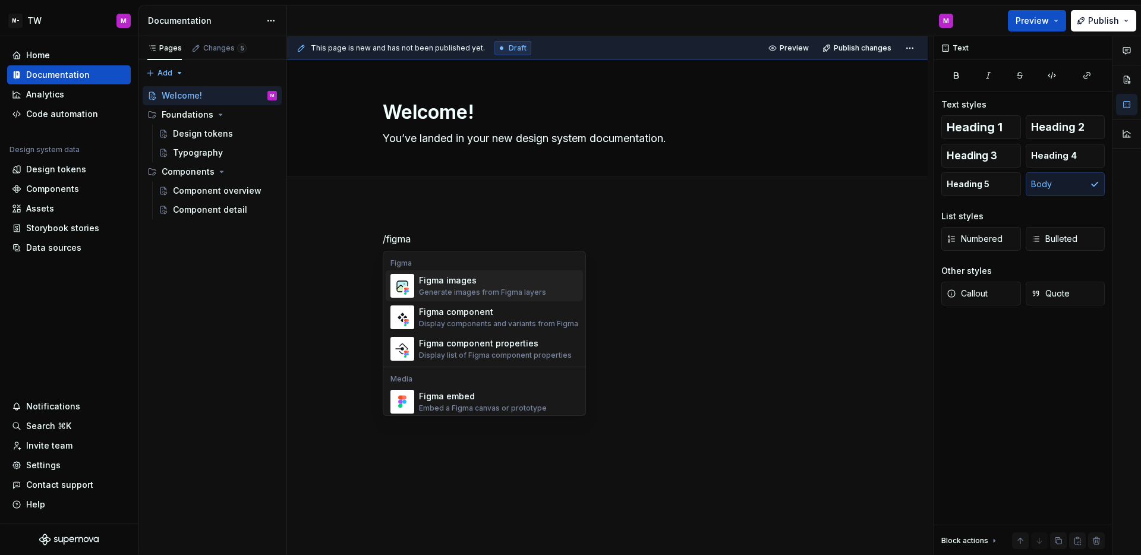
click at [542, 282] on div "Figma images Generate images from Figma layers" at bounding box center [498, 286] width 159 height 24
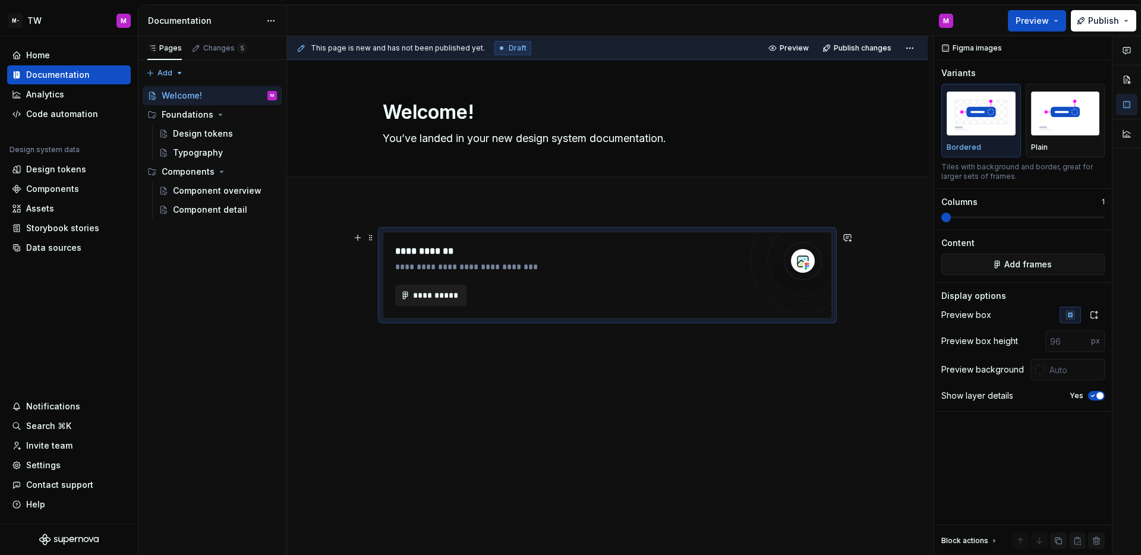
click at [446, 294] on span "**********" at bounding box center [435, 295] width 46 height 12
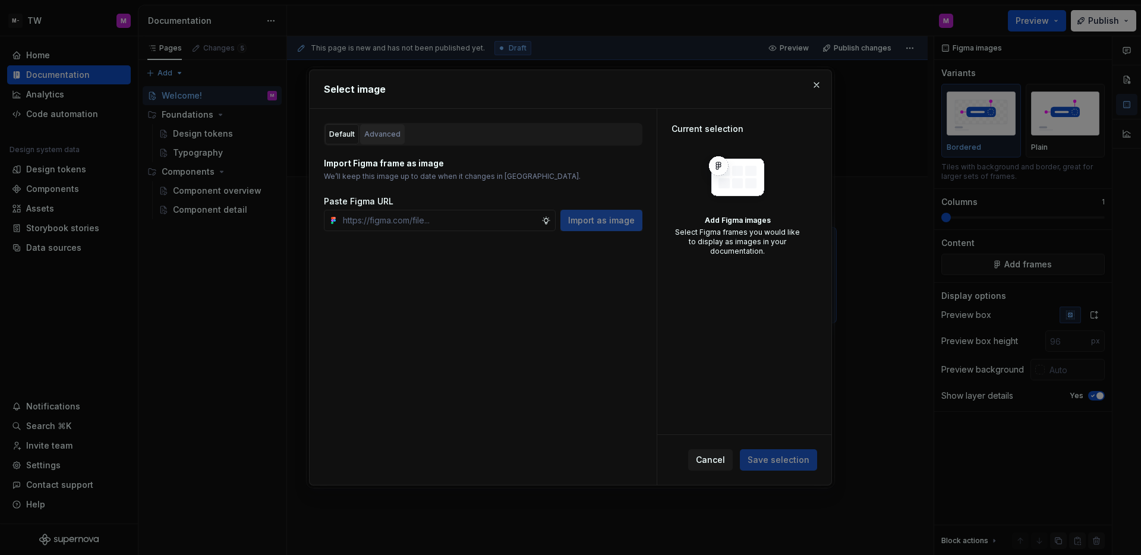
click at [390, 134] on div "Advanced" at bounding box center [382, 134] width 36 height 12
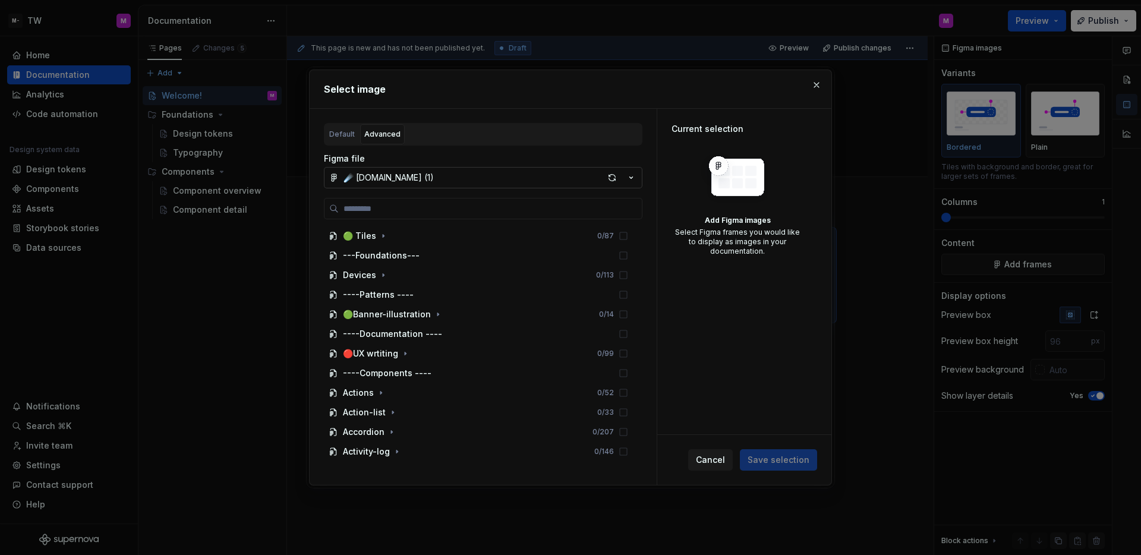
click at [423, 176] on button "☄️ Supernova.io (1)" at bounding box center [483, 177] width 318 height 21
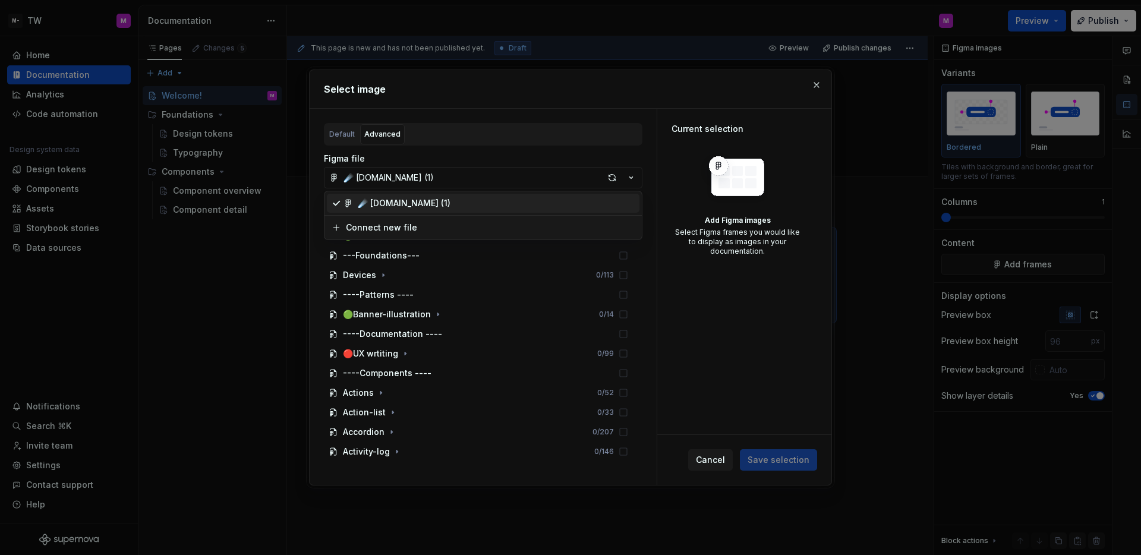
click at [545, 157] on div "Select image Default Advanced Import Figma frame as image We’ll keep this image…" at bounding box center [570, 277] width 1141 height 555
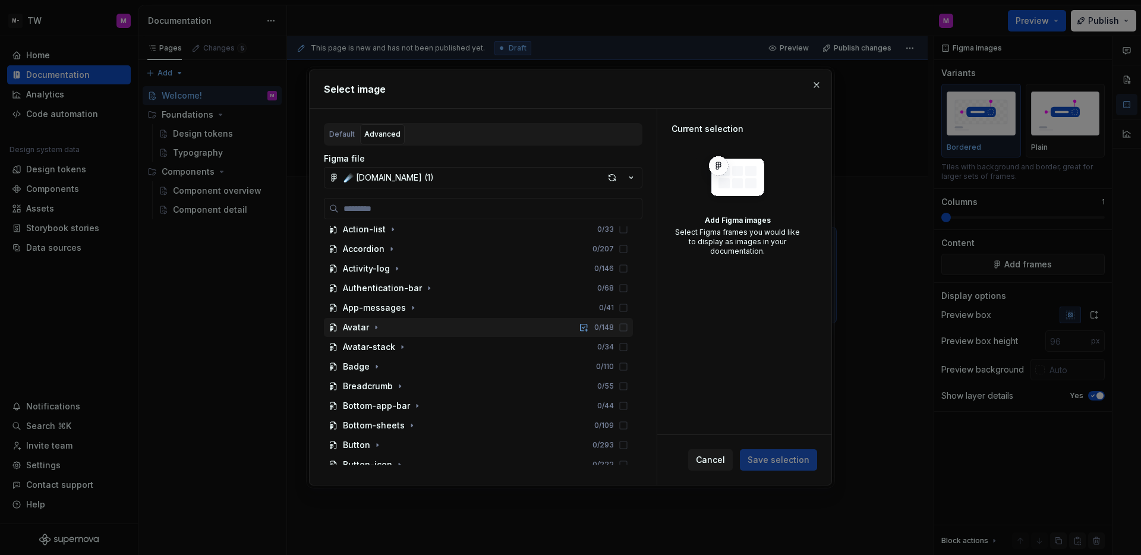
scroll to position [191, 0]
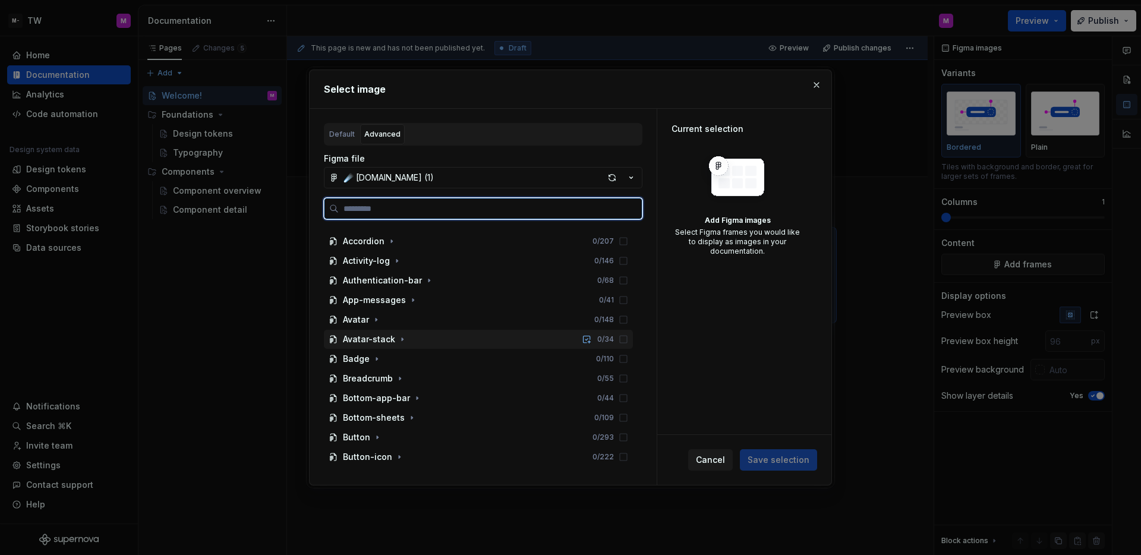
click at [385, 343] on div "Avatar-stack" at bounding box center [369, 339] width 52 height 12
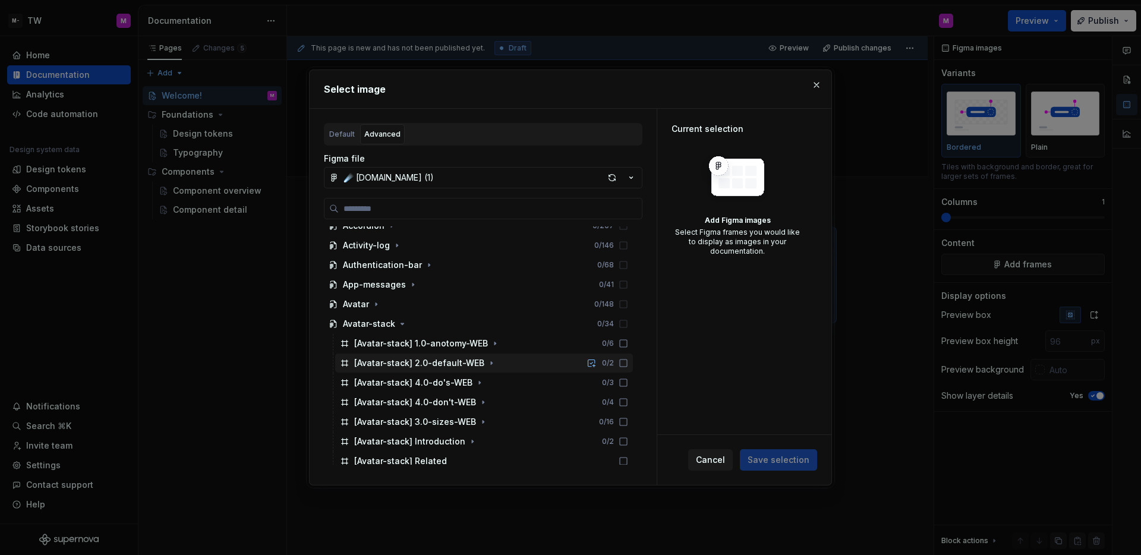
scroll to position [225, 0]
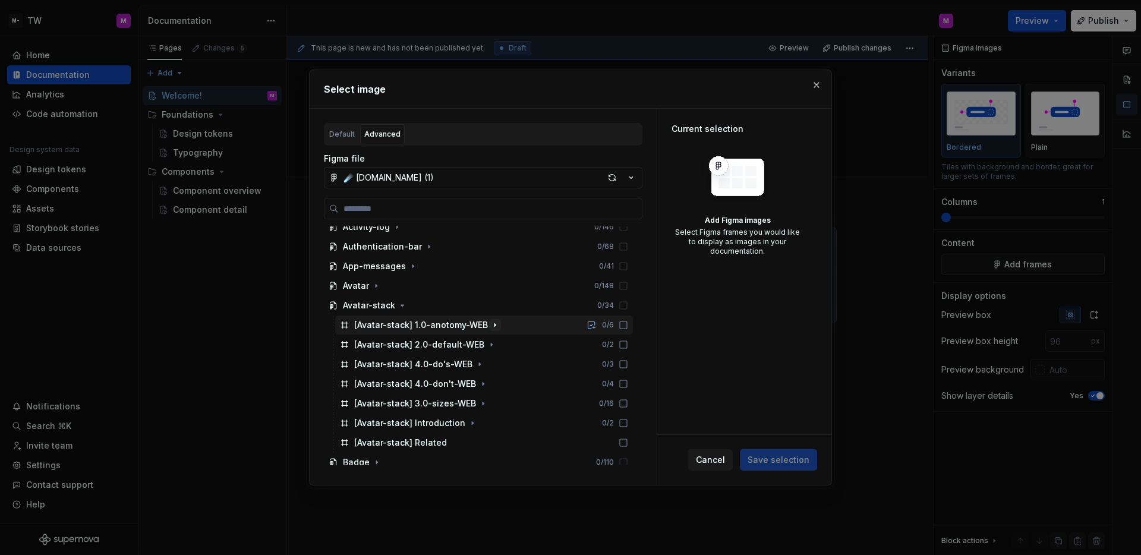
click at [493, 324] on icon "button" at bounding box center [495, 325] width 10 height 10
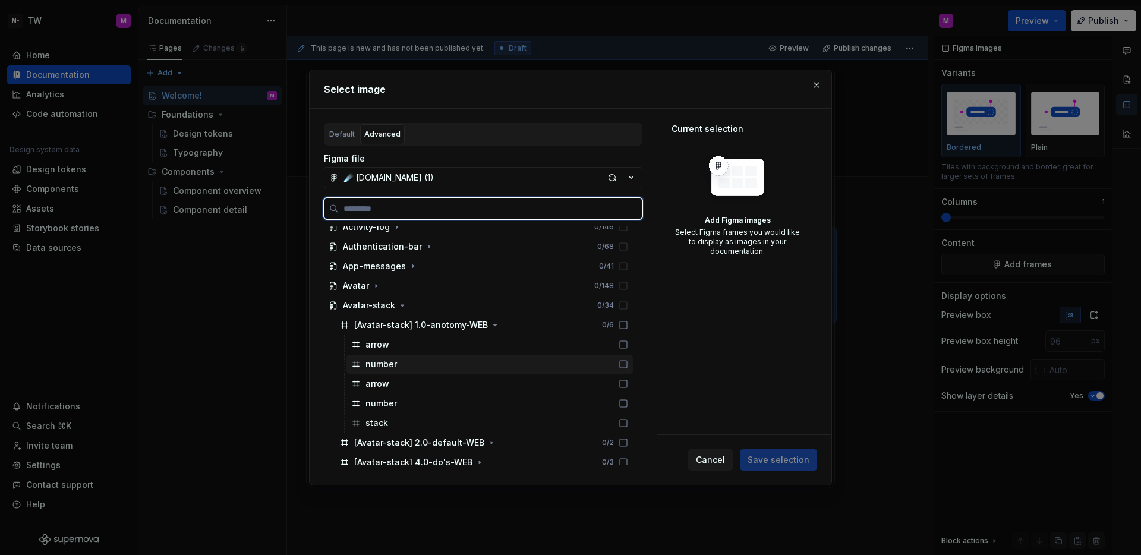
click at [397, 361] on div "number" at bounding box center [489, 364] width 286 height 19
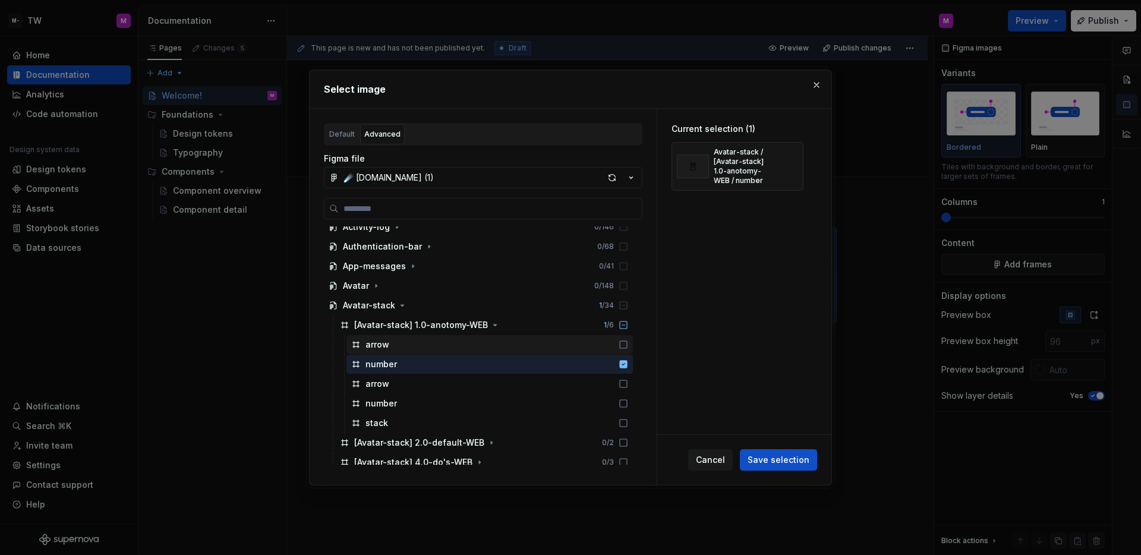
type textarea "*"
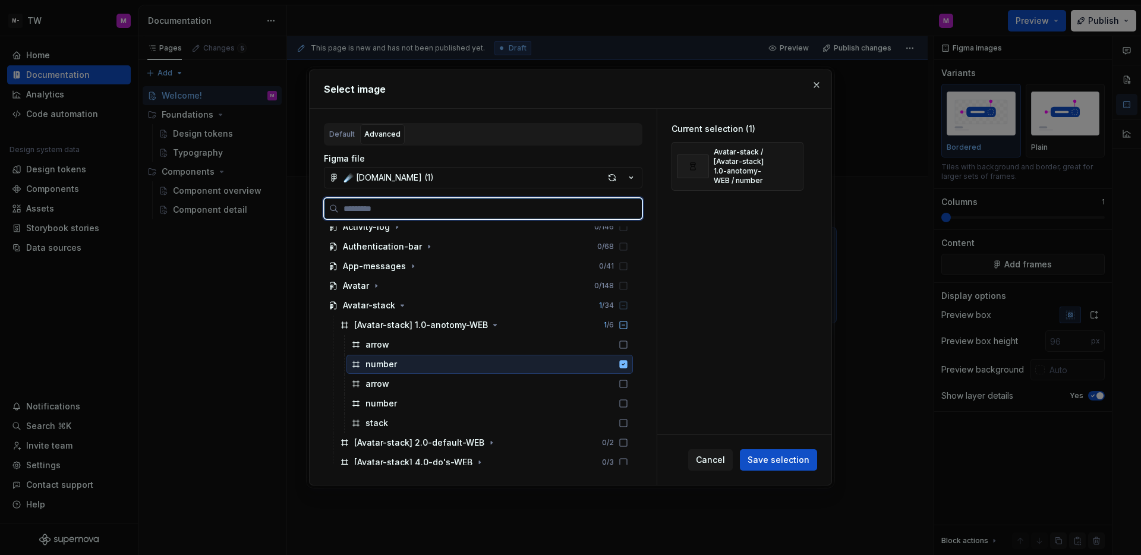
click at [513, 361] on div "number" at bounding box center [489, 364] width 286 height 19
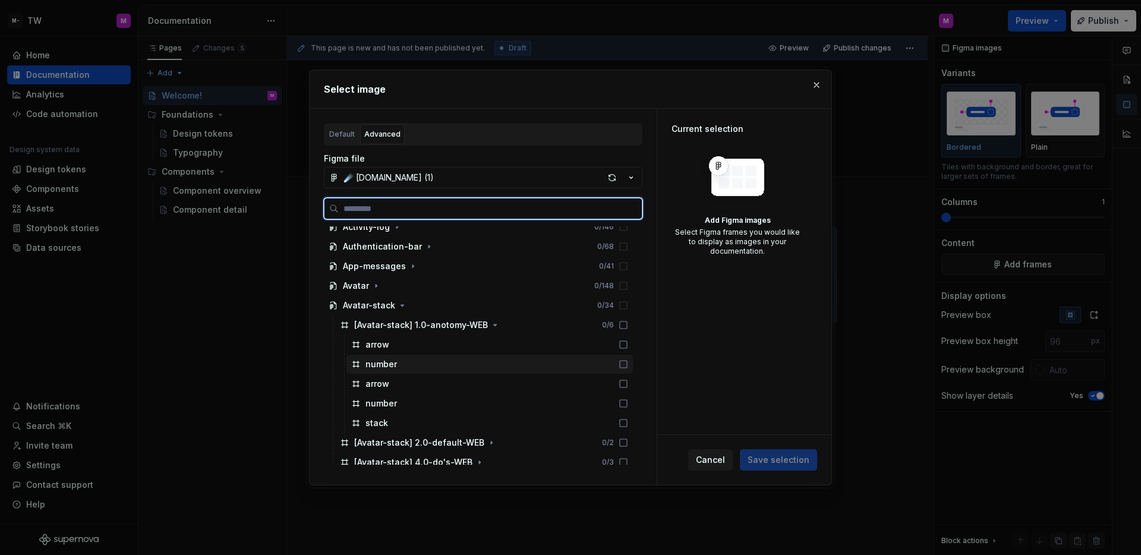
click at [538, 361] on div "number" at bounding box center [489, 364] width 286 height 19
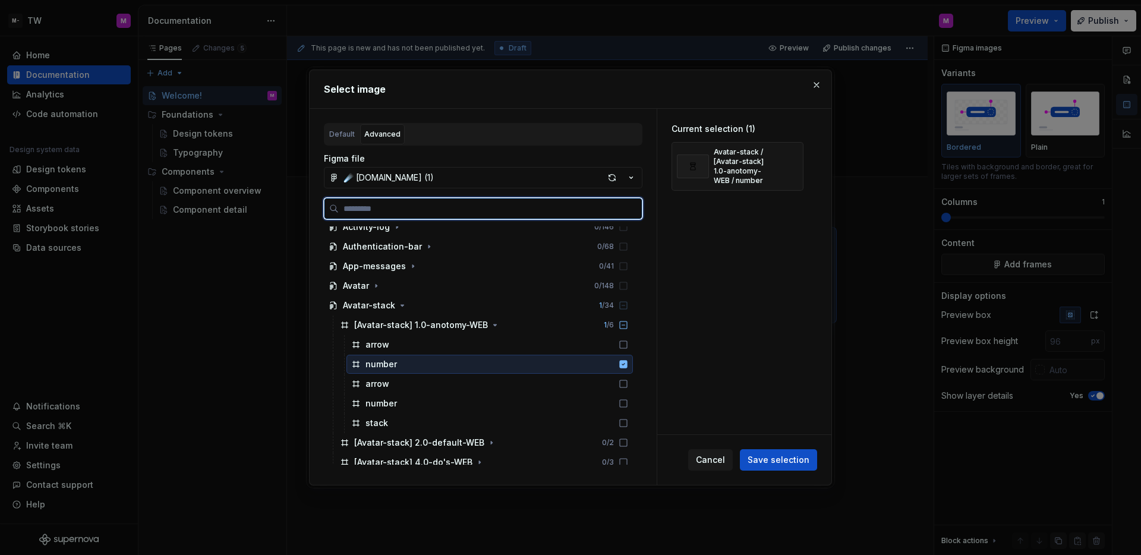
click at [538, 361] on div "number" at bounding box center [489, 364] width 286 height 19
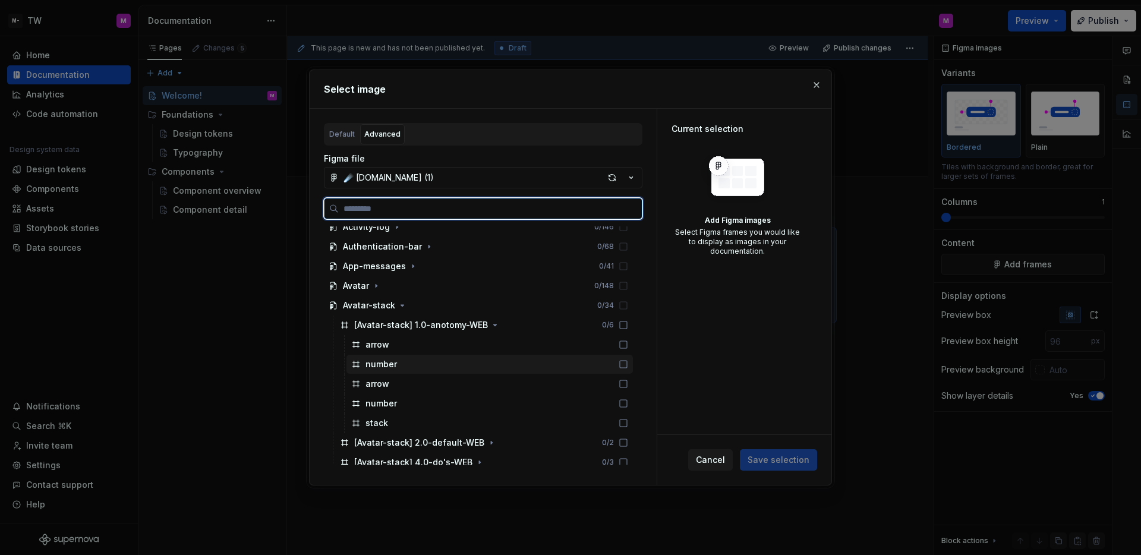
click at [538, 361] on div "number" at bounding box center [489, 364] width 286 height 19
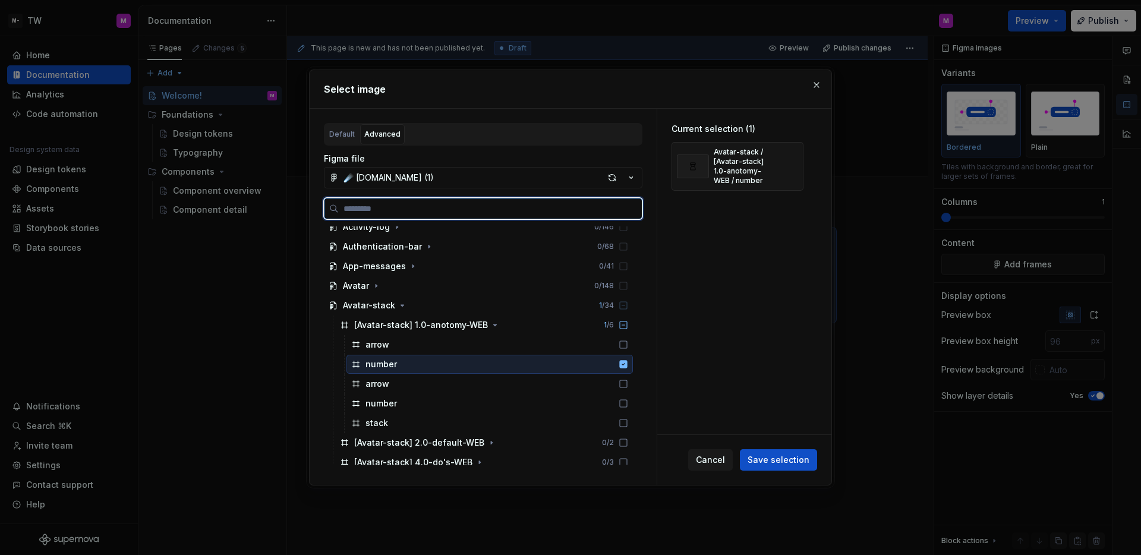
click at [538, 361] on div "number" at bounding box center [489, 364] width 286 height 19
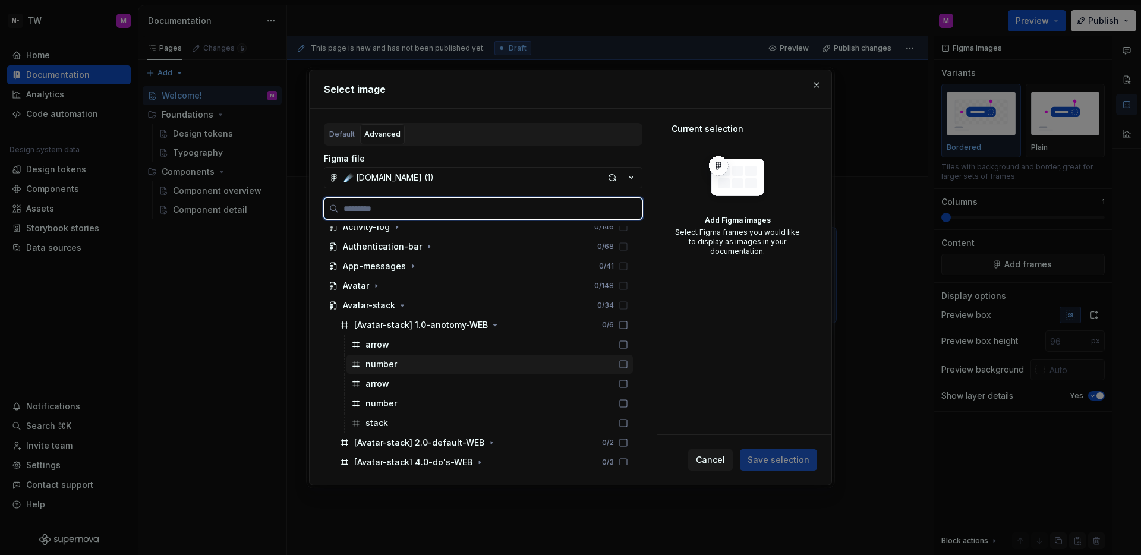
click at [538, 361] on div "number" at bounding box center [489, 364] width 286 height 19
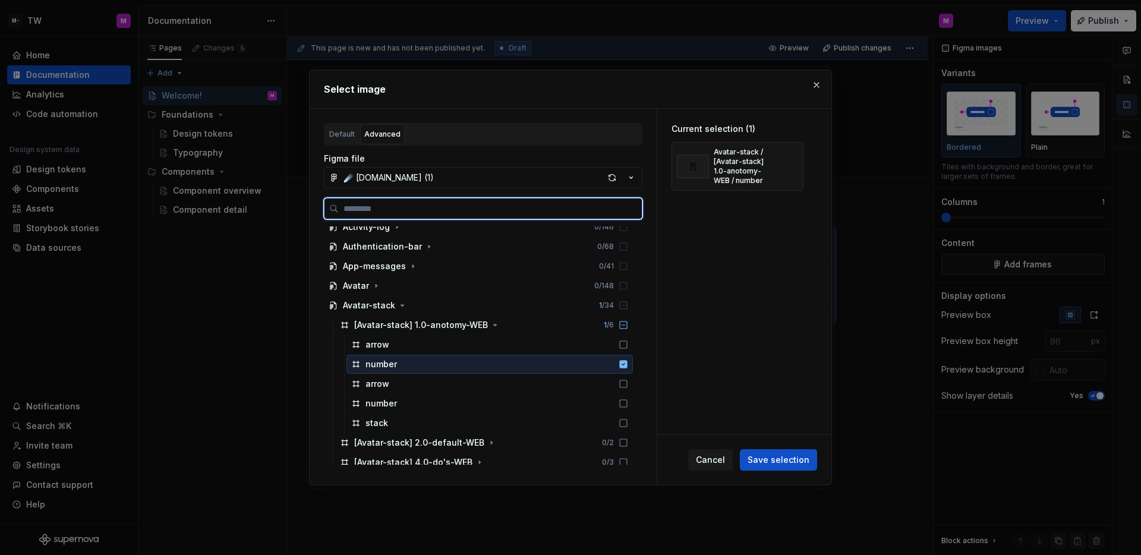
click at [538, 361] on div "number" at bounding box center [489, 364] width 286 height 19
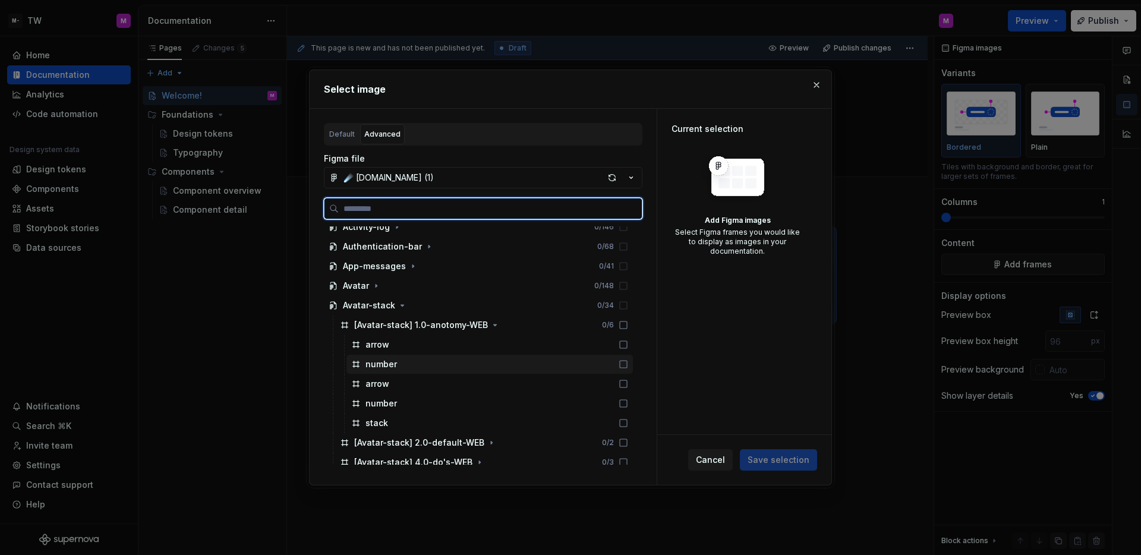
click at [538, 361] on div "number" at bounding box center [489, 364] width 286 height 19
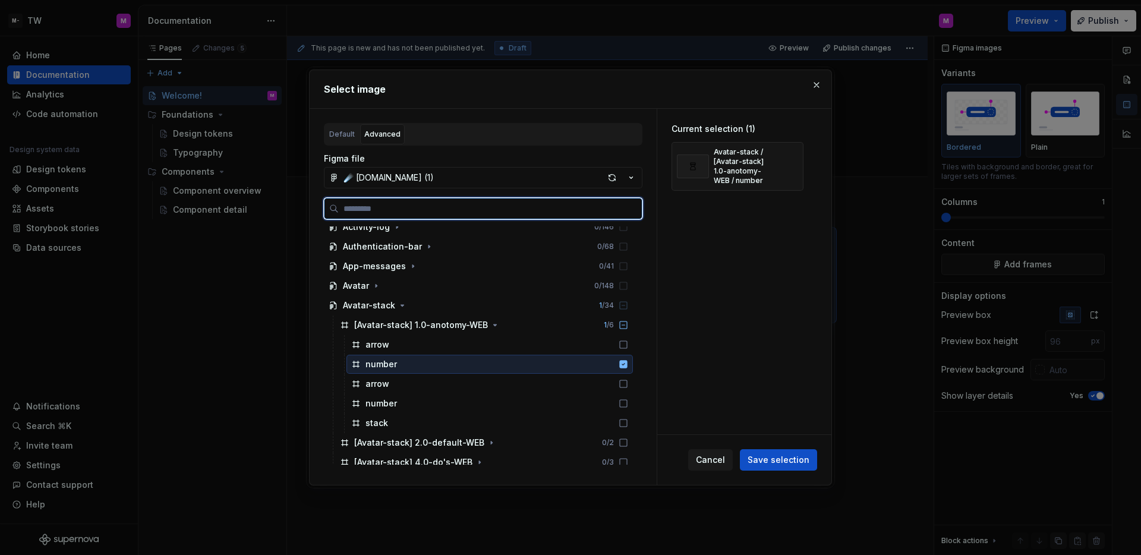
click at [538, 361] on div "number" at bounding box center [489, 364] width 286 height 19
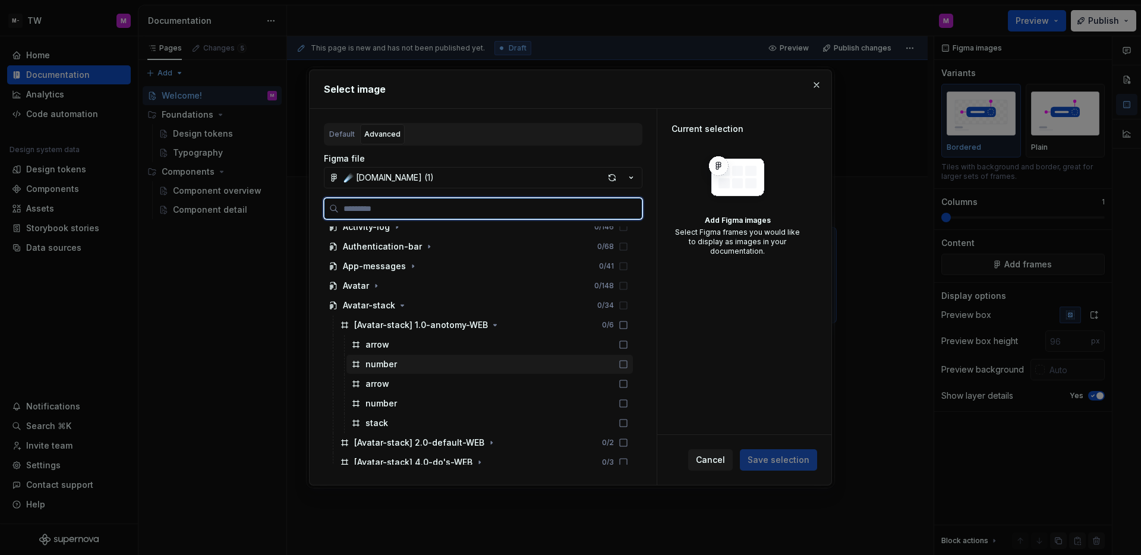
click at [538, 361] on div "number" at bounding box center [489, 364] width 286 height 19
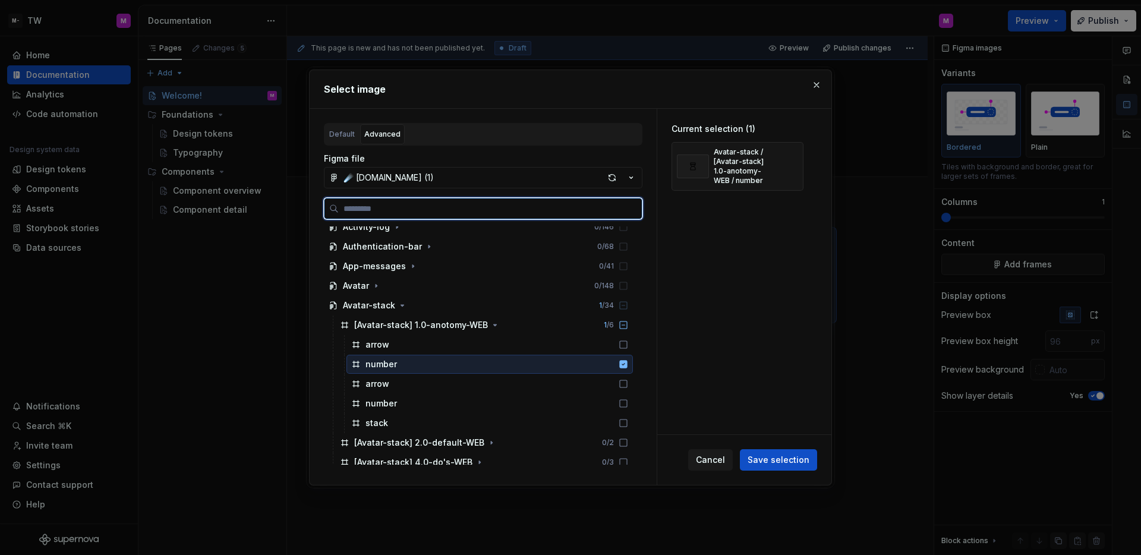
click at [538, 361] on div "number" at bounding box center [489, 364] width 286 height 19
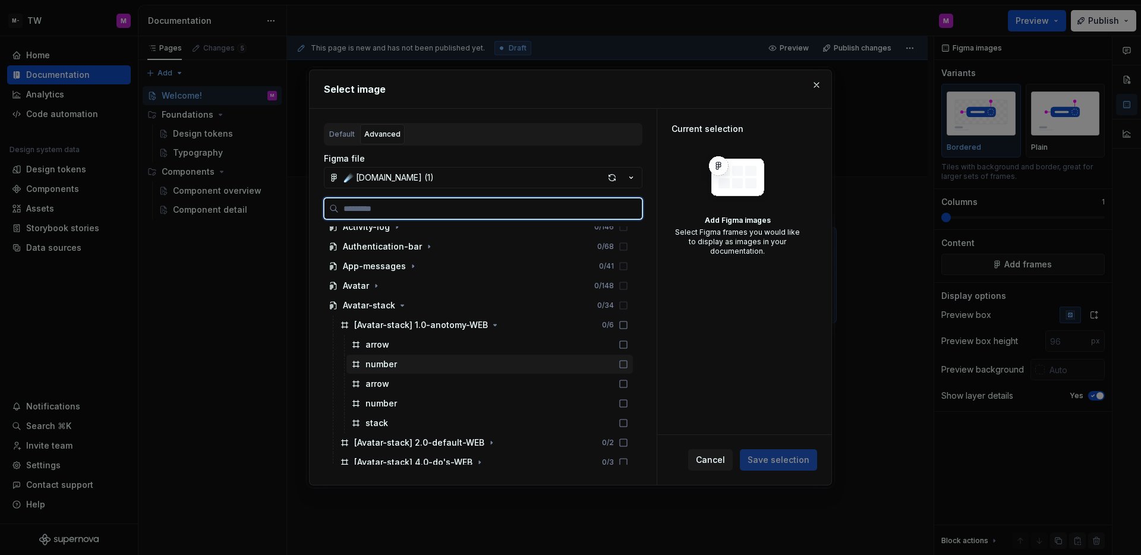
click at [538, 361] on div "number" at bounding box center [489, 364] width 286 height 19
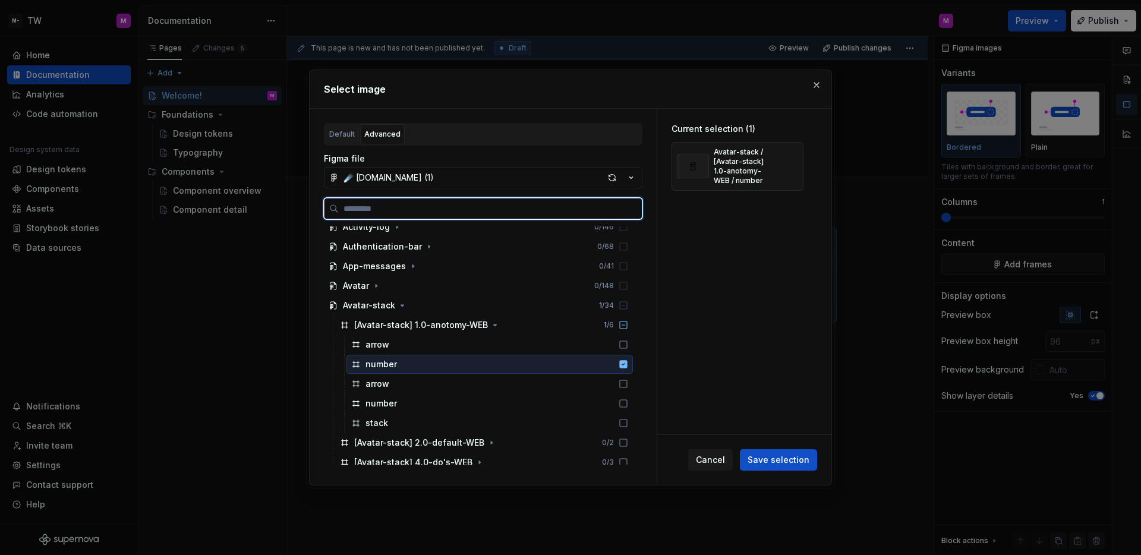
click at [538, 361] on div "number" at bounding box center [489, 364] width 286 height 19
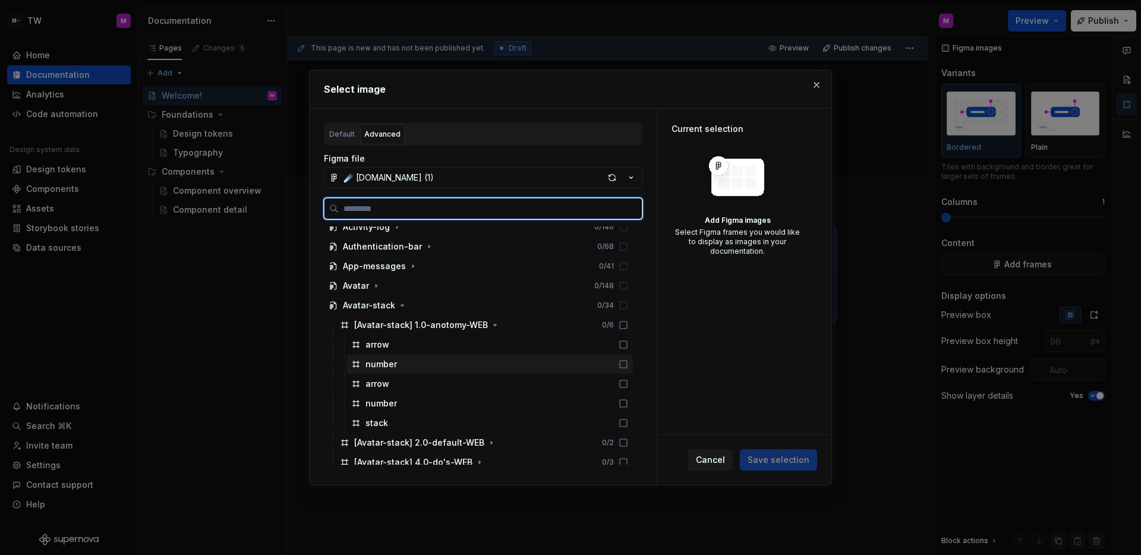
click at [538, 361] on div "number" at bounding box center [489, 364] width 286 height 19
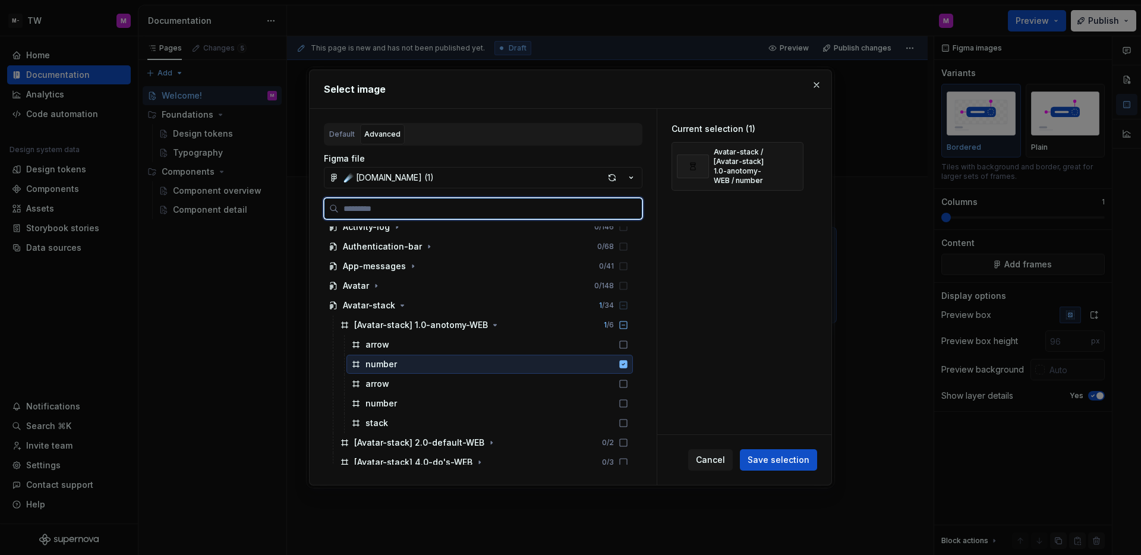
click at [538, 361] on div "number" at bounding box center [489, 364] width 286 height 19
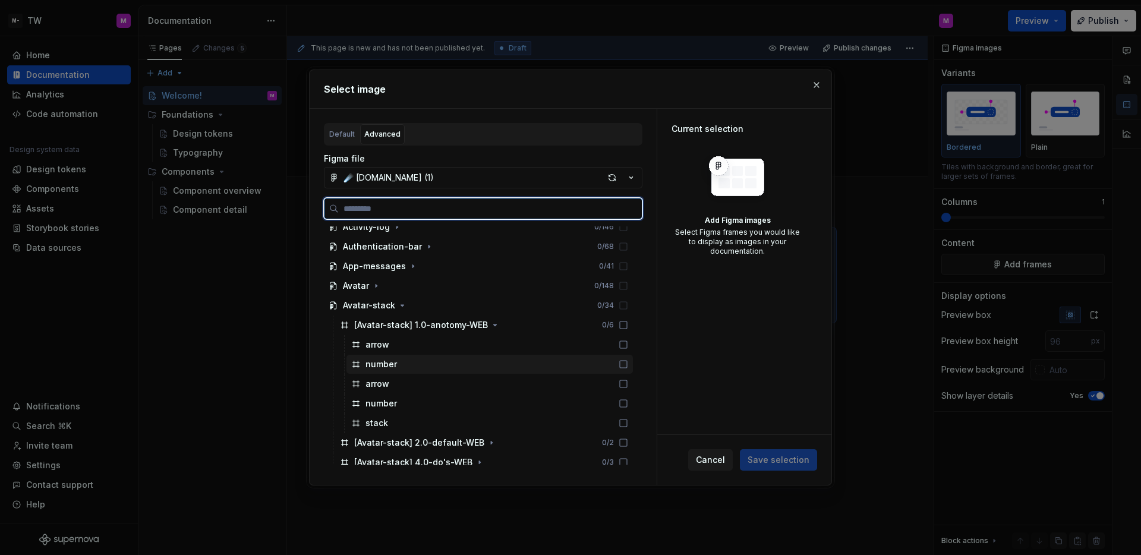
click at [538, 361] on div "number" at bounding box center [489, 364] width 286 height 19
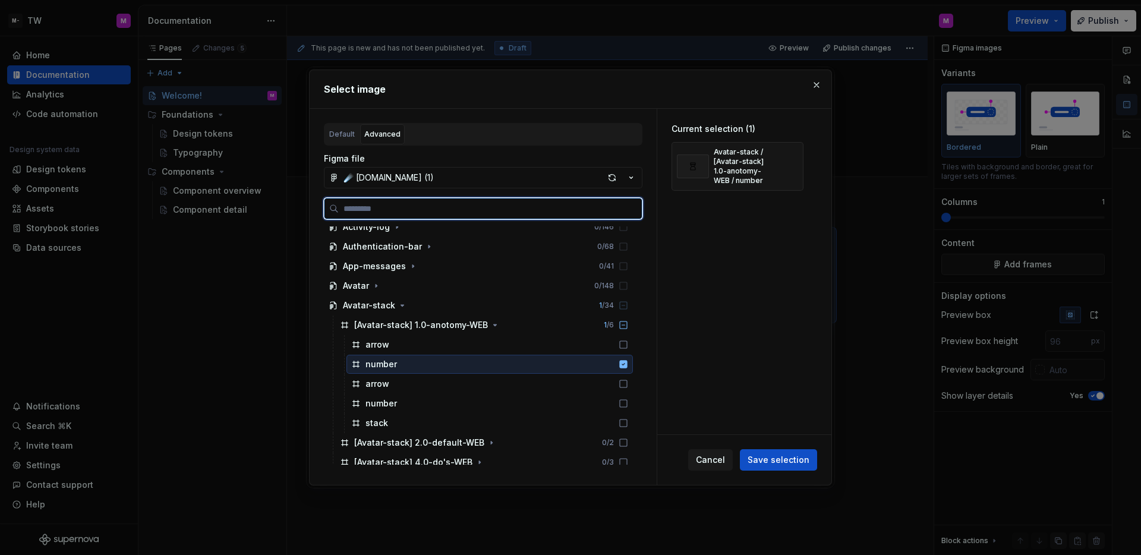
click at [538, 361] on div "number" at bounding box center [489, 364] width 286 height 19
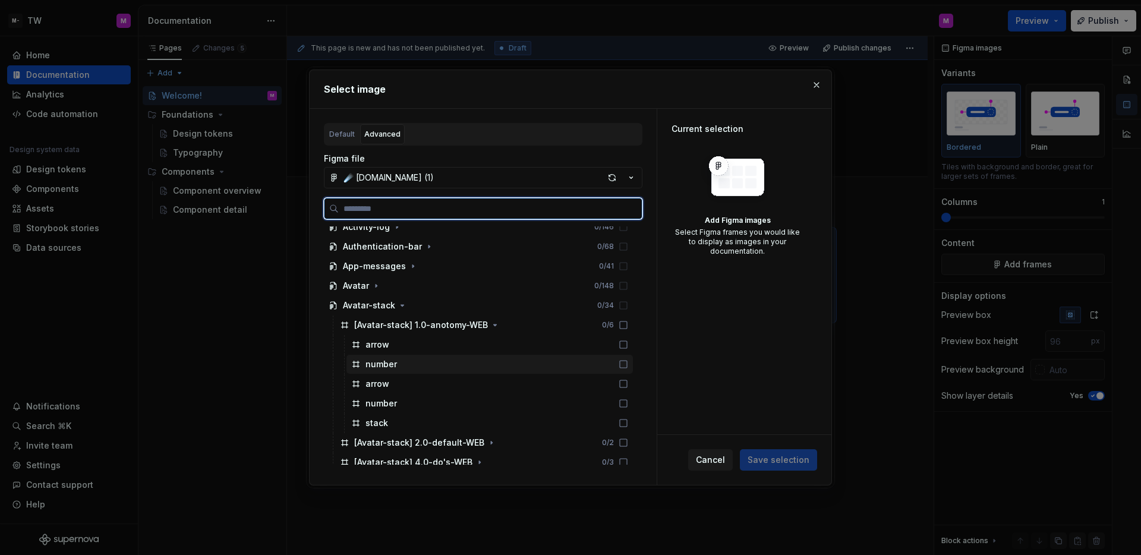
click at [538, 362] on div "number" at bounding box center [489, 364] width 286 height 19
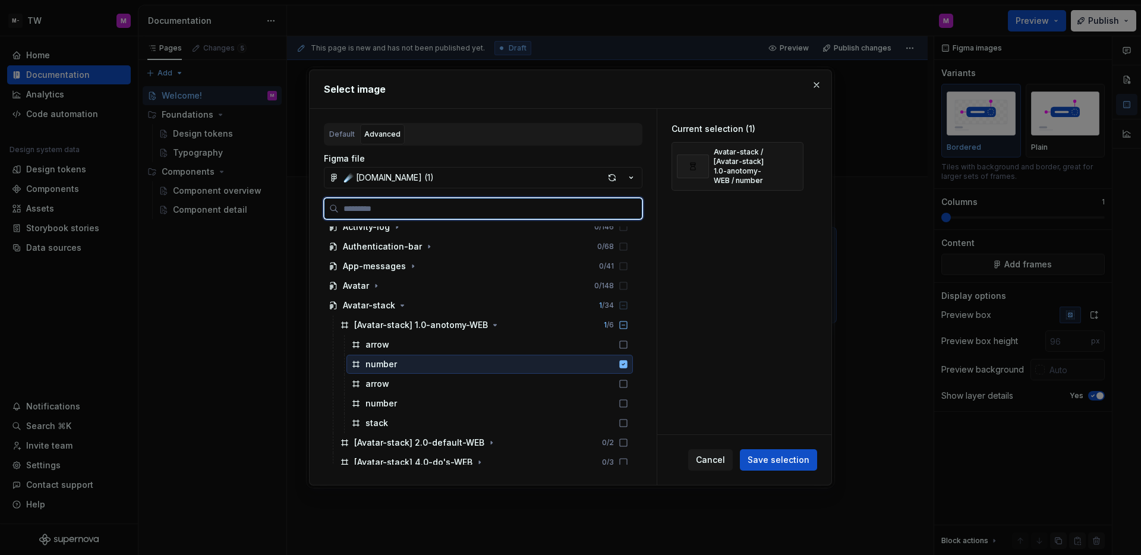
click at [538, 362] on div "number" at bounding box center [489, 364] width 286 height 19
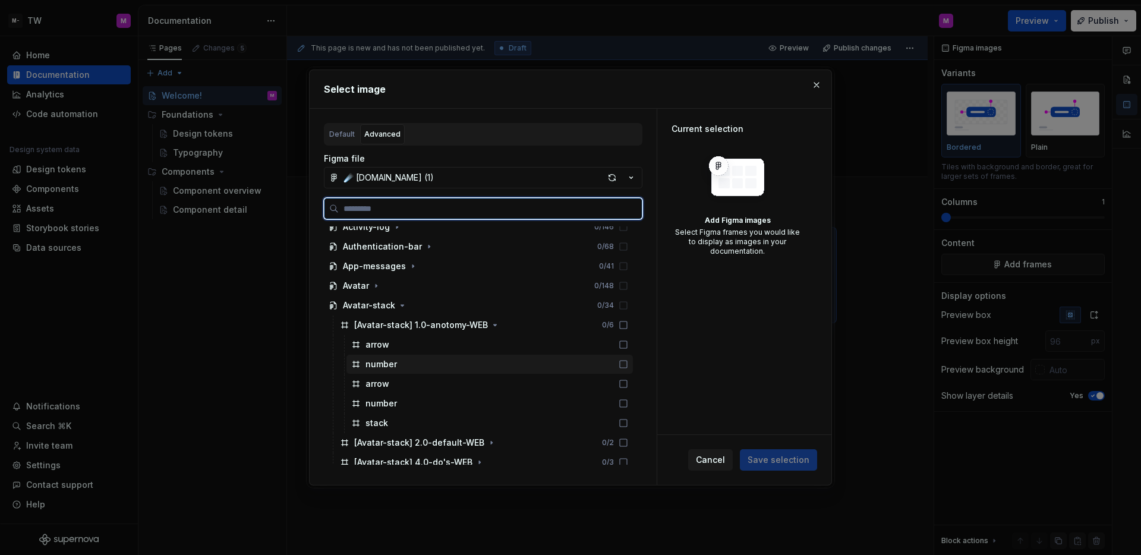
click at [538, 362] on div "number" at bounding box center [489, 364] width 286 height 19
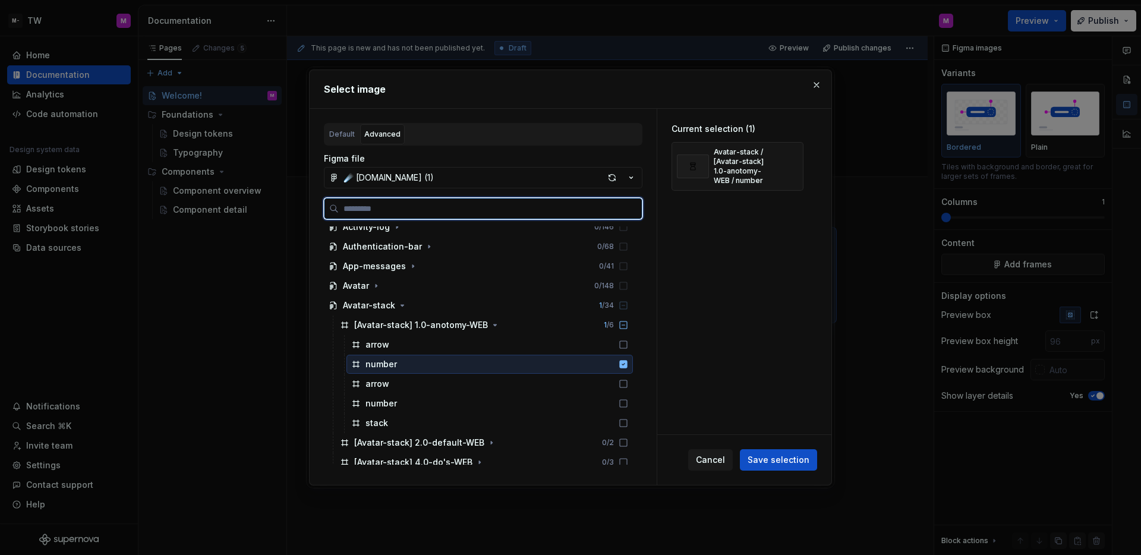
click at [538, 362] on div "number" at bounding box center [489, 364] width 286 height 19
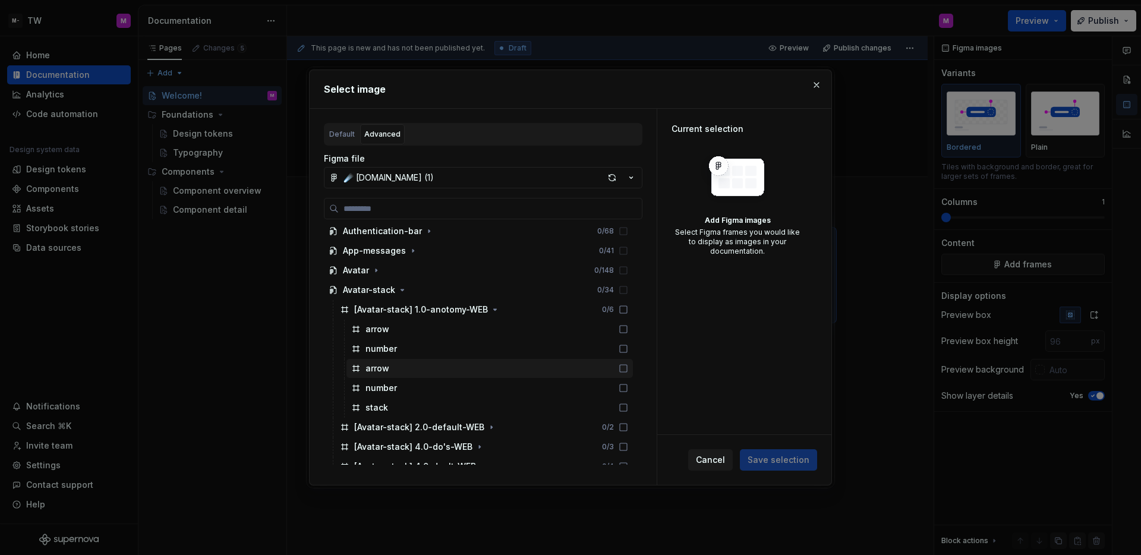
scroll to position [247, 0]
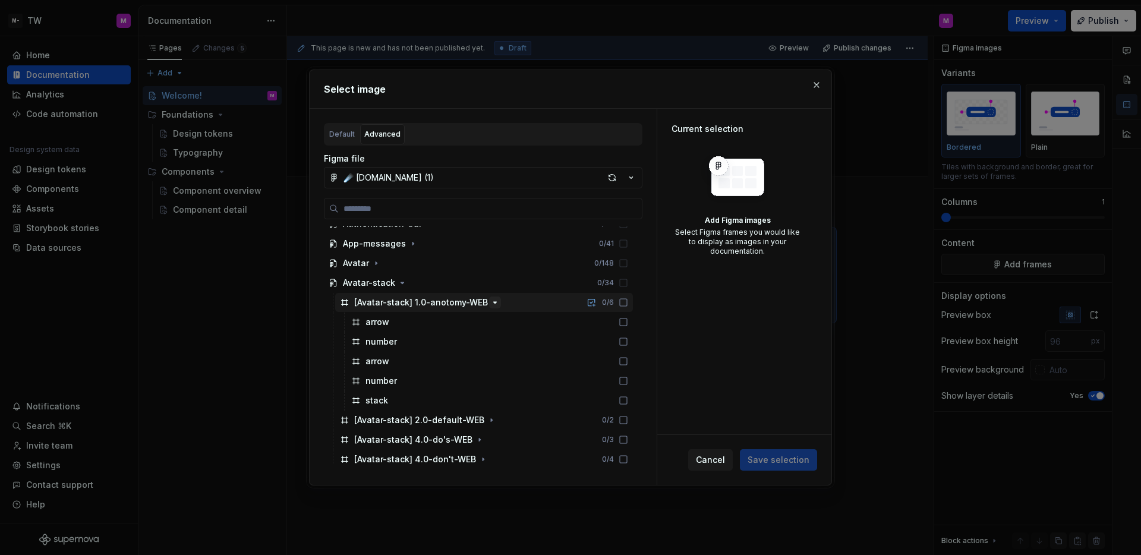
click at [493, 301] on icon "button" at bounding box center [495, 303] width 10 height 10
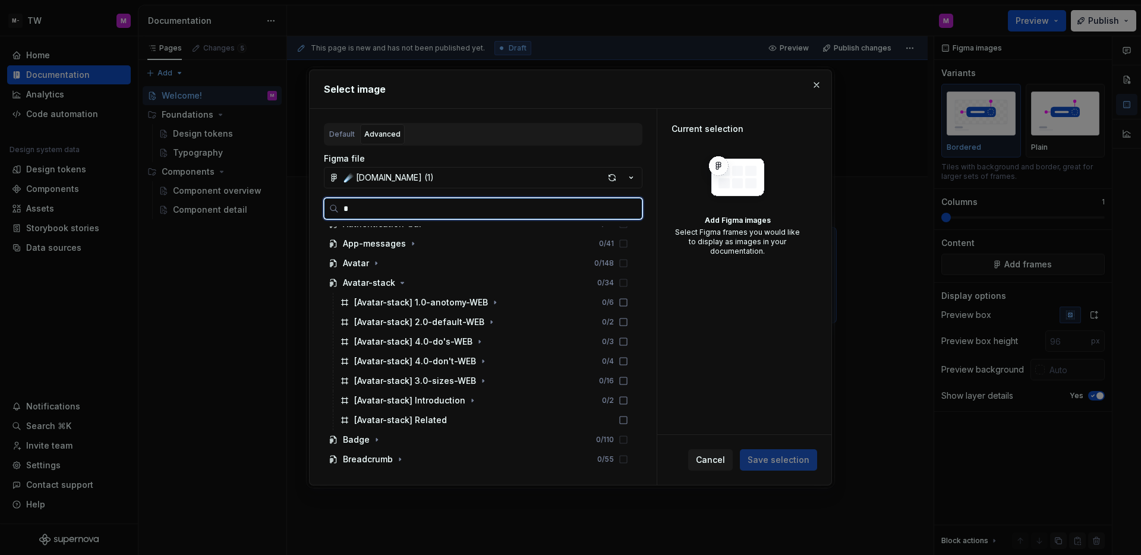
scroll to position [0, 0]
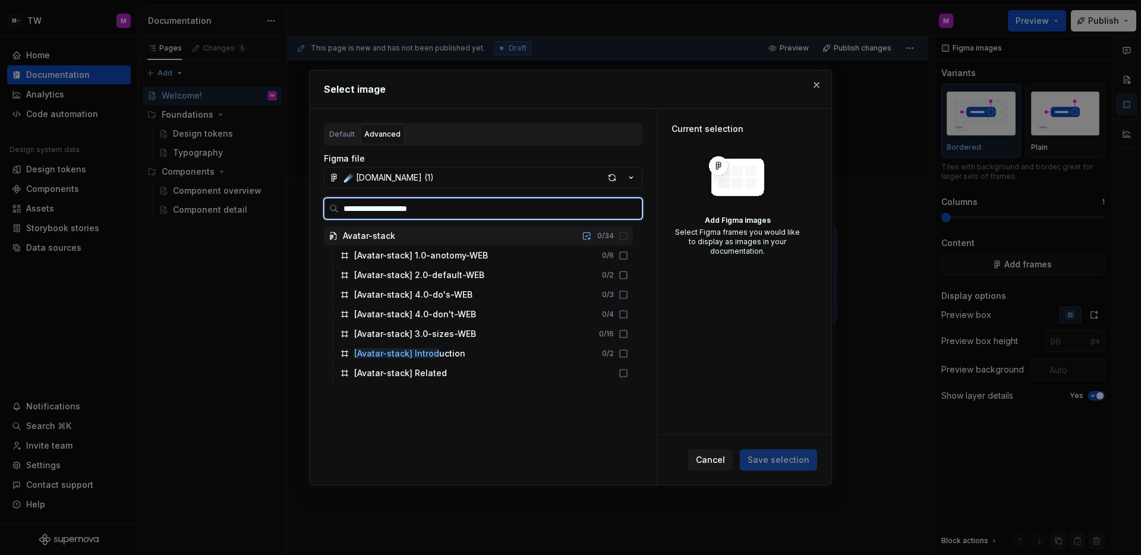
type input "**********"
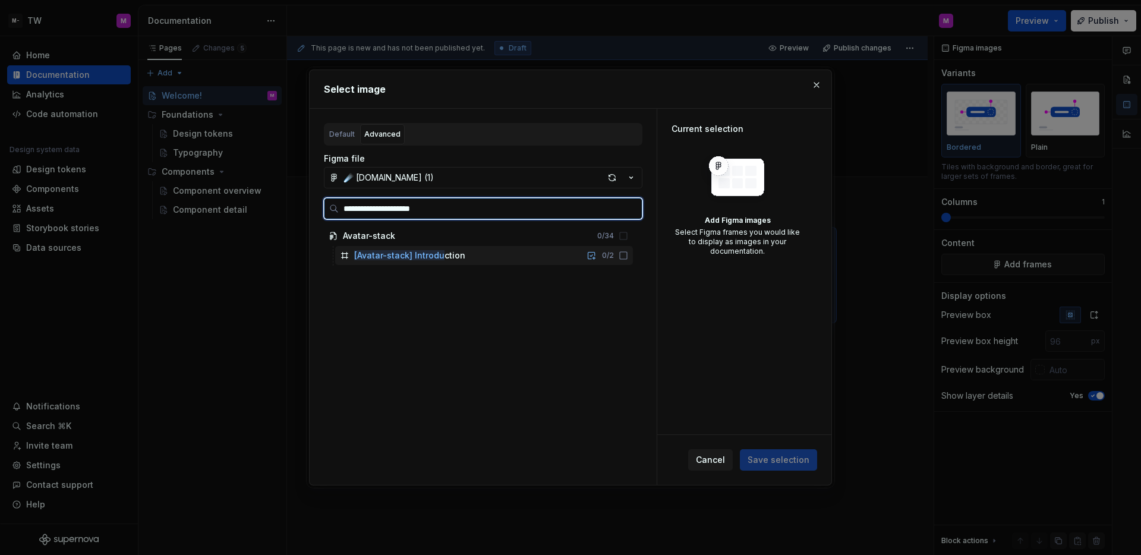
click at [498, 254] on div "[Avatar-stack] Introdu ction 0 / 2" at bounding box center [484, 255] width 298 height 19
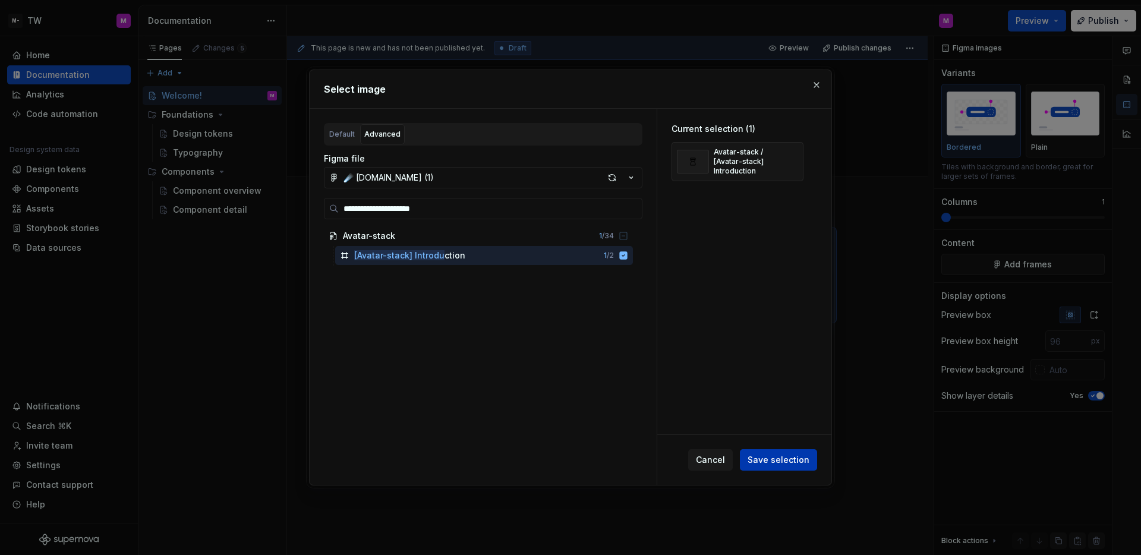
click at [803, 456] on span "Save selection" at bounding box center [778, 460] width 62 height 12
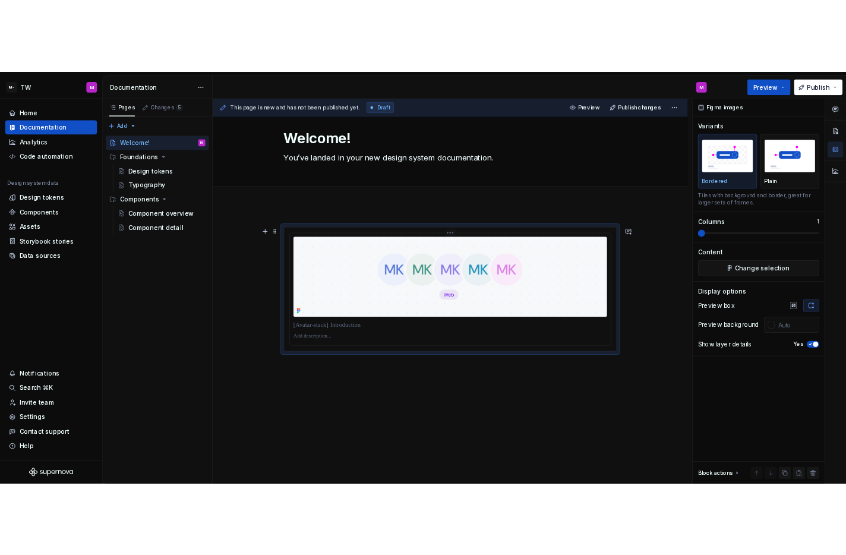
scroll to position [24, 0]
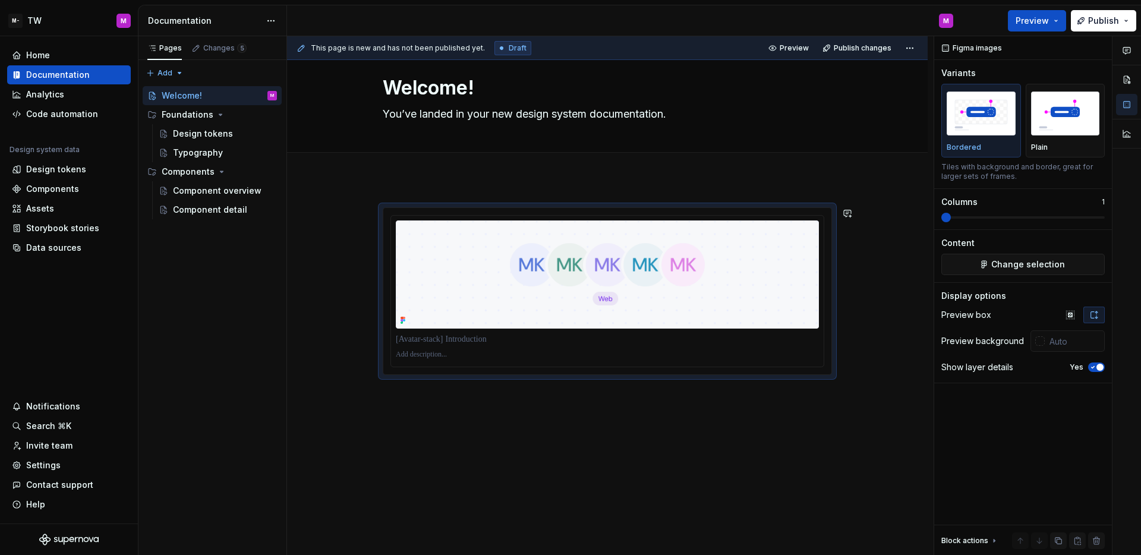
click at [513, 388] on div at bounding box center [607, 298] width 449 height 182
click at [522, 340] on p at bounding box center [607, 339] width 423 height 12
click at [548, 313] on img at bounding box center [607, 274] width 423 height 108
click at [538, 336] on p at bounding box center [607, 339] width 423 height 12
click at [476, 392] on div at bounding box center [607, 367] width 641 height 377
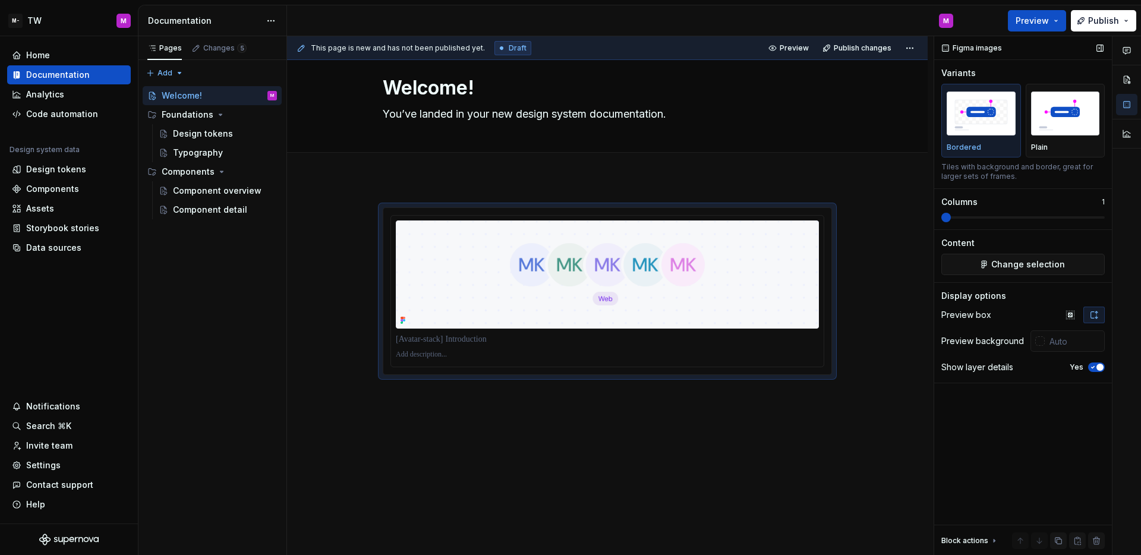
type textarea "*"
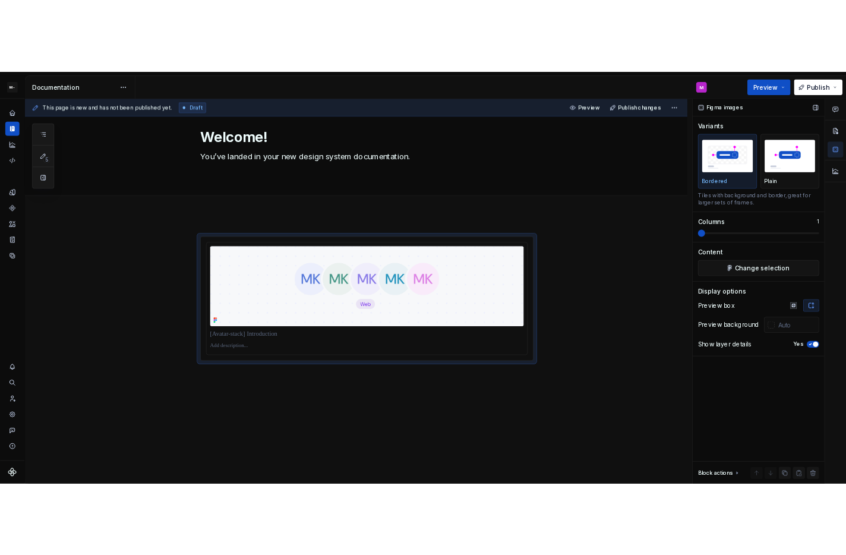
scroll to position [0, 0]
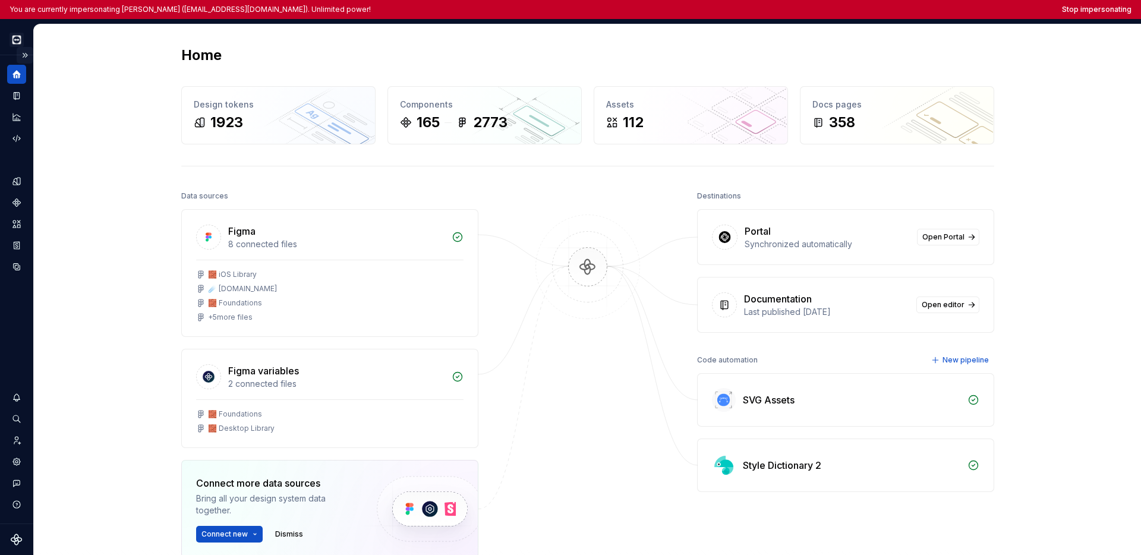
click at [23, 53] on button "Expand sidebar" at bounding box center [25, 55] width 17 height 17
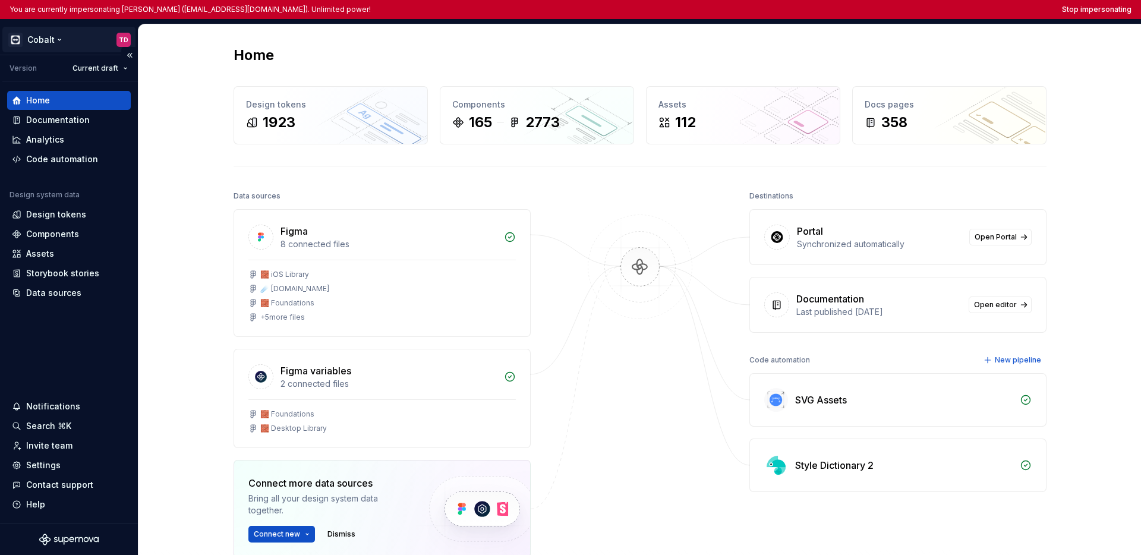
click at [34, 43] on html "You are currently impersonating [PERSON_NAME] ([EMAIL_ADDRESS][DOMAIN_NAME]). U…" at bounding box center [570, 277] width 1141 height 555
drag, startPoint x: 83, startPoint y: 369, endPoint x: 64, endPoint y: 398, distance: 34.8
click at [83, 369] on html "You are currently impersonating [PERSON_NAME] ([EMAIL_ADDRESS][DOMAIN_NAME]). U…" at bounding box center [570, 277] width 1141 height 555
click at [63, 468] on div "Settings" at bounding box center [69, 465] width 114 height 12
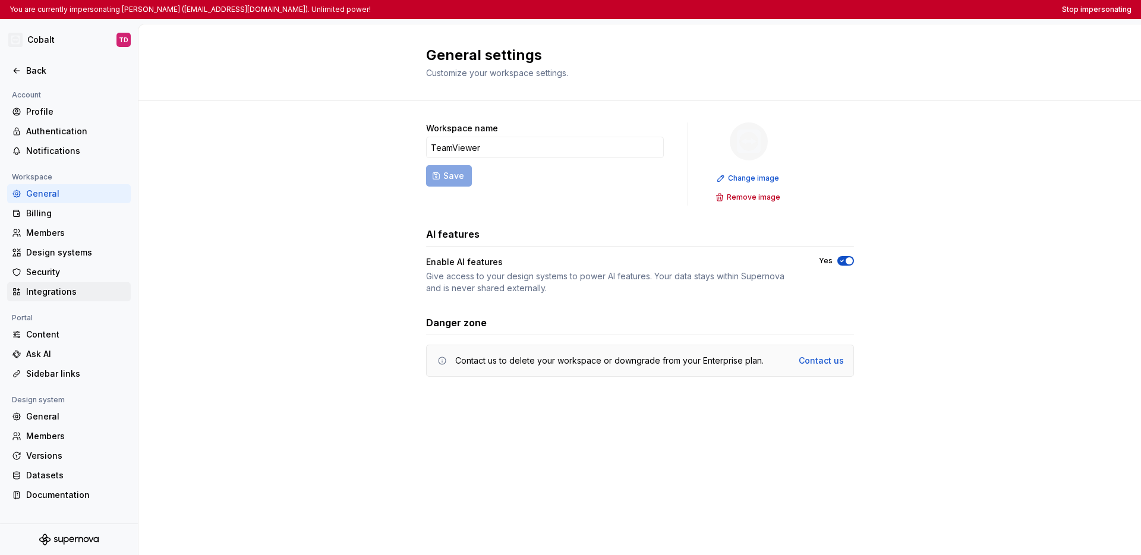
click at [78, 295] on div "Integrations" at bounding box center [76, 292] width 100 height 12
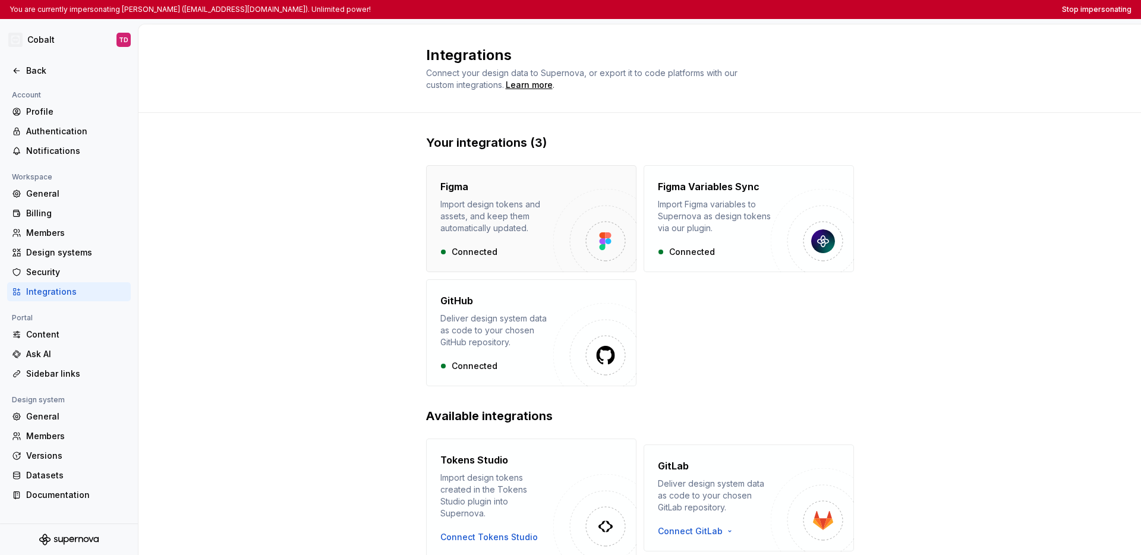
click at [535, 211] on div "Import design tokens and assets, and keep them automatically updated." at bounding box center [496, 216] width 113 height 36
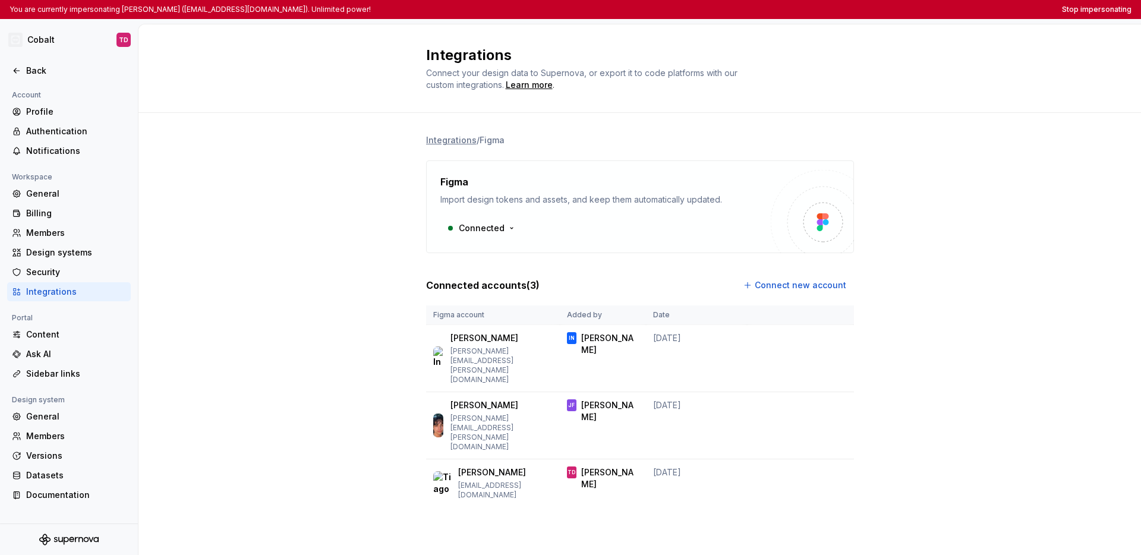
click at [350, 261] on div "Integrations / Figma Figma Import design tokens and assets, and keep them autom…" at bounding box center [639, 332] width 1002 height 439
click at [846, 313] on div "Integrations / Figma Figma Import design tokens and assets, and keep them autom…" at bounding box center [639, 332] width 1002 height 439
click at [846, 302] on div "Integrations / Figma Figma Import design tokens and assets, and keep them autom…" at bounding box center [639, 332] width 1002 height 439
click at [15, 70] on icon at bounding box center [16, 70] width 5 height 5
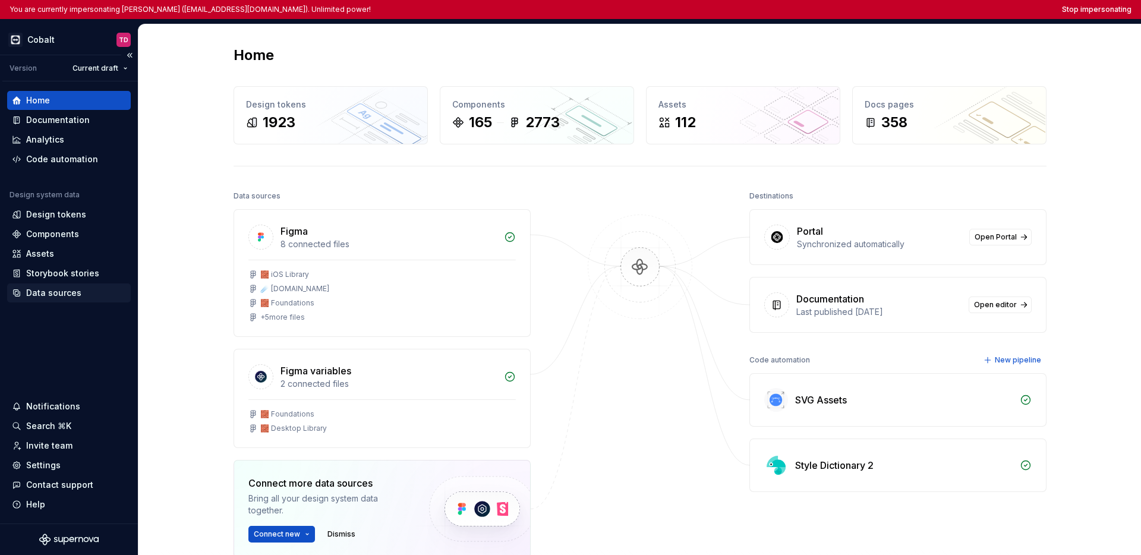
click at [69, 288] on div "Data sources" at bounding box center [53, 293] width 55 height 12
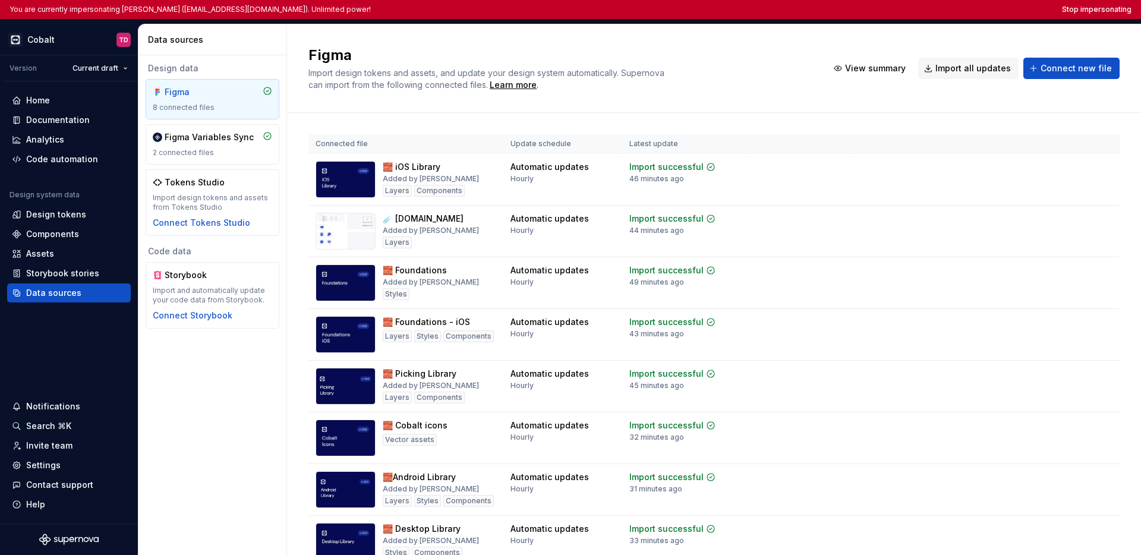
click at [658, 48] on h2 "Figma" at bounding box center [560, 55] width 505 height 19
click at [40, 465] on div "Settings" at bounding box center [43, 465] width 34 height 12
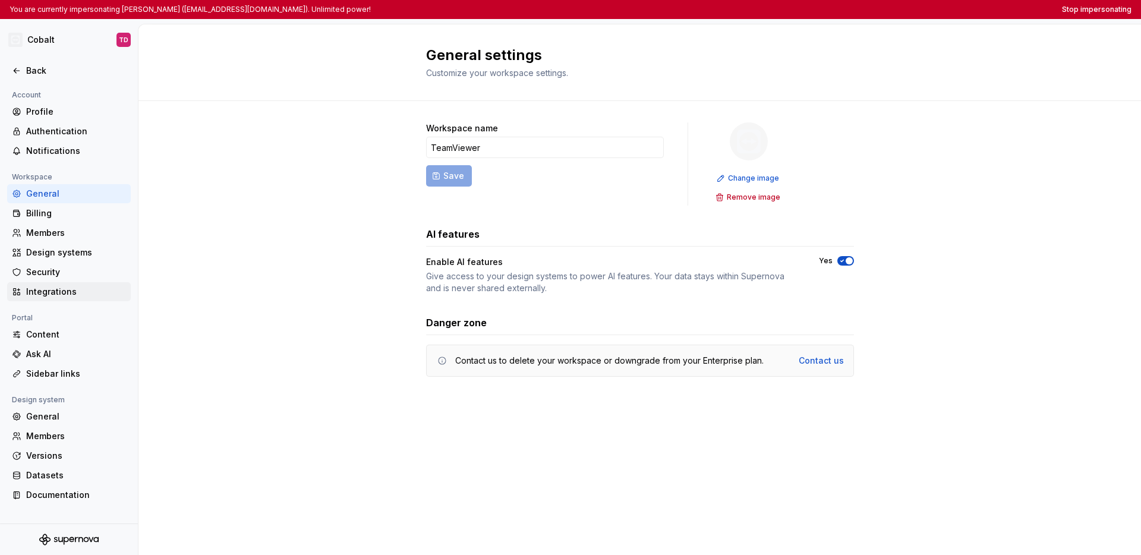
click at [59, 289] on div "Integrations" at bounding box center [76, 292] width 100 height 12
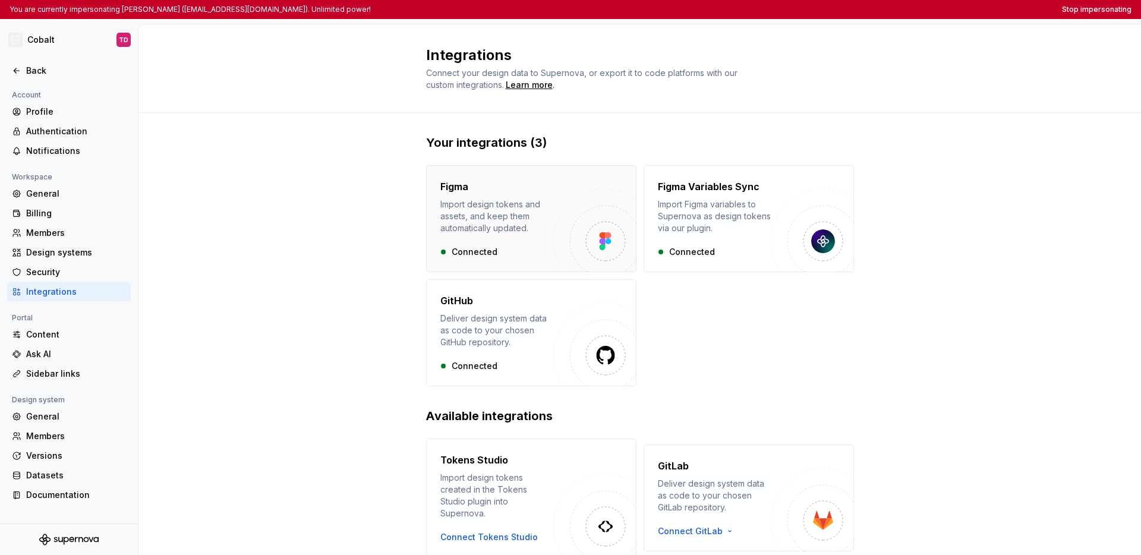
click at [491, 238] on div "Figma Import design tokens and assets, and keep them automatically updated. Con…" at bounding box center [496, 218] width 113 height 78
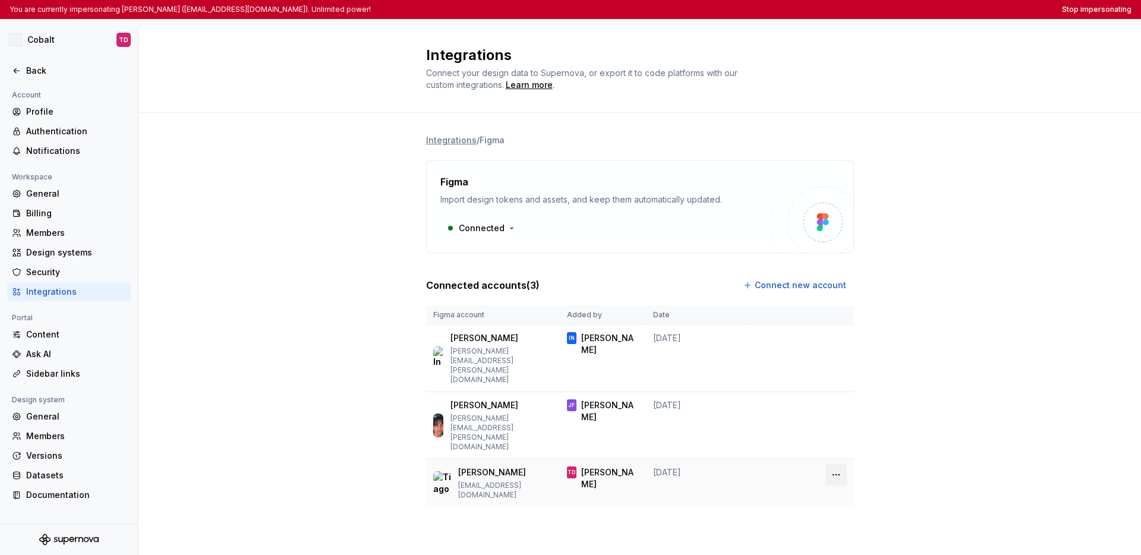
click at [838, 439] on html "You are currently impersonating [PERSON_NAME] ([EMAIL_ADDRESS][DOMAIN_NAME]). U…" at bounding box center [570, 277] width 1141 height 555
click at [846, 443] on html "You are currently impersonating [PERSON_NAME] ([EMAIL_ADDRESS][DOMAIN_NAME]). U…" at bounding box center [570, 277] width 1141 height 555
click at [846, 7] on button "Stop impersonating" at bounding box center [1097, 10] width 70 height 10
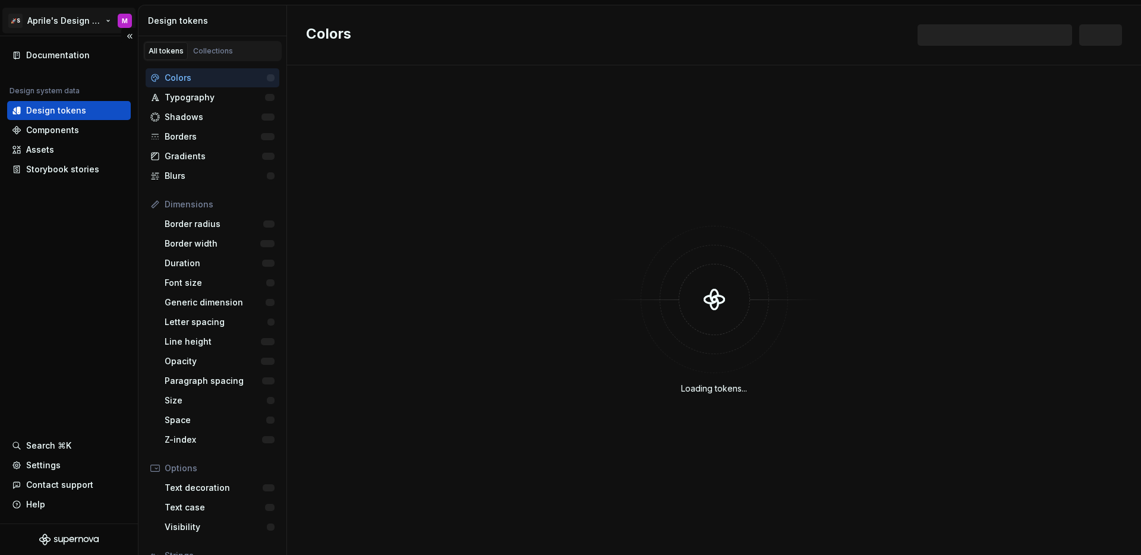
click at [49, 20] on html "🚀S Aprile's Design System M Documentation Design system data Design tokens Comp…" at bounding box center [570, 277] width 1141 height 555
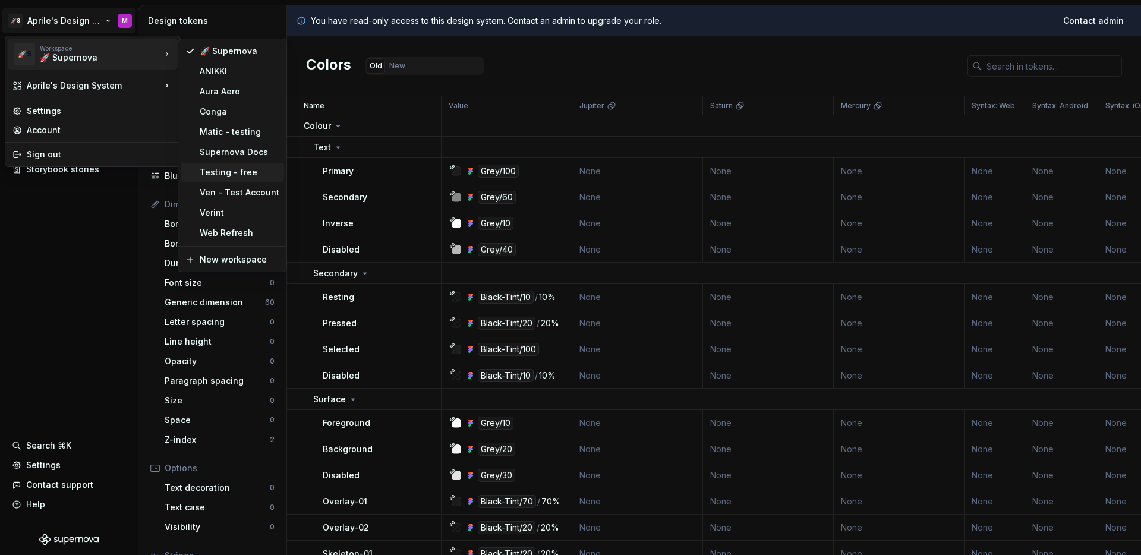
click at [223, 170] on div "Testing - free" at bounding box center [240, 172] width 80 height 12
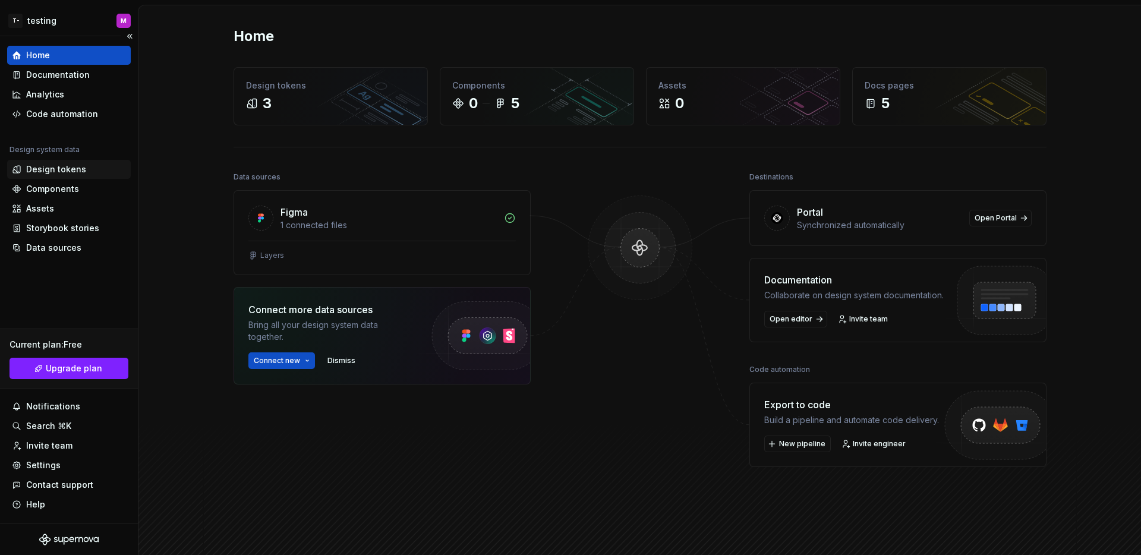
click at [75, 176] on div "Design tokens" at bounding box center [69, 169] width 124 height 19
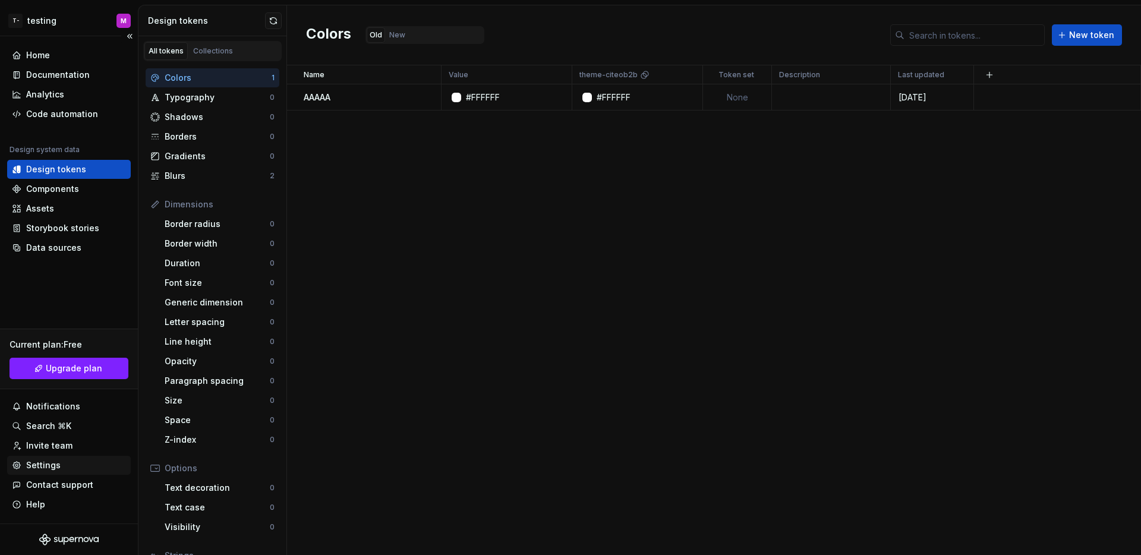
click at [46, 468] on div "Settings" at bounding box center [43, 465] width 34 height 12
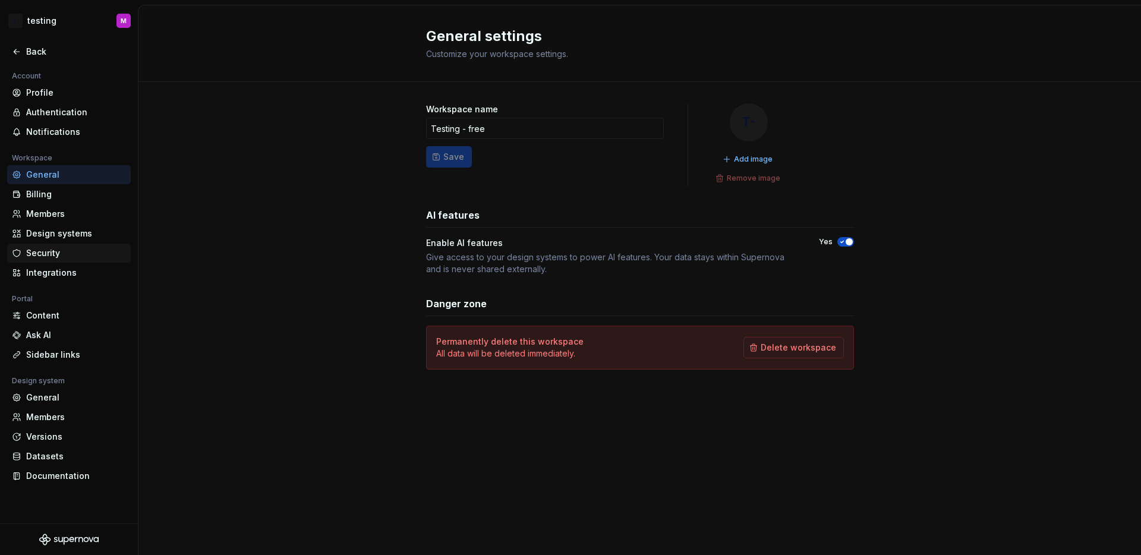
click at [52, 254] on div "Security" at bounding box center [76, 253] width 100 height 12
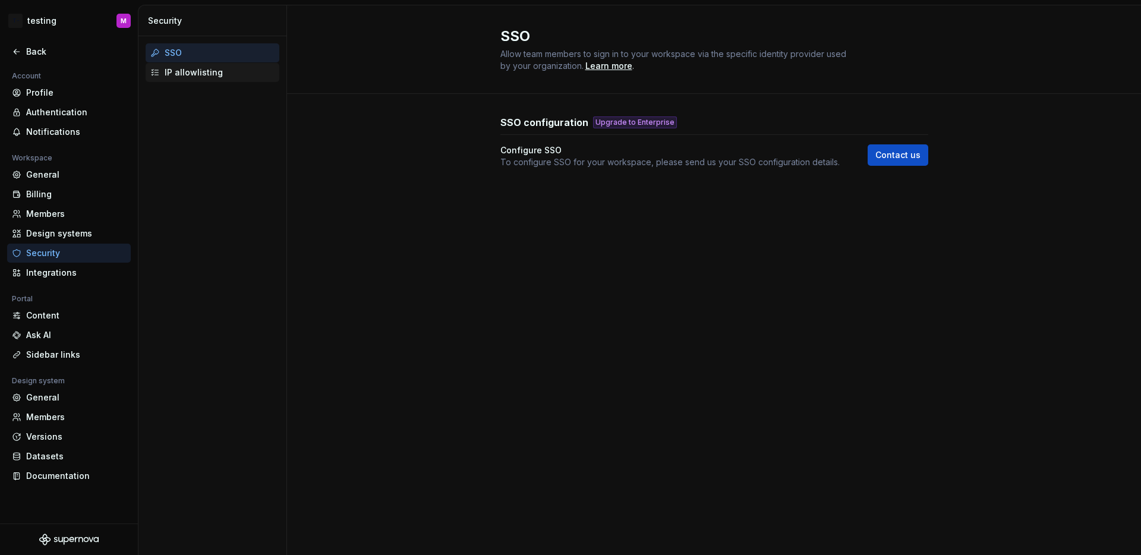
click at [195, 74] on div "IP allowlisting" at bounding box center [220, 73] width 110 height 12
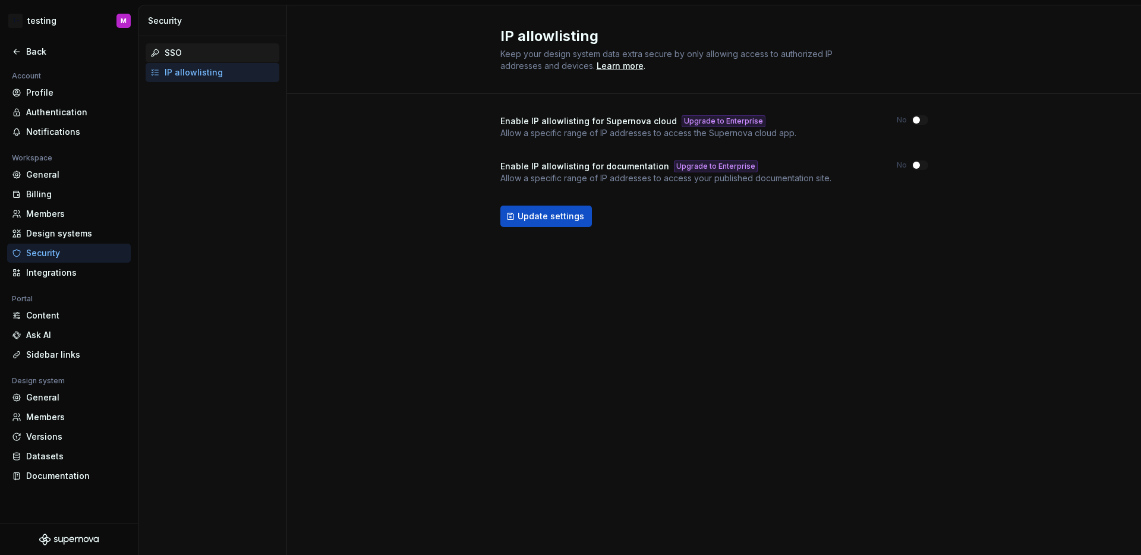
click at [191, 55] on div "SSO" at bounding box center [220, 53] width 110 height 12
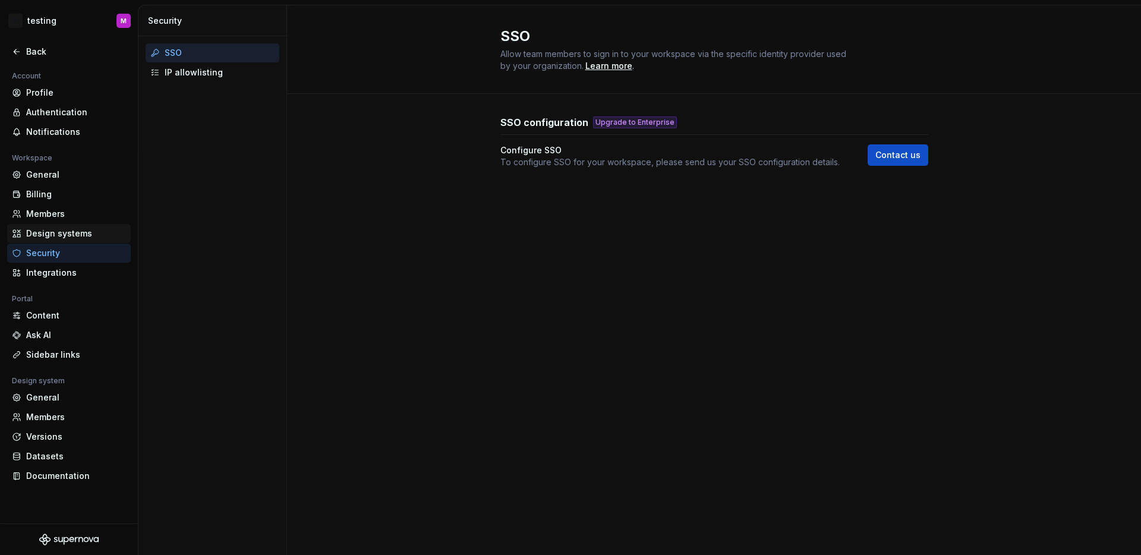
click at [61, 236] on div "Design systems" at bounding box center [76, 234] width 100 height 12
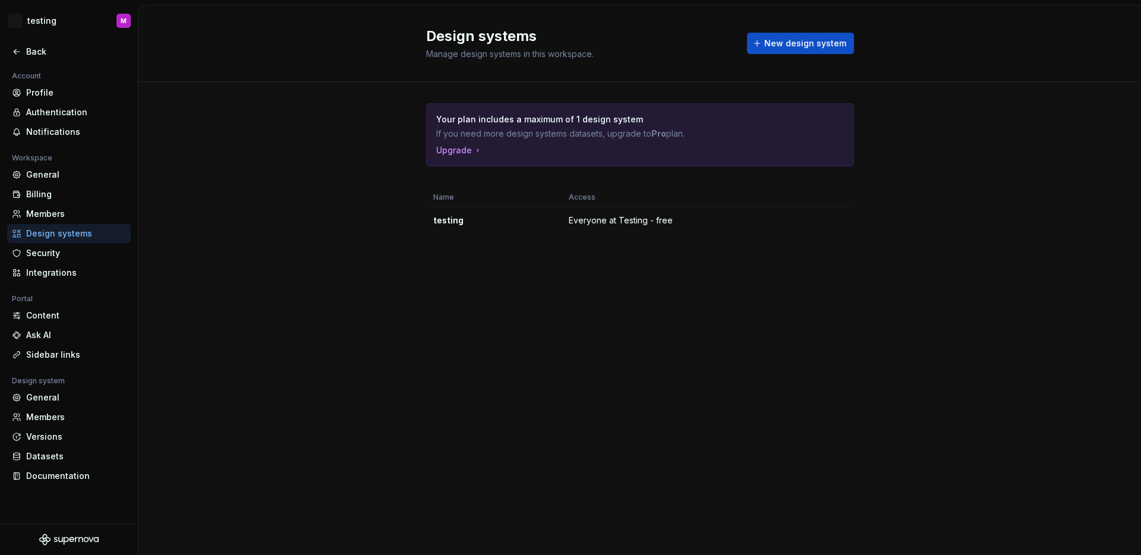
click at [308, 217] on div "Your plan includes a maximum of 1 design system If you need more design systems…" at bounding box center [639, 180] width 1002 height 197
click at [536, 235] on div "Your plan includes a maximum of 1 design system If you need more design systems…" at bounding box center [640, 180] width 428 height 197
click at [557, 220] on td "testing" at bounding box center [493, 220] width 135 height 27
click at [643, 241] on div "Your plan includes a maximum of 1 design system If you need more design systems…" at bounding box center [640, 180] width 428 height 197
click at [679, 219] on td "Everyone at Testing - free" at bounding box center [650, 220] width 177 height 27
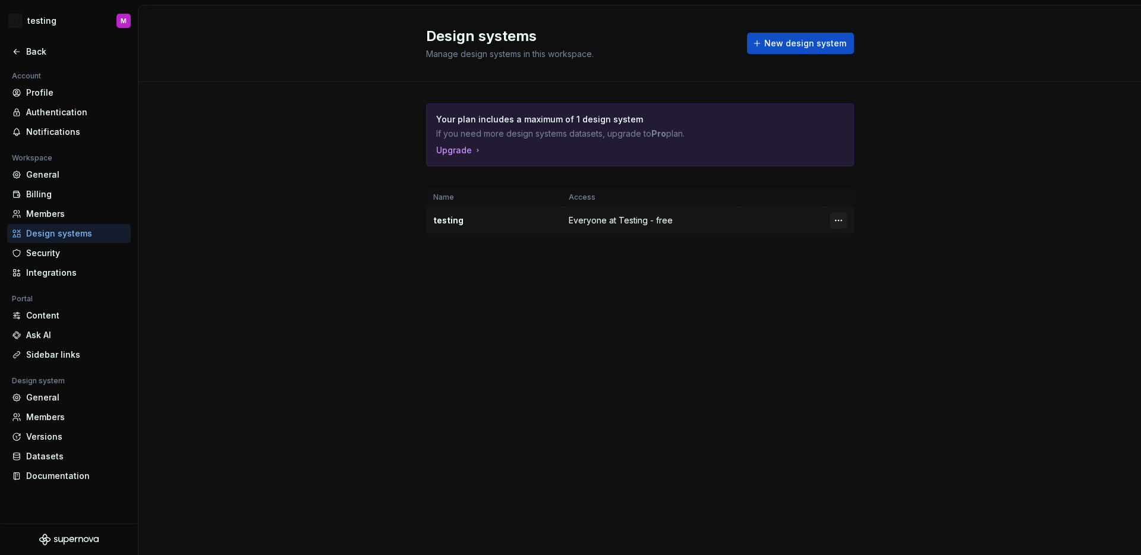
click at [839, 220] on html "T- testing M Back Account Profile Authentication Notifications Workspace Genera…" at bounding box center [570, 277] width 1141 height 555
click at [948, 208] on html "T- testing M Back Account Profile Authentication Notifications Workspace Genera…" at bounding box center [570, 277] width 1141 height 555
click at [58, 209] on div "Members" at bounding box center [76, 214] width 100 height 12
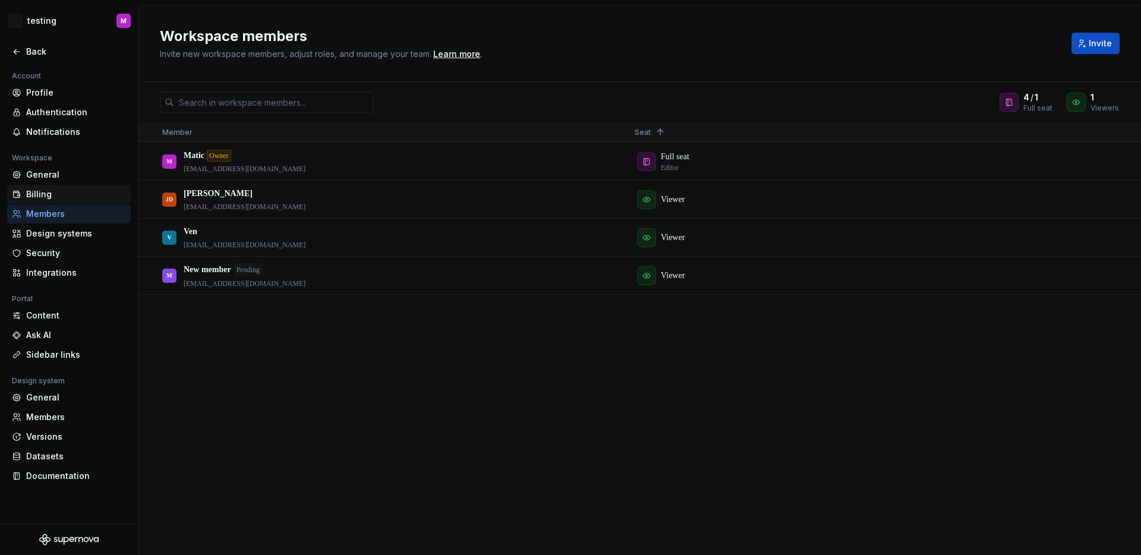
click at [50, 195] on div "Billing" at bounding box center [76, 194] width 100 height 12
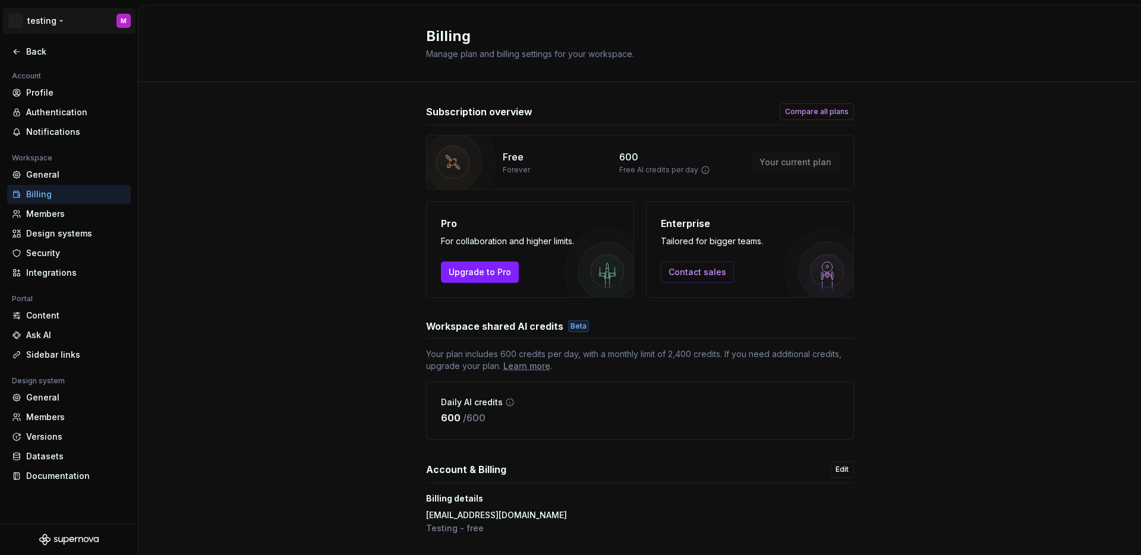
click at [58, 14] on html "T- testing M Back Account Profile Authentication Notifications Workspace Genera…" at bounding box center [570, 277] width 1141 height 555
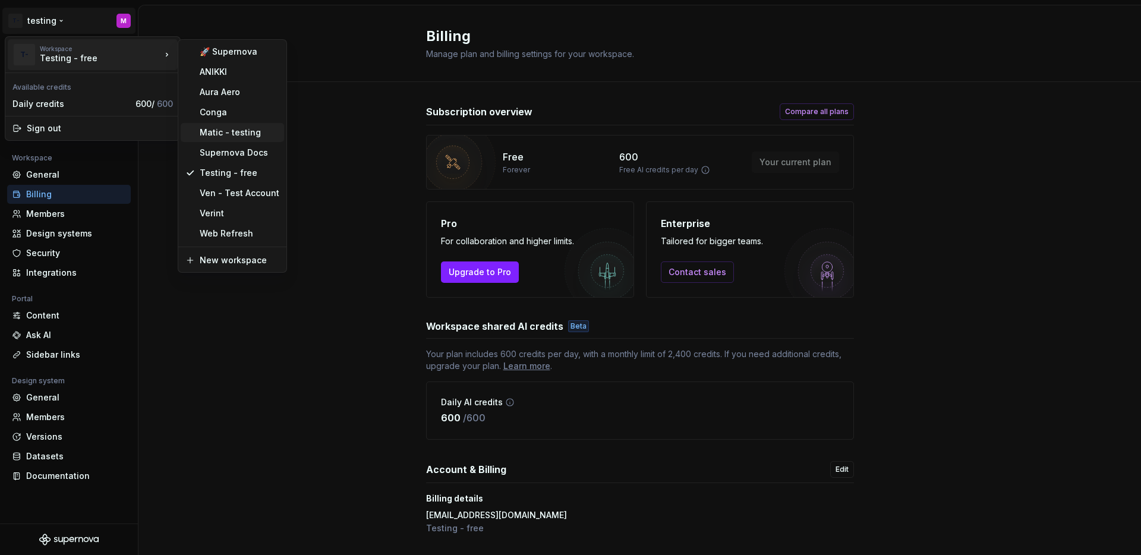
click at [229, 133] on div "Matic - testing" at bounding box center [240, 133] width 80 height 12
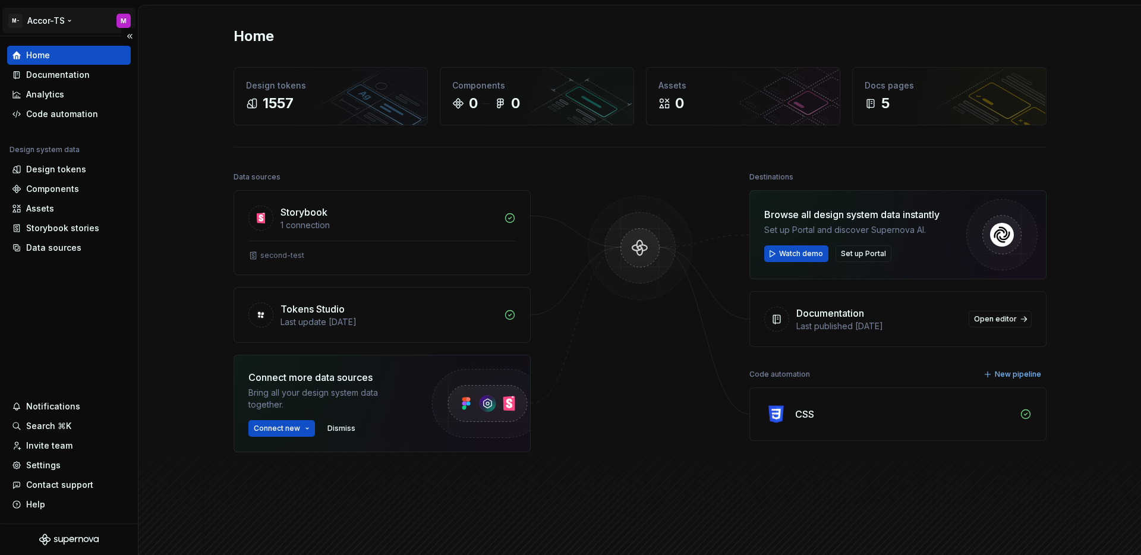
click at [48, 23] on html "M- Accor-TS M Home Documentation Analytics Code automation Design system data D…" at bounding box center [570, 277] width 1141 height 555
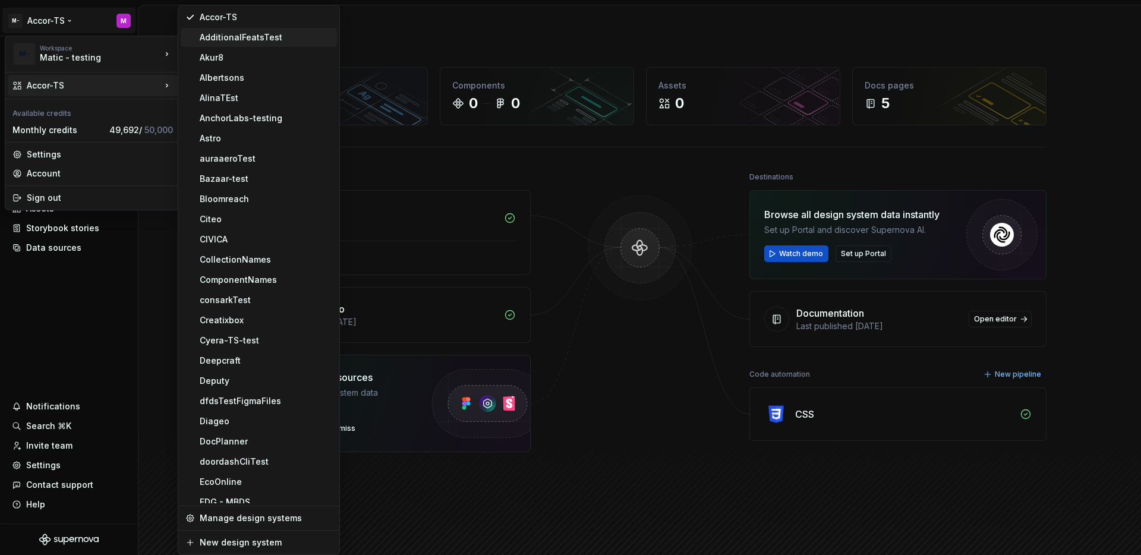
click at [218, 40] on div "AdditionalFeatsTest" at bounding box center [266, 37] width 133 height 12
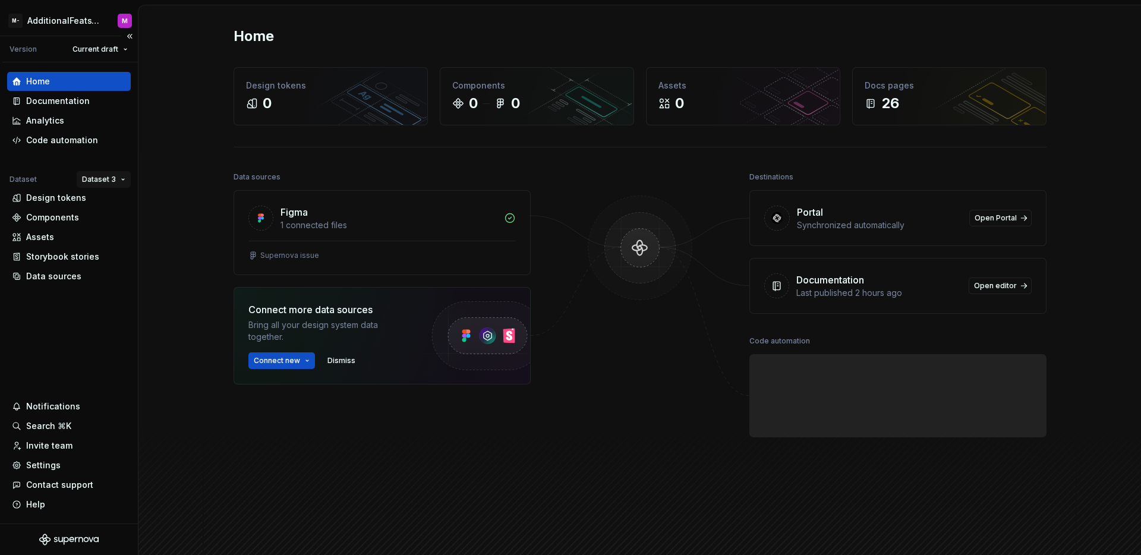
click at [101, 181] on html "M- AdditionalFeatsTest M Version Current draft Home Documentation Analytics Cod…" at bounding box center [570, 277] width 1141 height 555
click at [106, 201] on div "Dataset 1" at bounding box center [138, 203] width 77 height 12
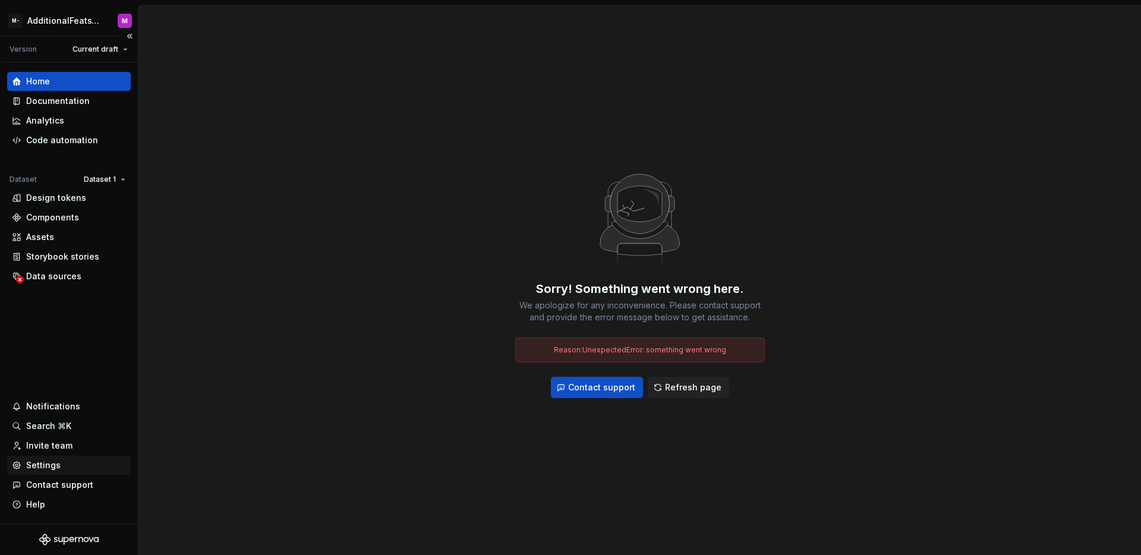
click at [51, 466] on div "Settings" at bounding box center [43, 465] width 34 height 12
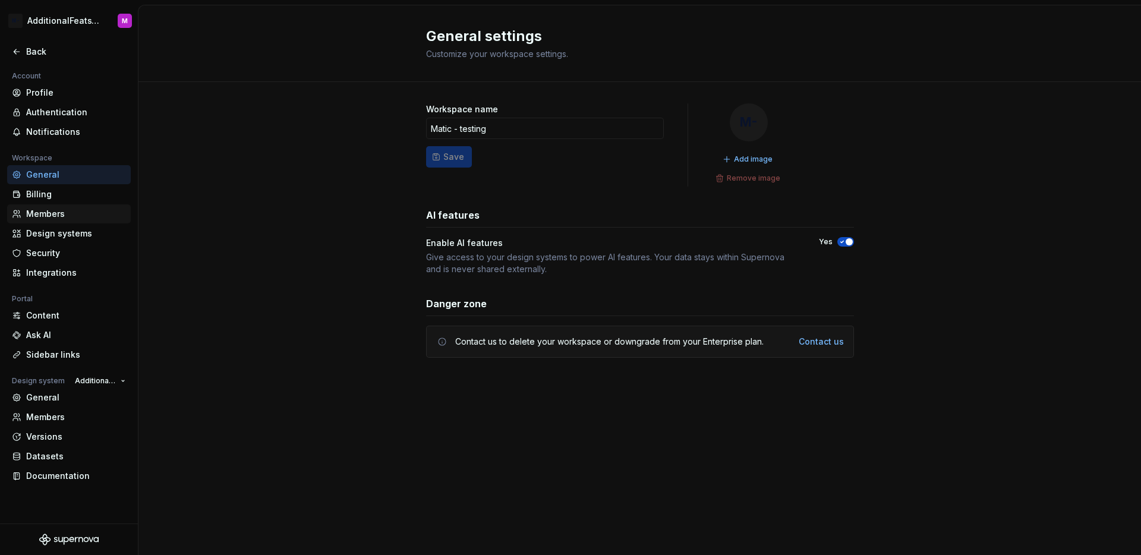
click at [64, 217] on div "Members" at bounding box center [76, 214] width 100 height 12
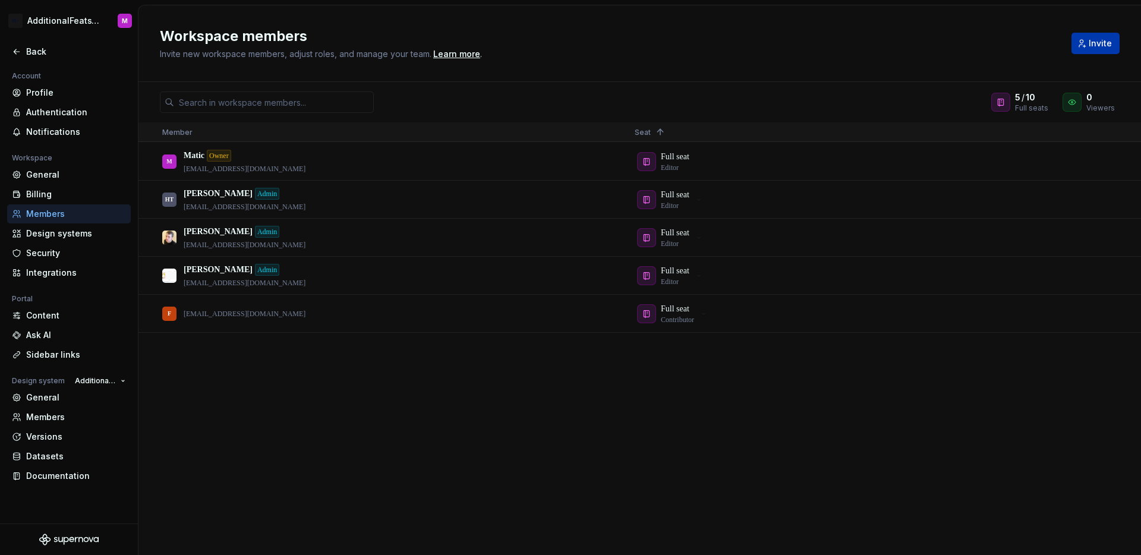
click at [1089, 38] on button "Invite" at bounding box center [1095, 43] width 48 height 21
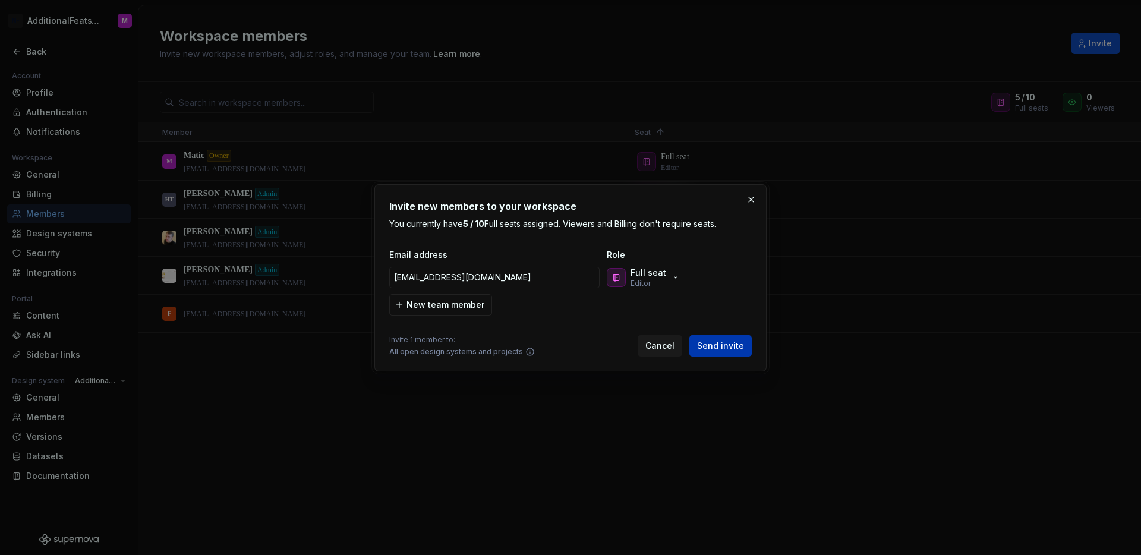
type input "matickaranovic13@gmail.com"
click at [715, 342] on span "Send invite" at bounding box center [720, 346] width 47 height 12
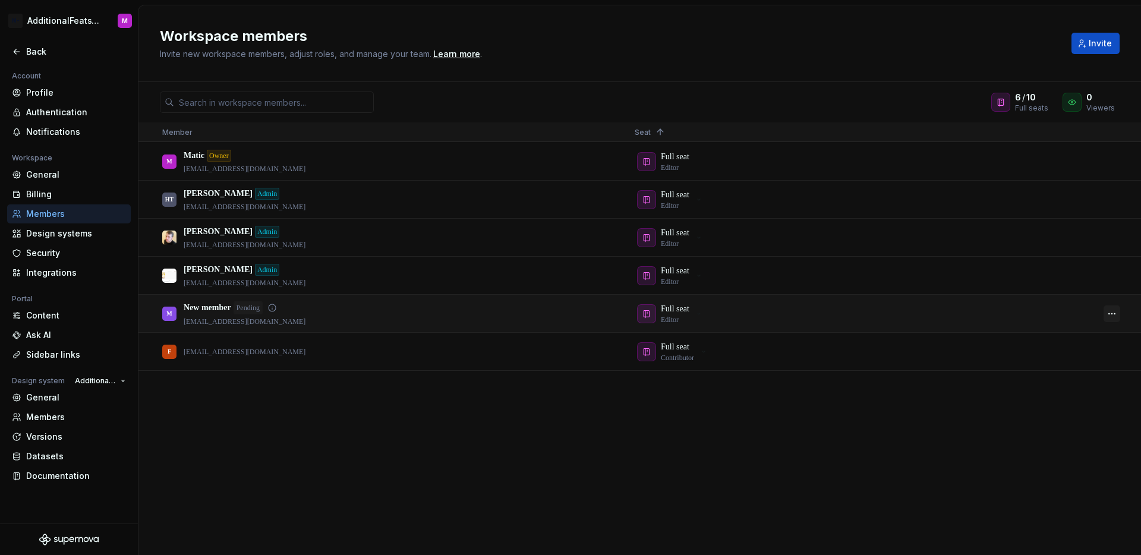
click at [1113, 310] on button "button" at bounding box center [1111, 313] width 17 height 17
click at [946, 405] on div "M Matic Owner matic@supernova.io Full seat Editor HT Honza T. Admin honza@super…" at bounding box center [639, 349] width 1002 height 412
click at [1115, 309] on button "button" at bounding box center [1111, 313] width 17 height 17
click at [1051, 367] on span "Remove from workspace" at bounding box center [1066, 371] width 98 height 21
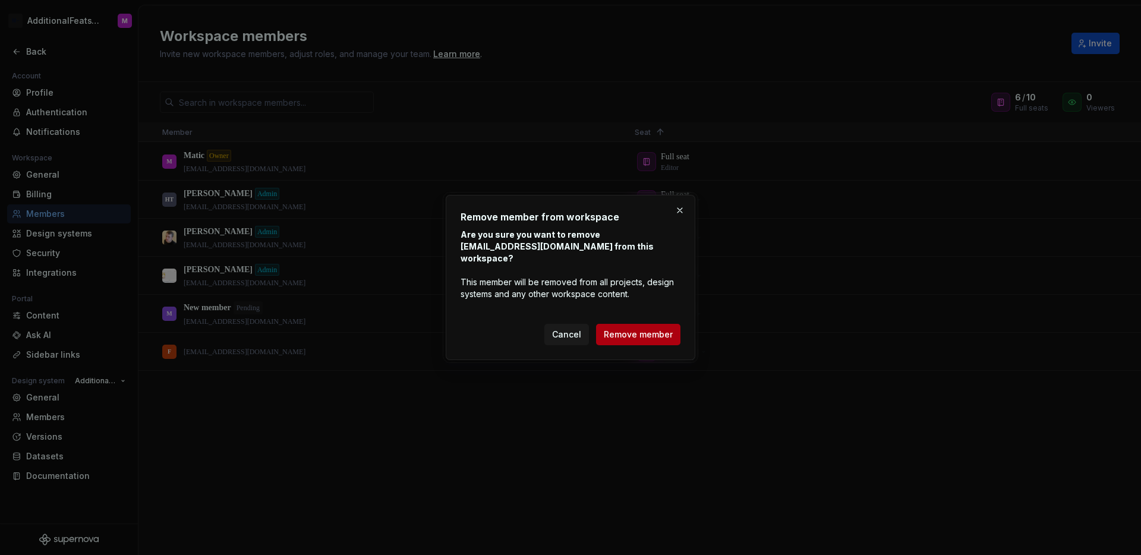
click at [648, 329] on span "Remove member" at bounding box center [638, 335] width 69 height 12
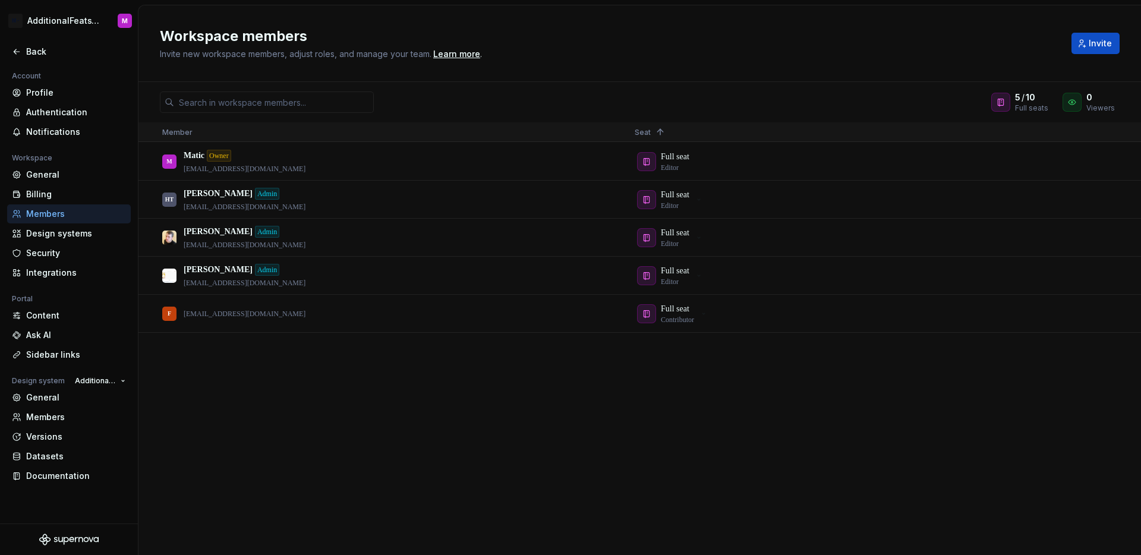
click at [494, 393] on div "M Matic Owner matic@supernova.io Full seat Editor HT Honza T. Admin honza@super…" at bounding box center [639, 349] width 1002 height 412
click at [1111, 315] on button "button" at bounding box center [1111, 313] width 17 height 17
click at [1046, 377] on span "Remove from workspace" at bounding box center [1066, 377] width 98 height 21
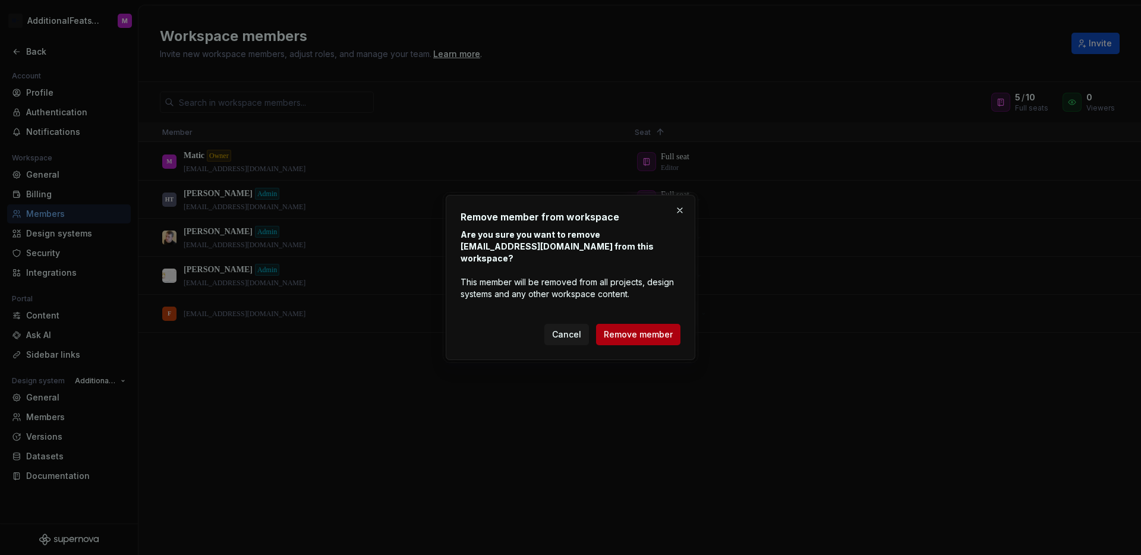
click at [641, 330] on span "Remove member" at bounding box center [638, 335] width 69 height 12
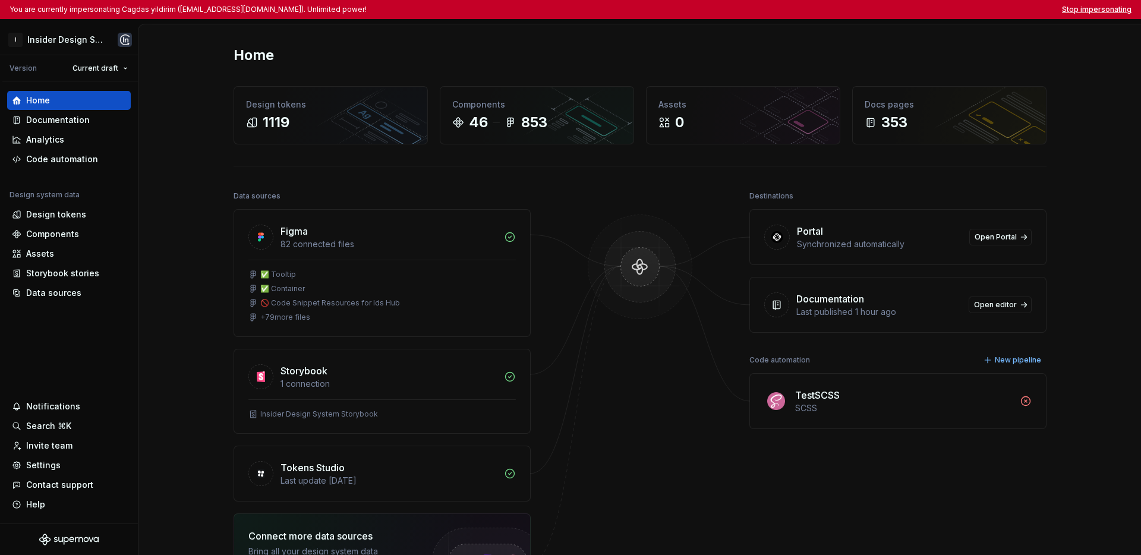
click at [846, 13] on button "Stop impersonating" at bounding box center [1097, 10] width 70 height 10
